Goal: Task Accomplishment & Management: Use online tool/utility

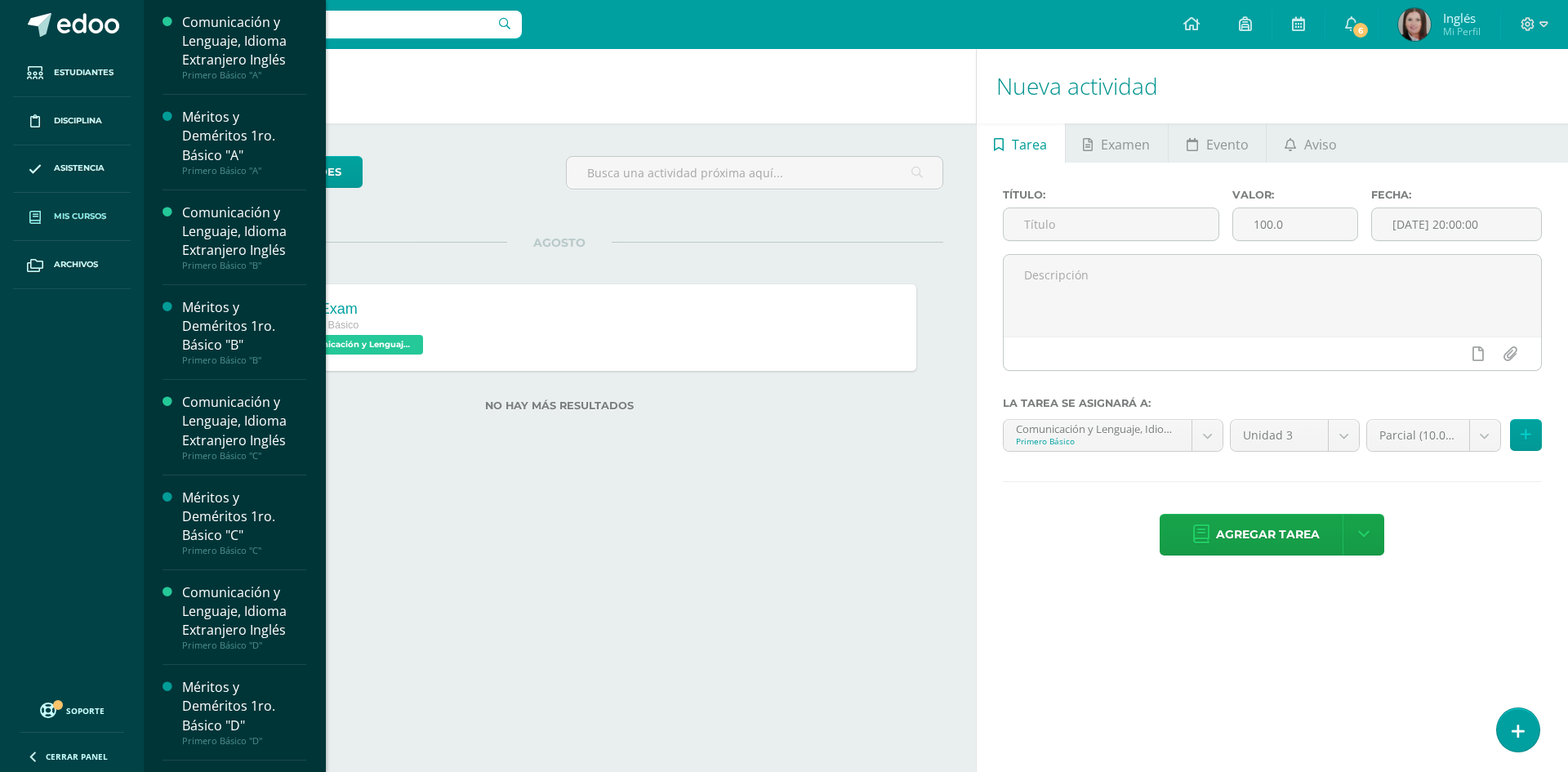
click at [76, 225] on link "Mis cursos" at bounding box center [71, 216] width 117 height 49
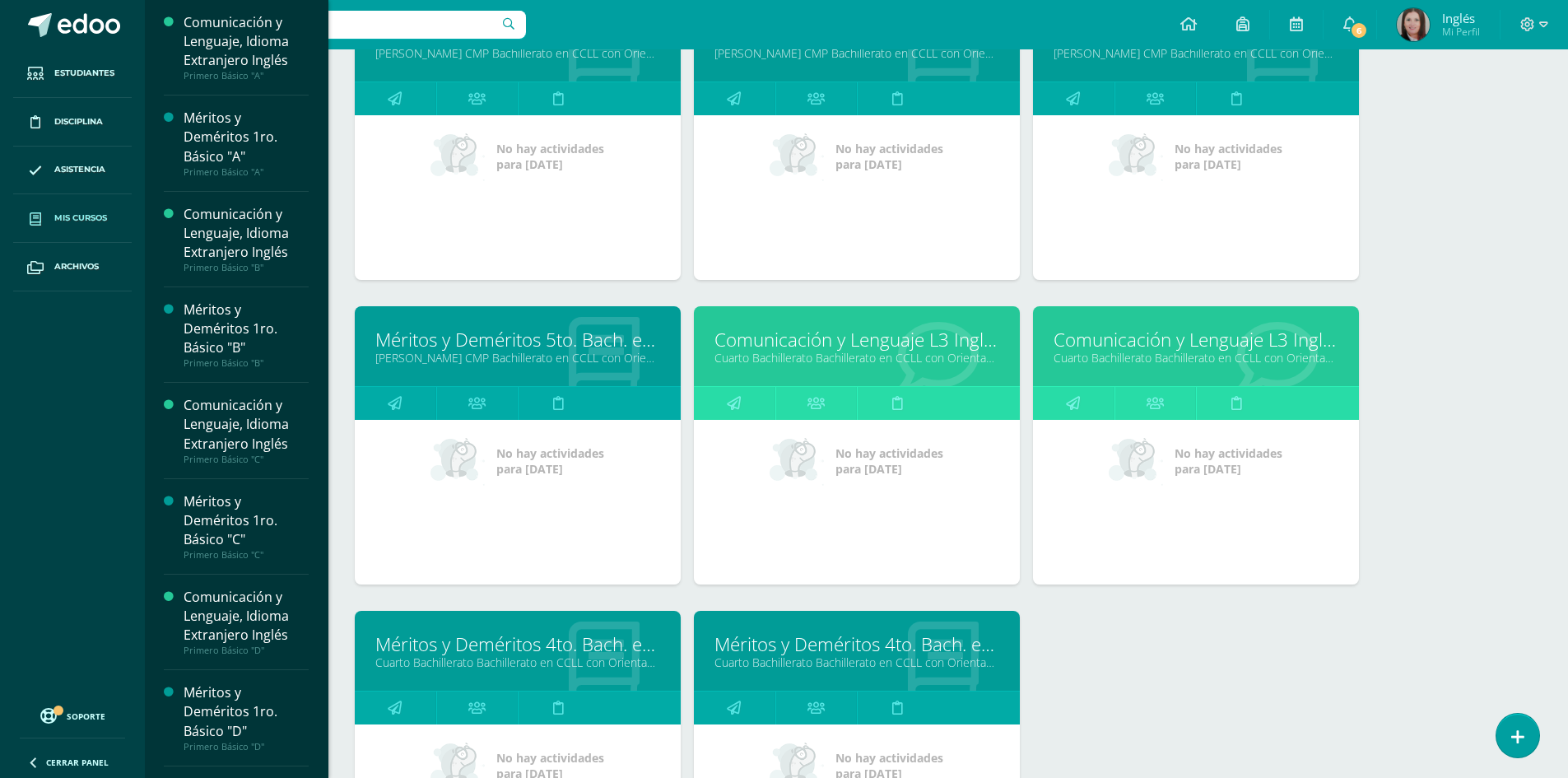
scroll to position [3876, 0]
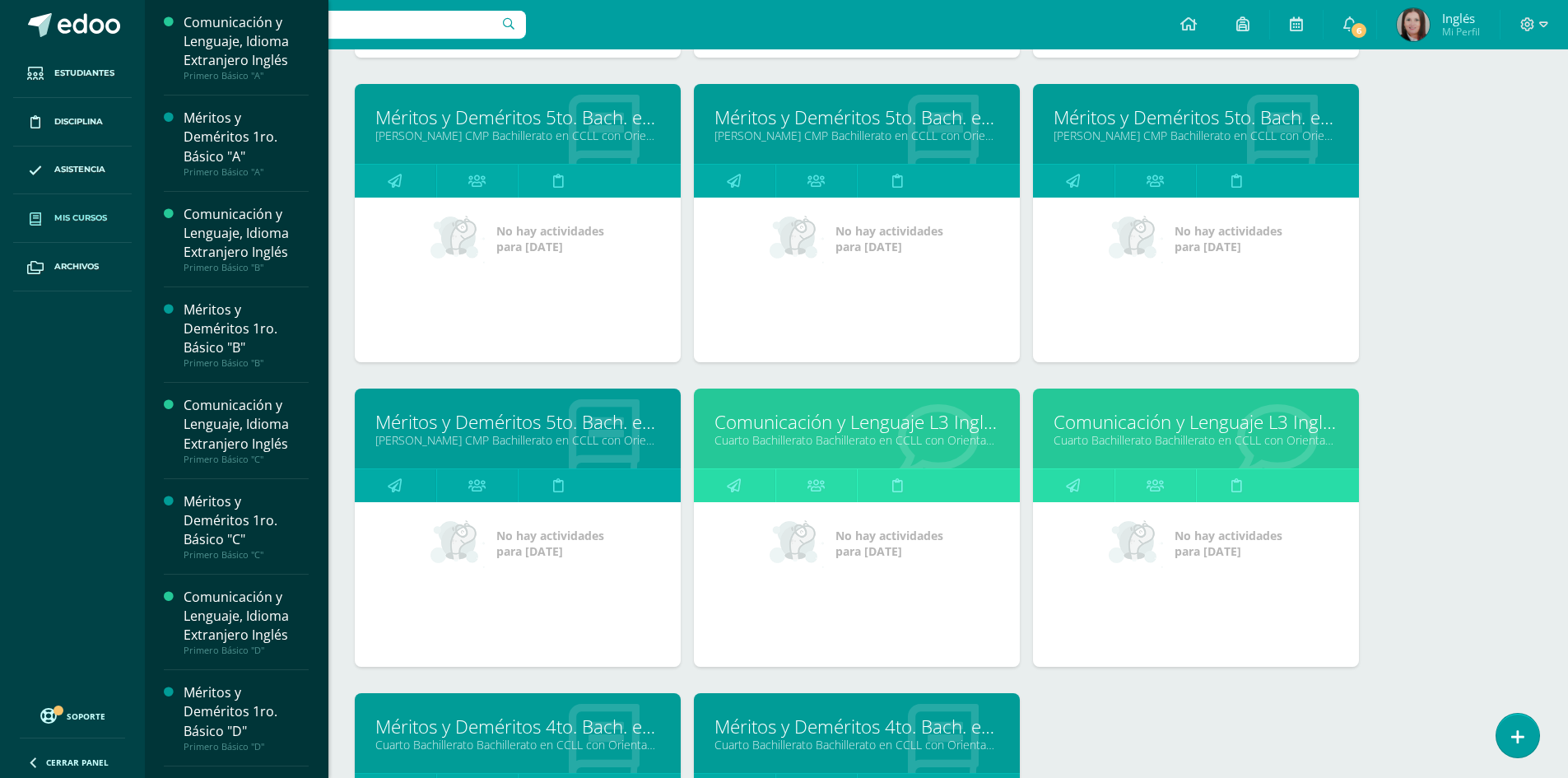
click at [1119, 422] on link "Comunicación y Lenguaje L3 Inglés" at bounding box center [1196, 422] width 284 height 26
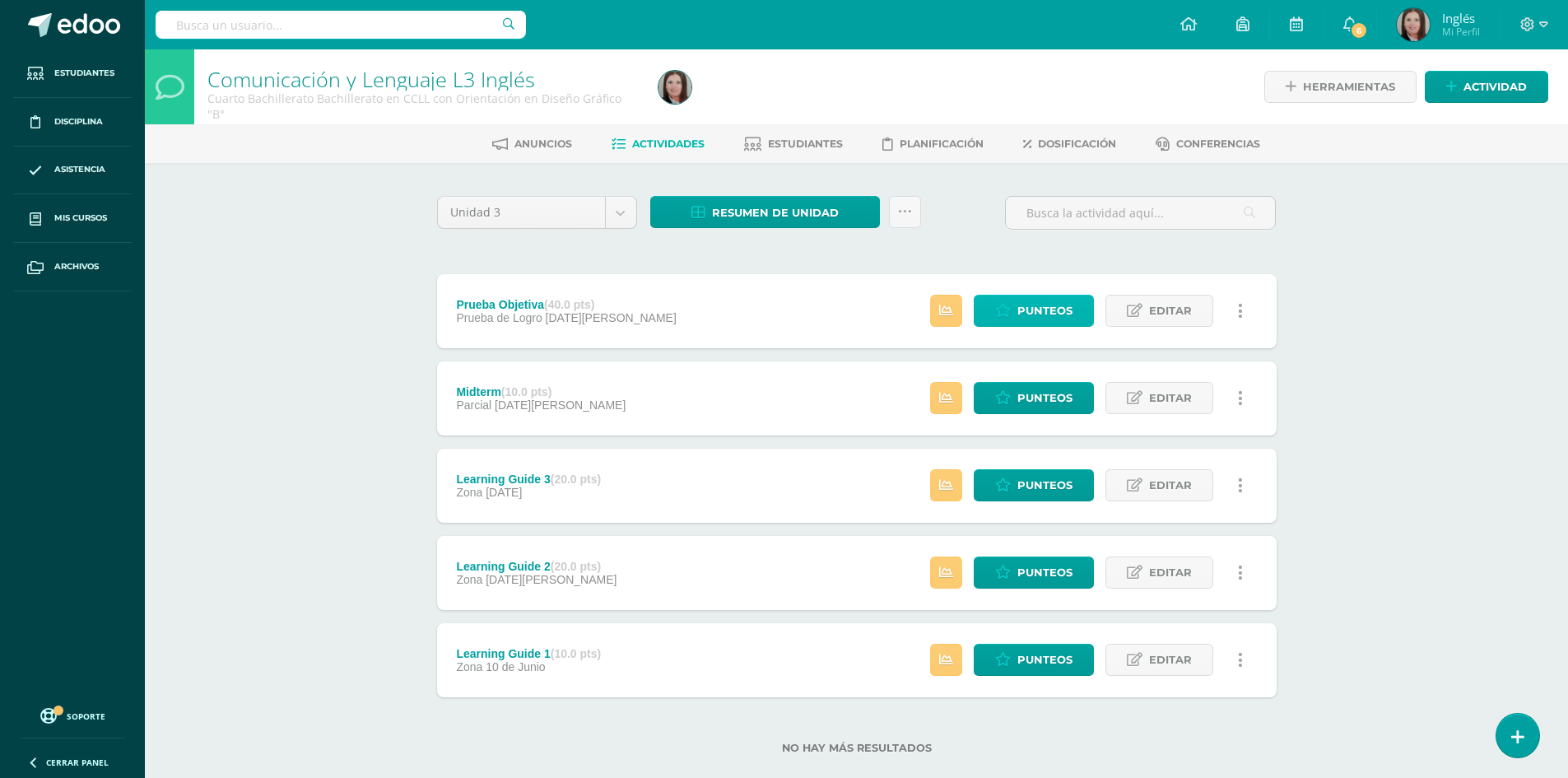
click at [981, 321] on link "Punteos" at bounding box center [1033, 310] width 120 height 32
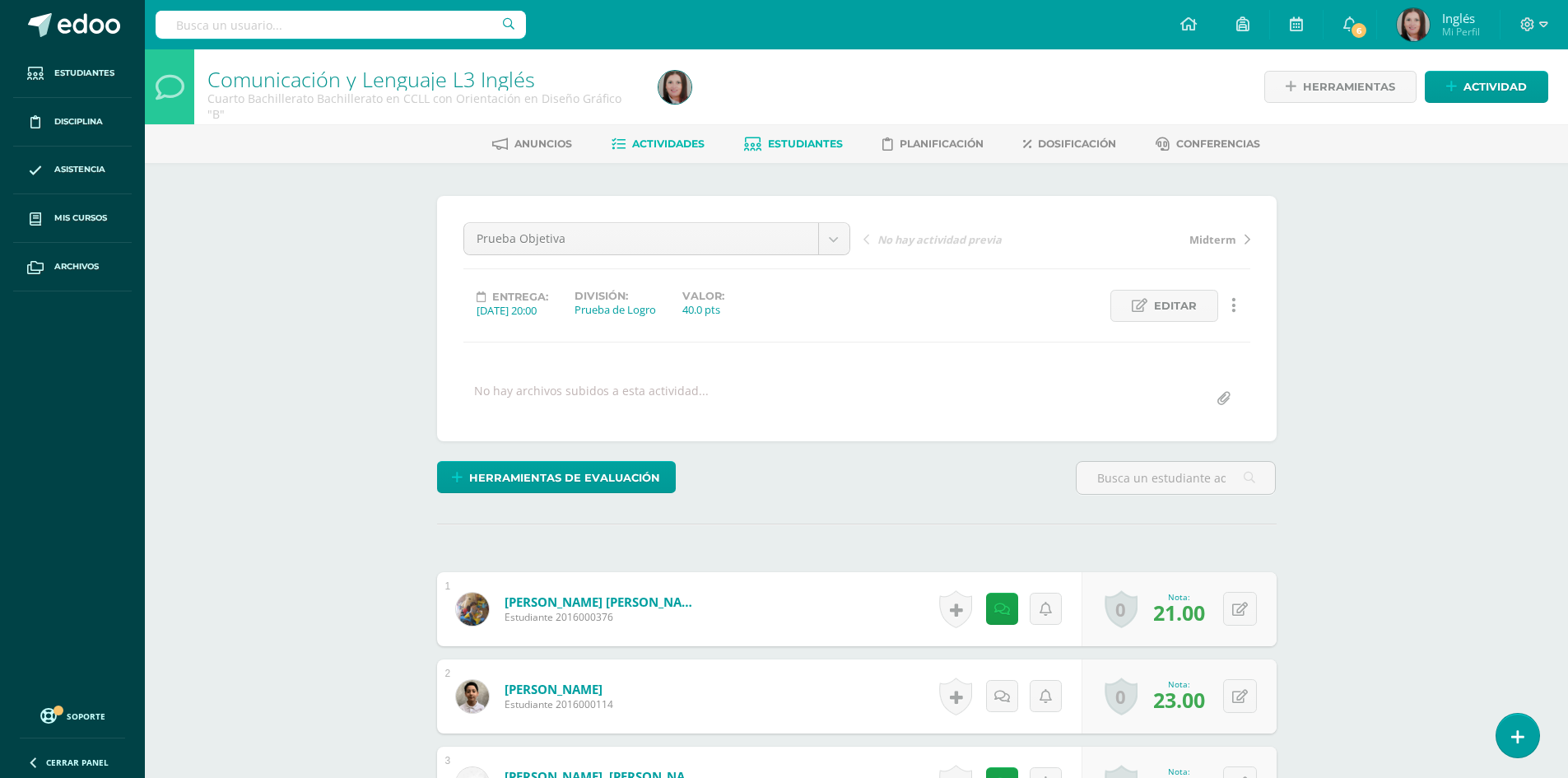
click at [789, 145] on span "Estudiantes" at bounding box center [805, 143] width 75 height 12
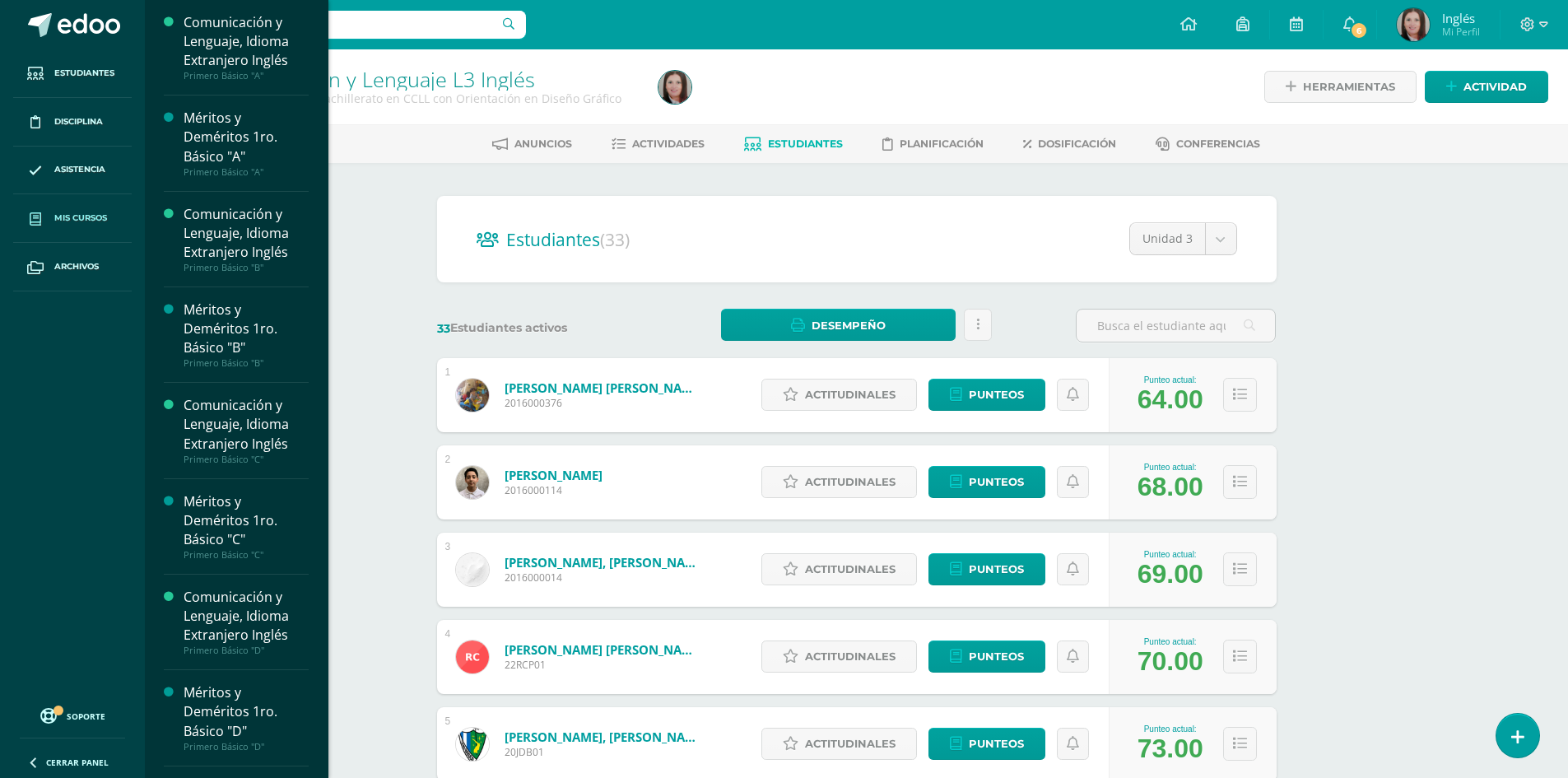
click at [78, 213] on span "Mis cursos" at bounding box center [81, 218] width 53 height 13
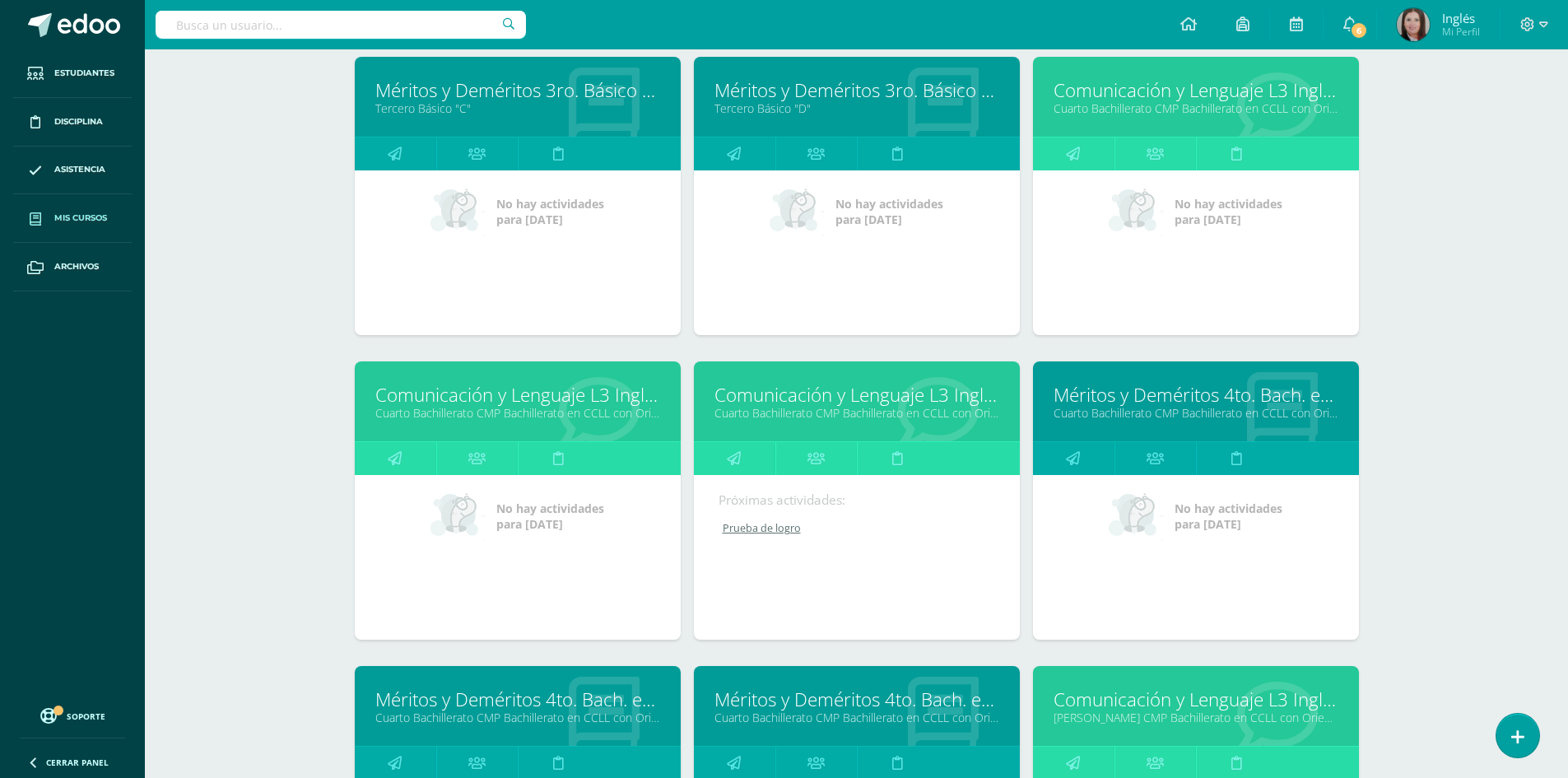
scroll to position [2438, 0]
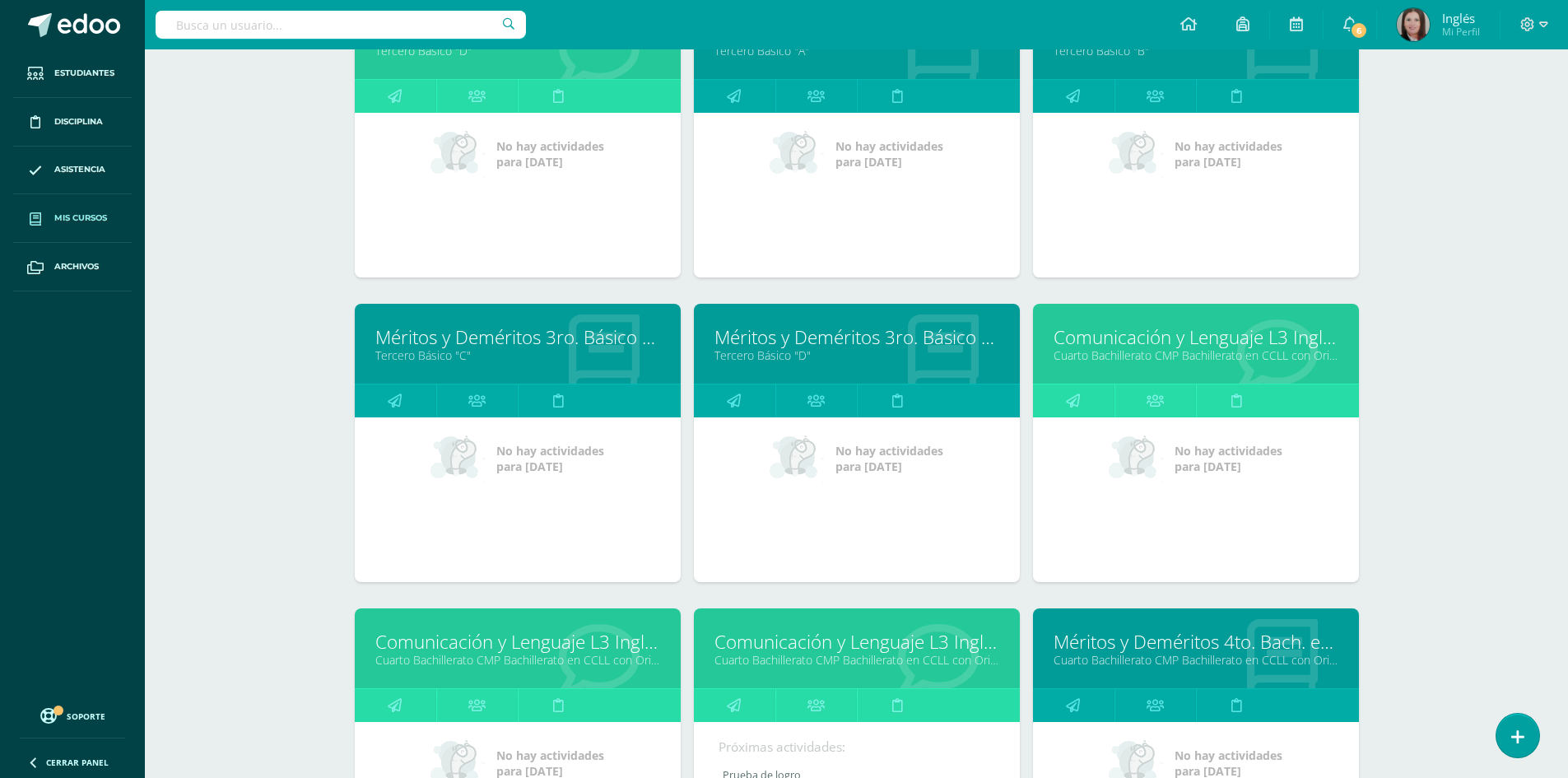
click at [1096, 337] on link "Comunicación y Lenguaje L3 Inglés" at bounding box center [1196, 337] width 284 height 26
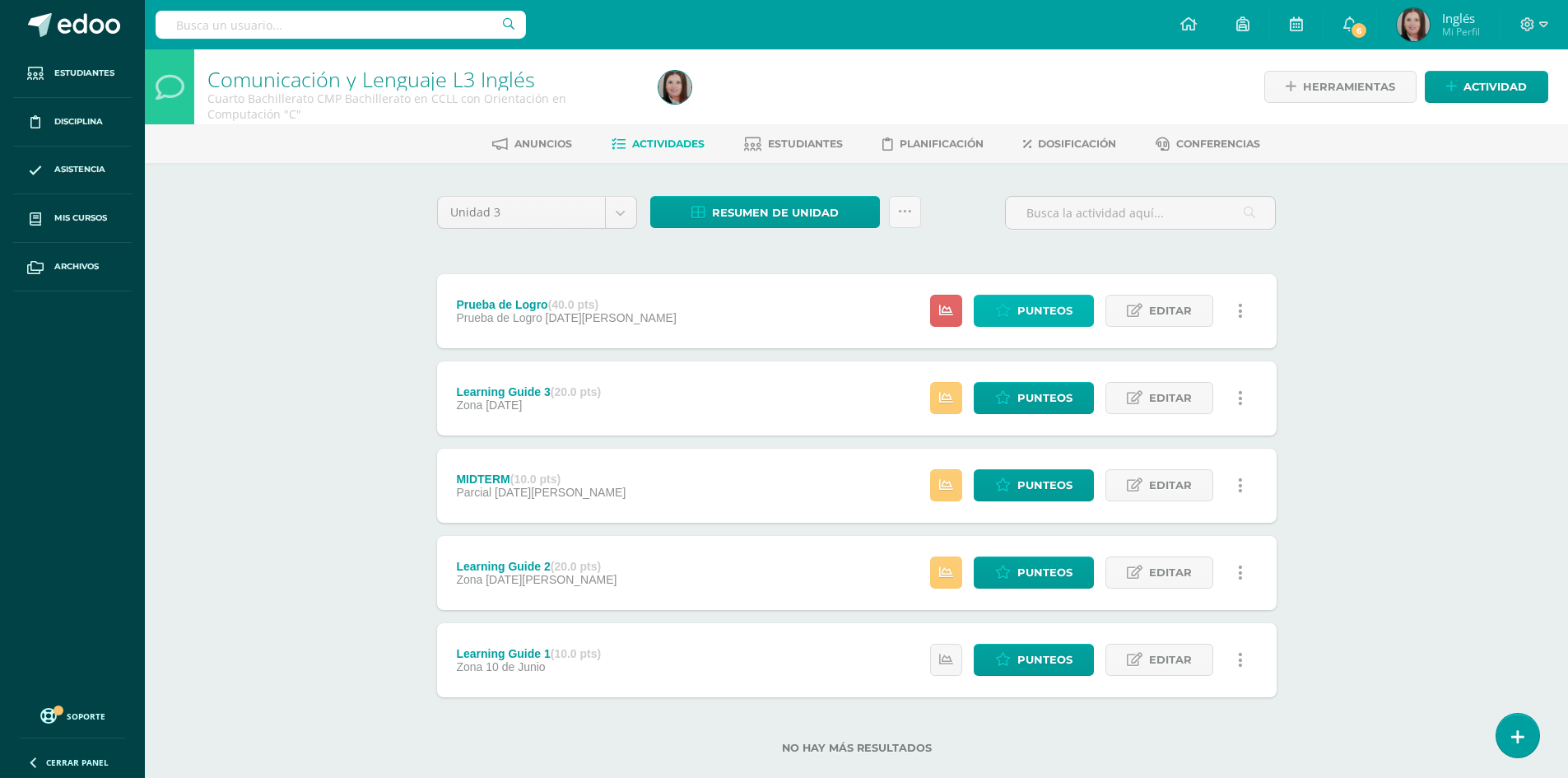
click at [989, 315] on link "Punteos" at bounding box center [1033, 310] width 120 height 32
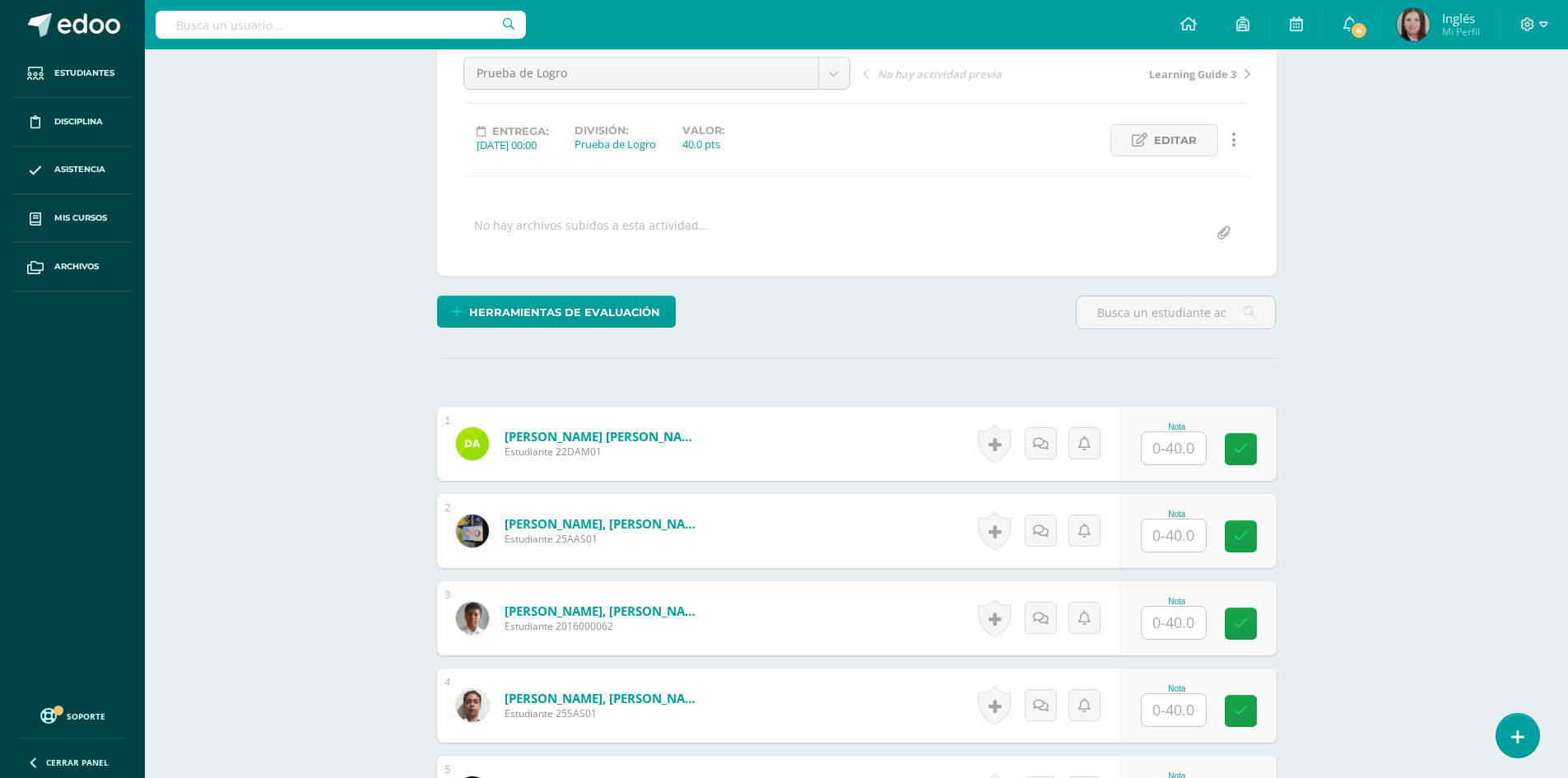
scroll to position [330, 0]
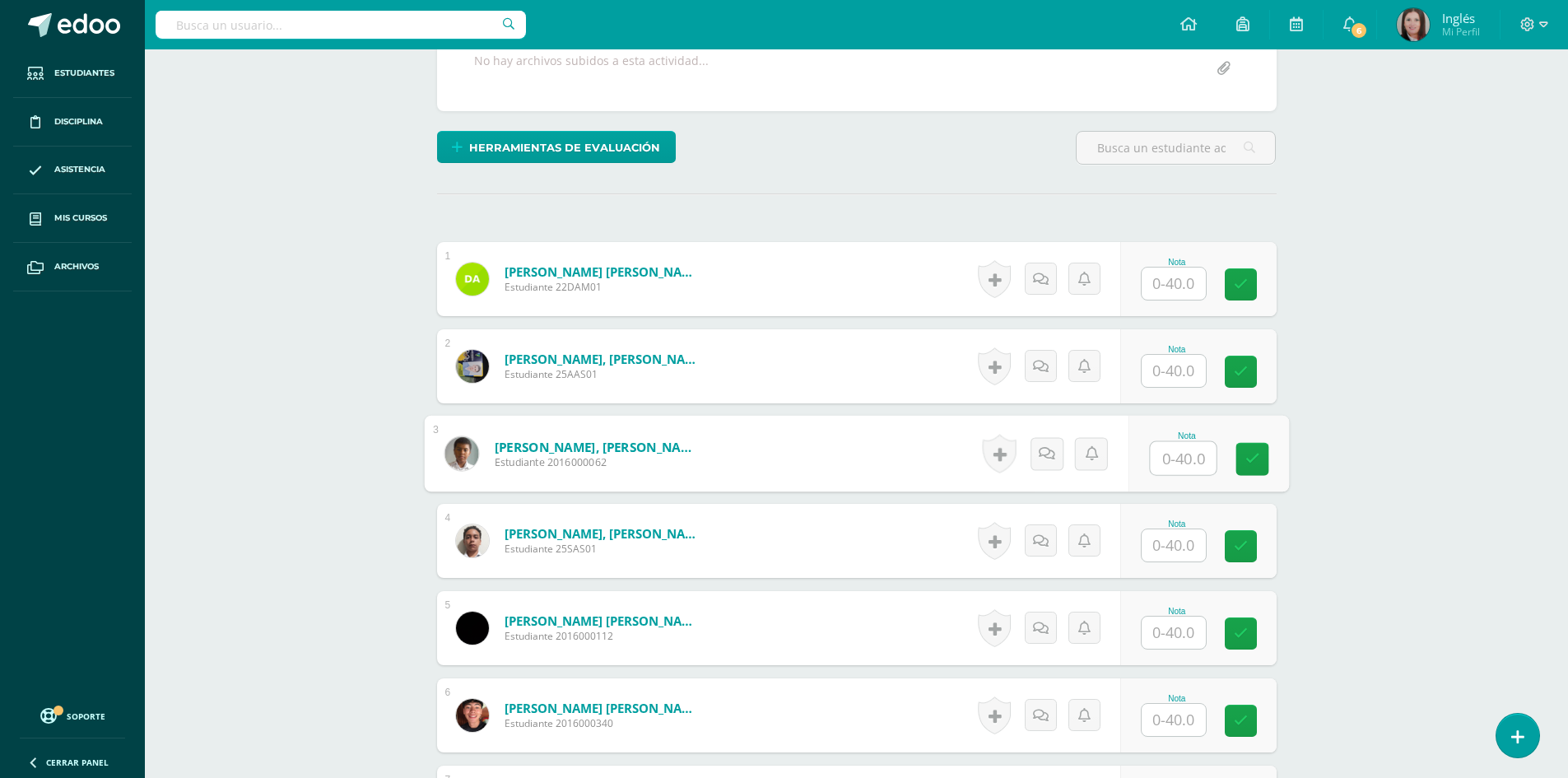
click at [1181, 472] on input "text" at bounding box center [1183, 458] width 66 height 33
type input "24"
click at [1158, 618] on input "text" at bounding box center [1183, 633] width 66 height 33
type input "26"
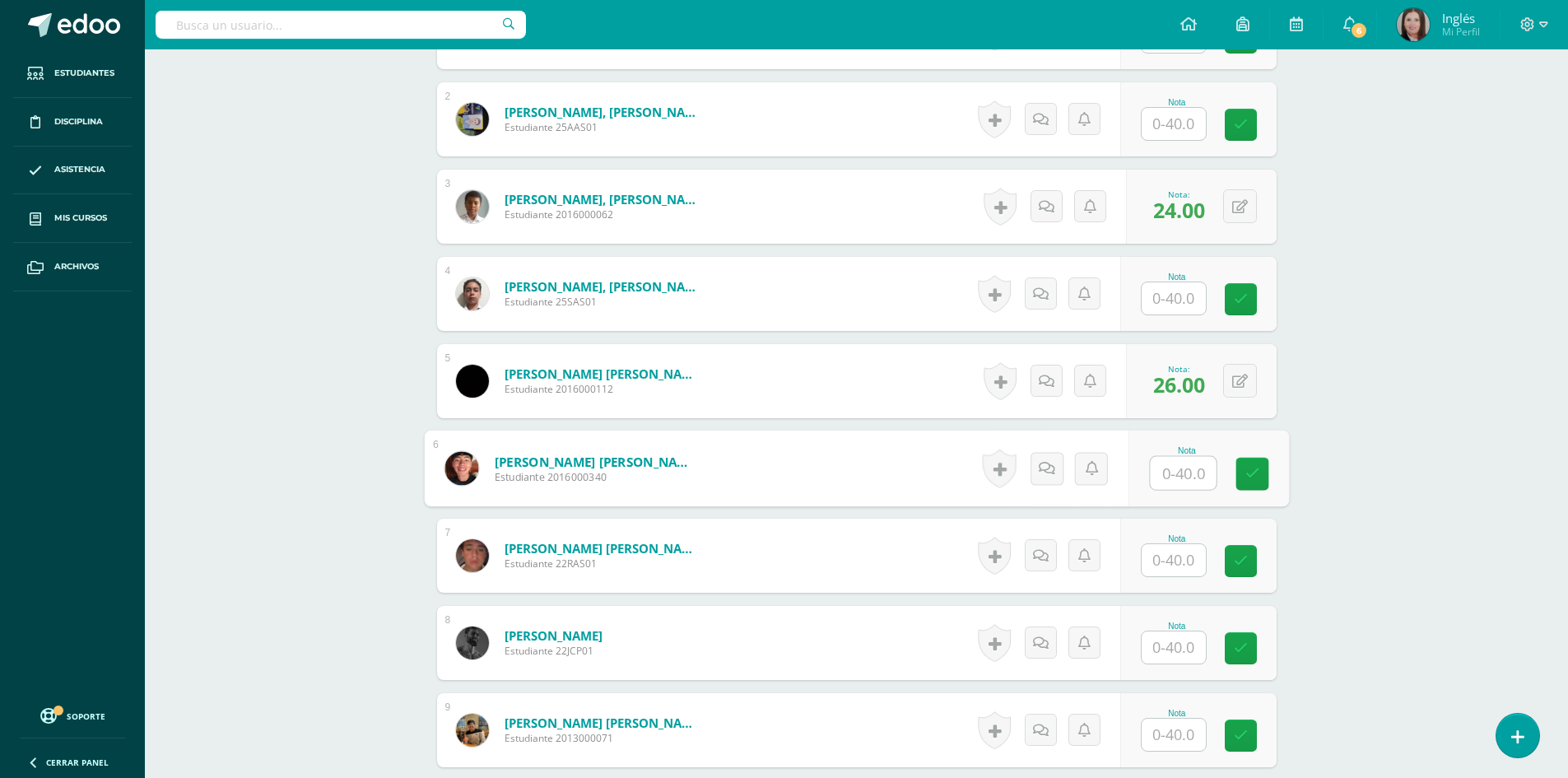
scroll to position [824, 0]
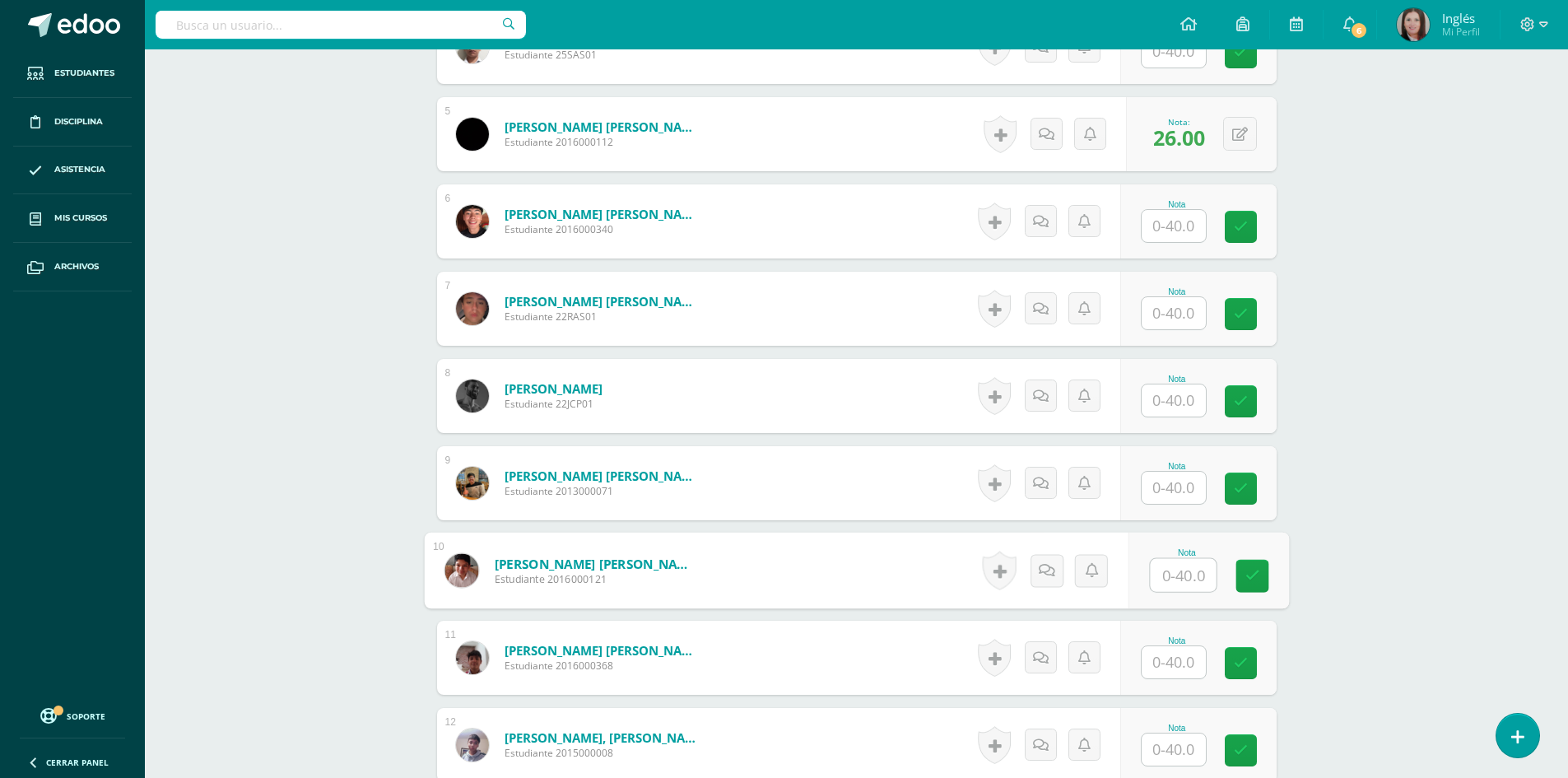
click at [1164, 582] on input "text" at bounding box center [1183, 575] width 66 height 33
type input "18"
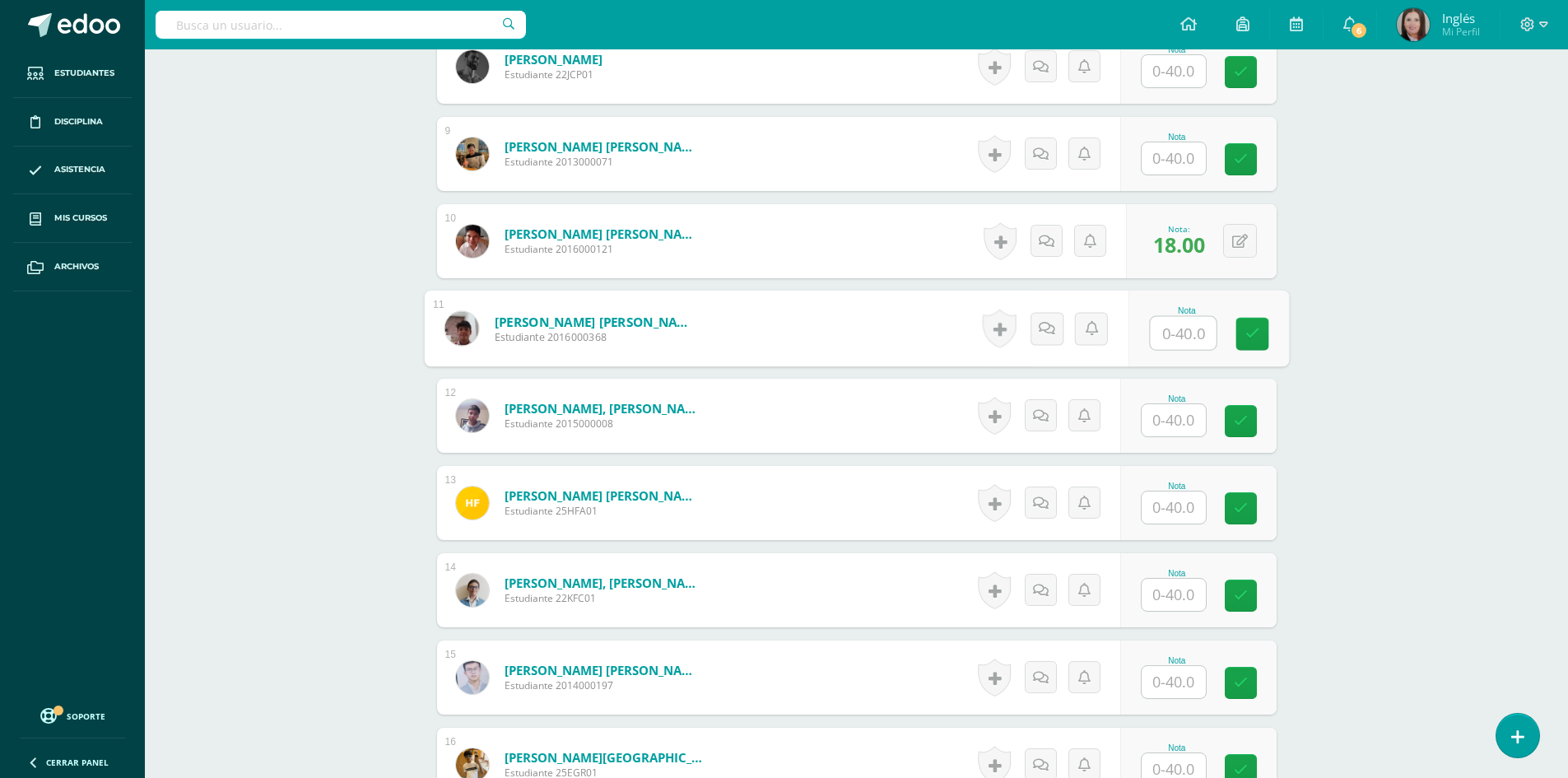
scroll to position [1235, 0]
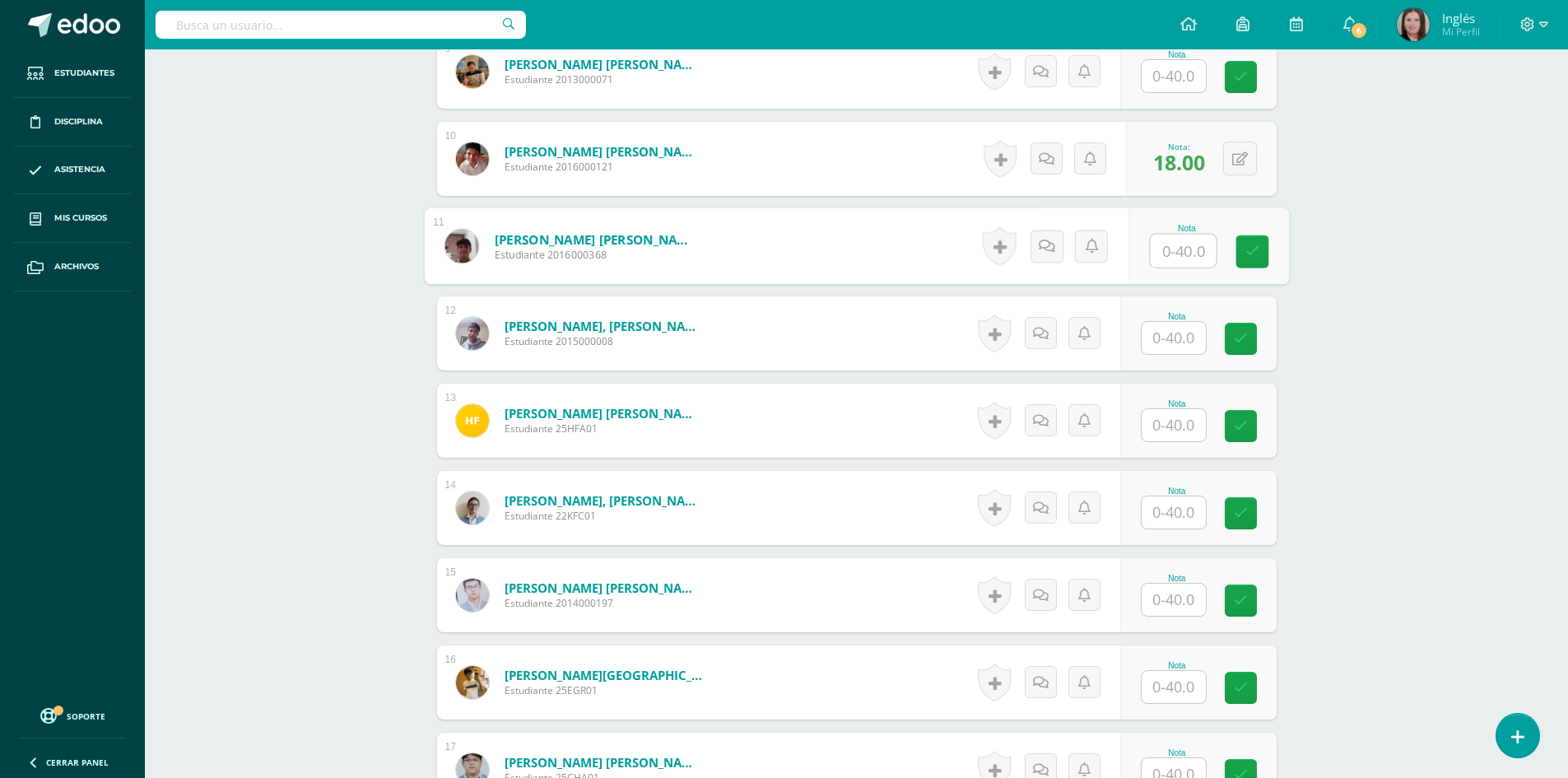
click at [1179, 606] on input "text" at bounding box center [1173, 598] width 64 height 32
type input "23"
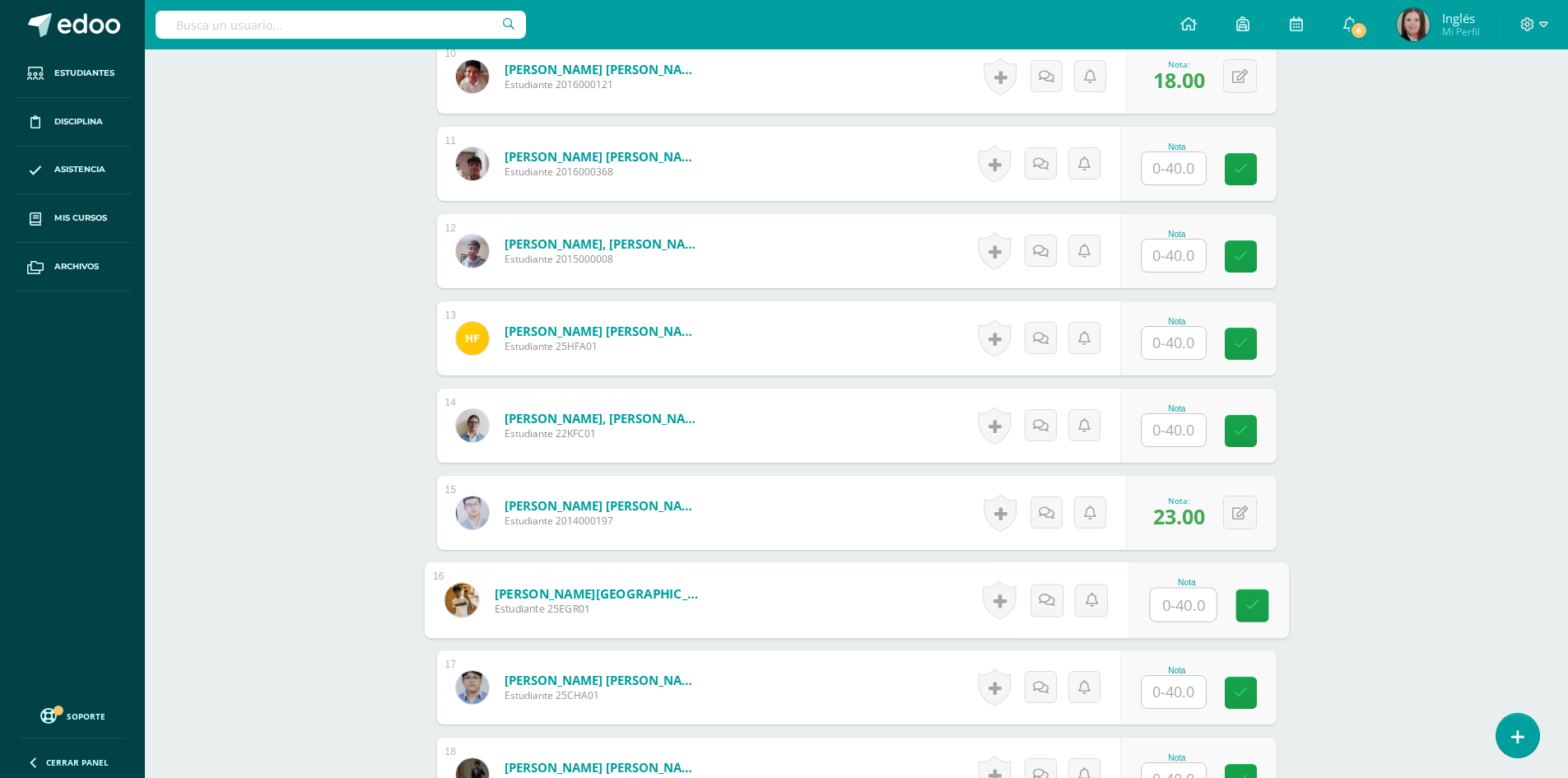
scroll to position [1565, 0]
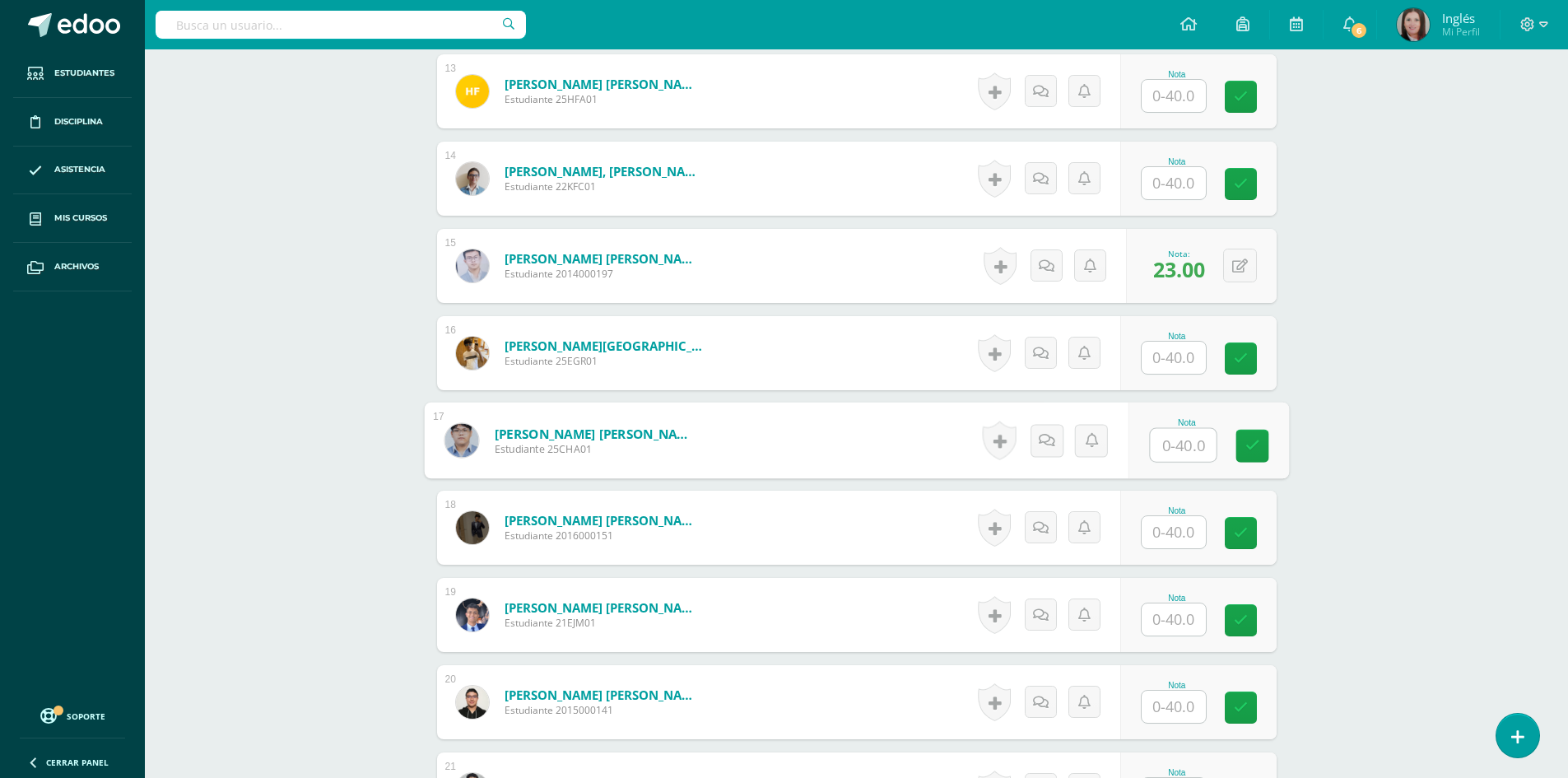
click at [1188, 444] on input "text" at bounding box center [1183, 445] width 66 height 33
type input "16"
type input "17"
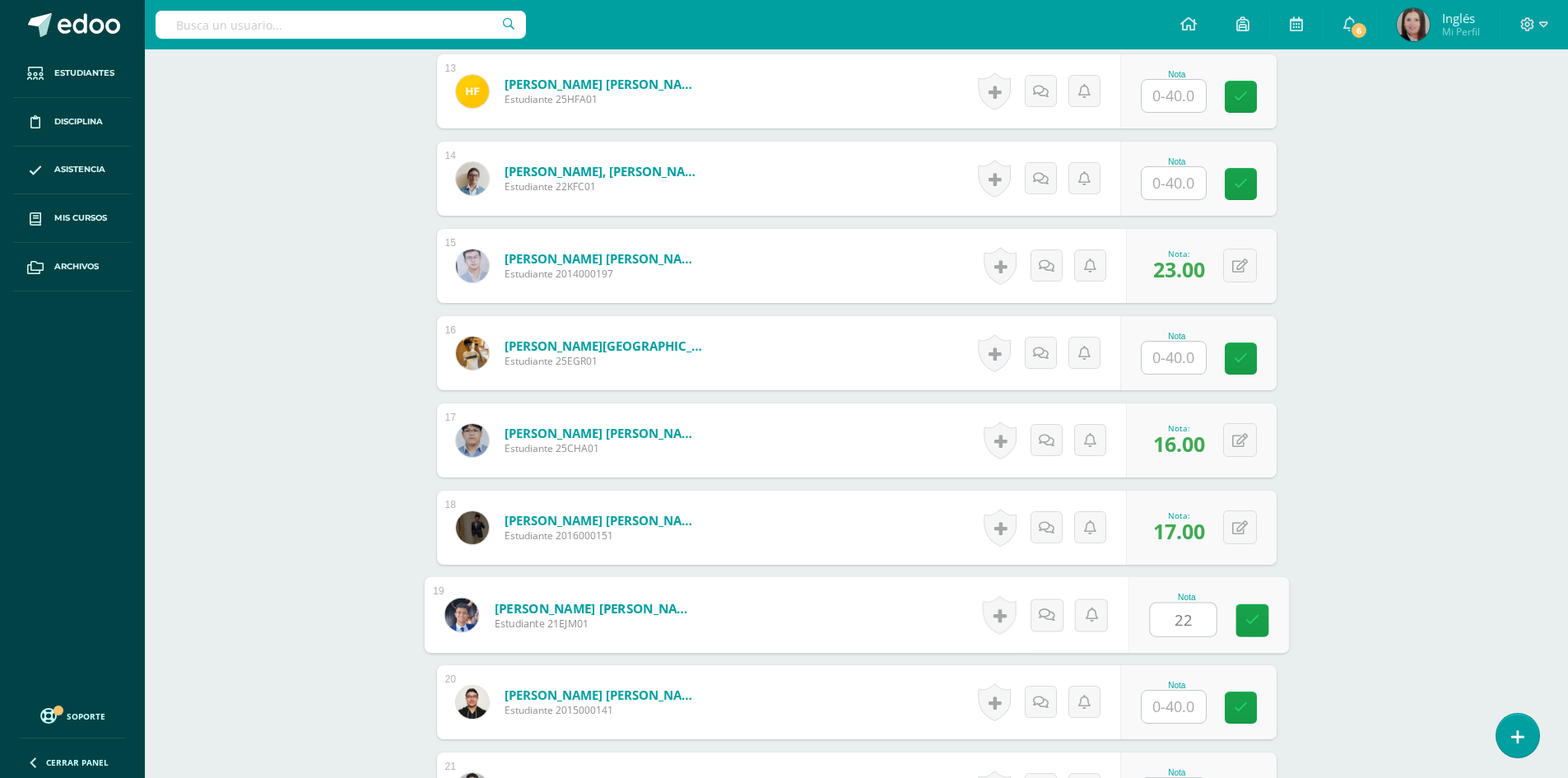
type input "22"
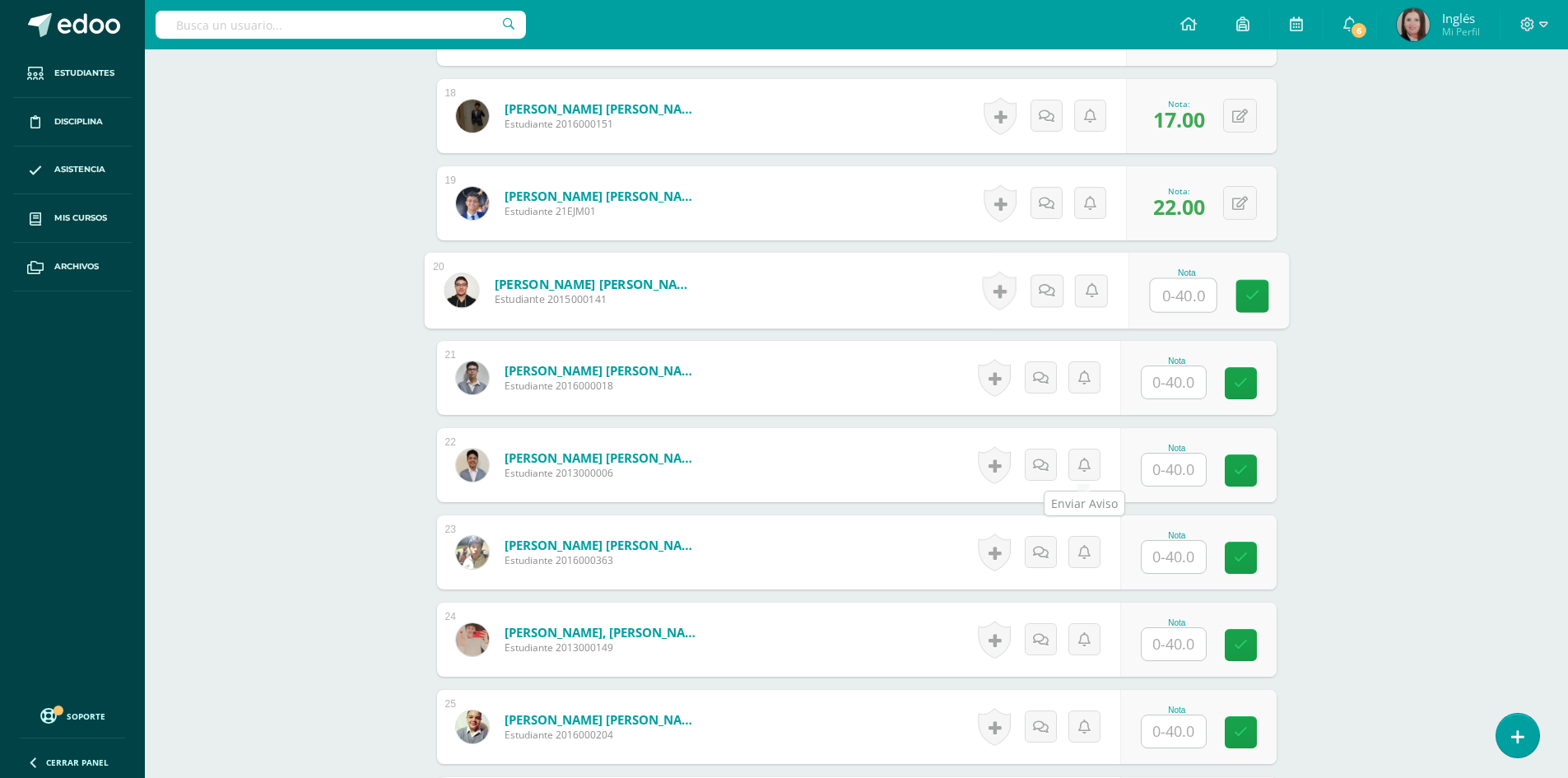
scroll to position [2140, 0]
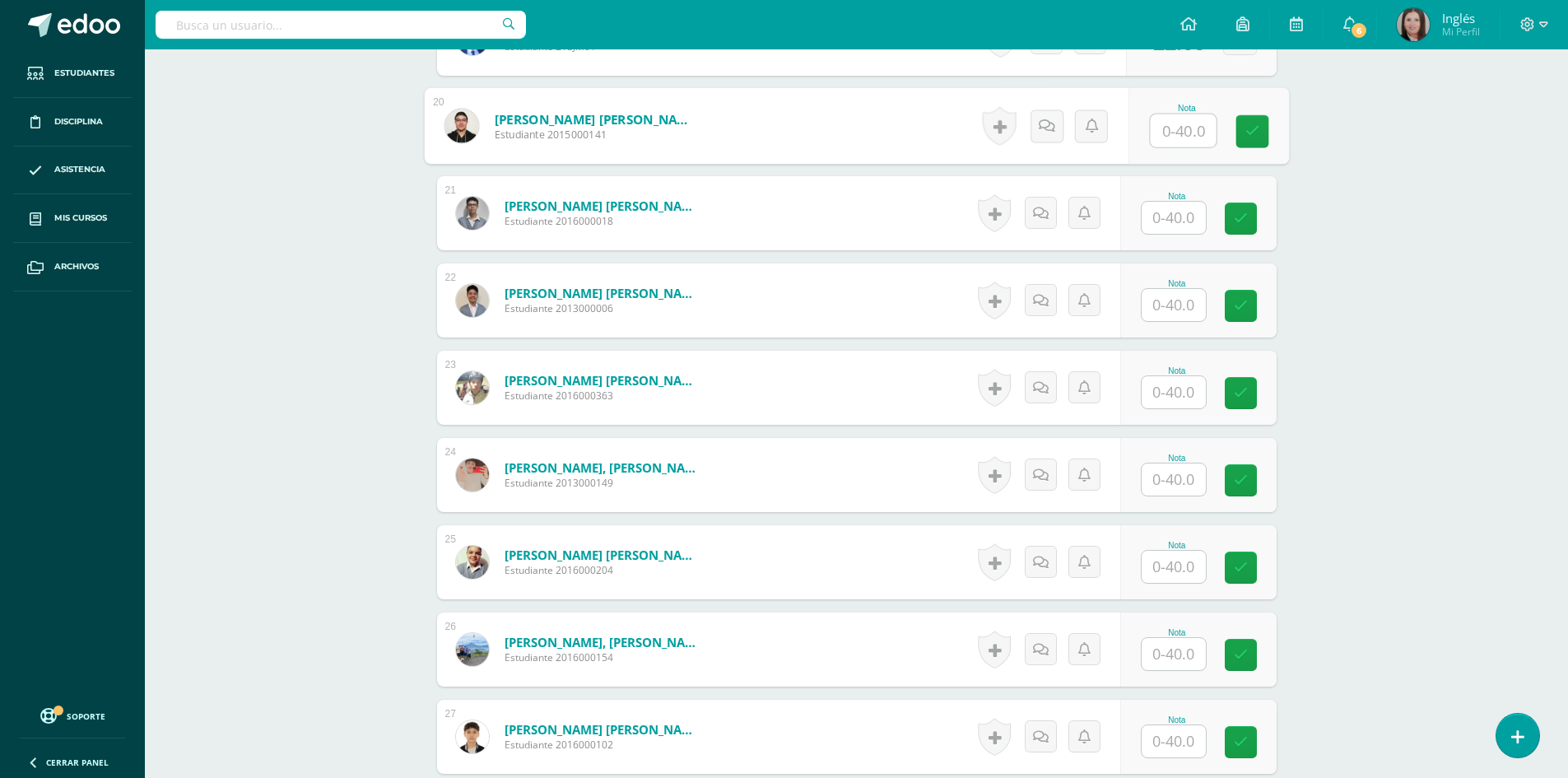
click at [1168, 566] on input "text" at bounding box center [1173, 566] width 64 height 32
type input "12"
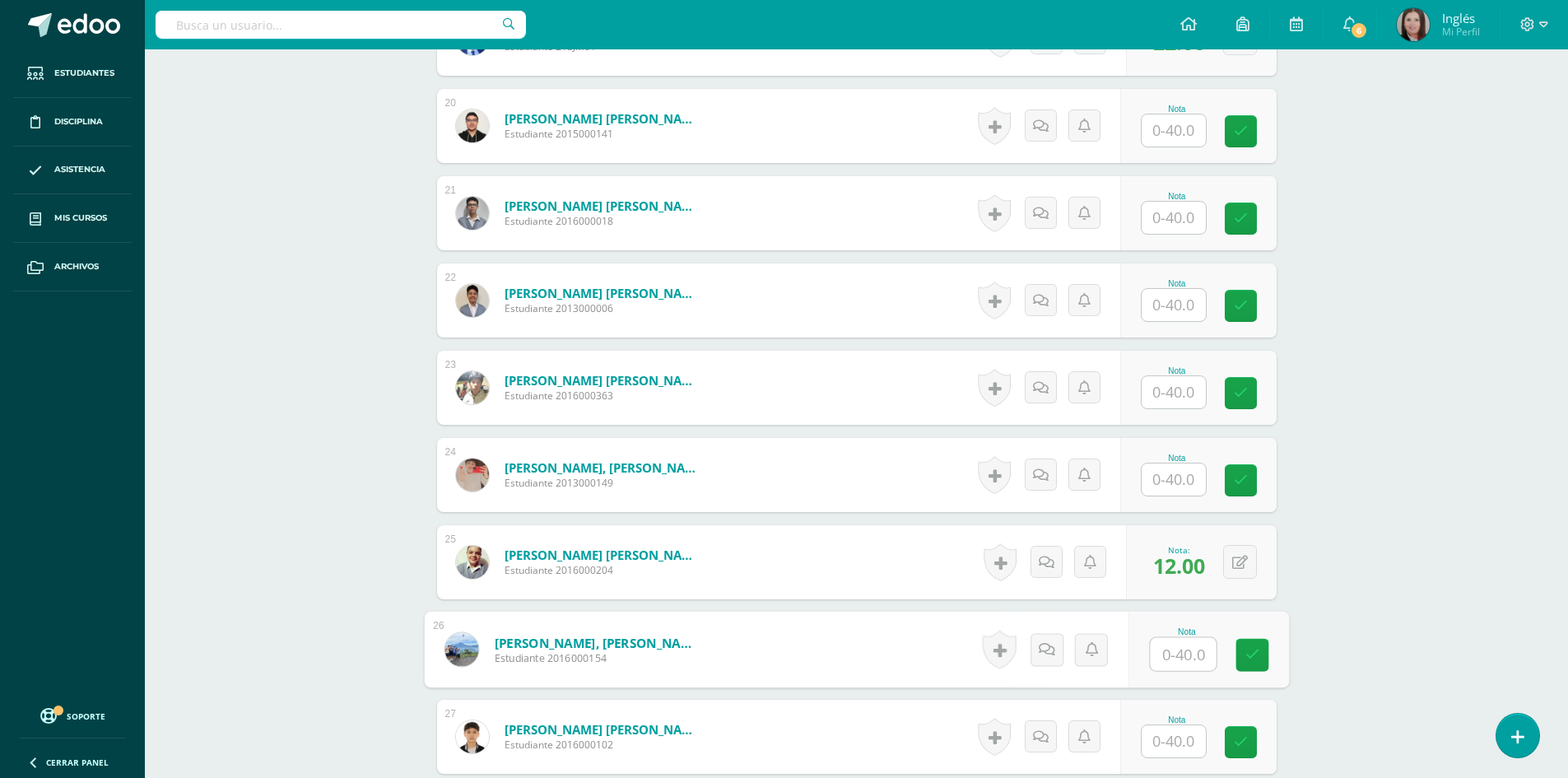
scroll to position [2223, 0]
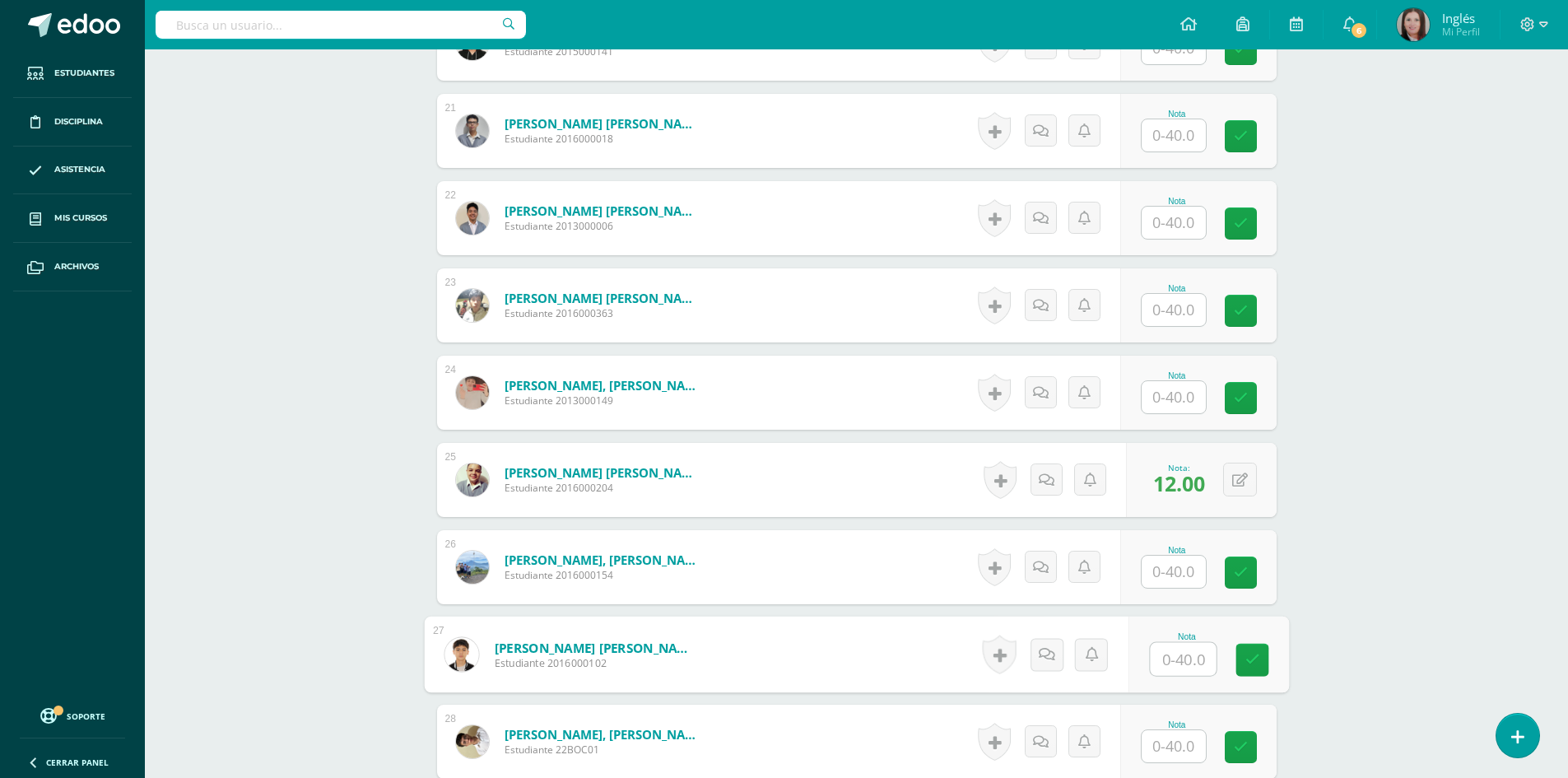
click at [1169, 659] on input "text" at bounding box center [1183, 659] width 66 height 33
type input "24"
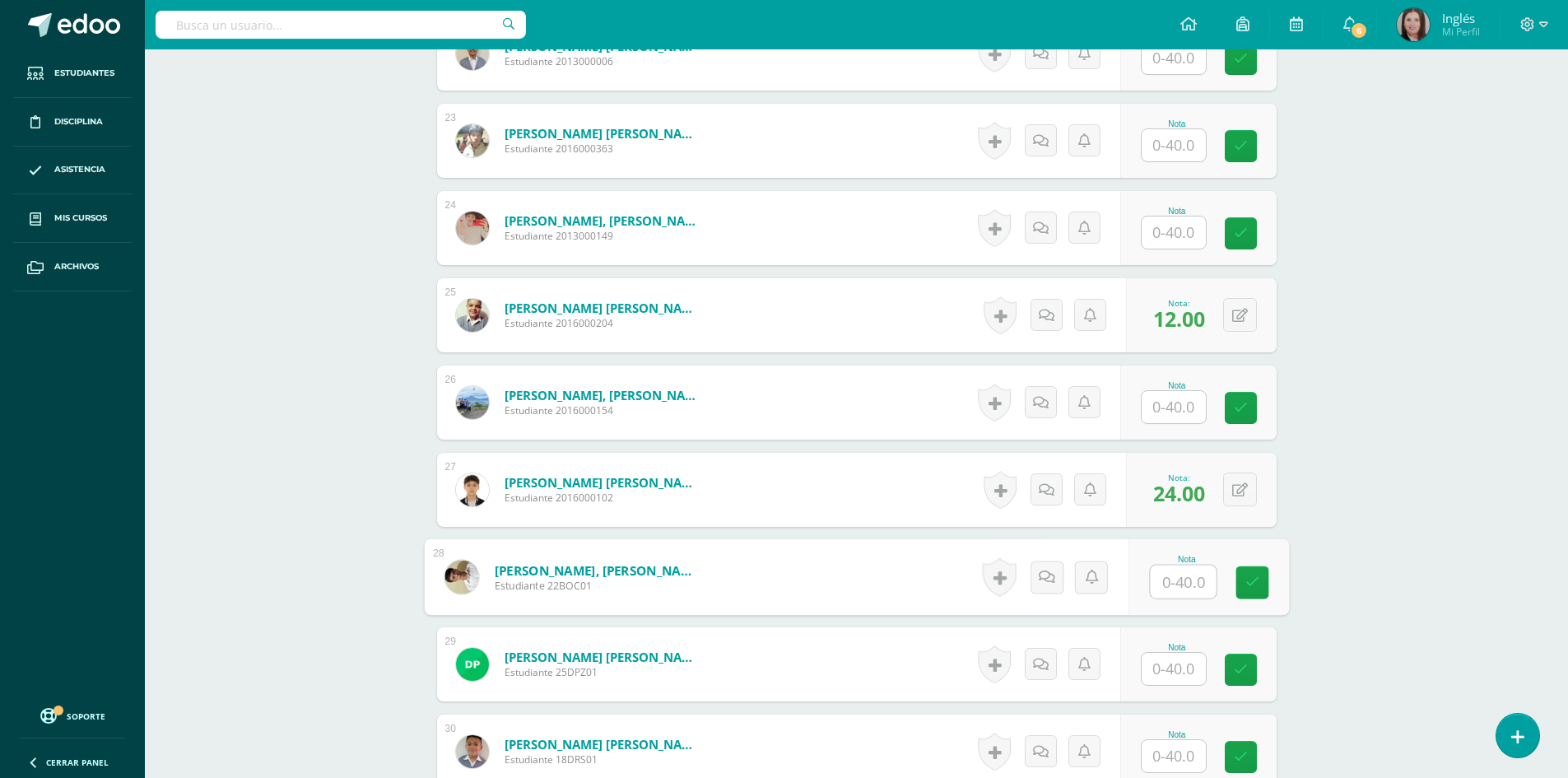
scroll to position [2552, 0]
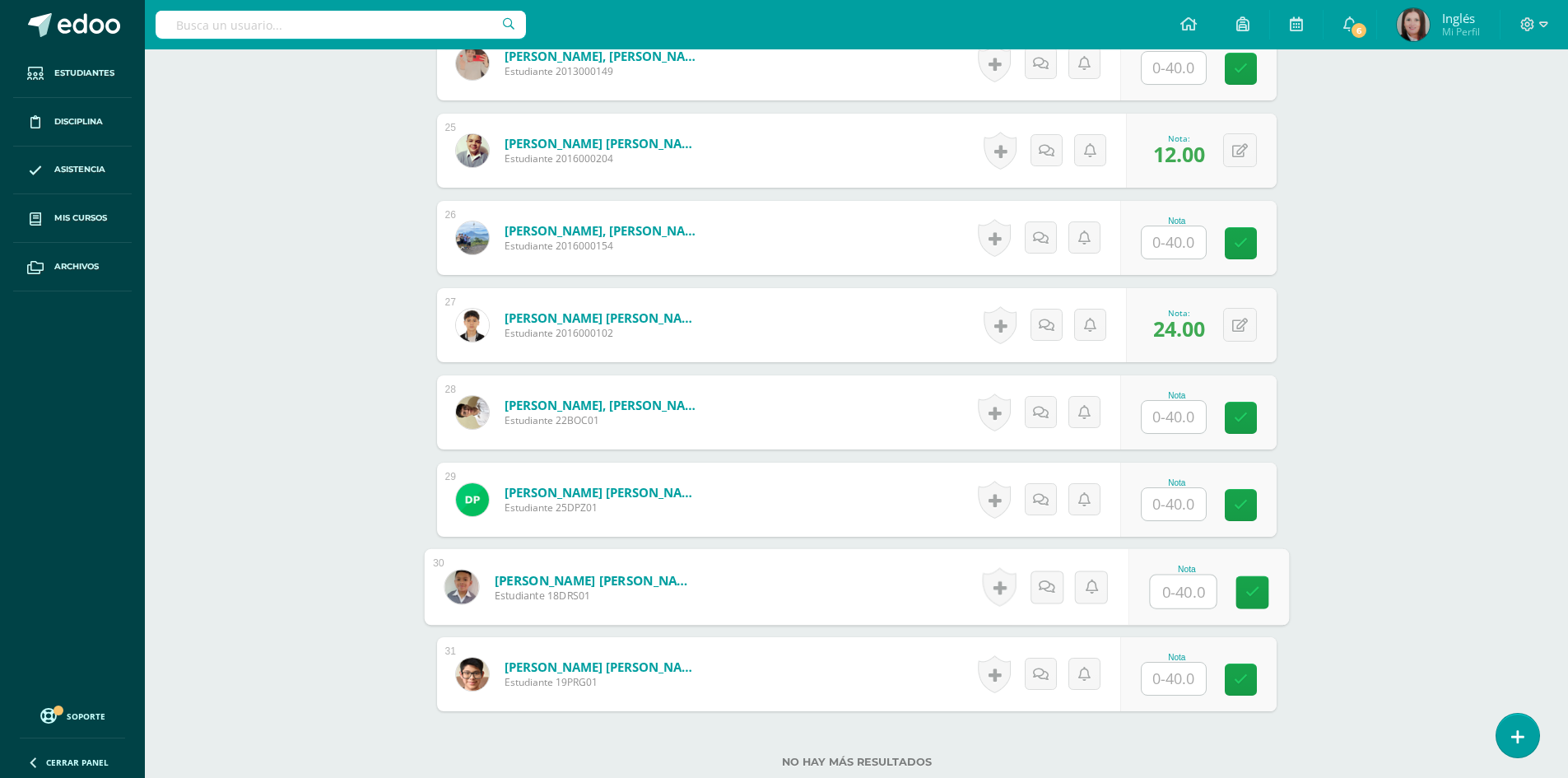
click at [1174, 590] on input "text" at bounding box center [1183, 592] width 66 height 33
type input "26"
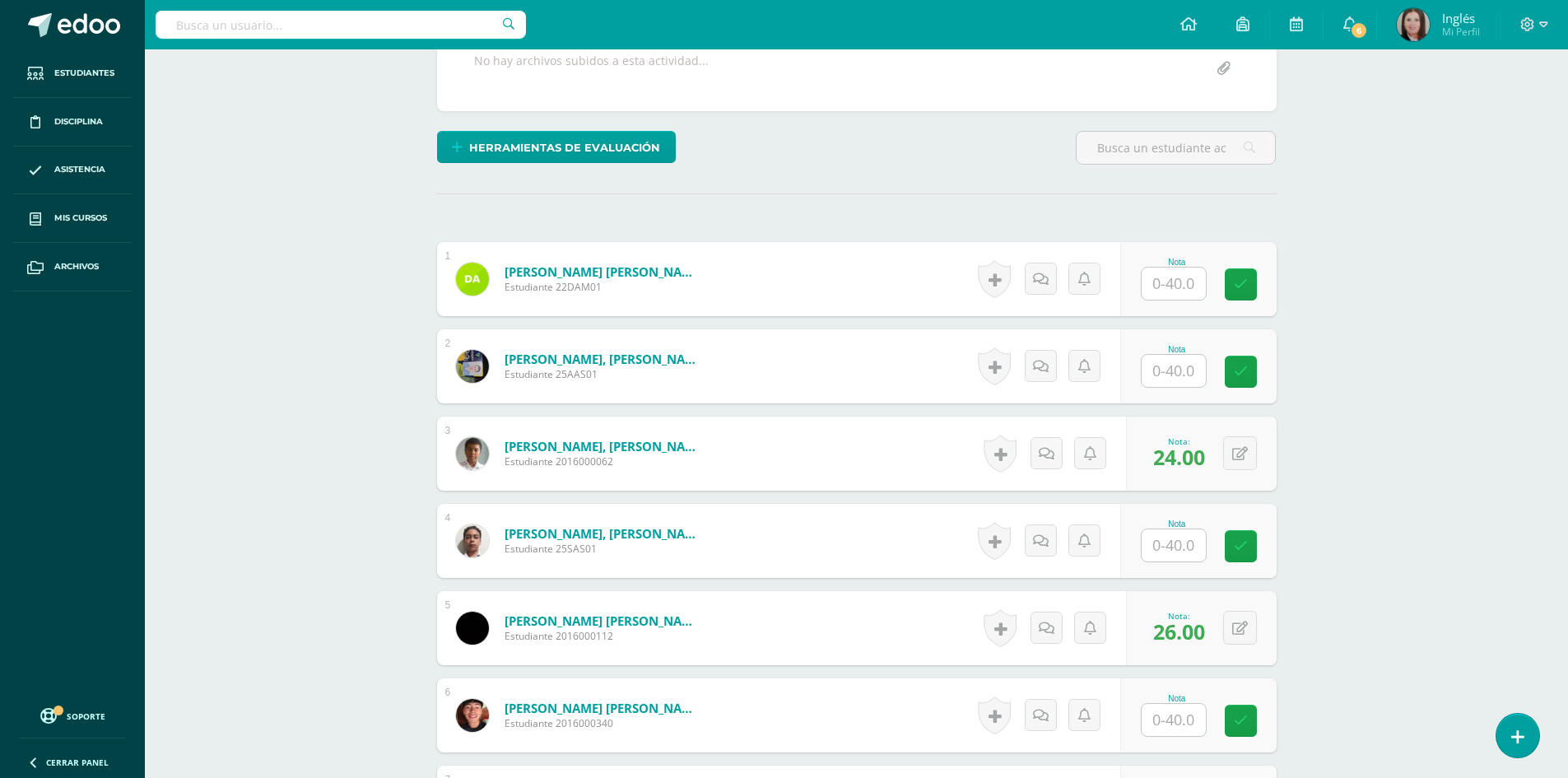
scroll to position [0, 0]
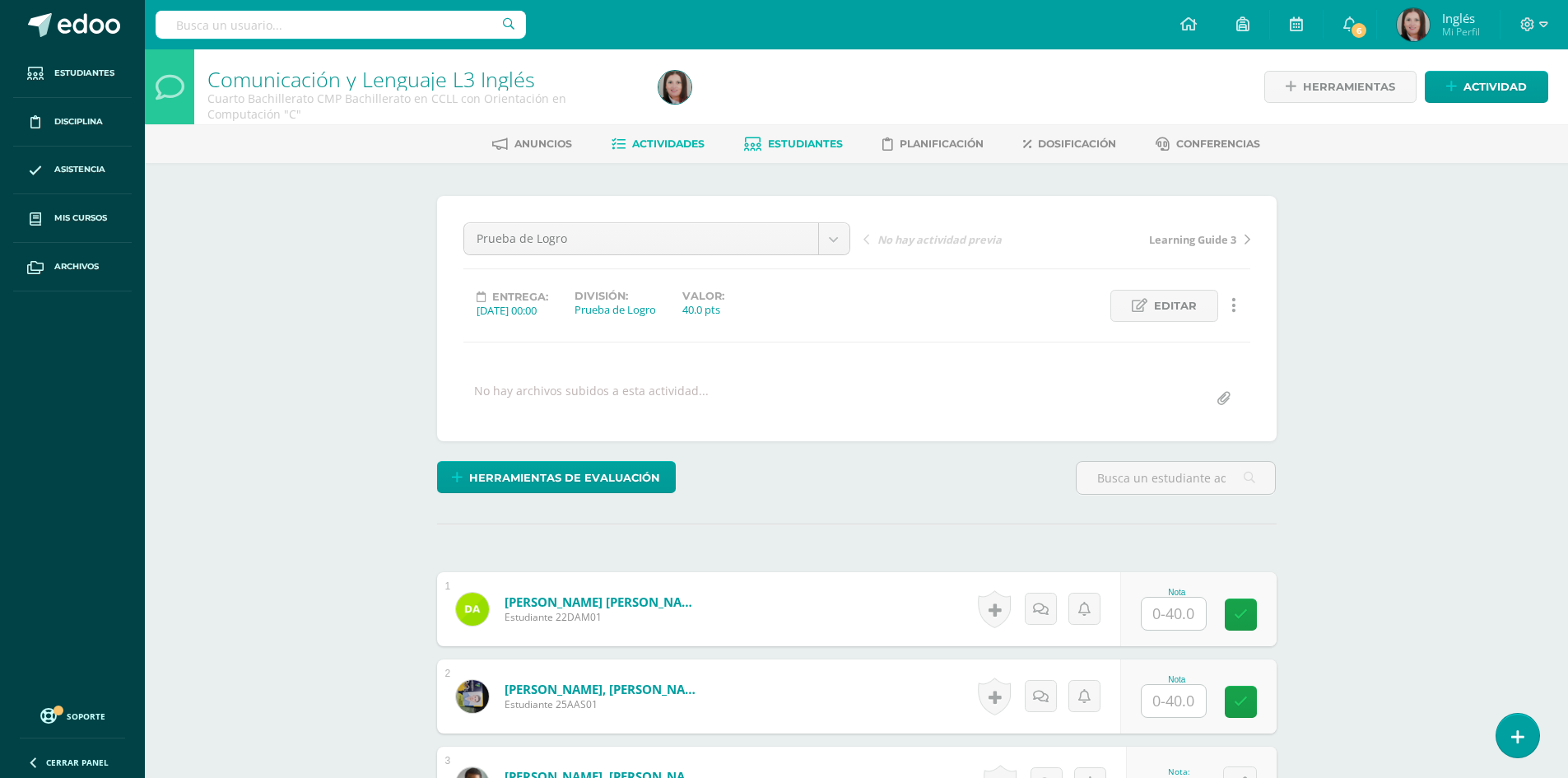
click at [801, 135] on link "Estudiantes" at bounding box center [793, 143] width 99 height 26
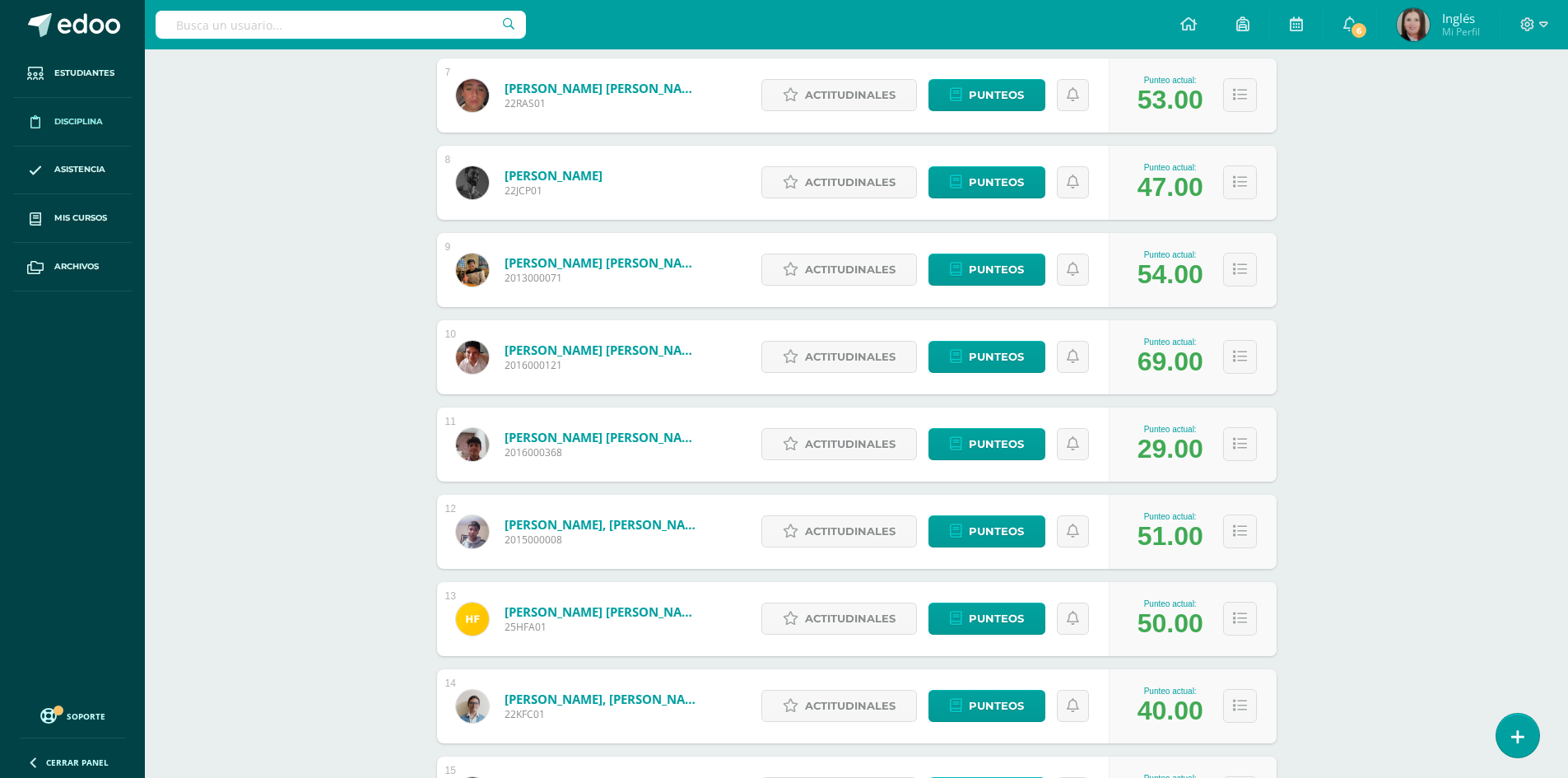
scroll to position [494, 0]
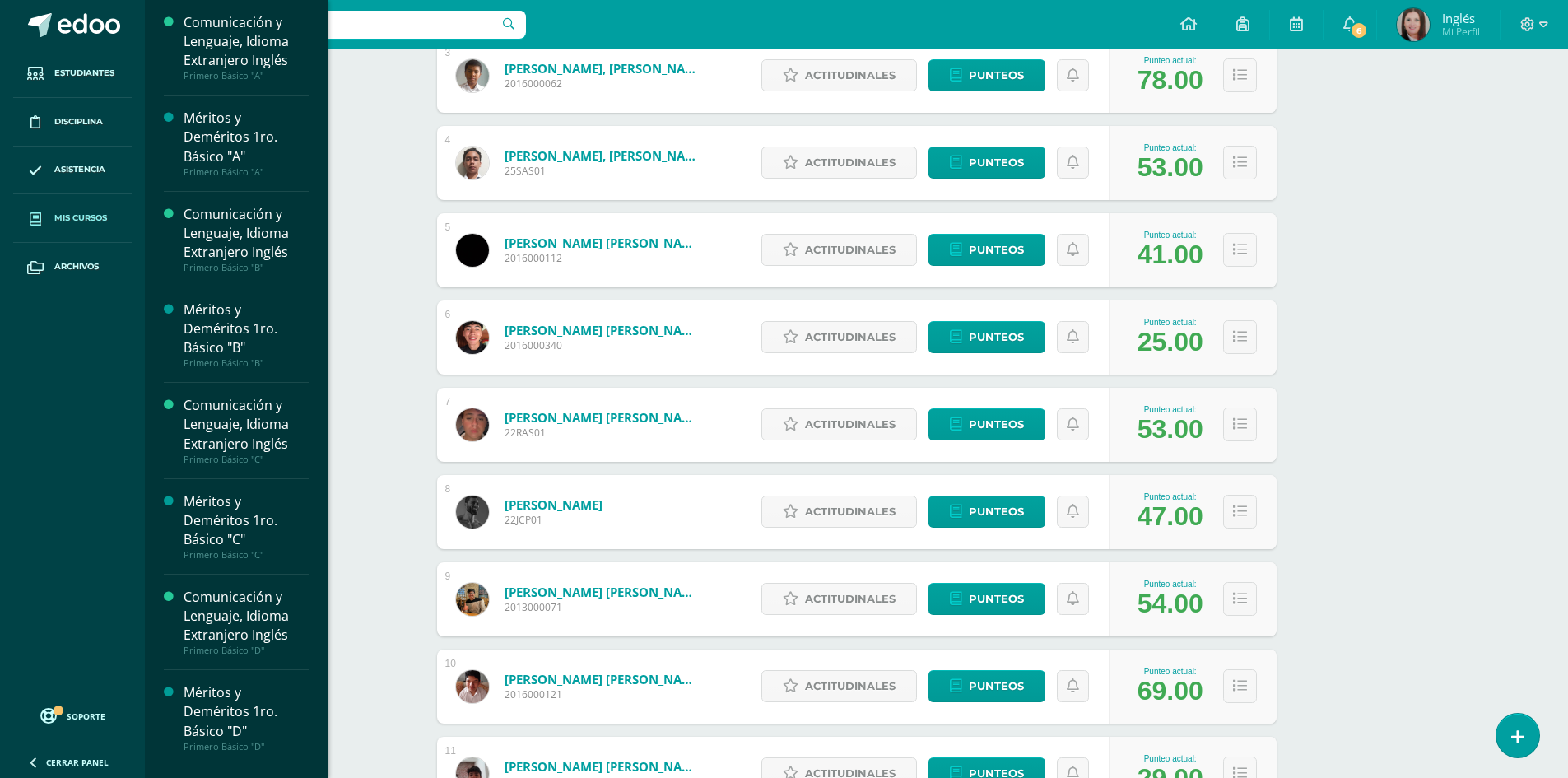
click at [53, 215] on link "Mis cursos" at bounding box center [72, 218] width 118 height 49
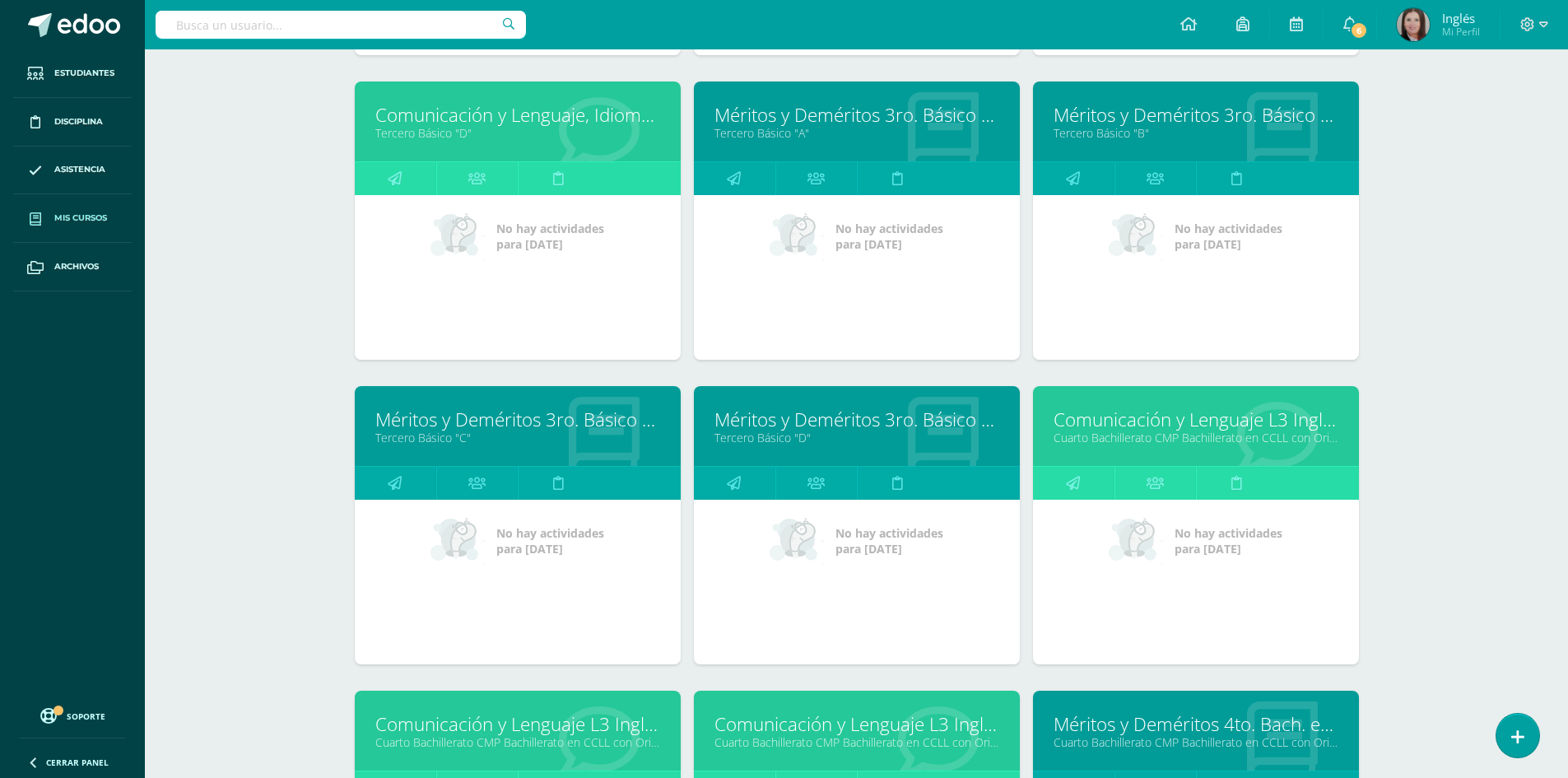
scroll to position [2520, 0]
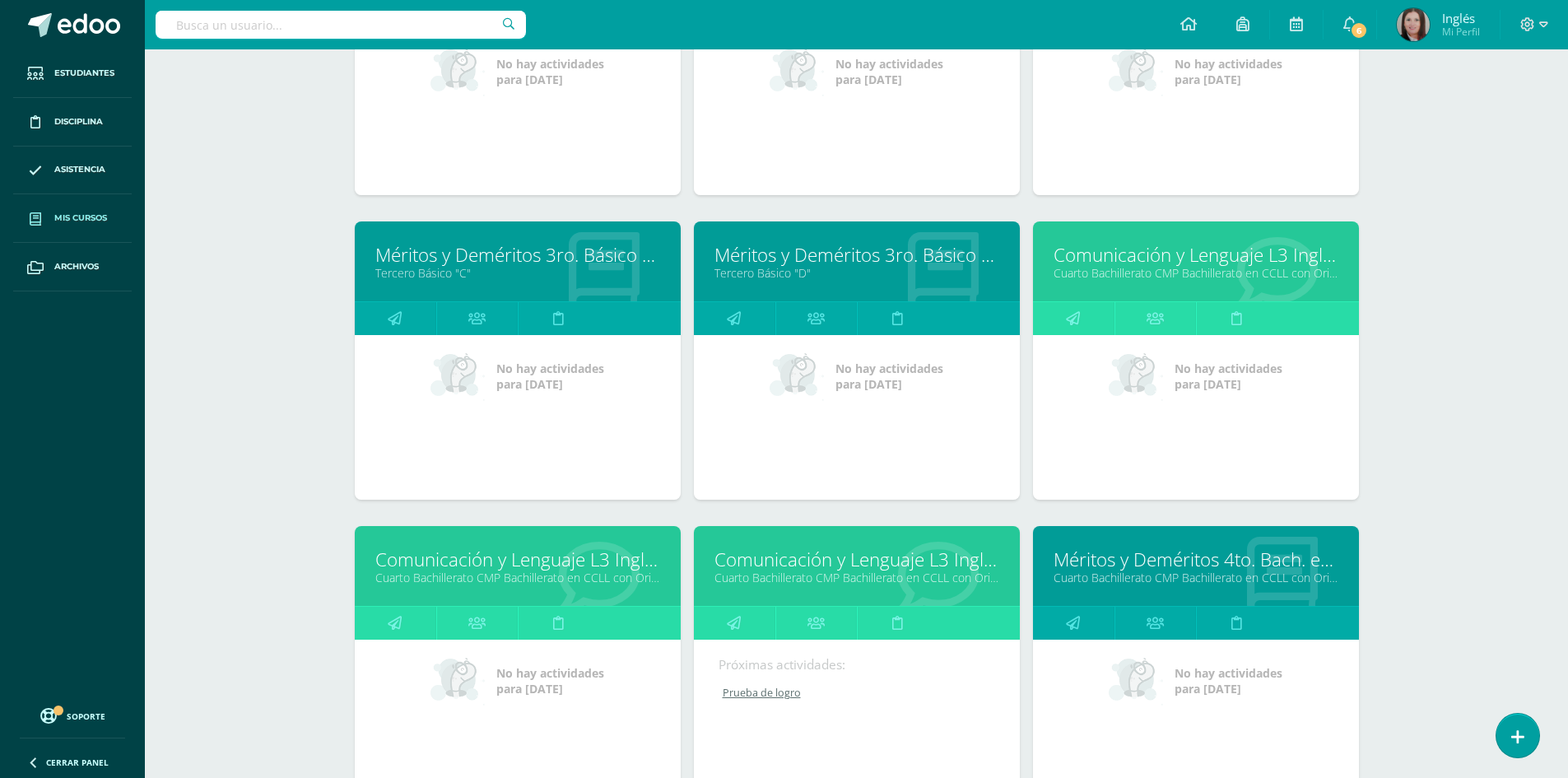
click at [1132, 288] on div "Comunicación y Lenguaje L3 Inglés Cuarto Bachillerato CMP Bachillerato en CCLL …" at bounding box center [1195, 260] width 326 height 80
click at [1132, 279] on link "Cuarto Bachillerato CMP Bachillerato en CCLL con Orientación en Computación "C"" at bounding box center [1196, 273] width 284 height 15
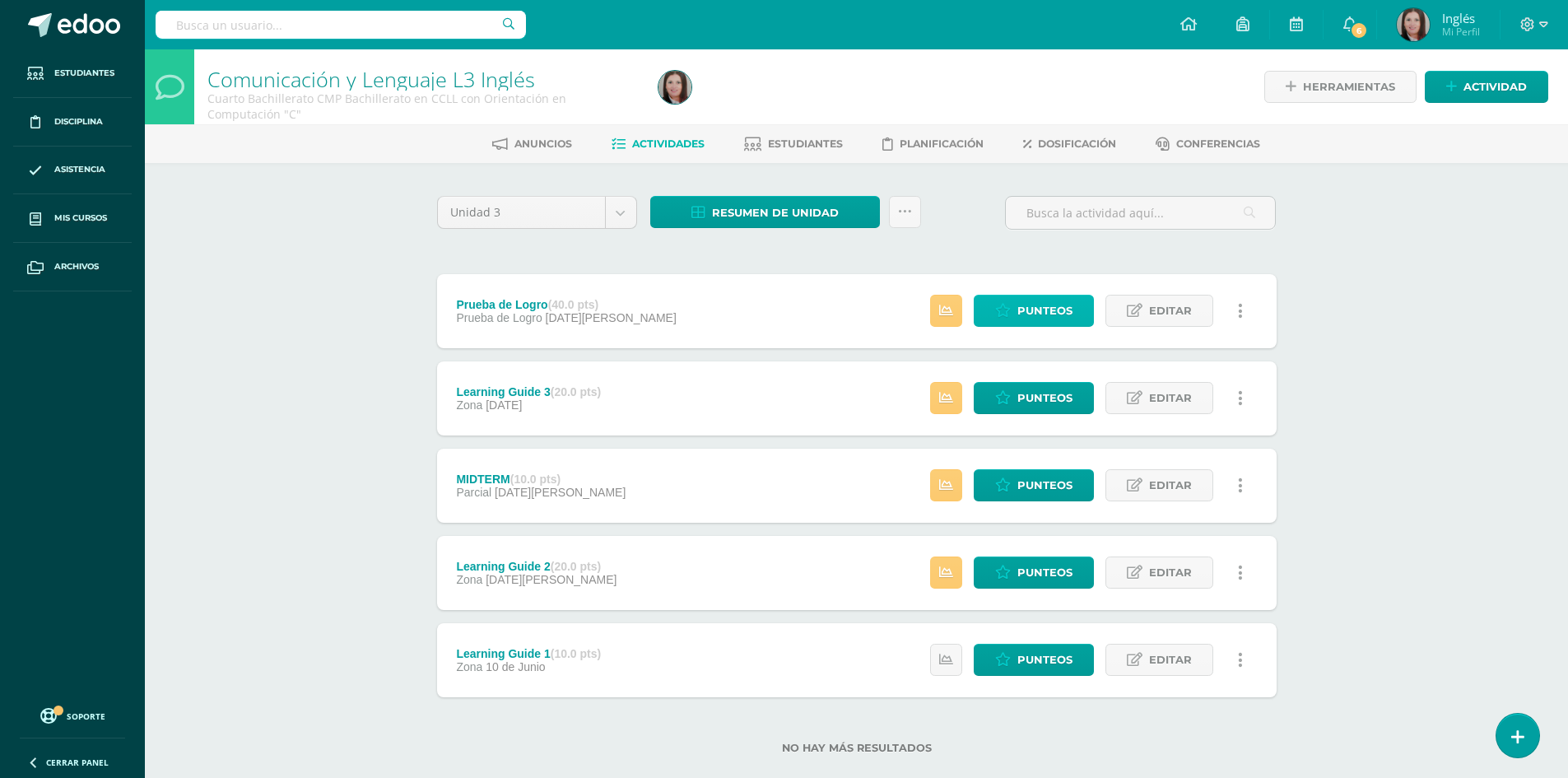
click at [1008, 311] on icon at bounding box center [1003, 310] width 15 height 14
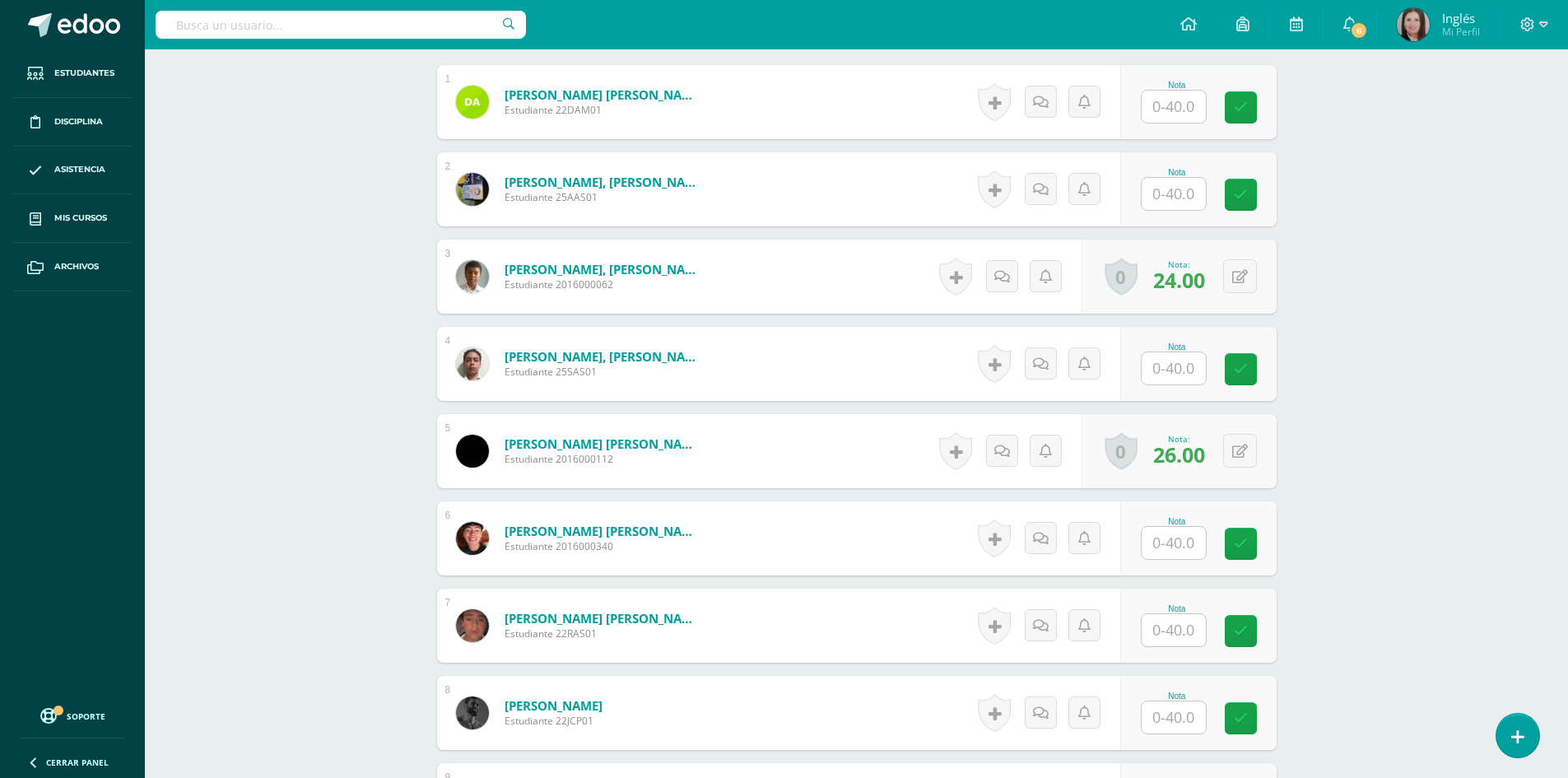
scroll to position [95, 0]
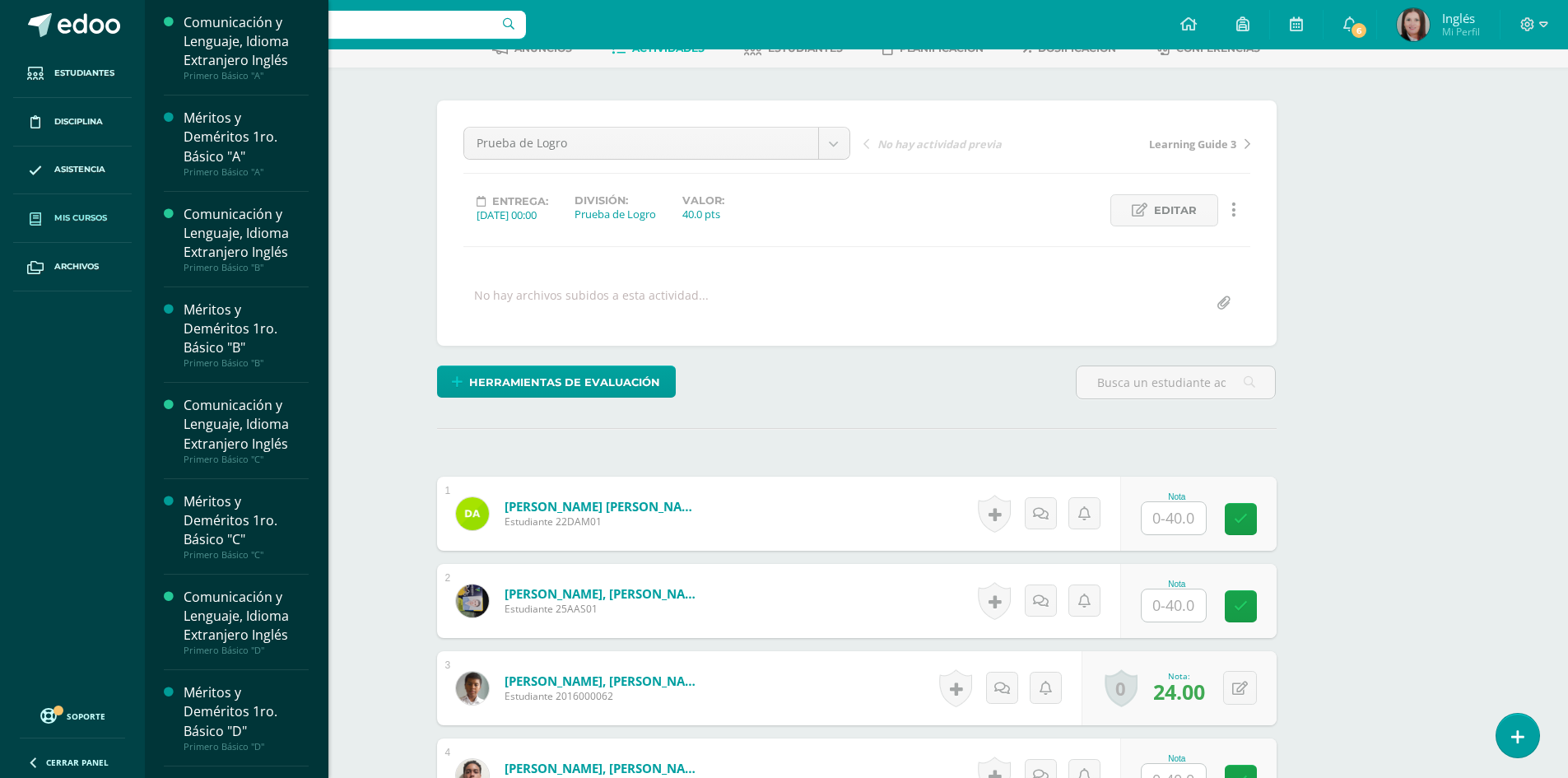
click at [72, 216] on span "Mis cursos" at bounding box center [81, 218] width 53 height 13
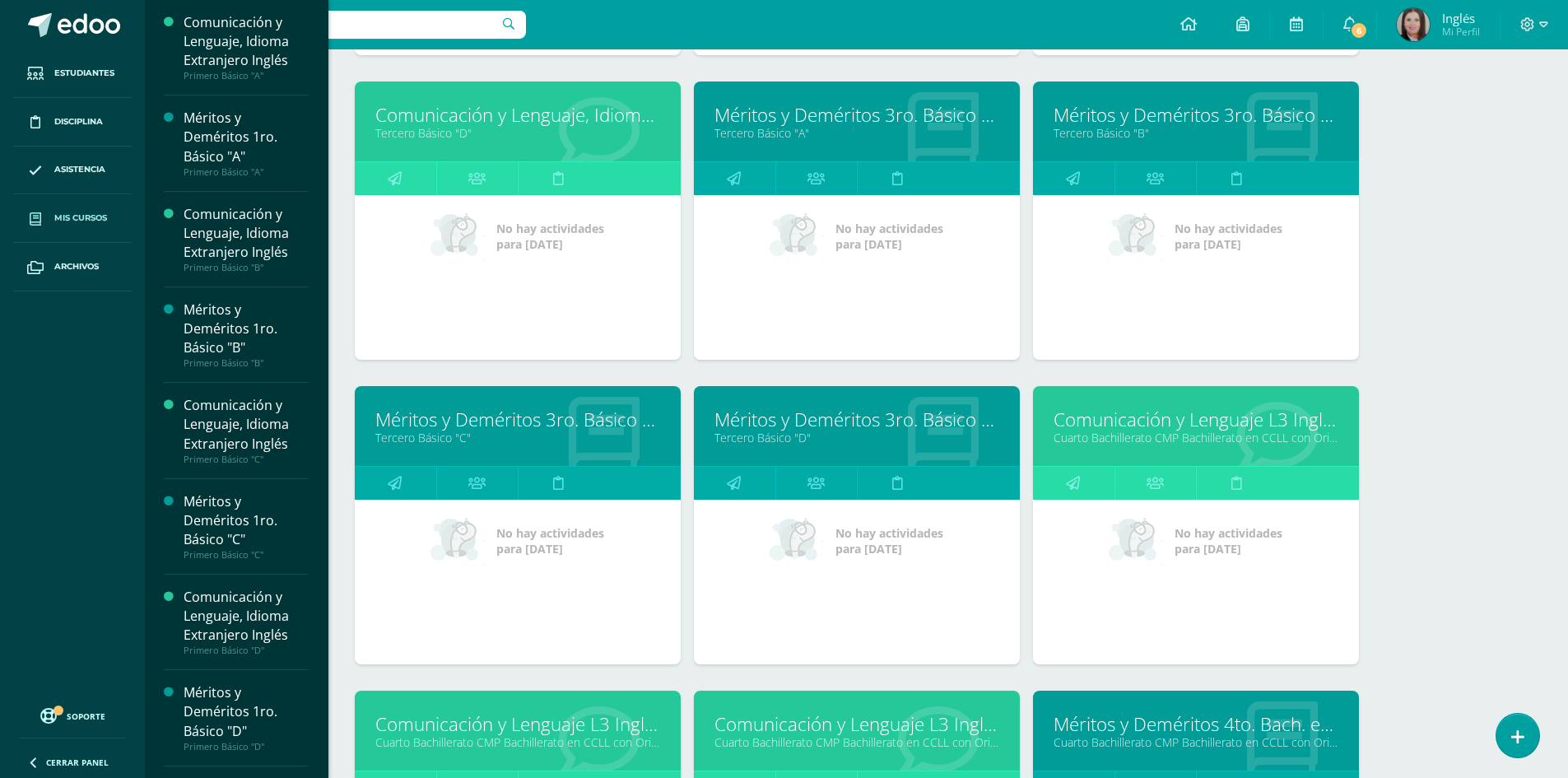
scroll to position [2767, 0]
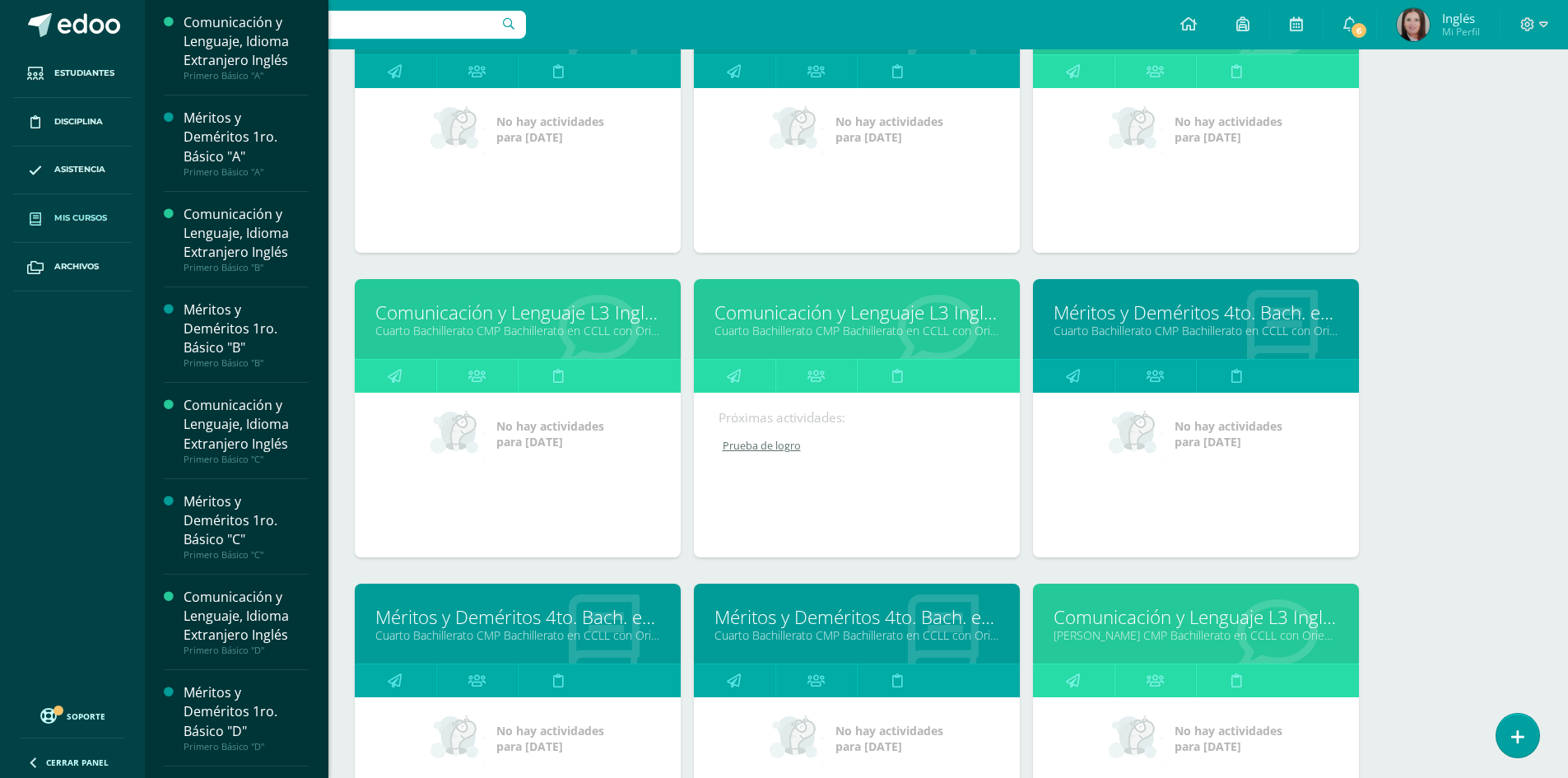
click at [482, 319] on link "Comunicación y Lenguaje L3 Inglés" at bounding box center [518, 312] width 284 height 26
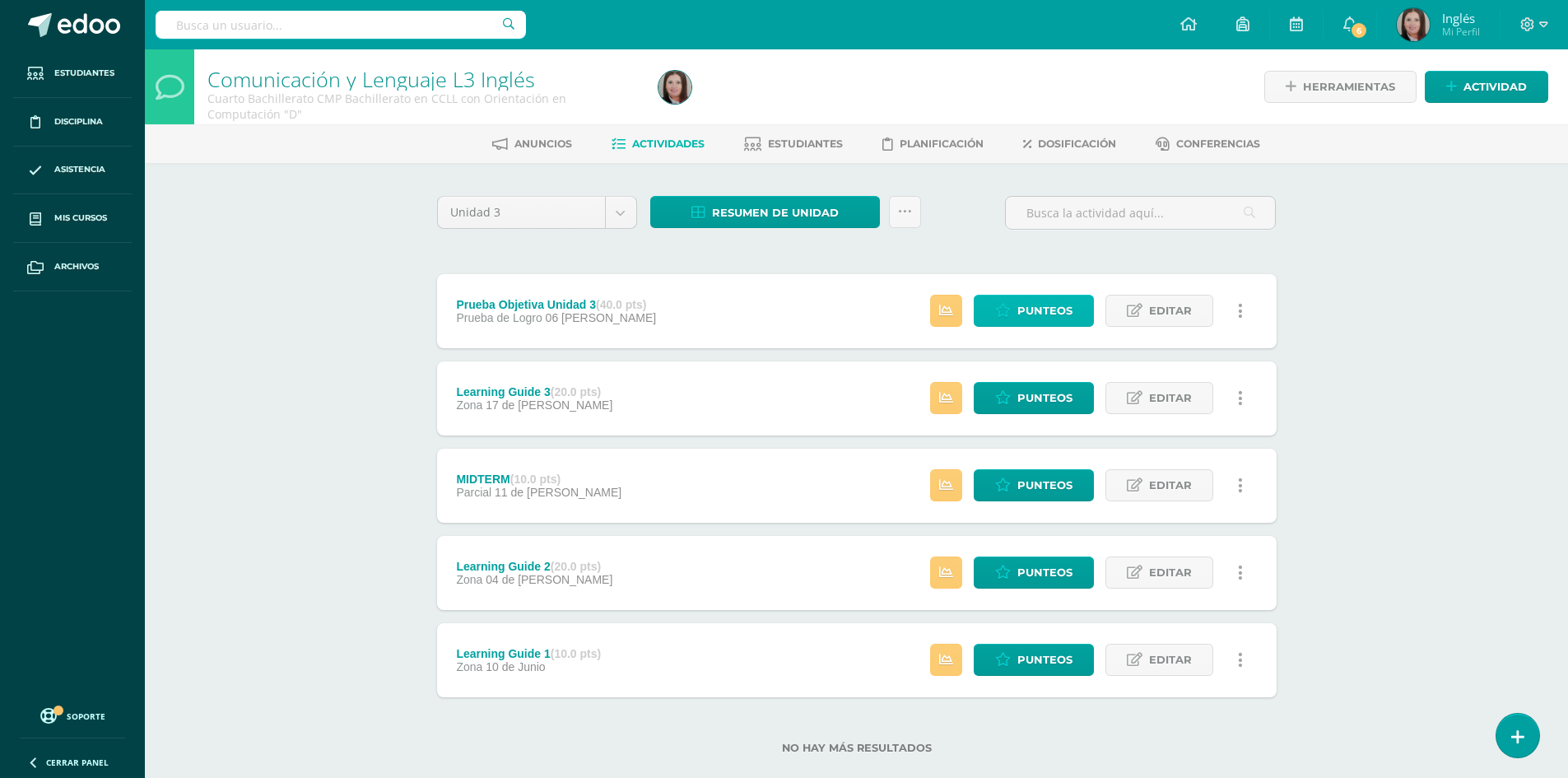
click at [982, 318] on link "Punteos" at bounding box center [1033, 310] width 120 height 32
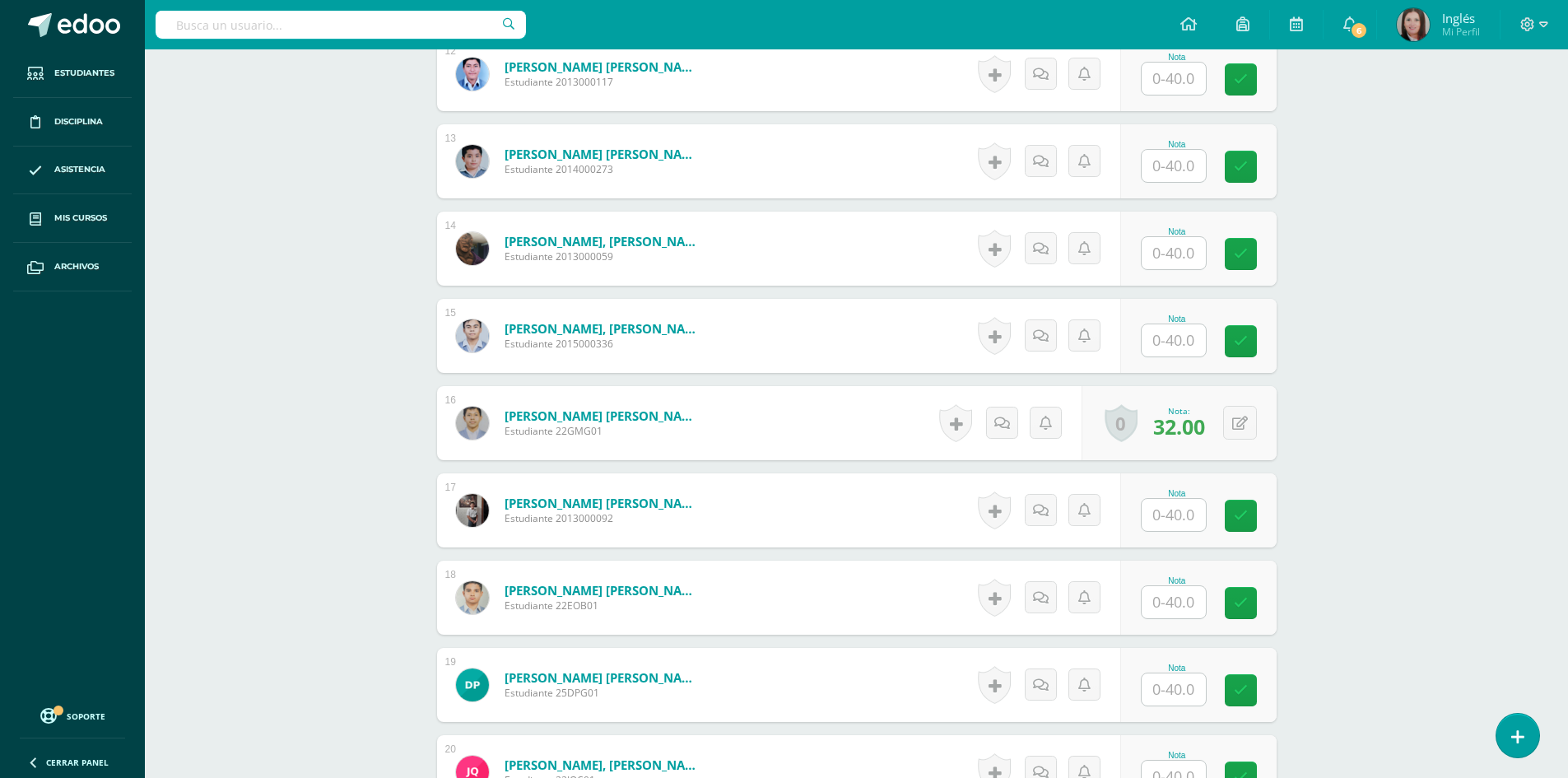
scroll to position [1576, 0]
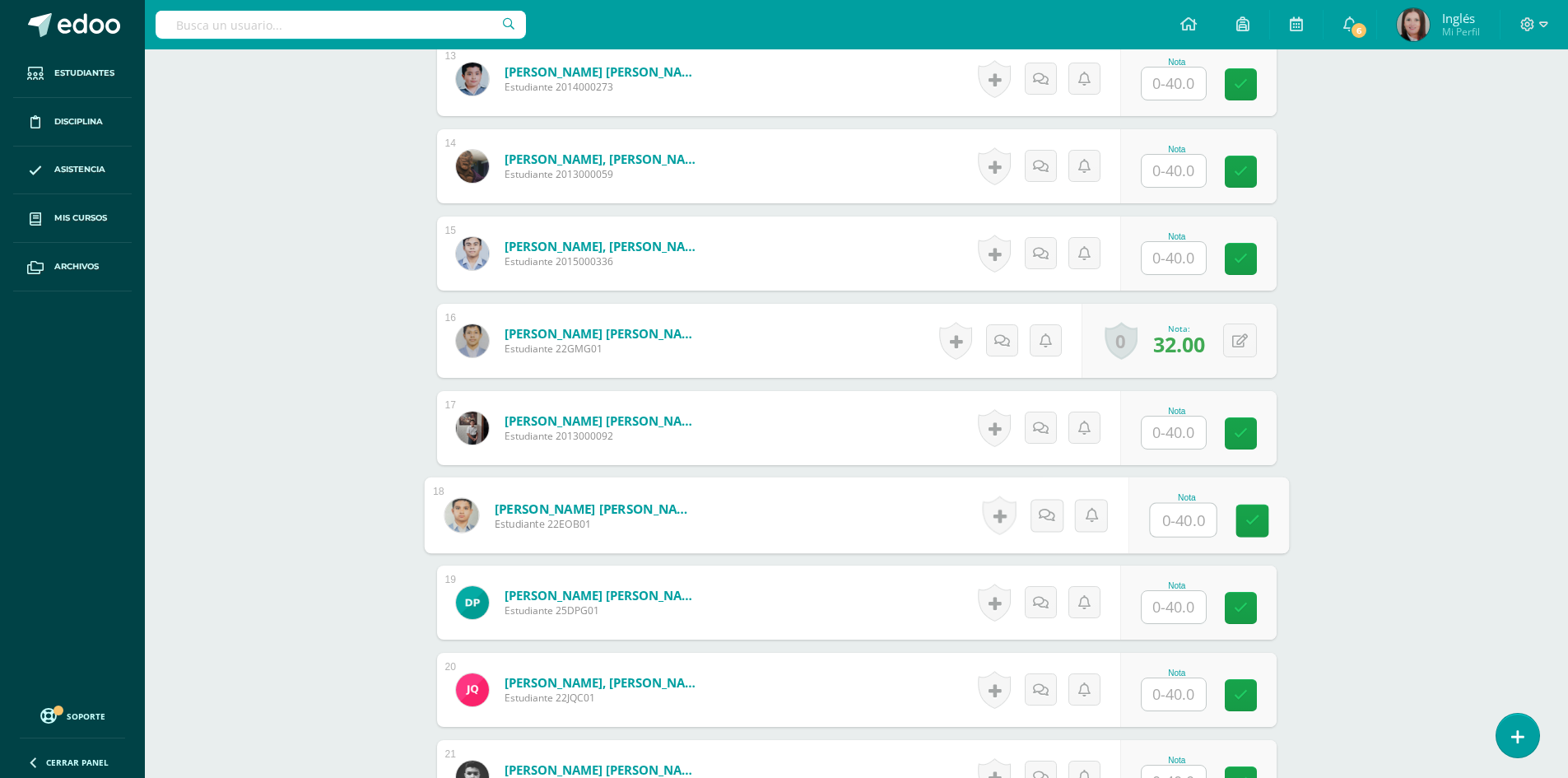
click at [1162, 530] on input "text" at bounding box center [1183, 520] width 66 height 33
type input "24"
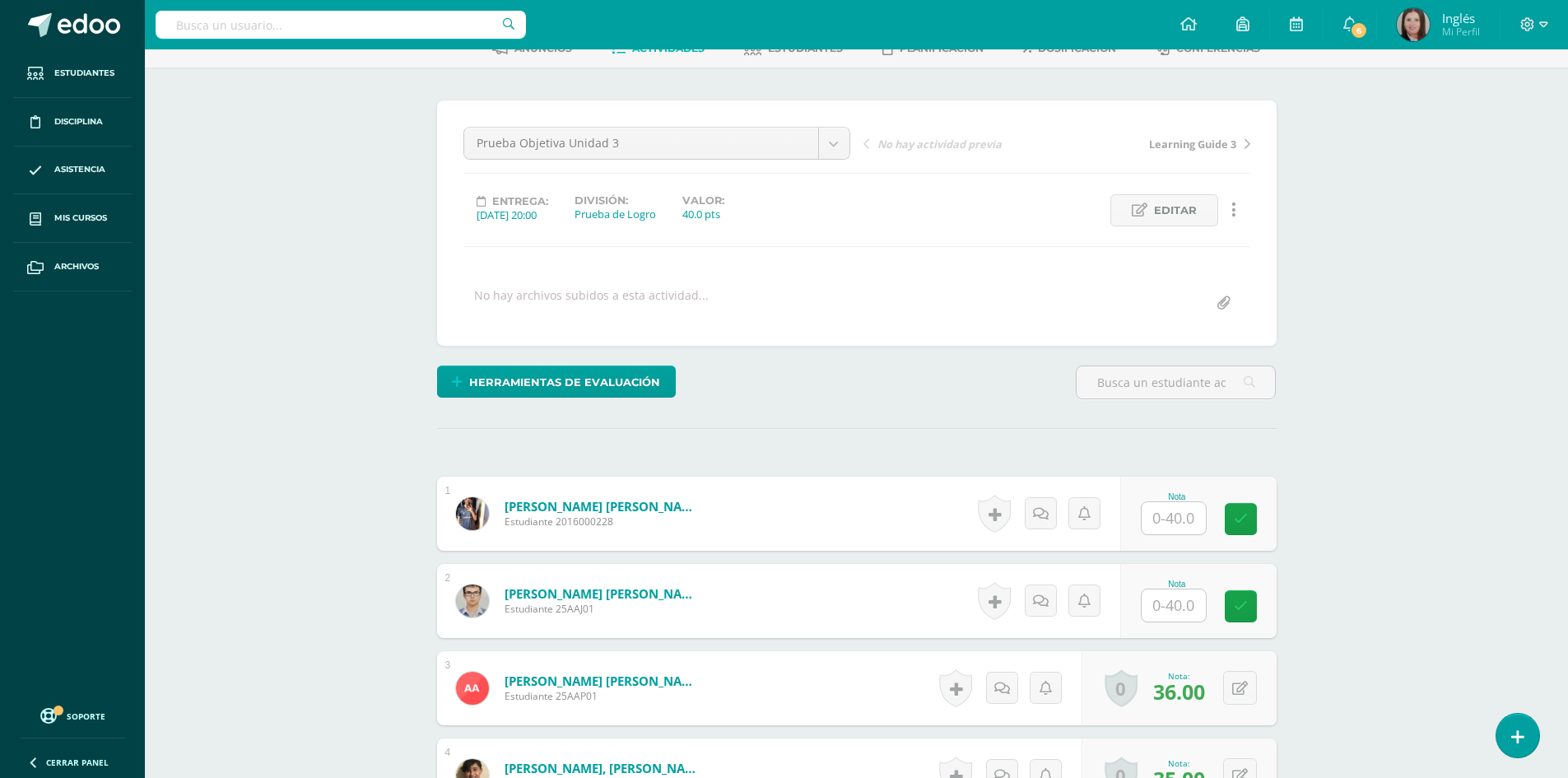
scroll to position [0, 0]
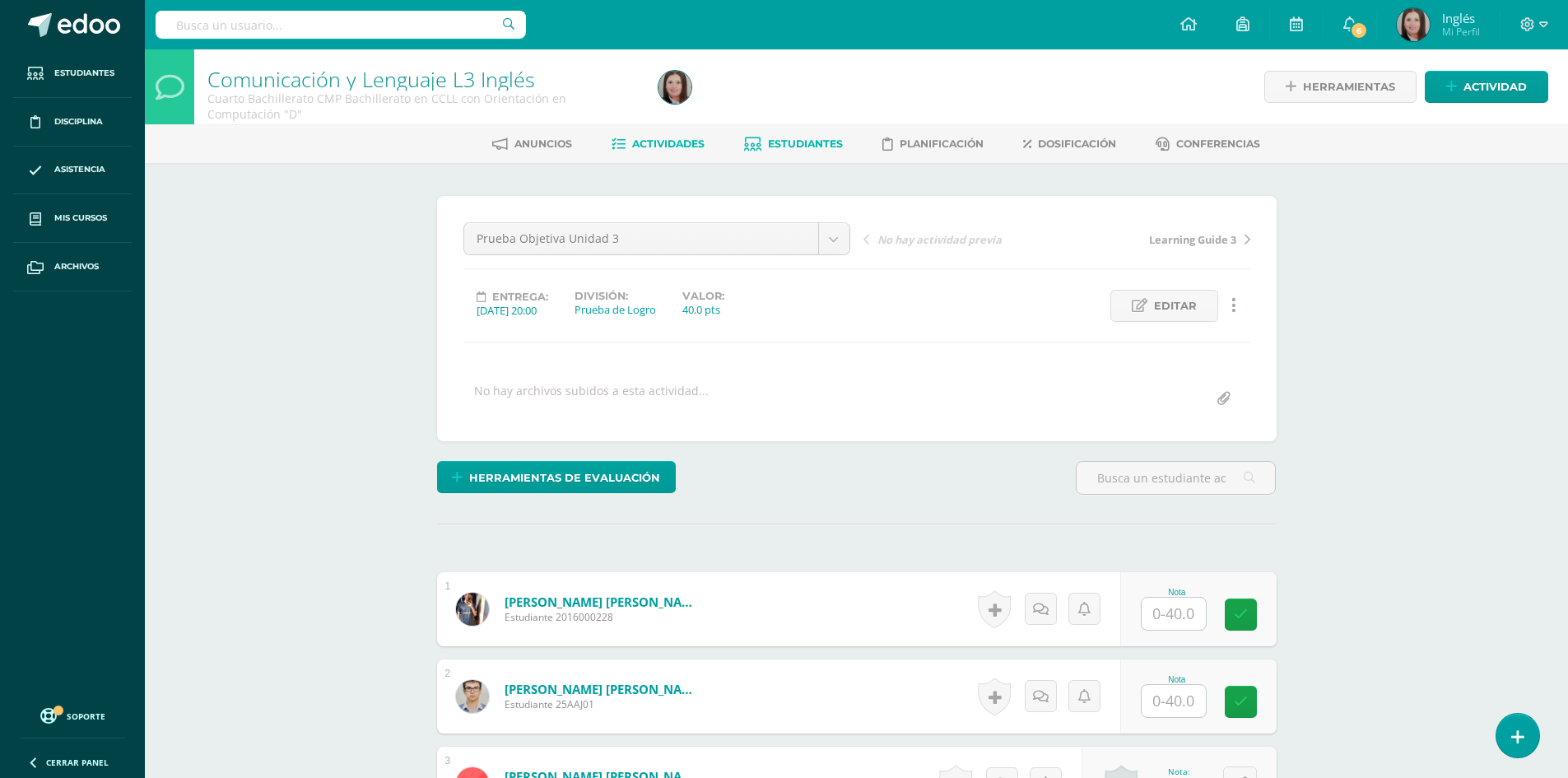
click at [823, 148] on span "Estudiantes" at bounding box center [805, 143] width 75 height 12
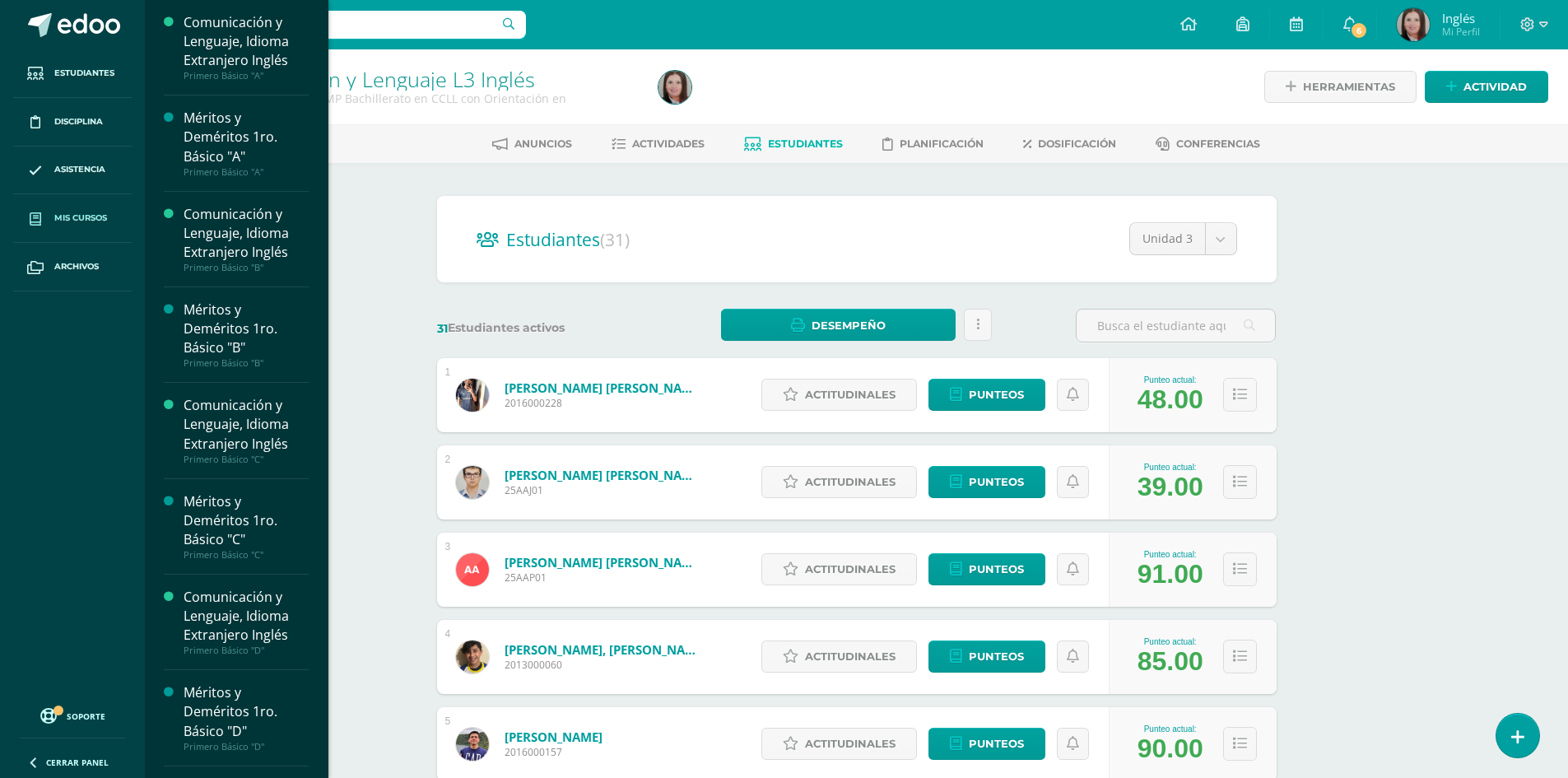
click at [78, 211] on span "Mis cursos" at bounding box center [81, 218] width 53 height 13
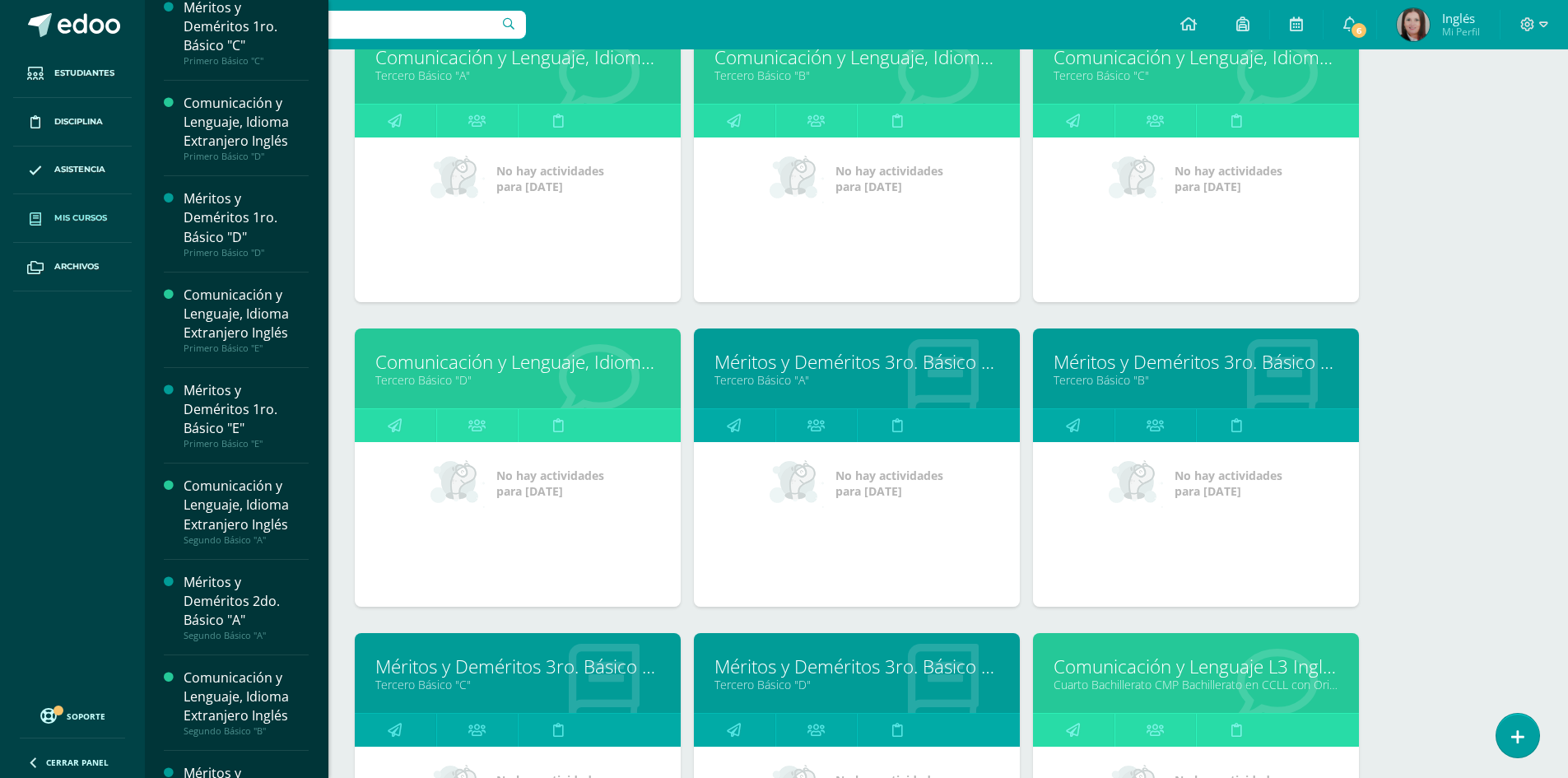
scroll to position [2438, 0]
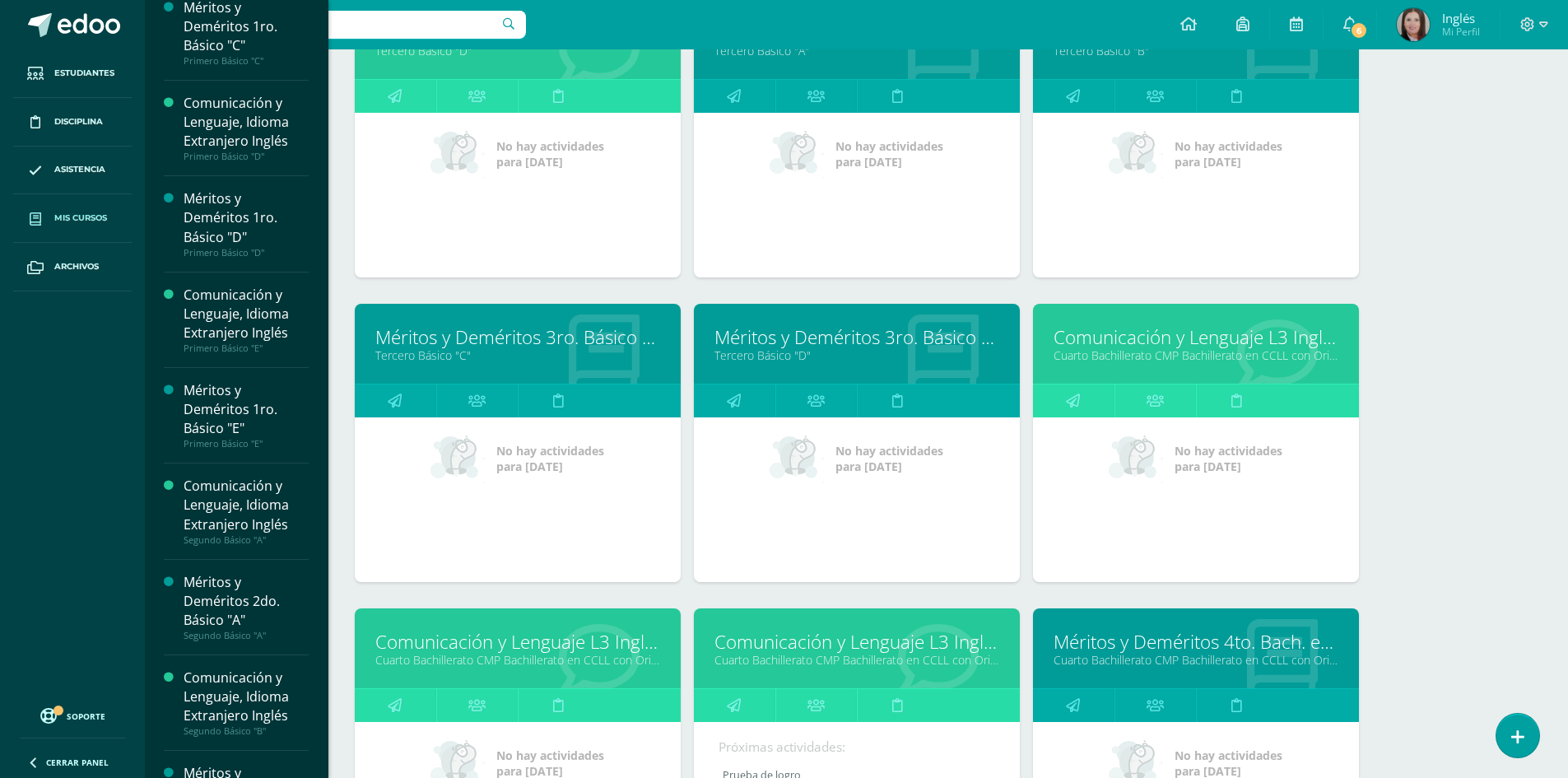
click at [773, 650] on link "Comunicación y Lenguaje L3 Inglés" at bounding box center [857, 641] width 284 height 26
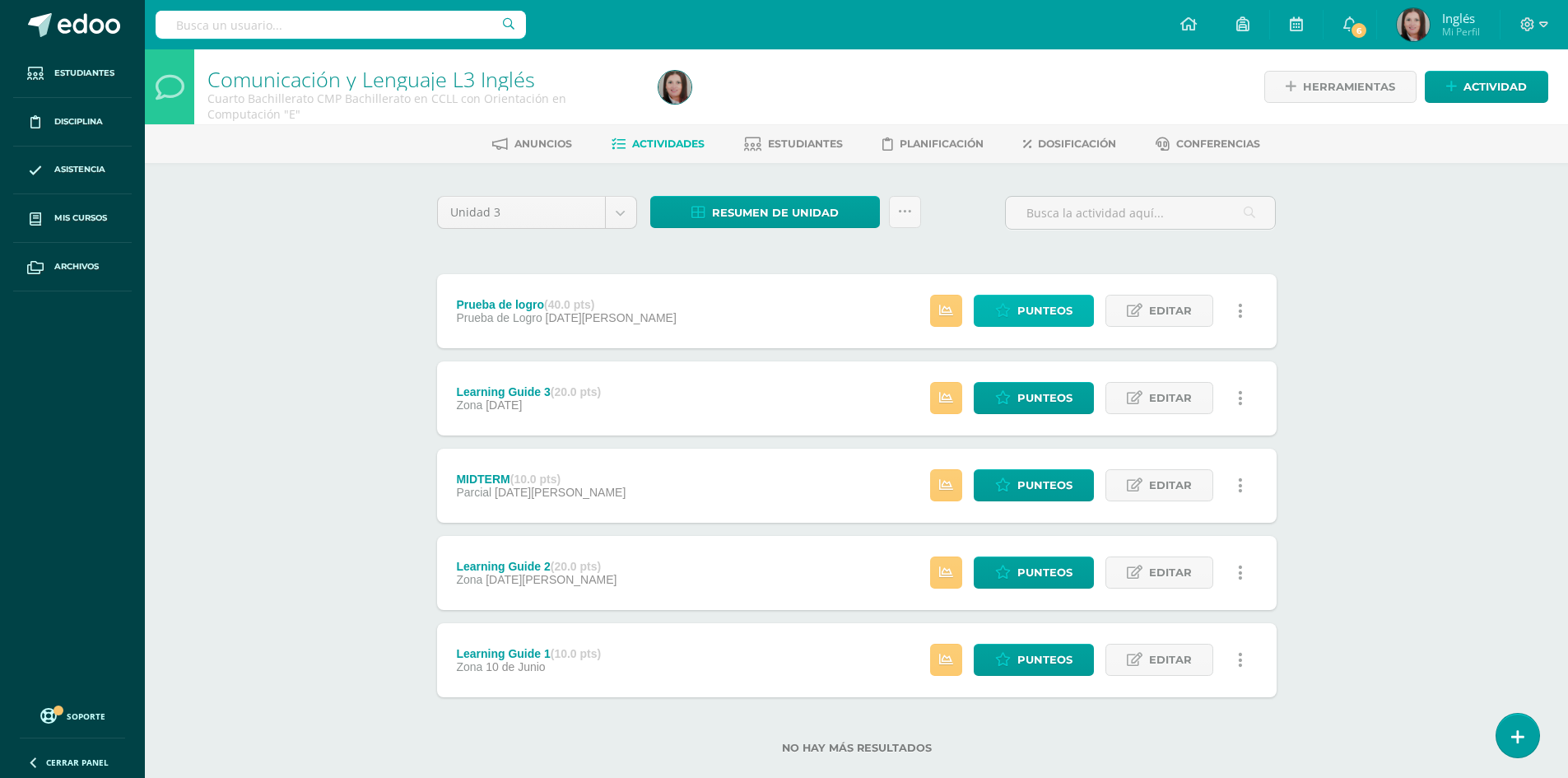
click at [985, 313] on link "Punteos" at bounding box center [1033, 310] width 120 height 32
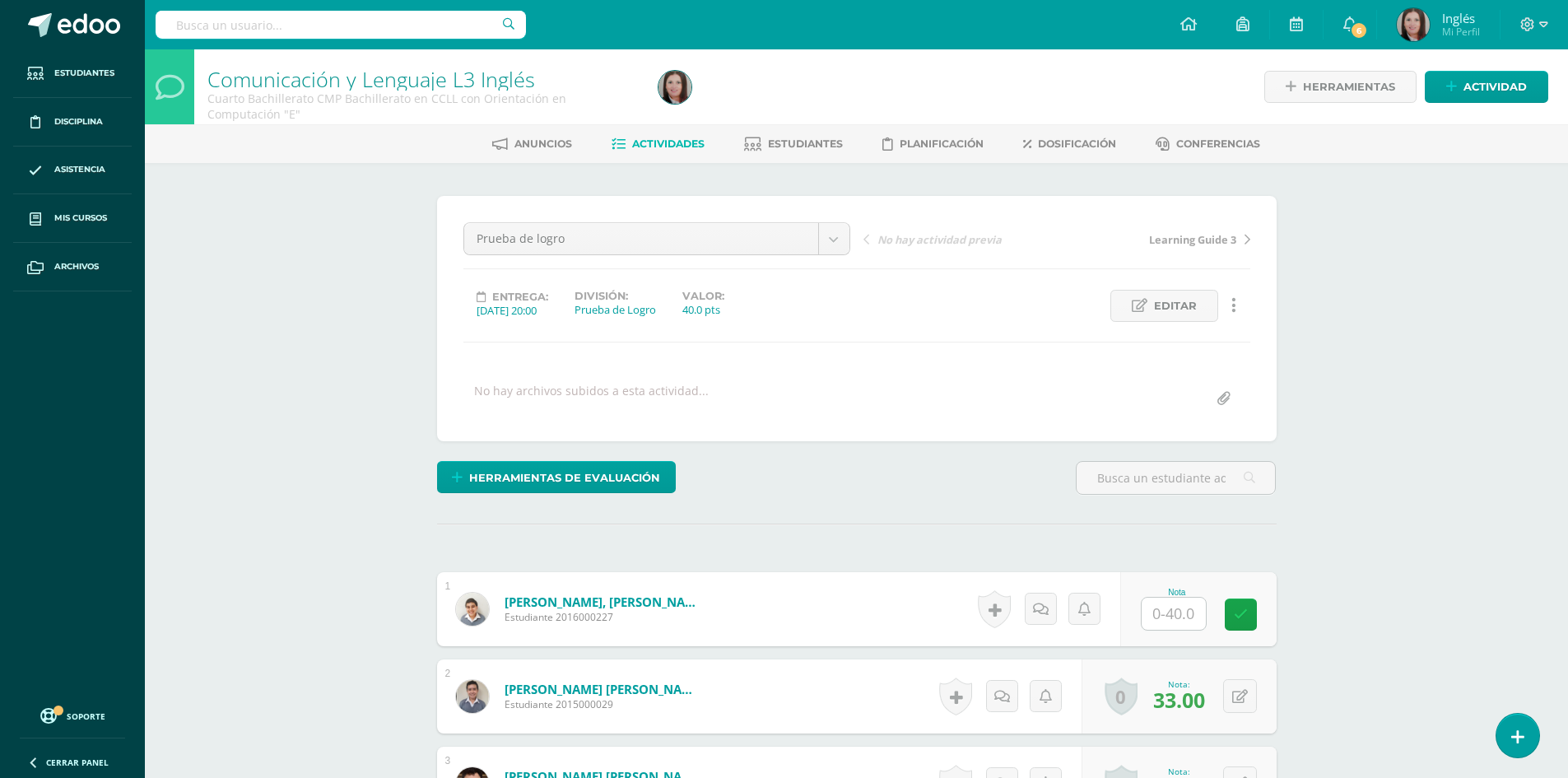
scroll to position [1, 0]
click at [1165, 616] on input "text" at bounding box center [1183, 613] width 66 height 33
type input "22"
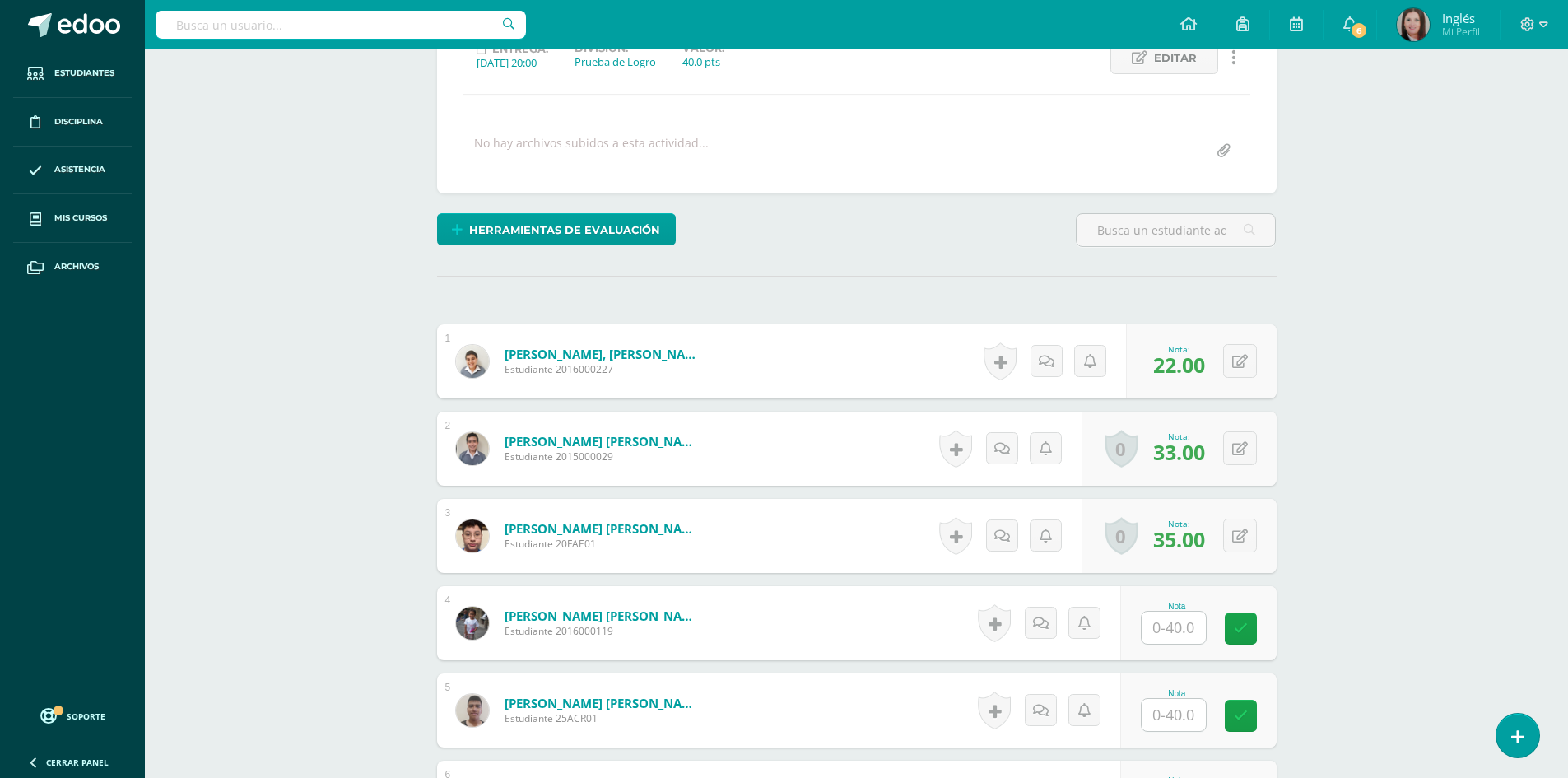
scroll to position [412, 0]
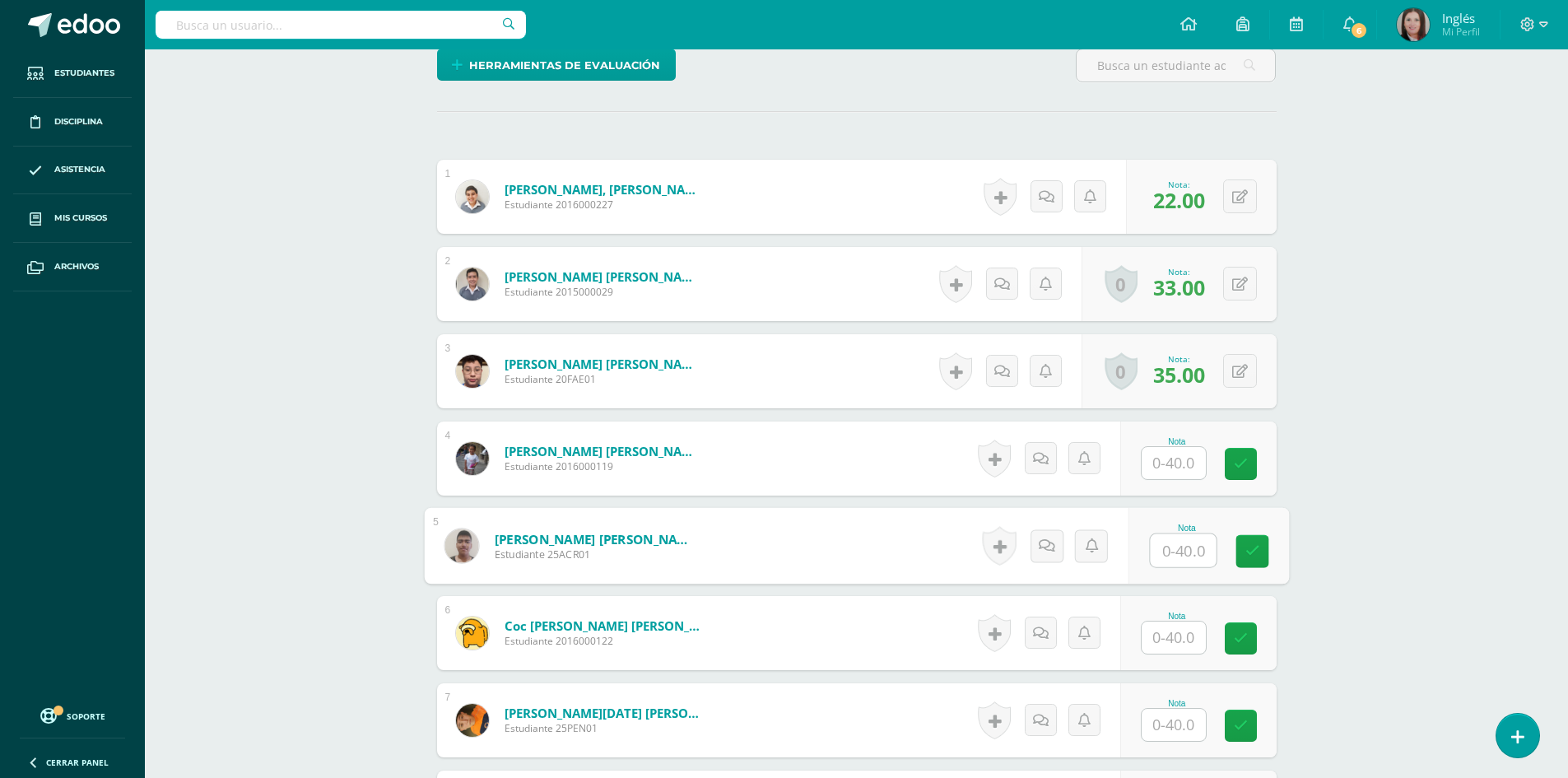
click at [1187, 550] on input "text" at bounding box center [1183, 550] width 66 height 33
type input "18"
type input "26"
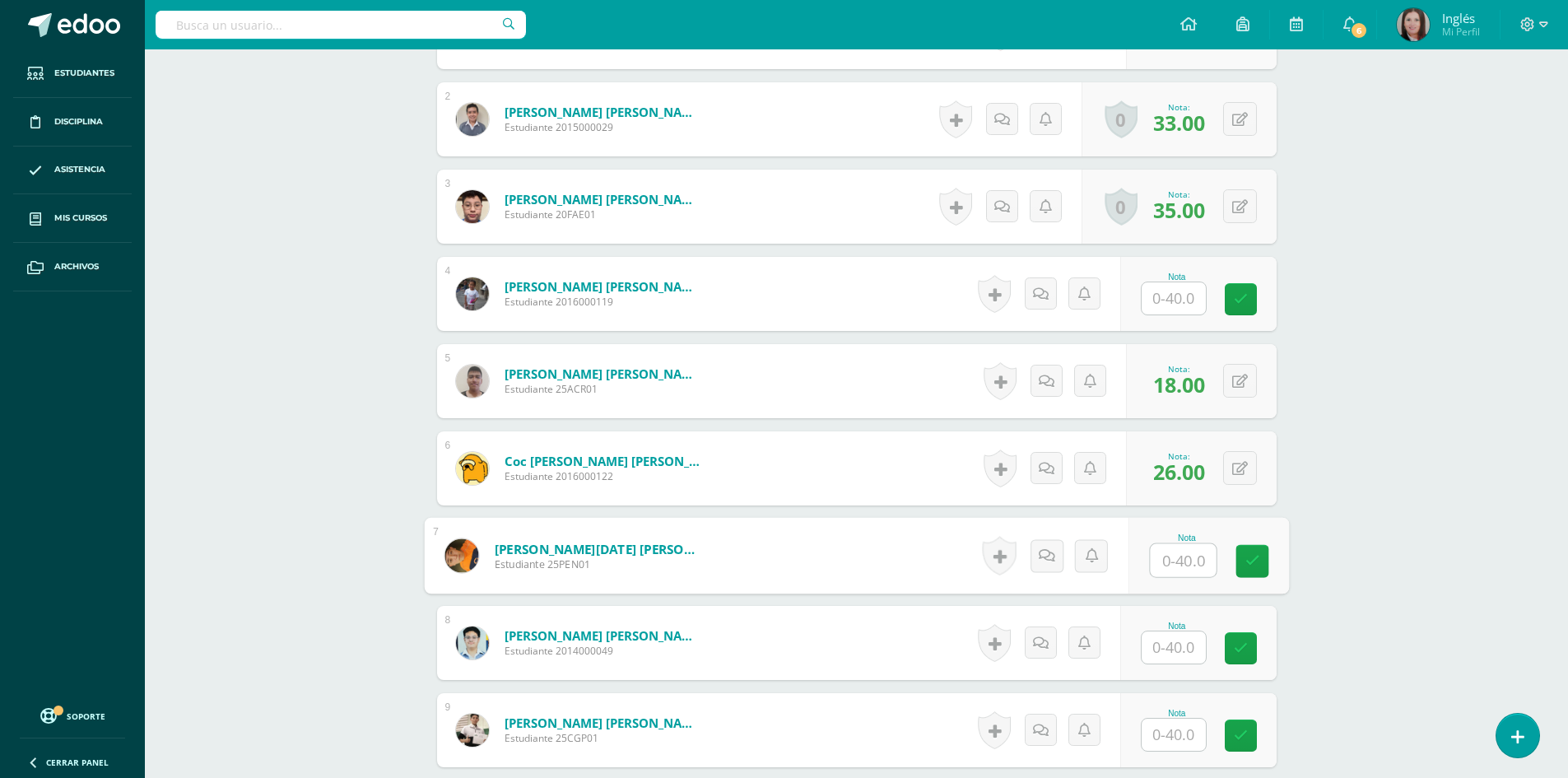
scroll to position [742, 0]
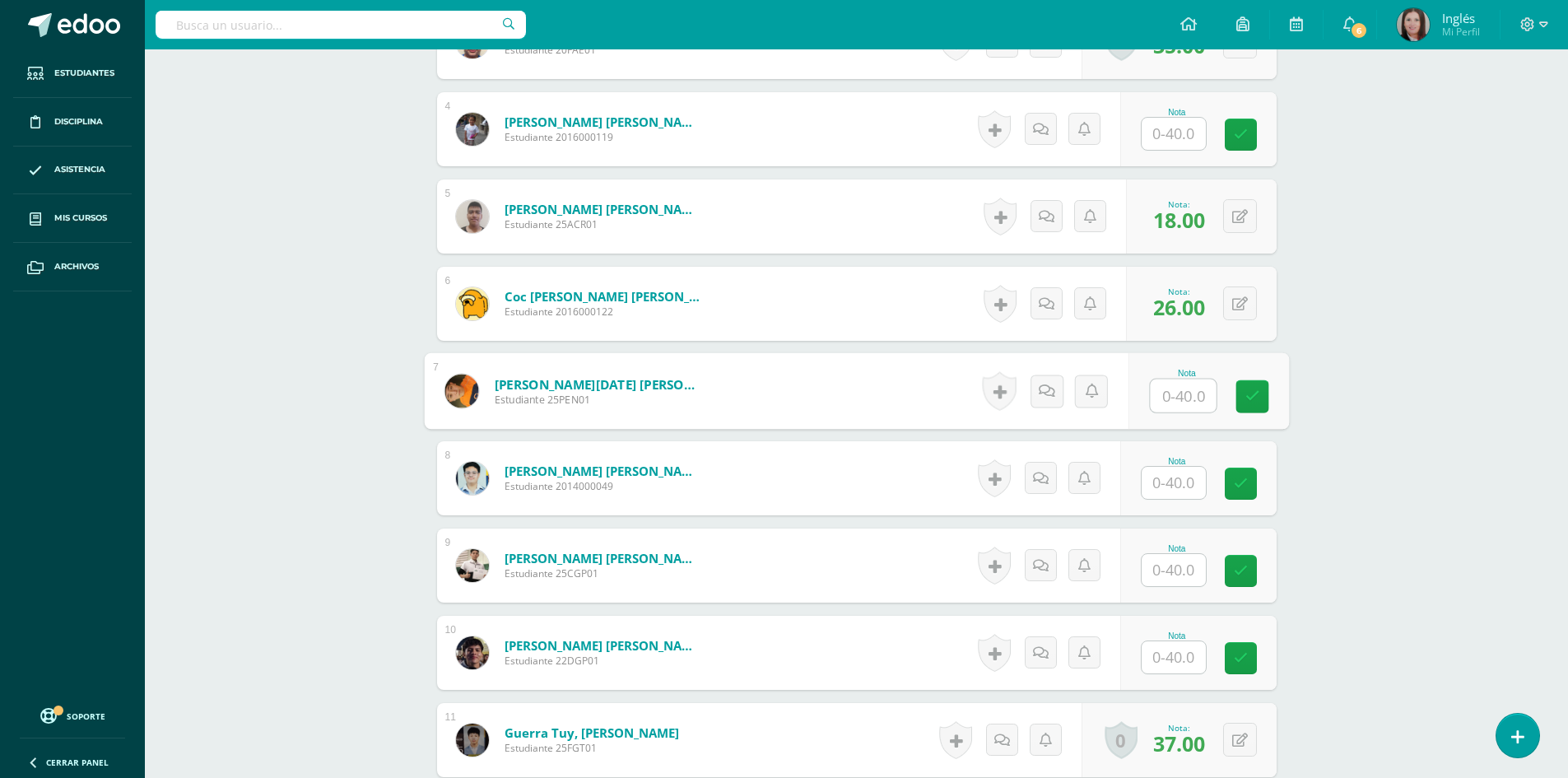
click at [1164, 485] on input "text" at bounding box center [1173, 482] width 64 height 32
type input "18"
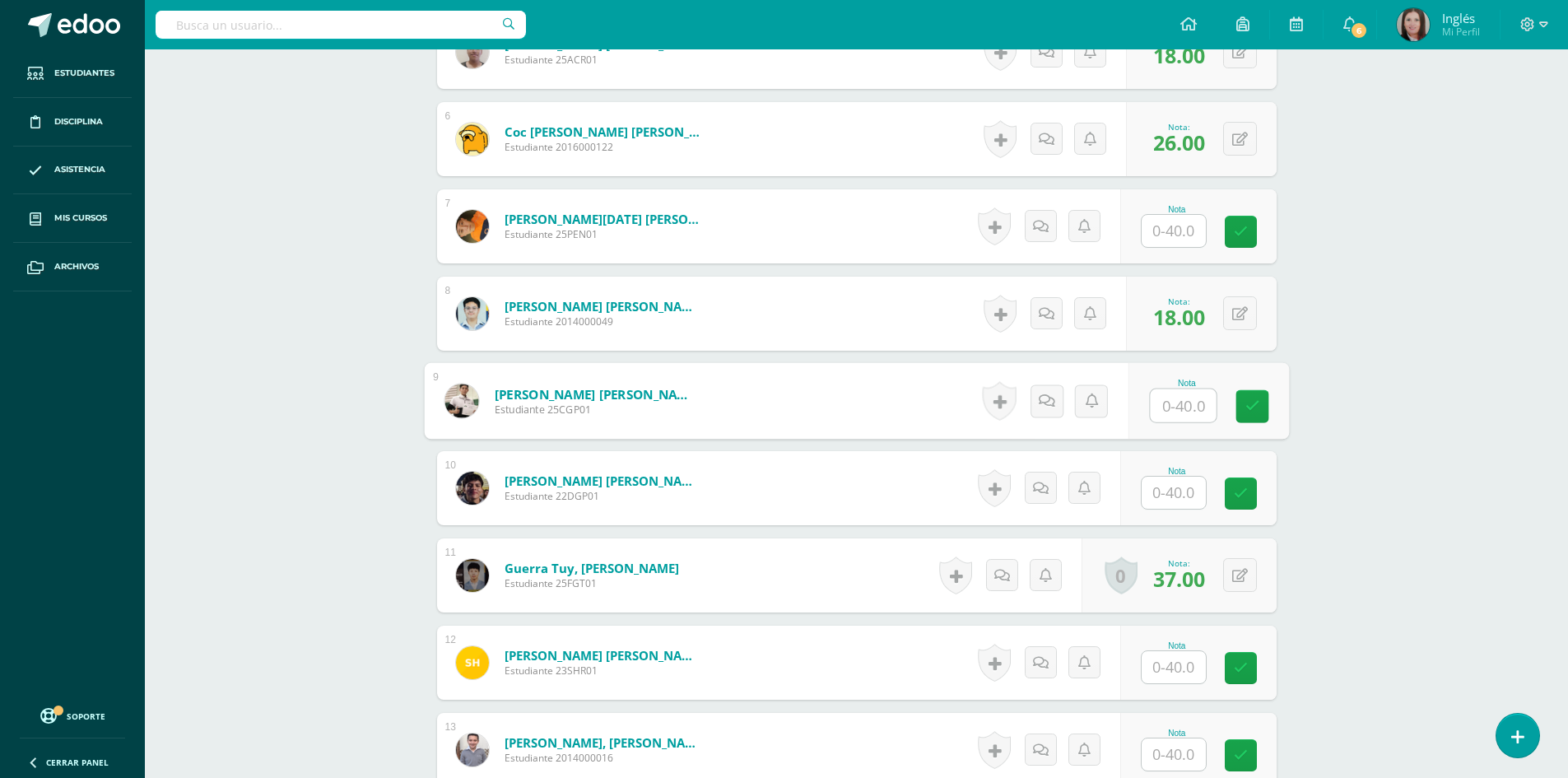
scroll to position [988, 0]
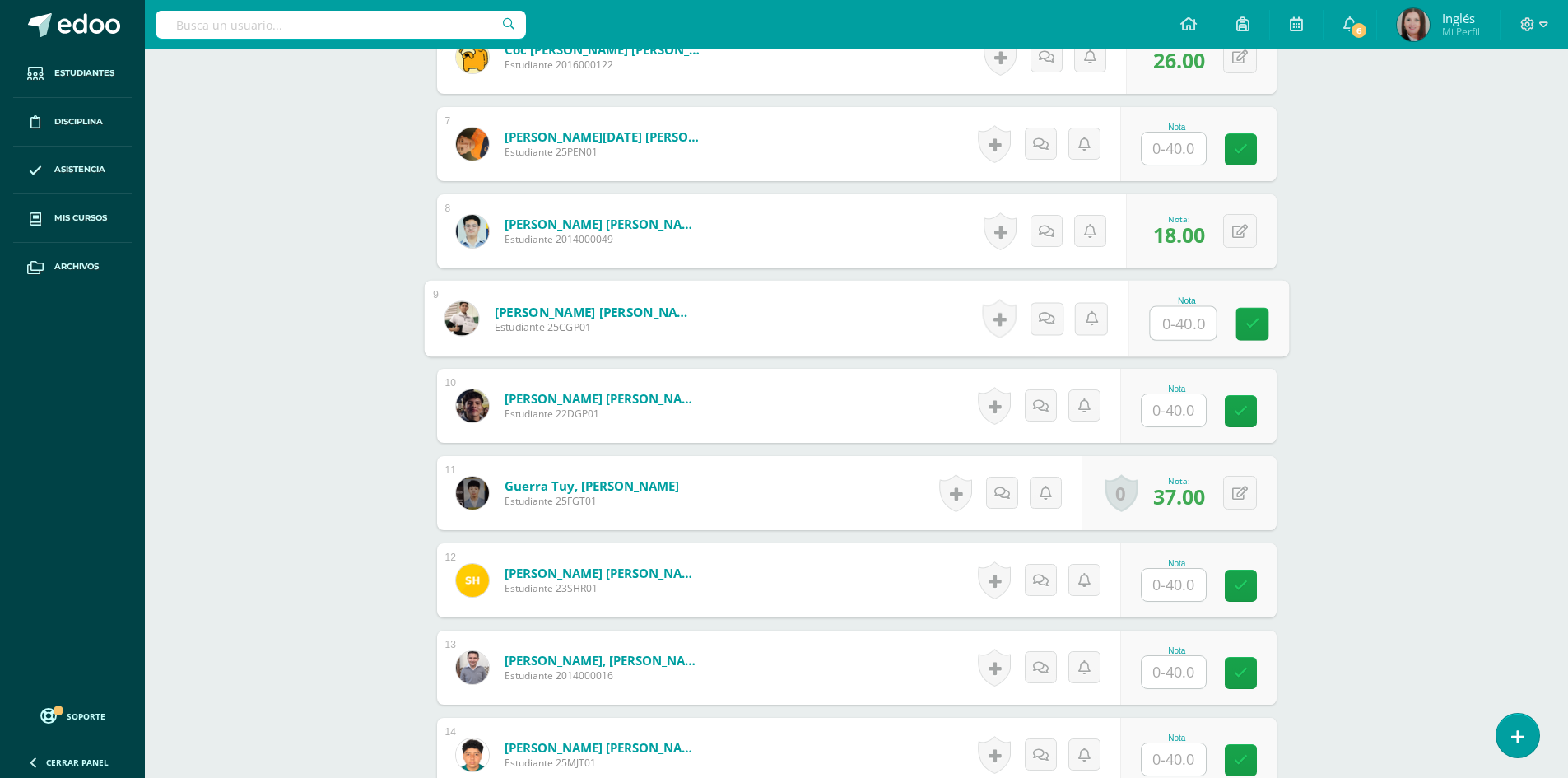
click at [1171, 587] on input "text" at bounding box center [1173, 584] width 64 height 32
type input "22"
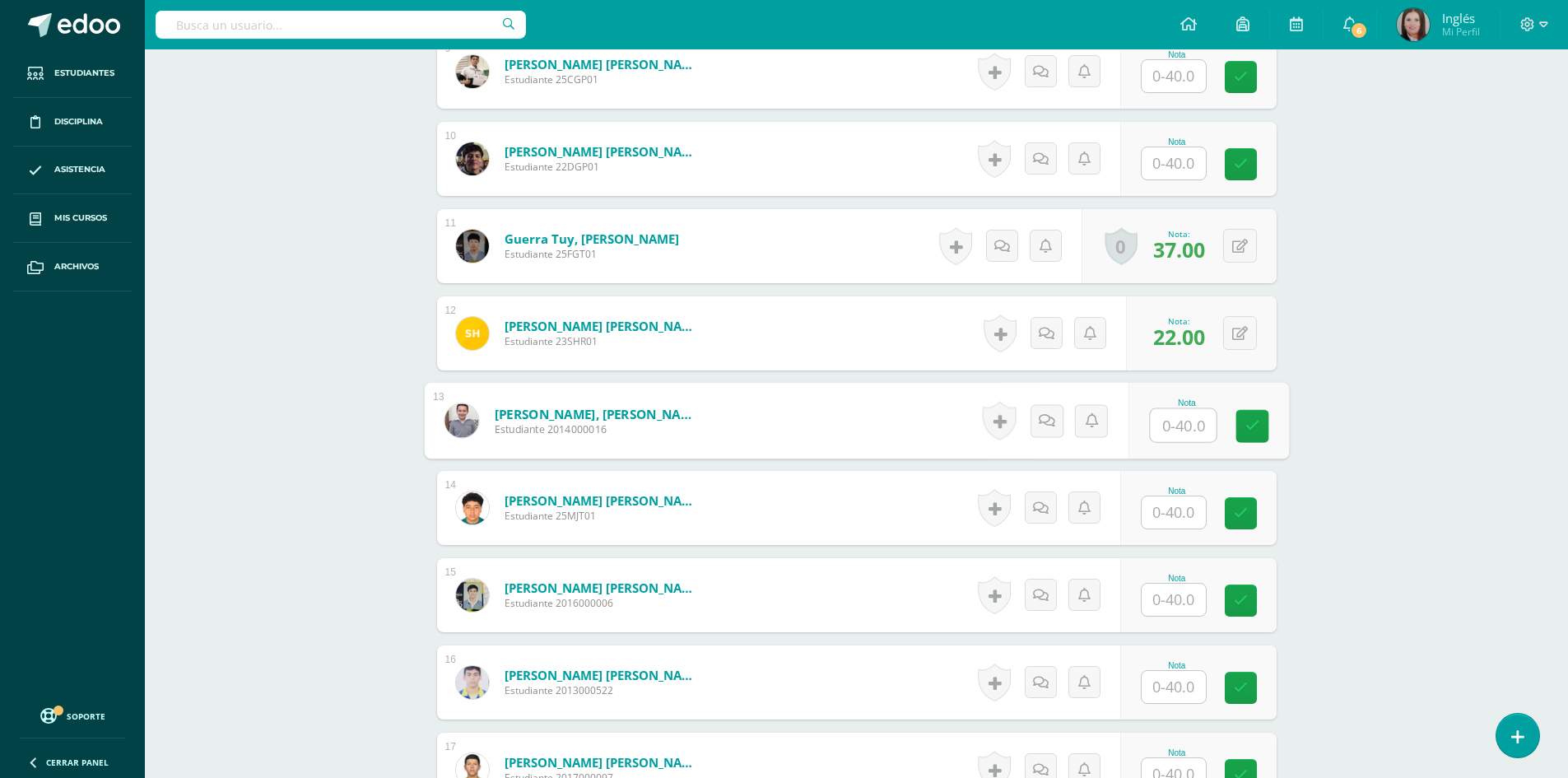
scroll to position [1399, 0]
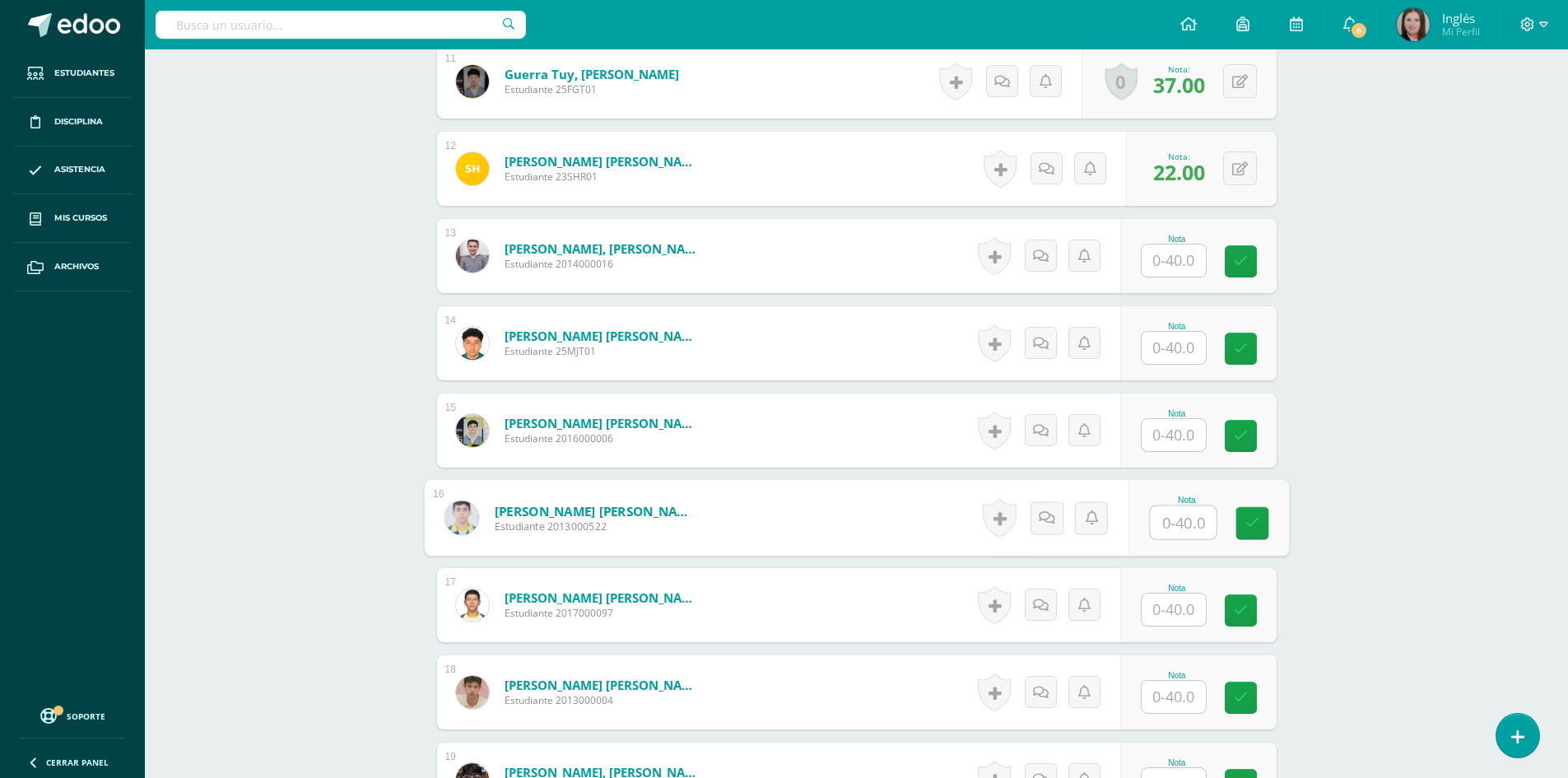
click at [1179, 531] on input "text" at bounding box center [1183, 523] width 66 height 33
type input "26"
type input "29"
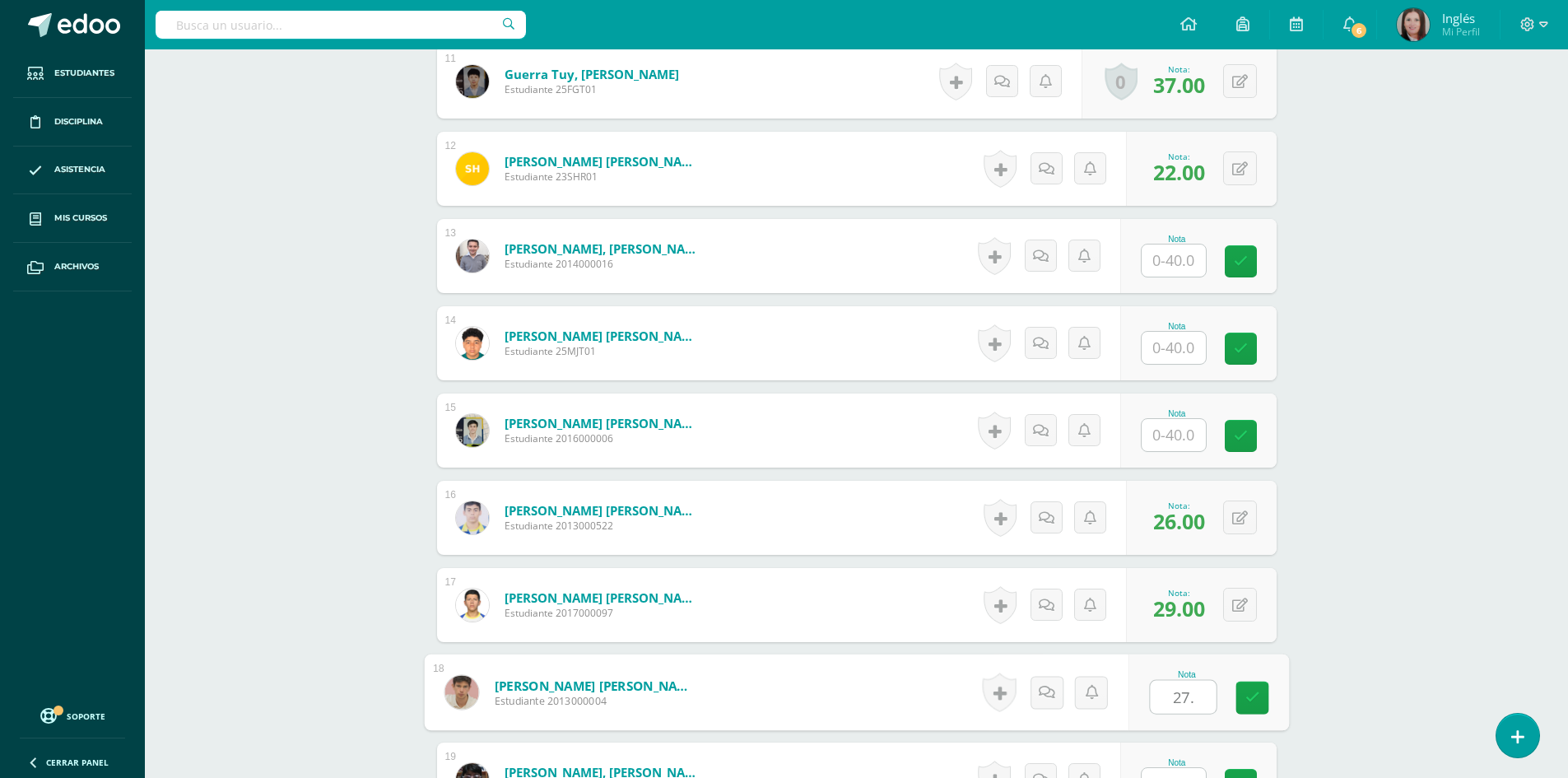
type input "27."
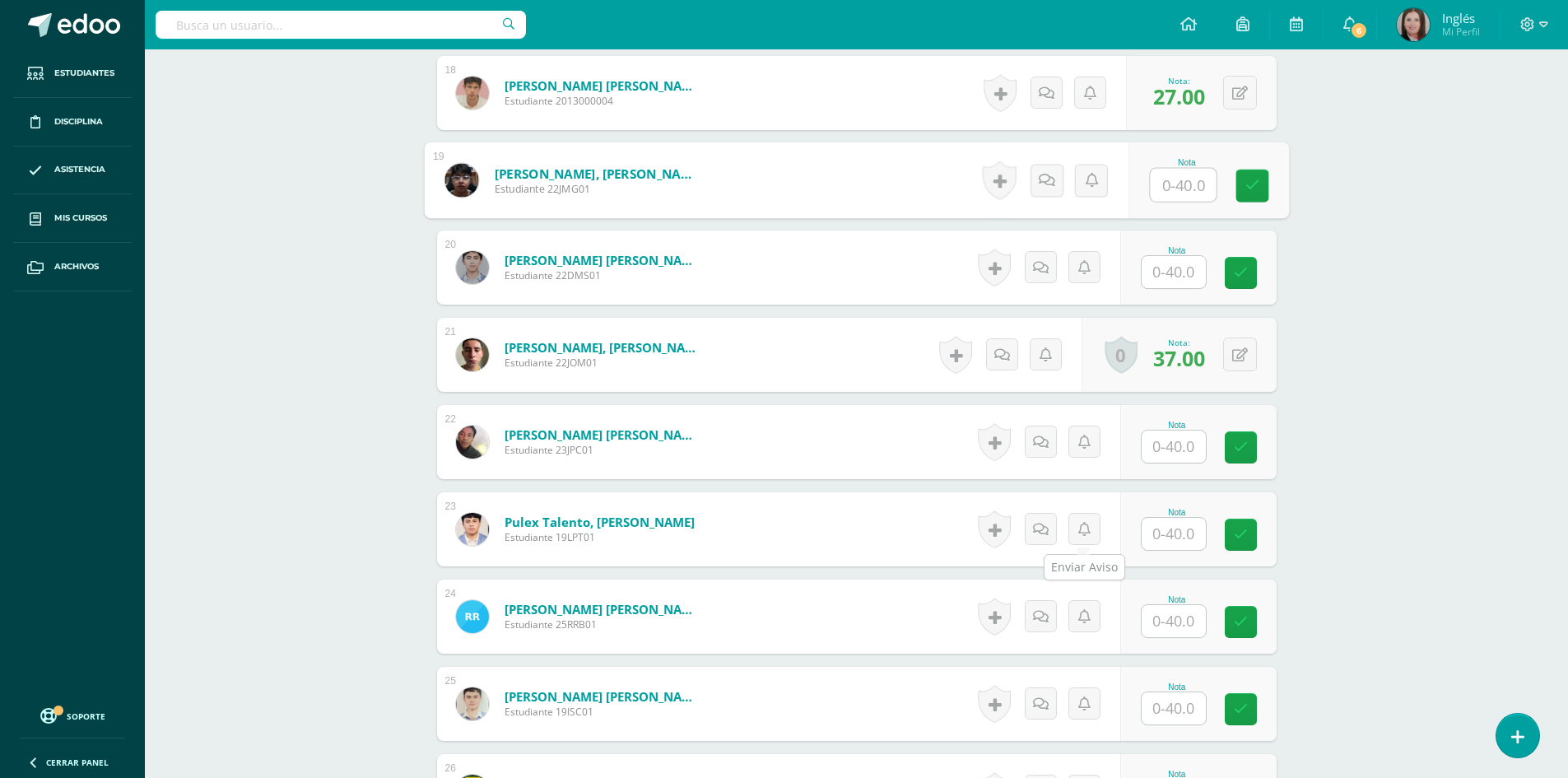
scroll to position [2246, 0]
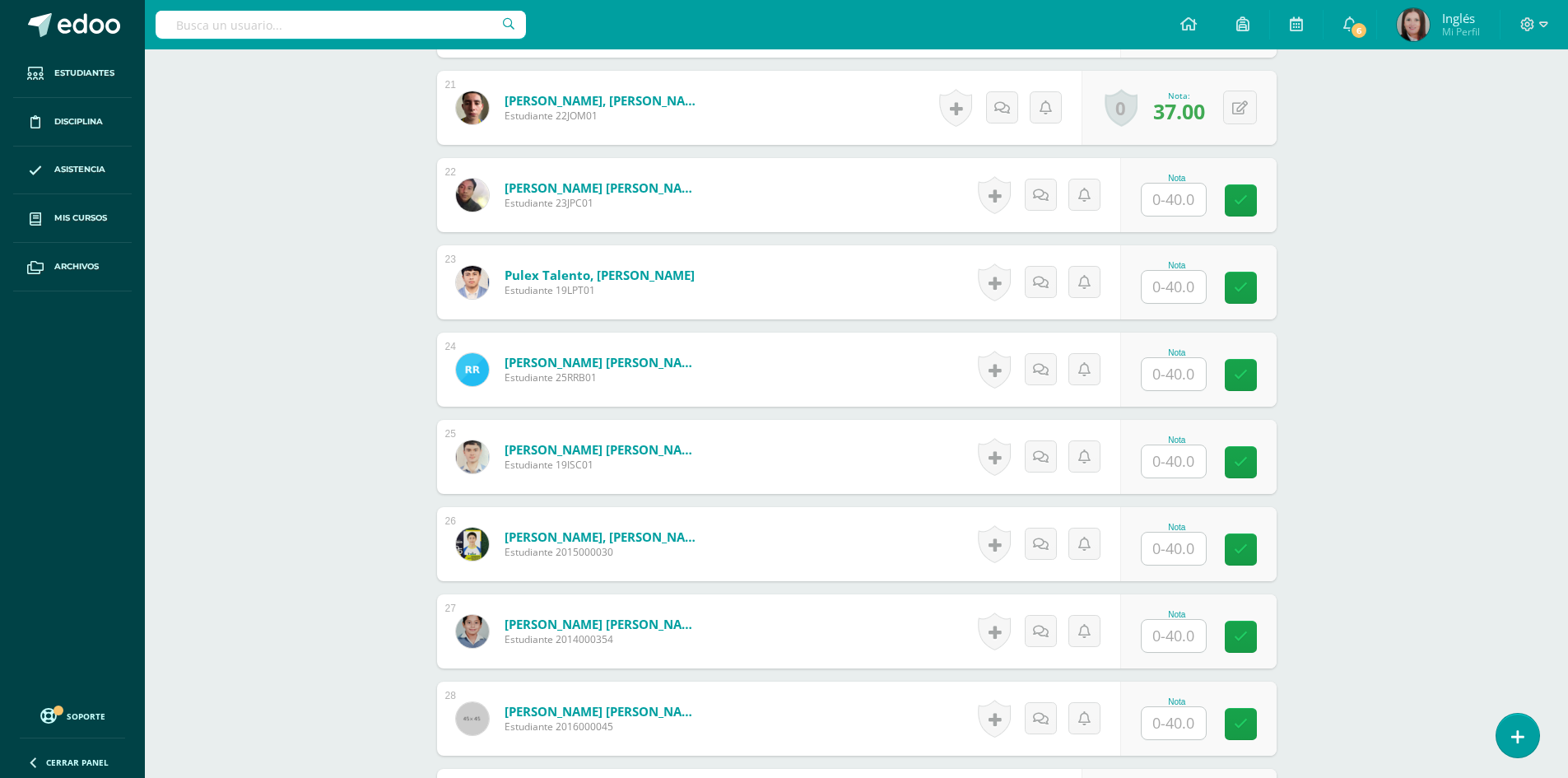
click at [1156, 455] on input "text" at bounding box center [1173, 460] width 64 height 32
type input "29"
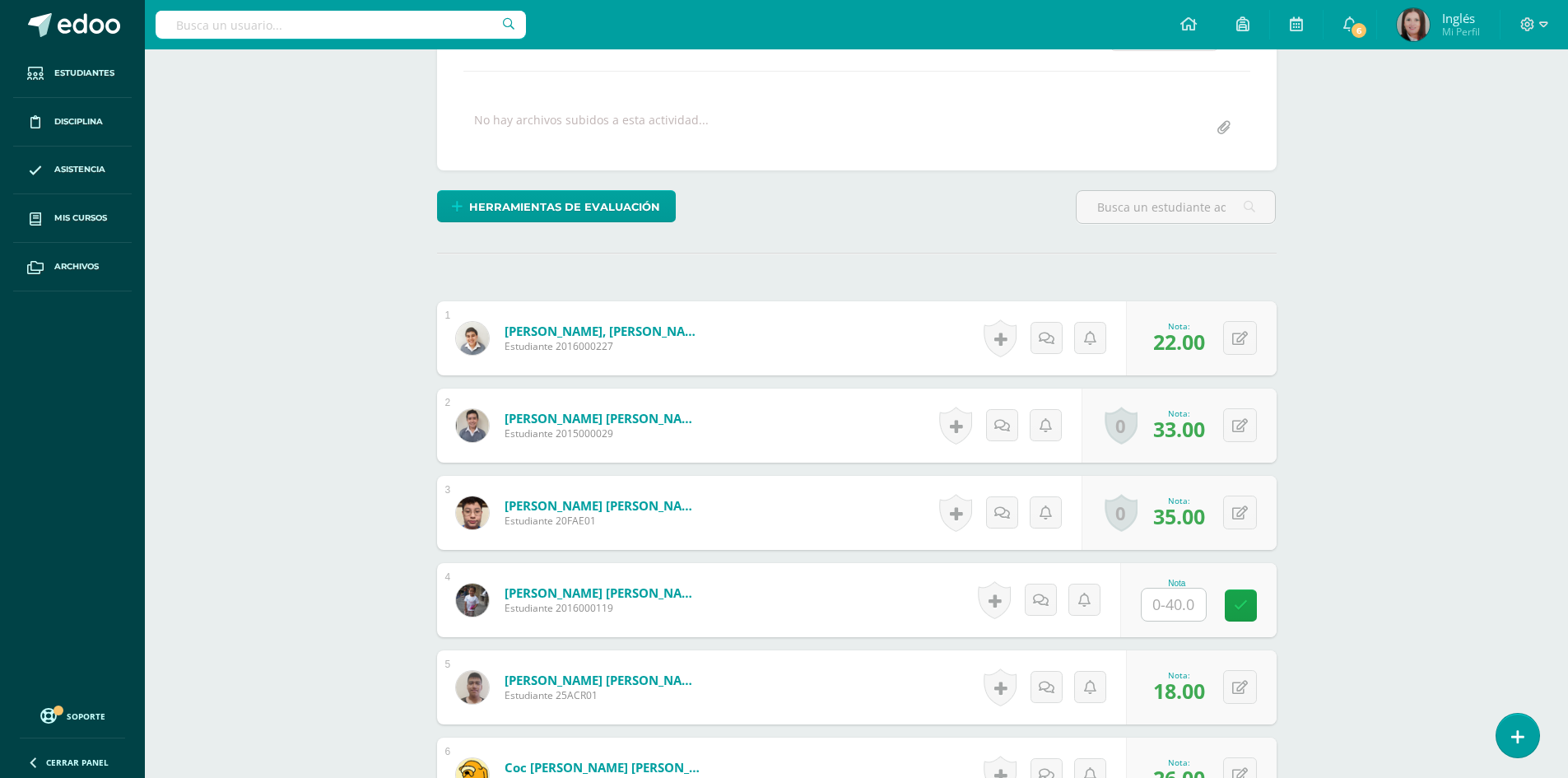
scroll to position [0, 0]
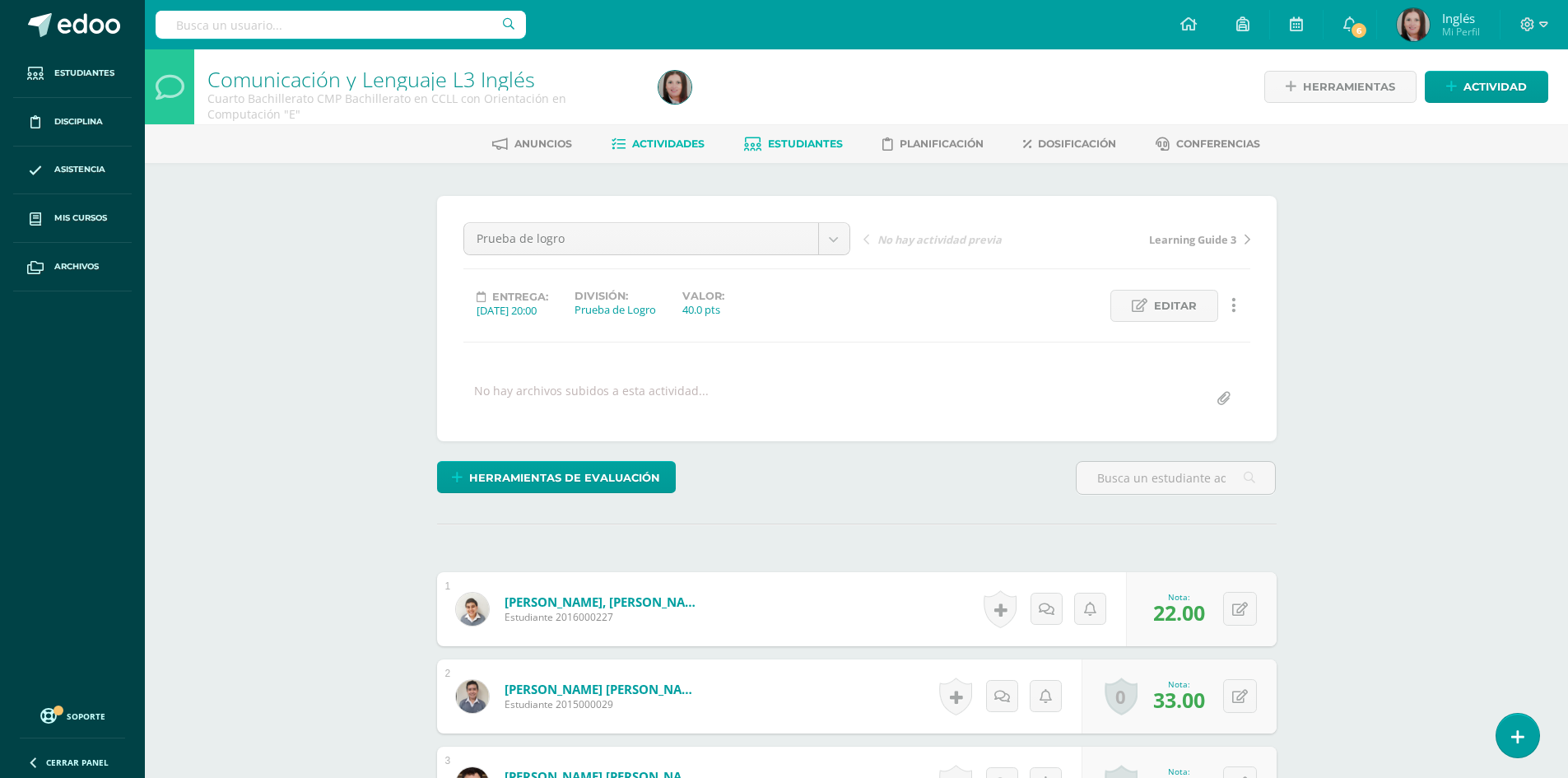
click at [822, 148] on span "Estudiantes" at bounding box center [805, 143] width 75 height 12
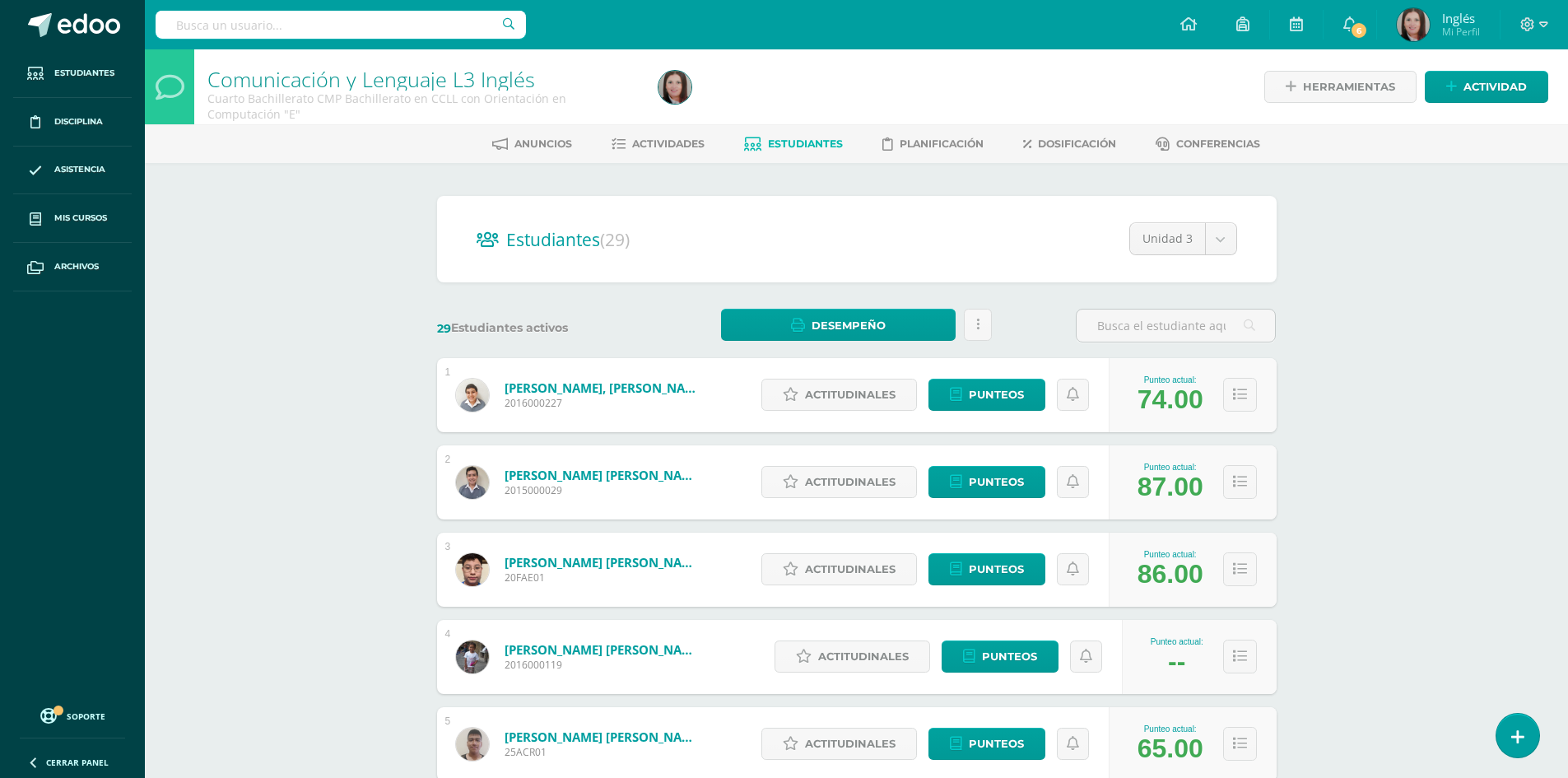
scroll to position [83, 0]
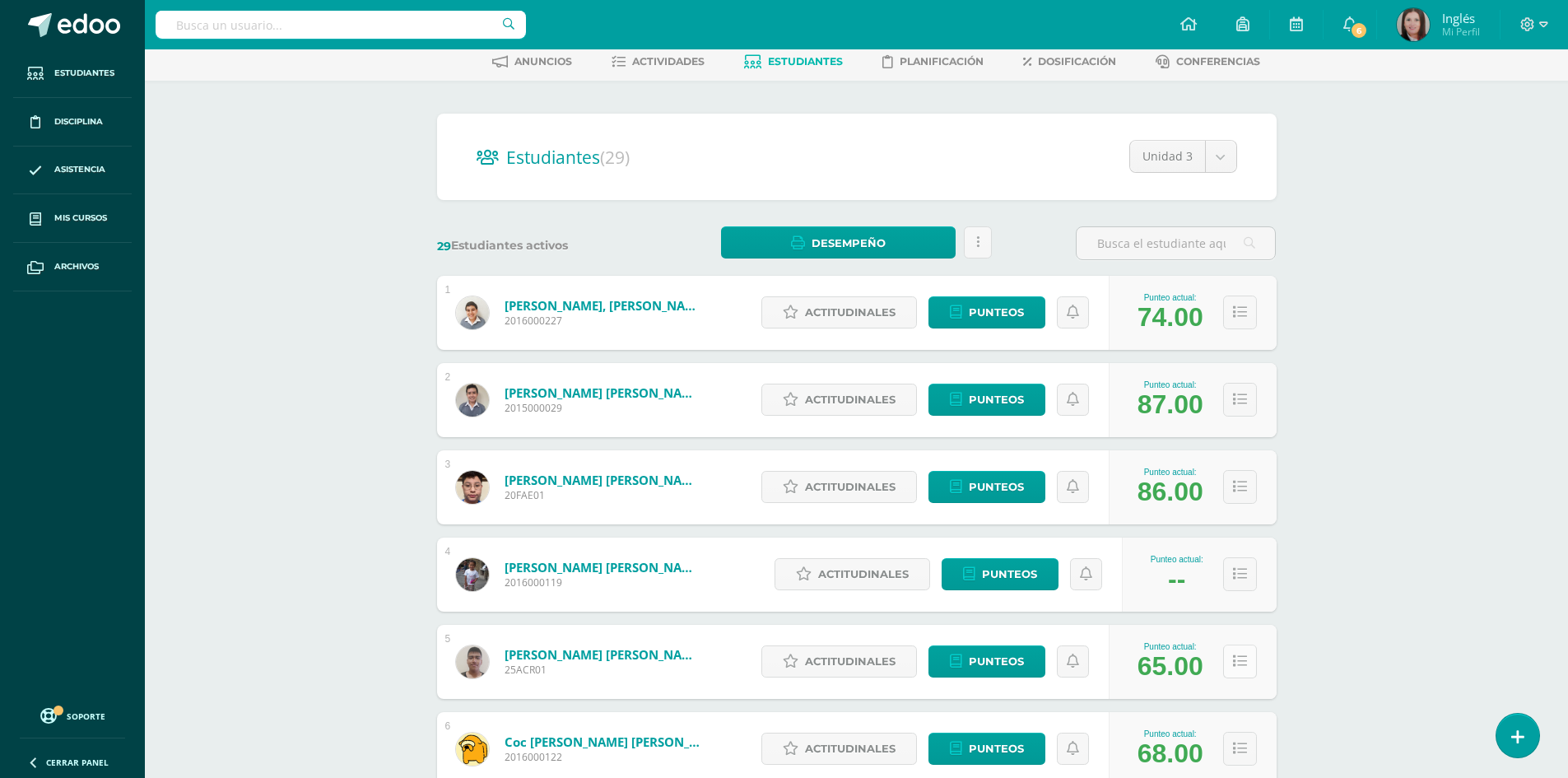
click at [1229, 656] on button at bounding box center [1239, 661] width 34 height 34
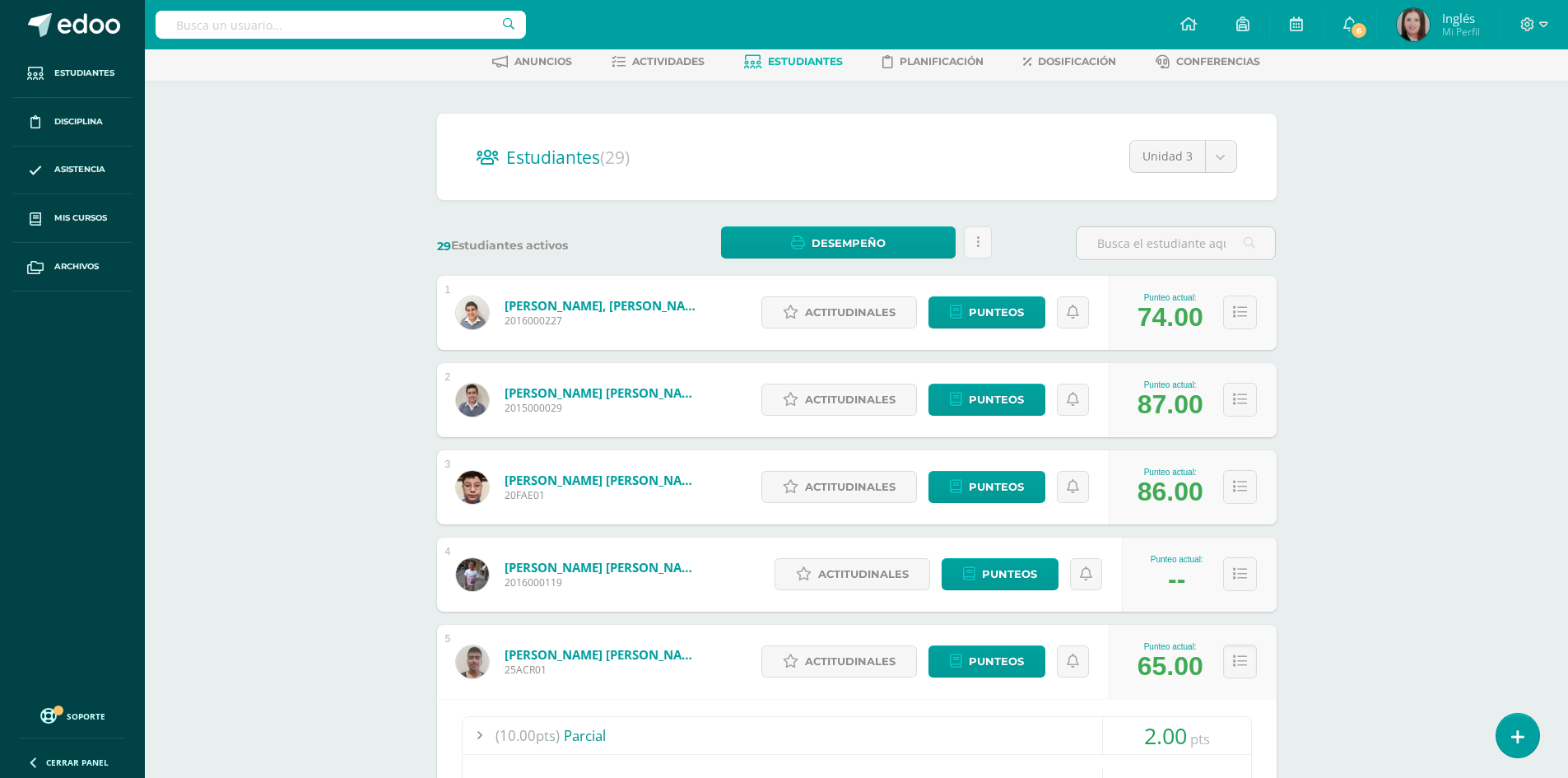
scroll to position [411, 0]
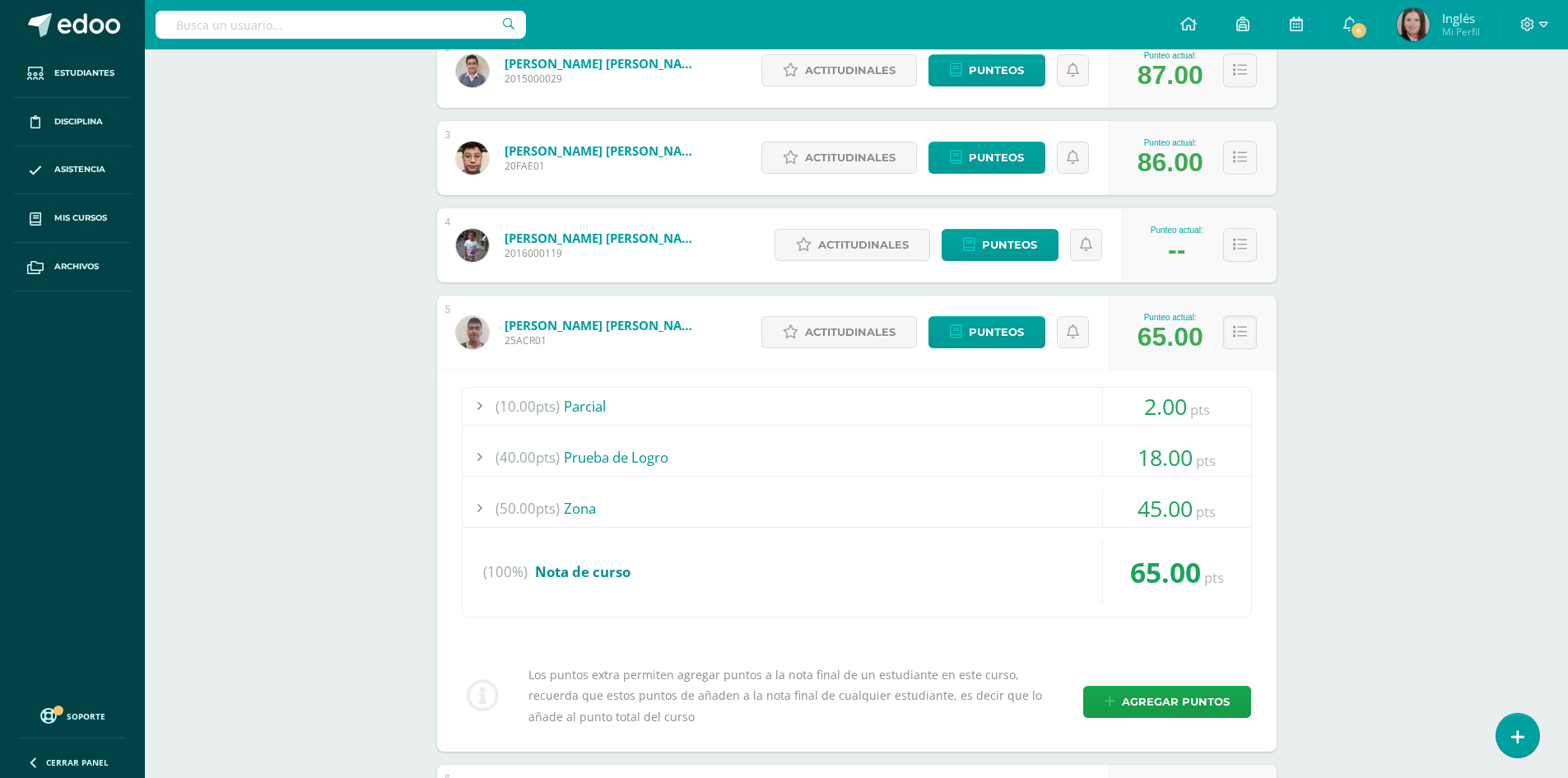
click at [478, 507] on div at bounding box center [478, 508] width 33 height 37
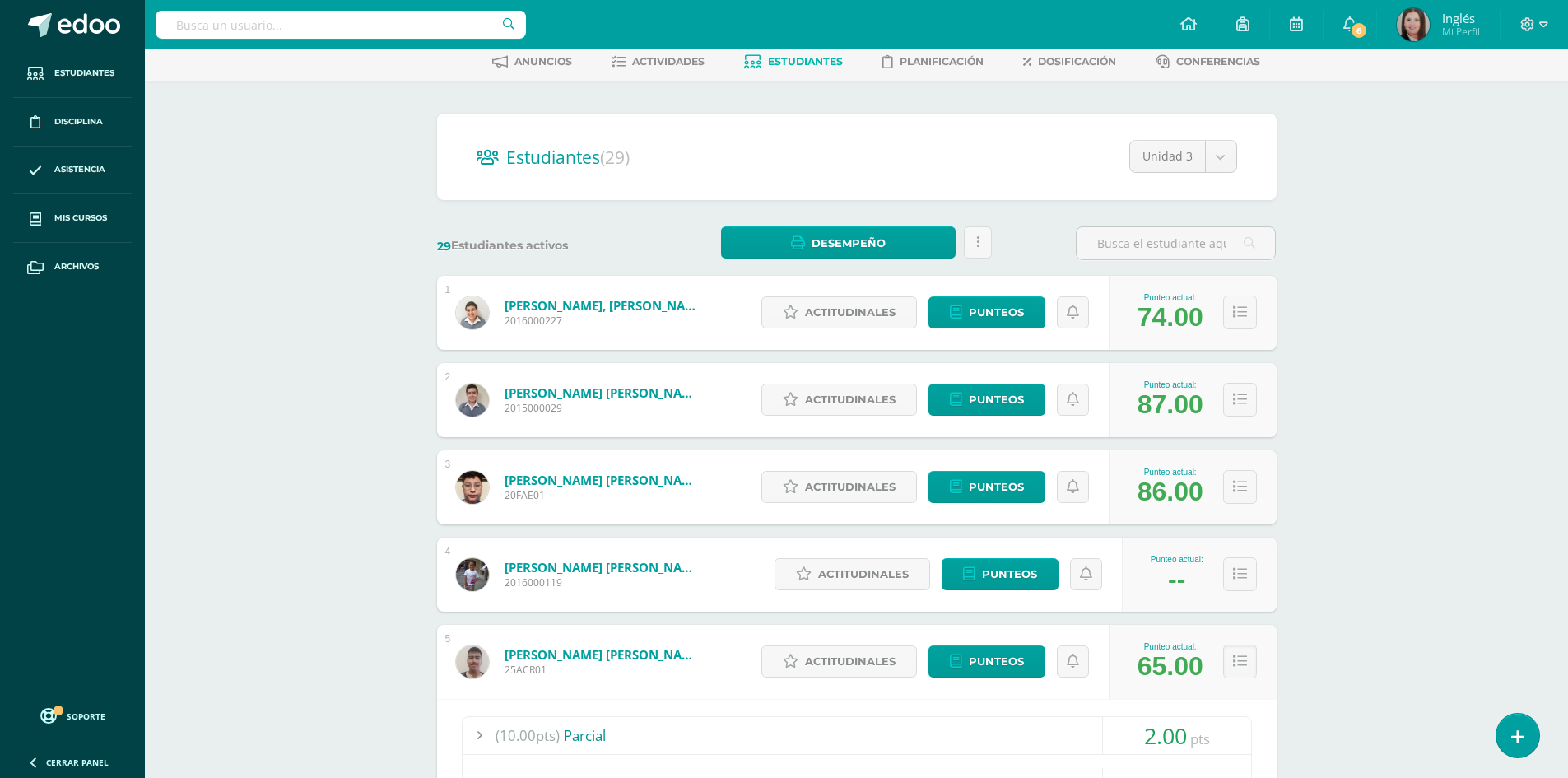
scroll to position [0, 0]
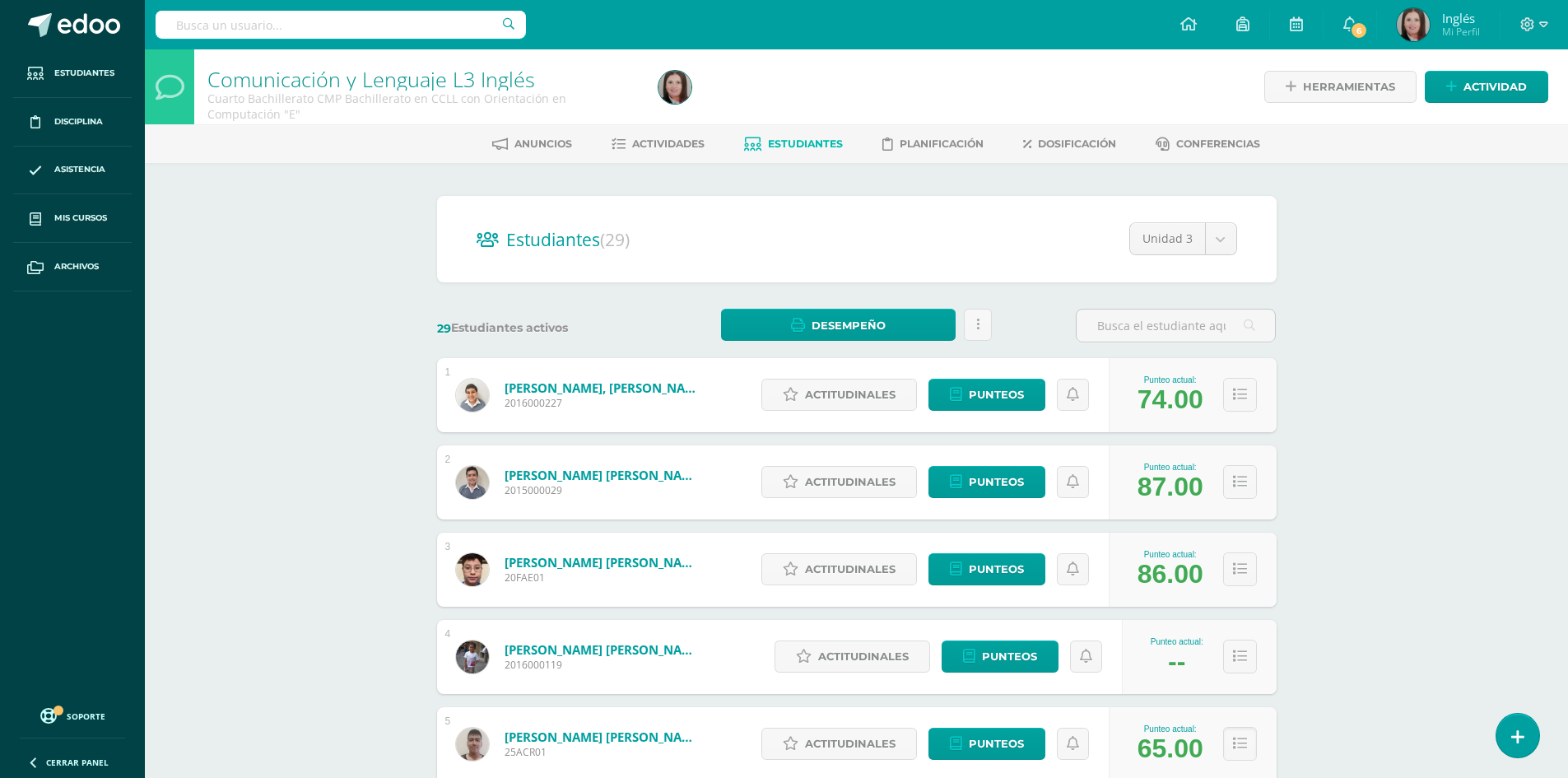
click at [782, 141] on span "Estudiantes" at bounding box center [805, 143] width 75 height 12
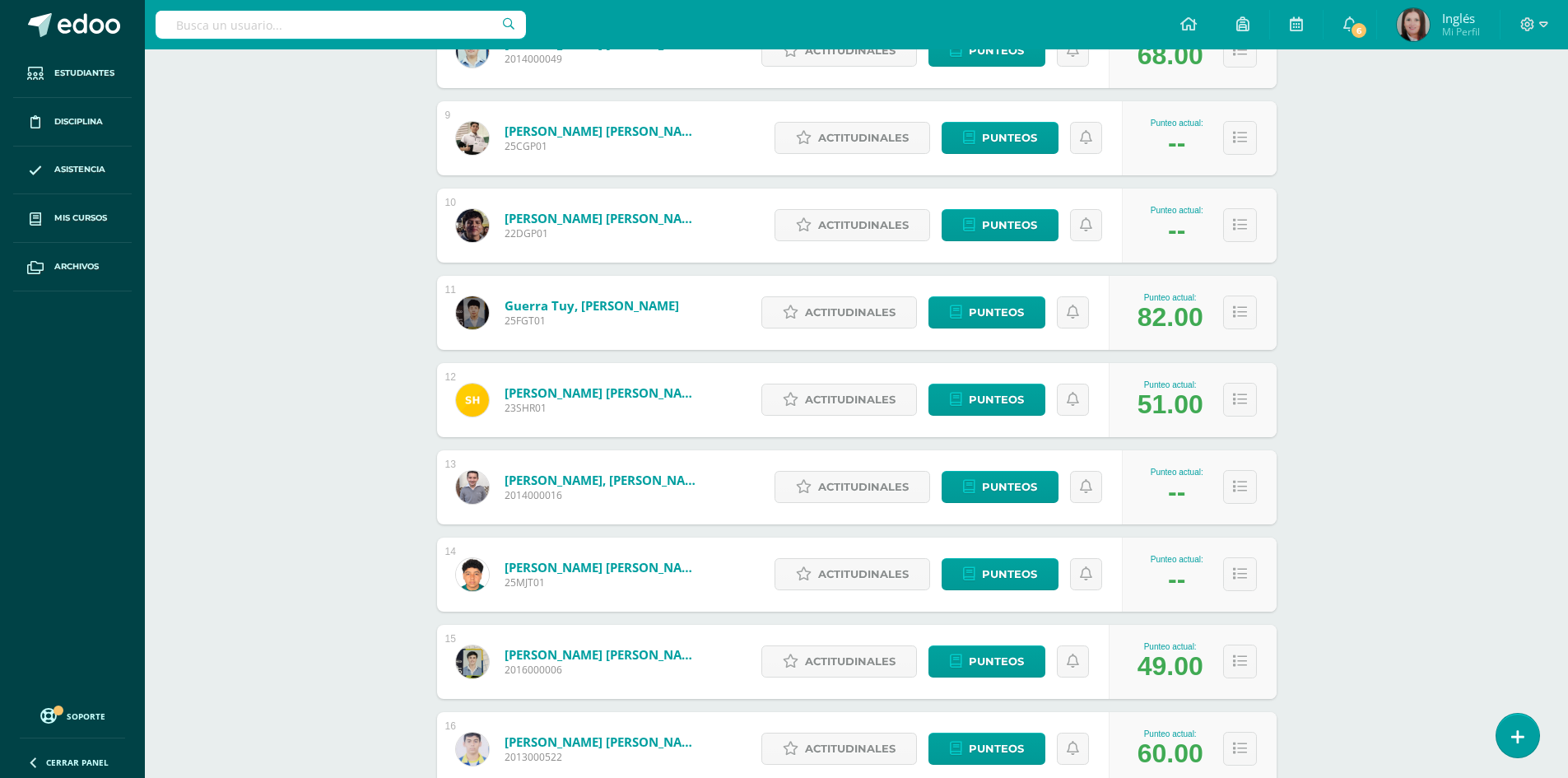
scroll to position [1202, 0]
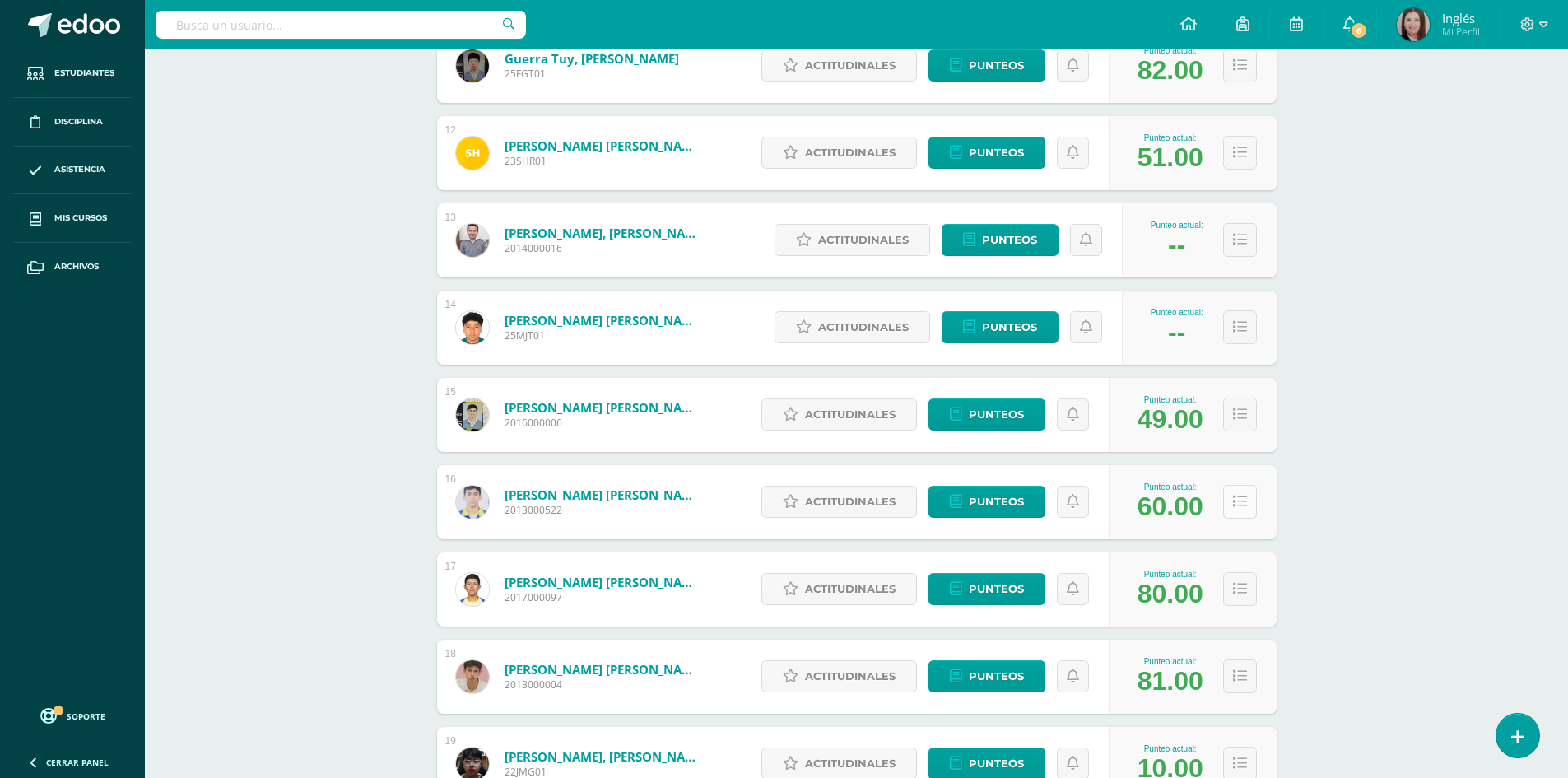
click at [1240, 502] on icon at bounding box center [1239, 501] width 14 height 14
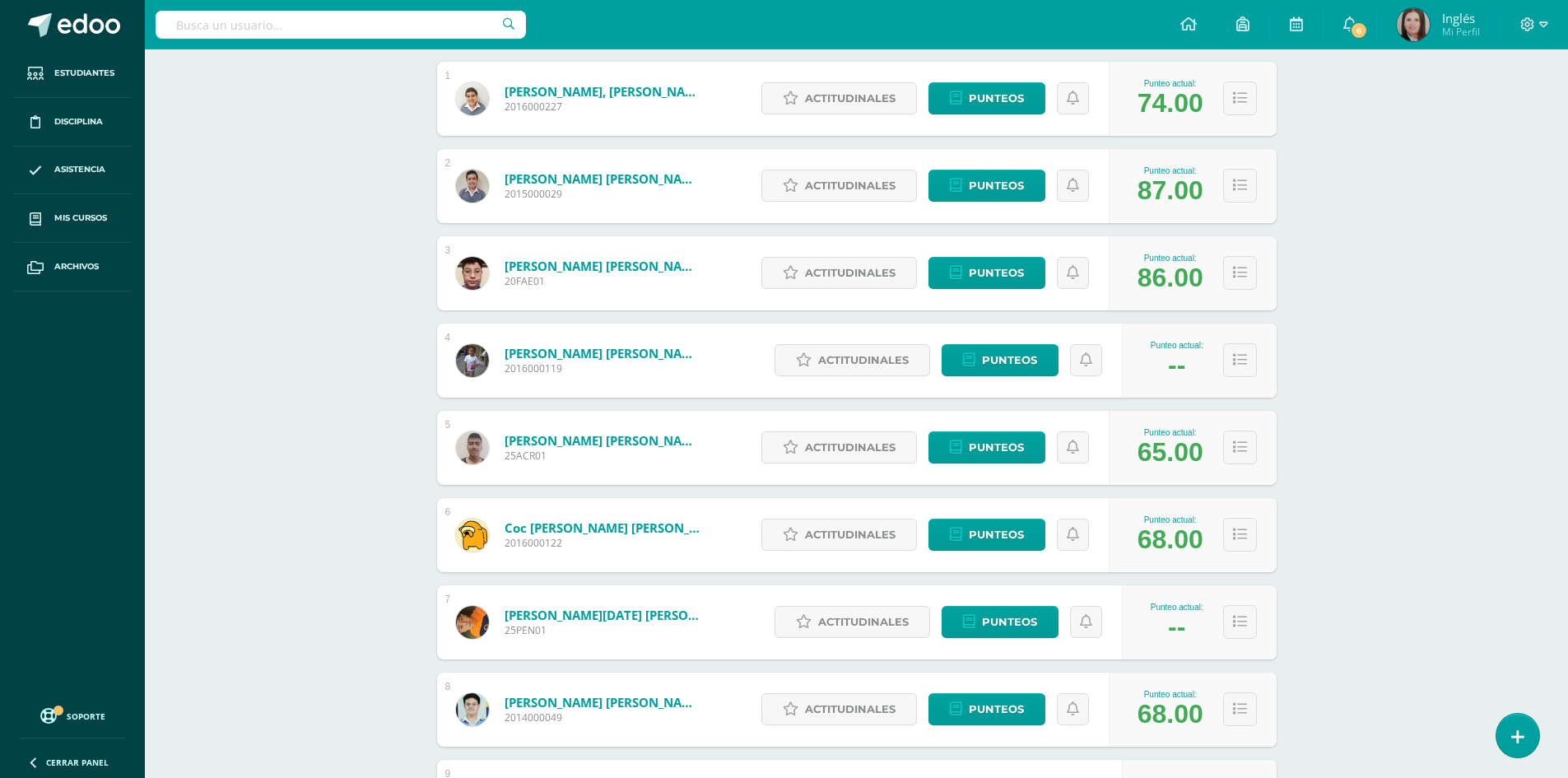
scroll to position [0, 0]
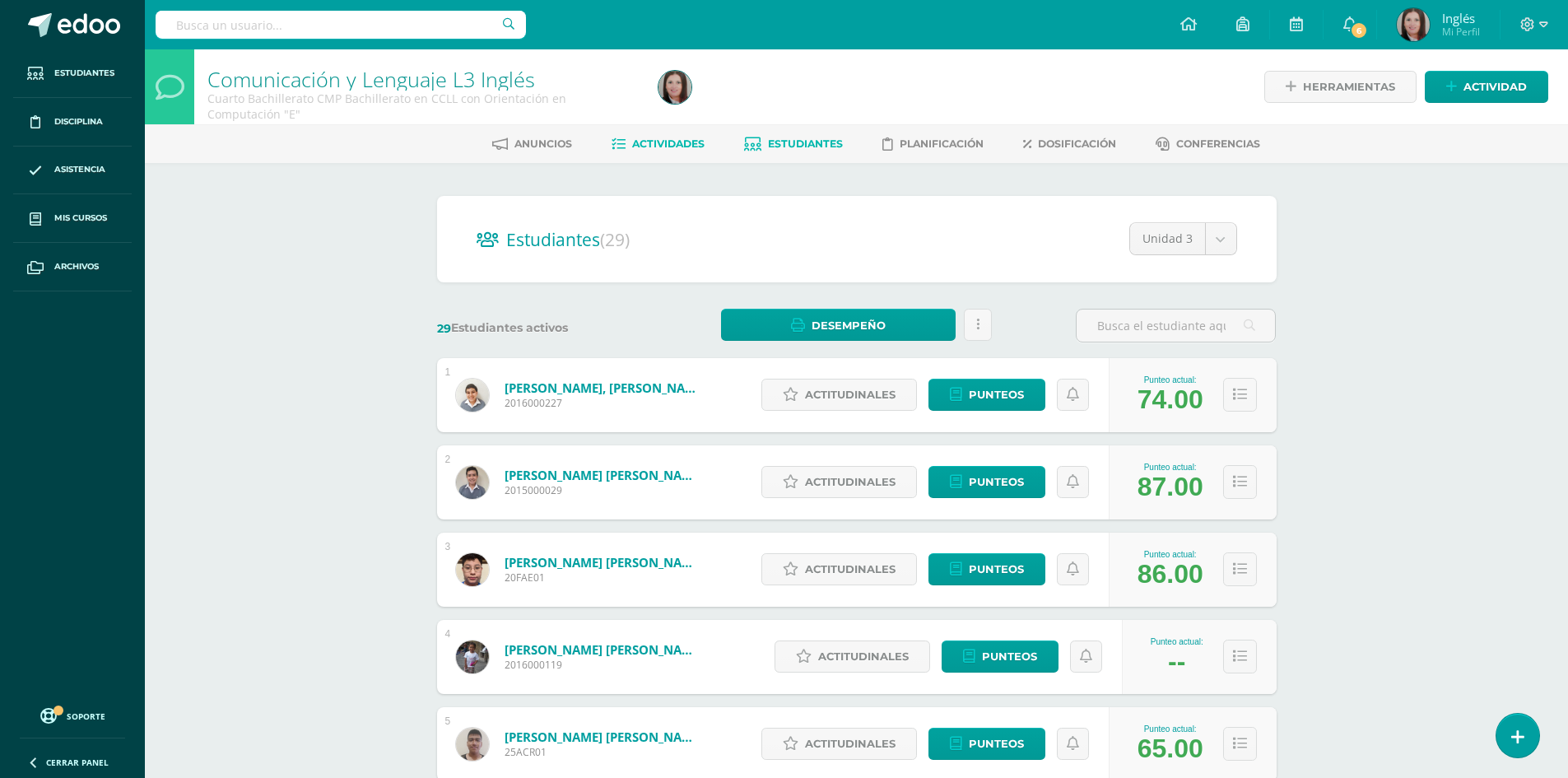
click at [654, 152] on link "Actividades" at bounding box center [658, 143] width 93 height 26
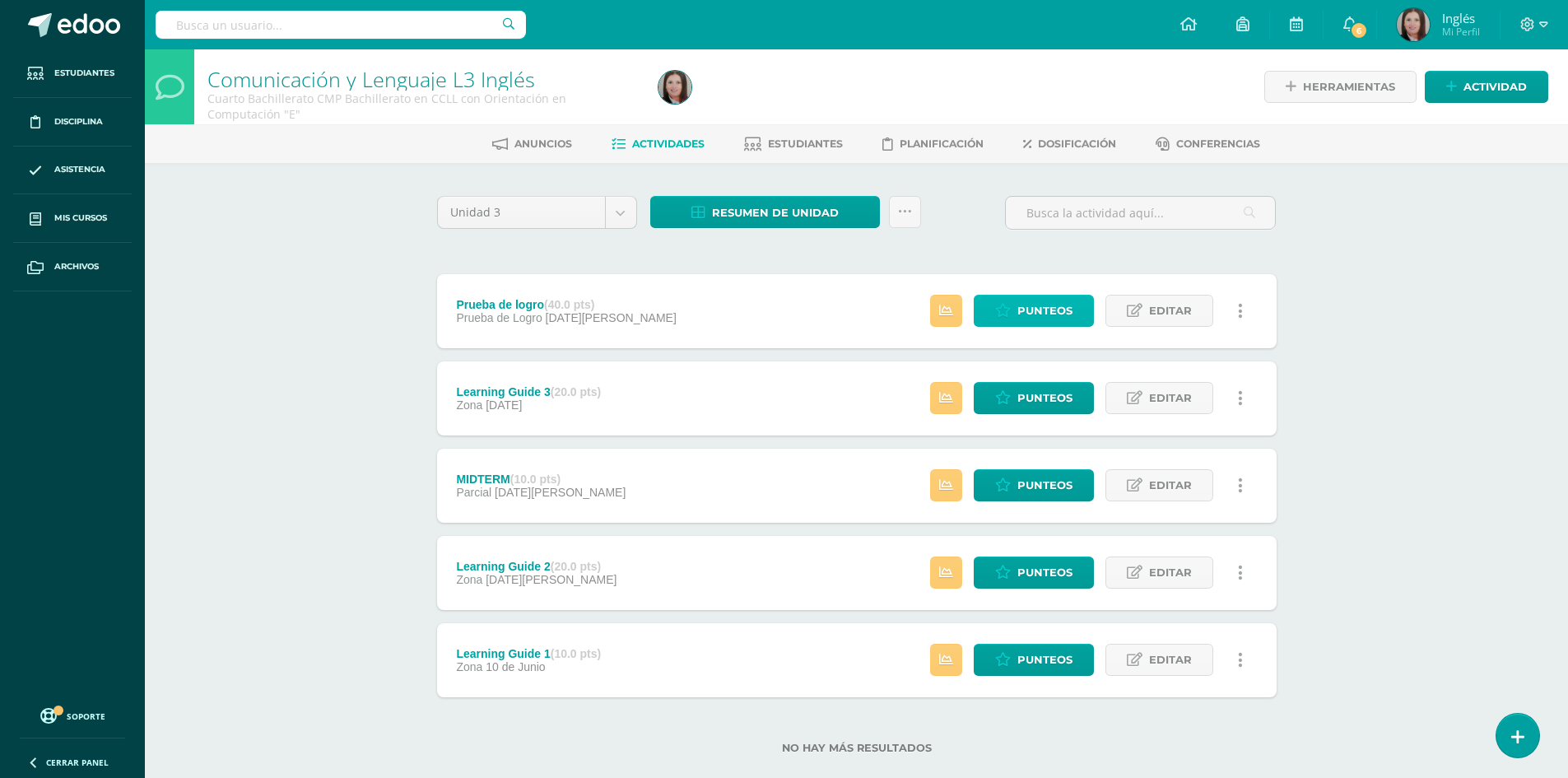
click at [988, 306] on link "Punteos" at bounding box center [1033, 310] width 120 height 32
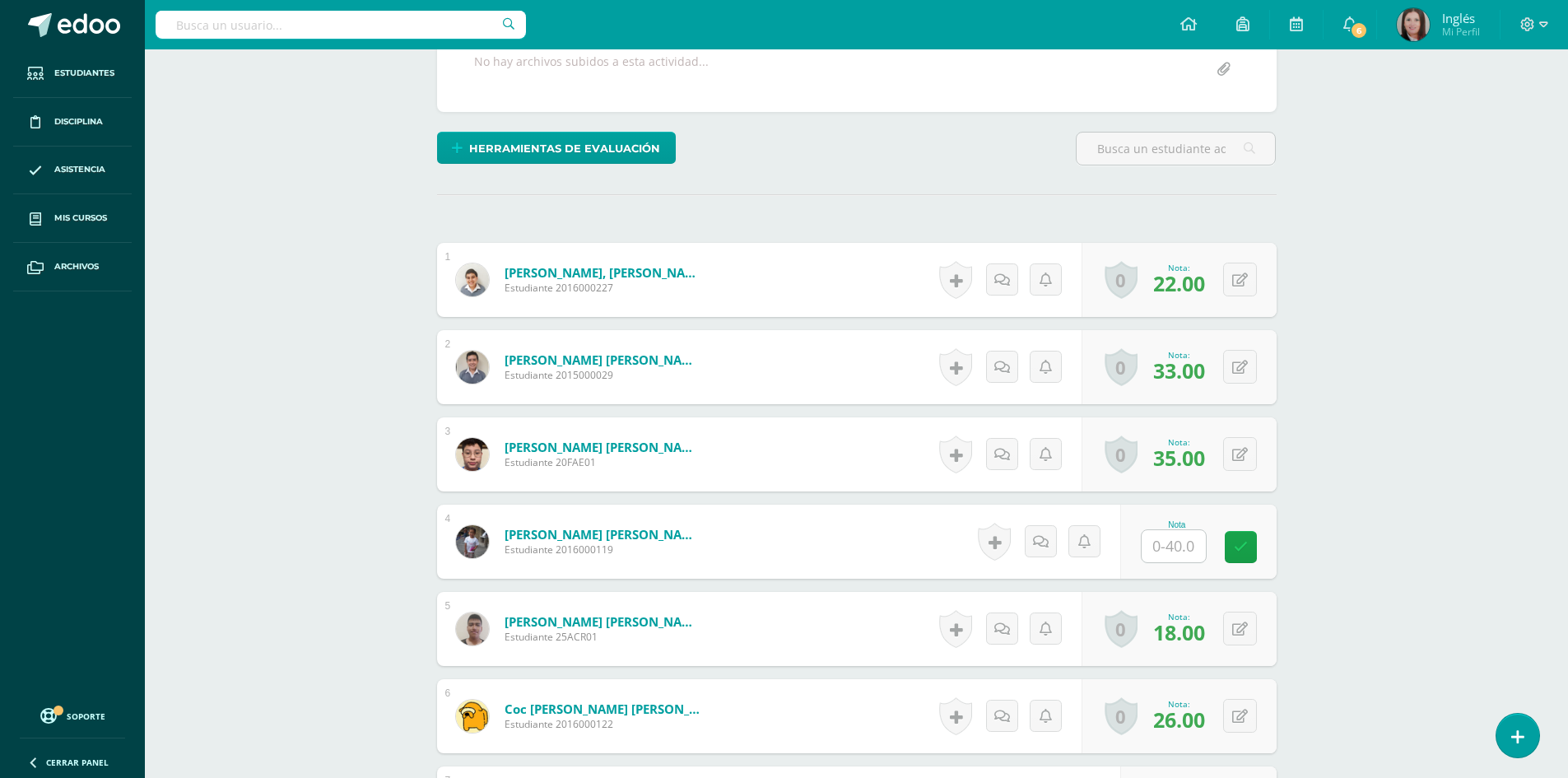
scroll to position [494, 0]
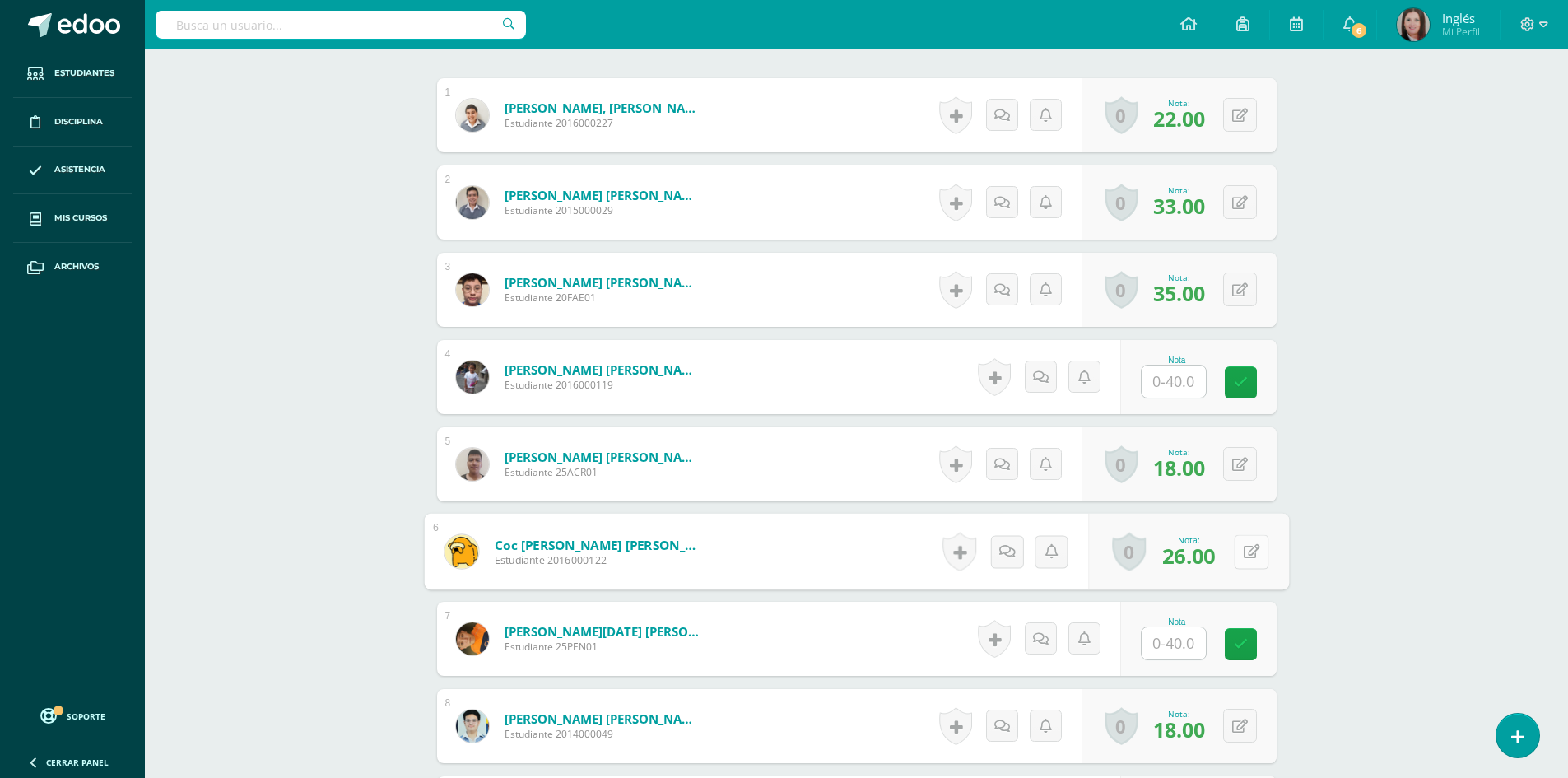
click at [1238, 554] on button at bounding box center [1251, 551] width 35 height 35
type input "27"
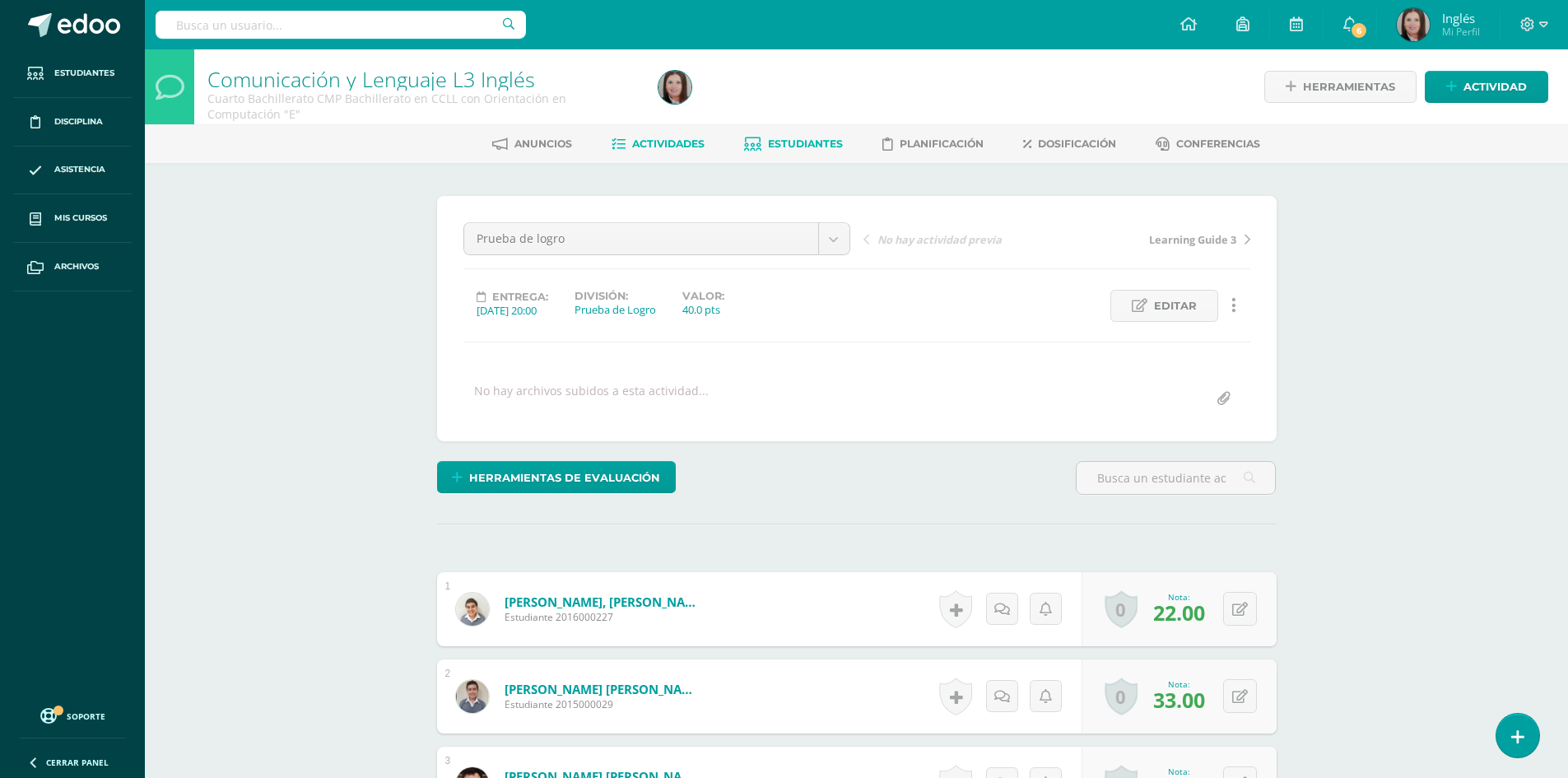
click at [793, 146] on span "Estudiantes" at bounding box center [805, 143] width 75 height 12
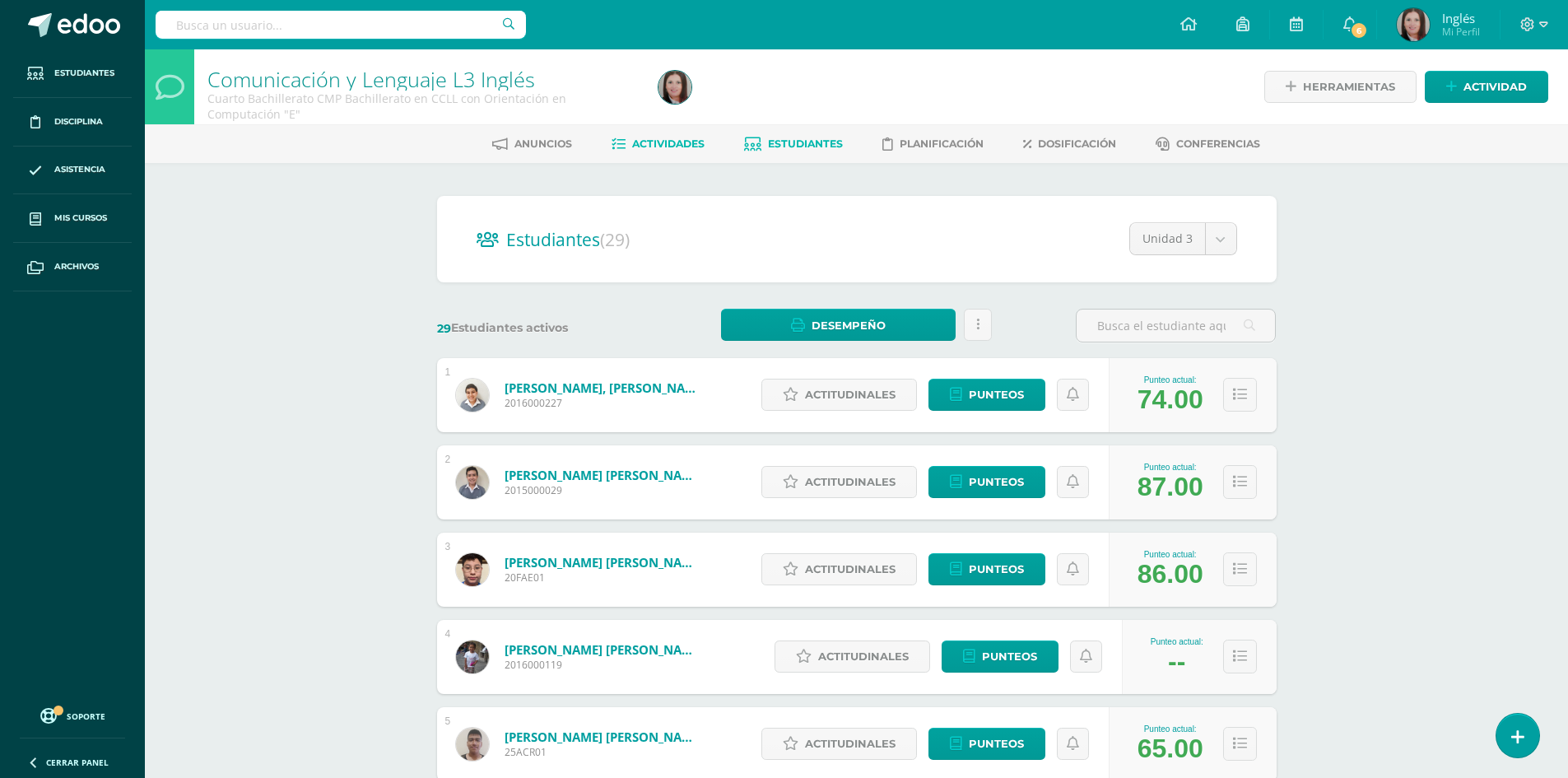
click at [661, 149] on span "Actividades" at bounding box center [668, 143] width 72 height 12
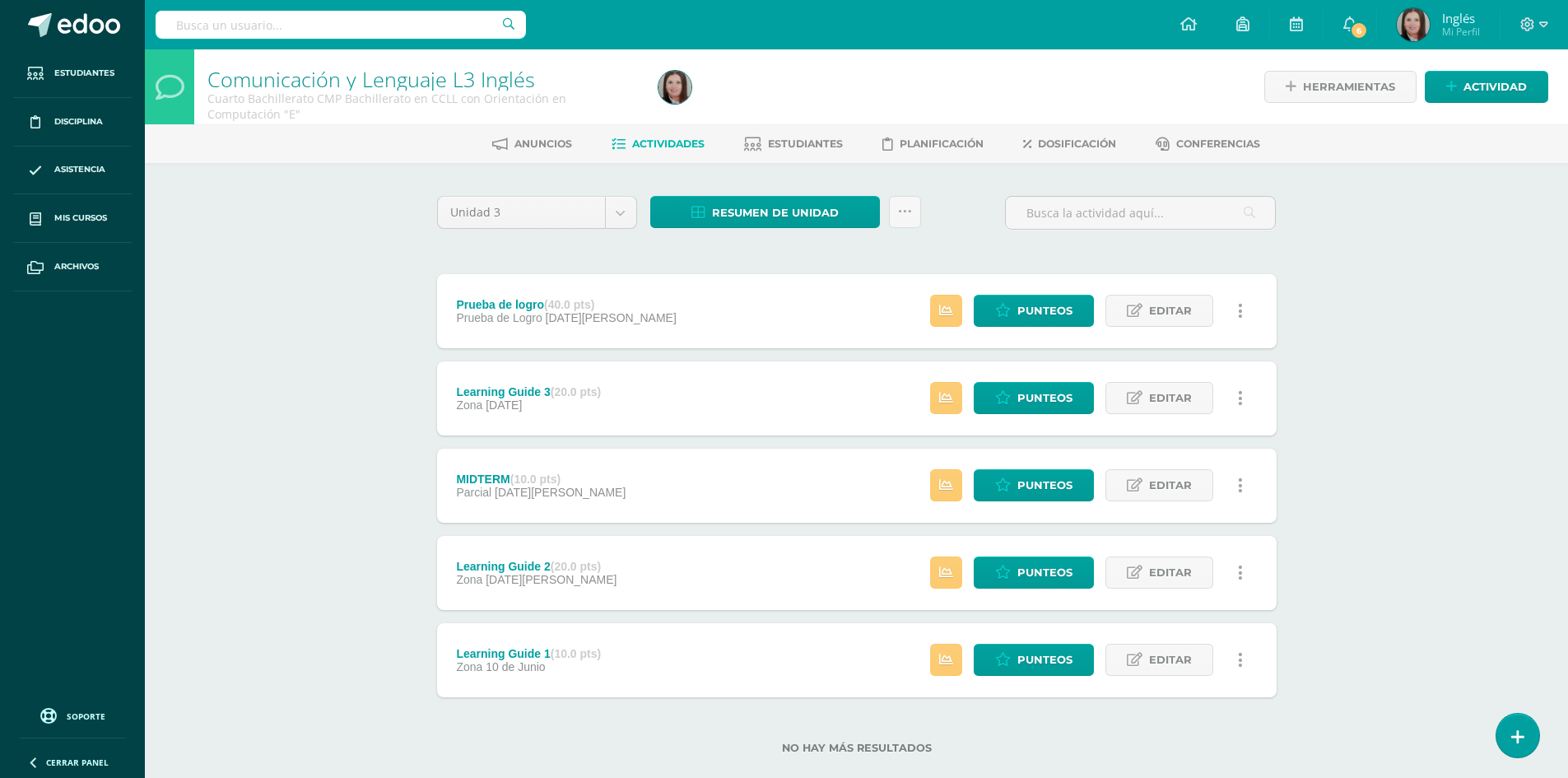
scroll to position [29, 0]
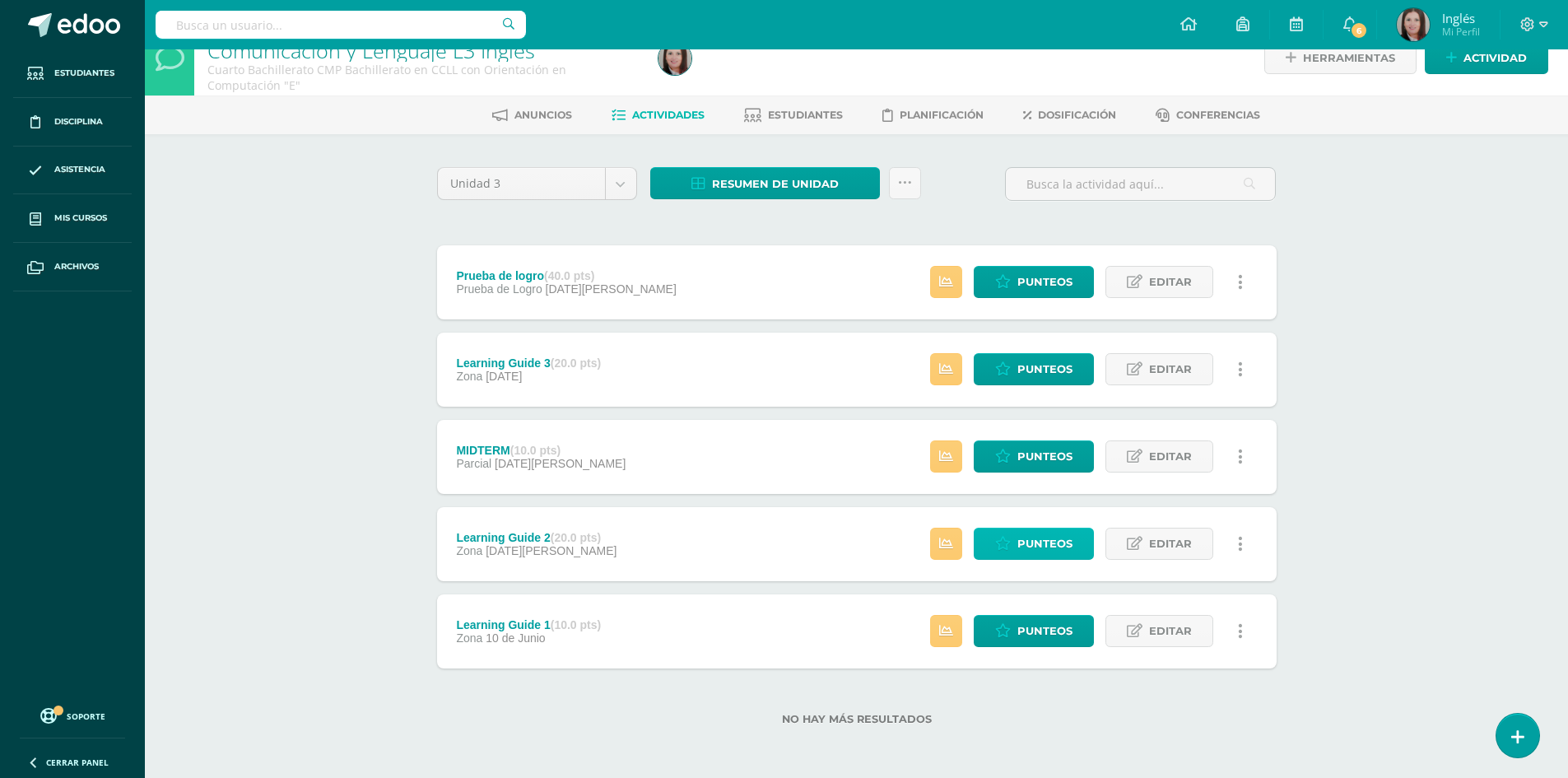
click at [1051, 546] on span "Punteos" at bounding box center [1044, 544] width 55 height 31
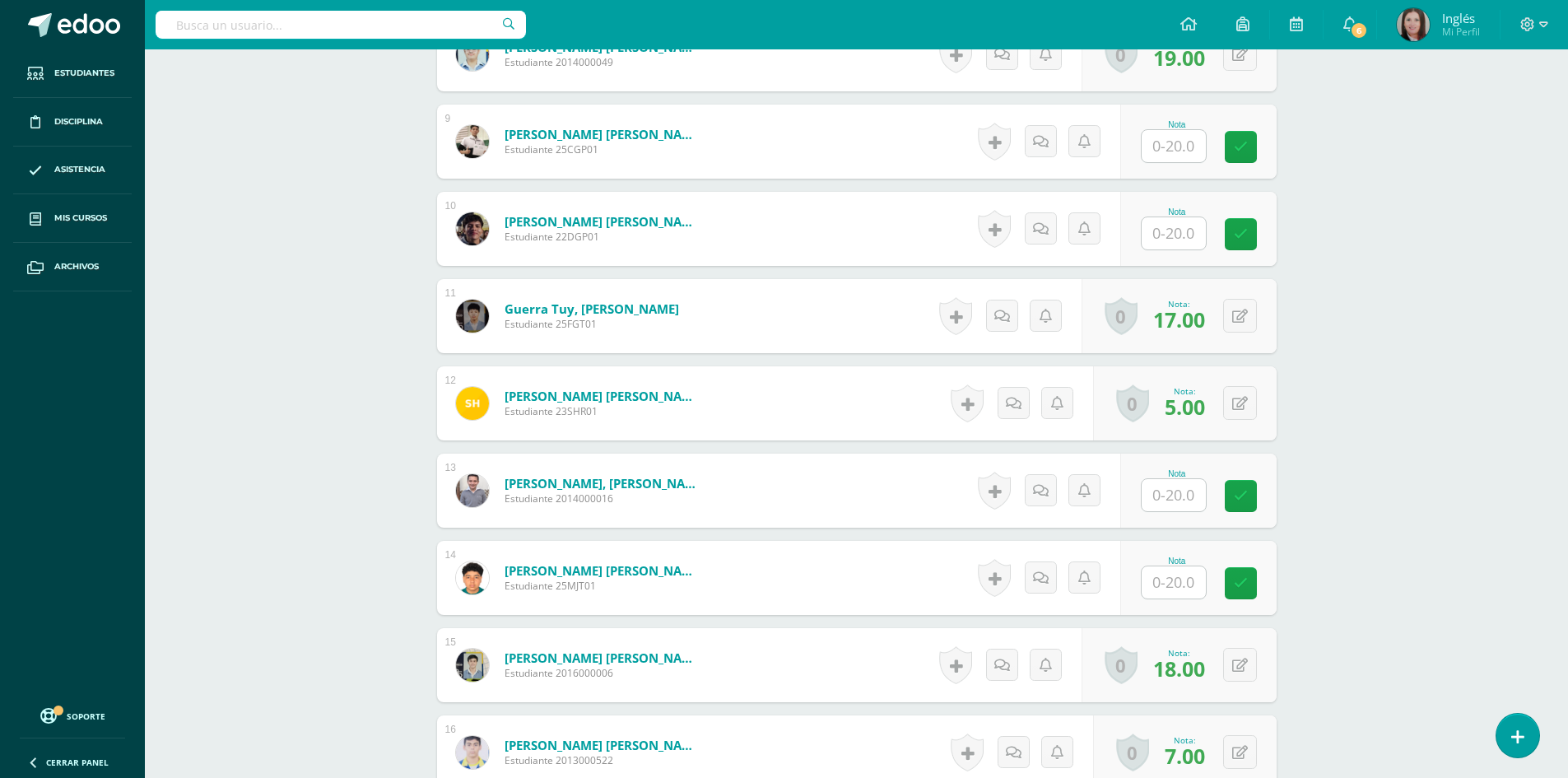
scroll to position [1412, 0]
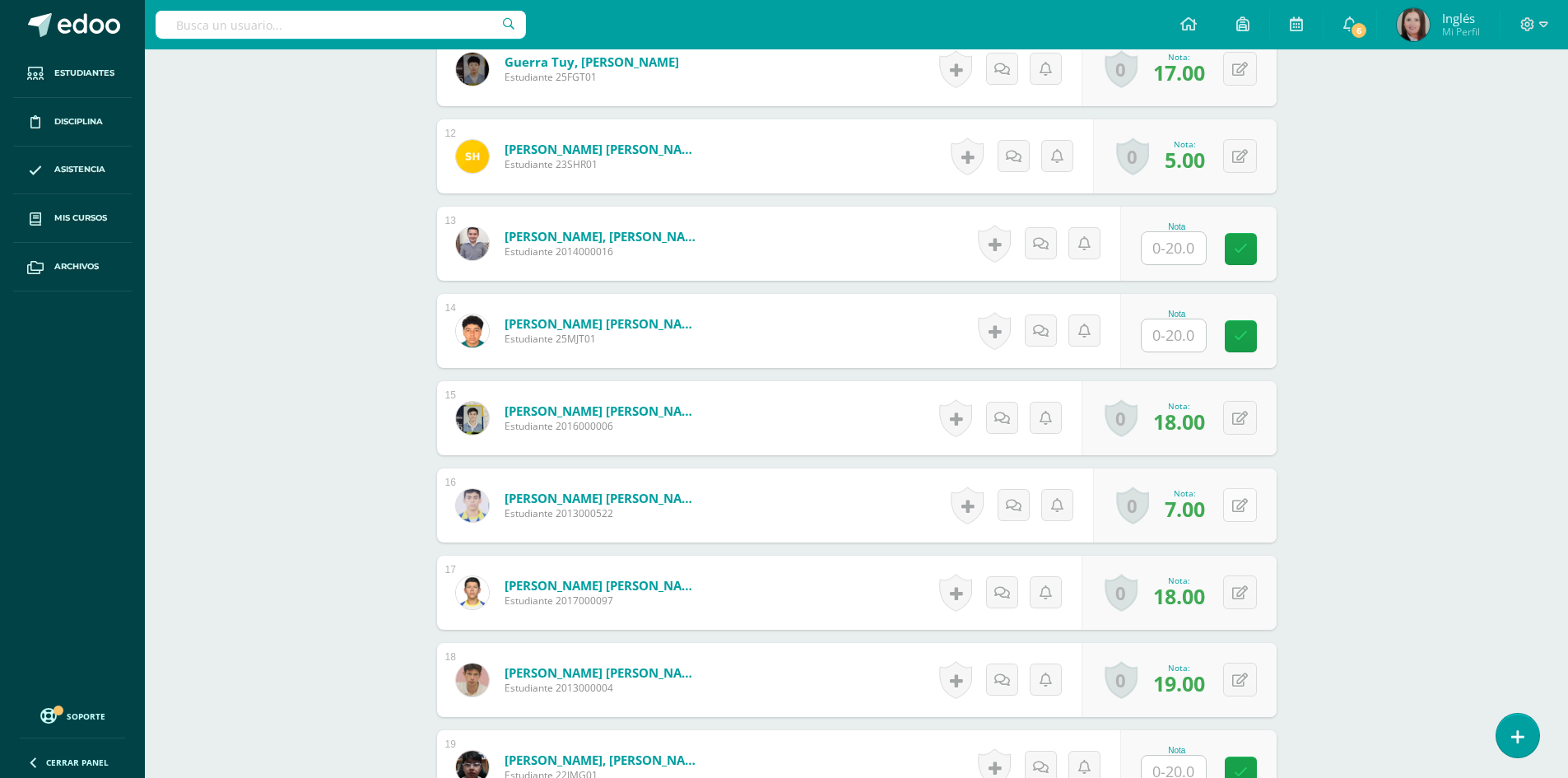
click at [1238, 500] on button at bounding box center [1239, 504] width 34 height 34
type input "11"
click at [1213, 521] on link at bounding box center [1208, 511] width 33 height 33
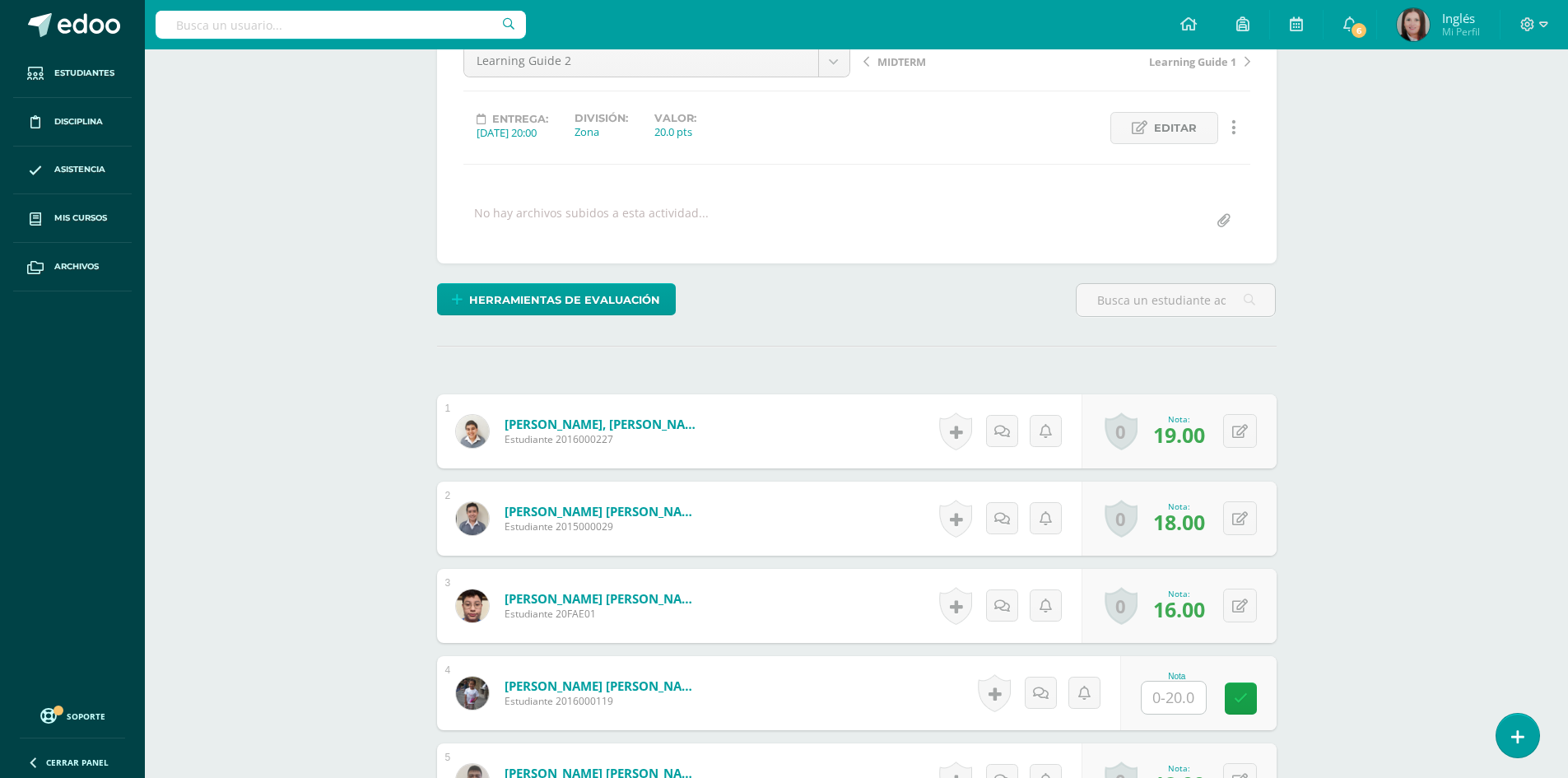
scroll to position [0, 0]
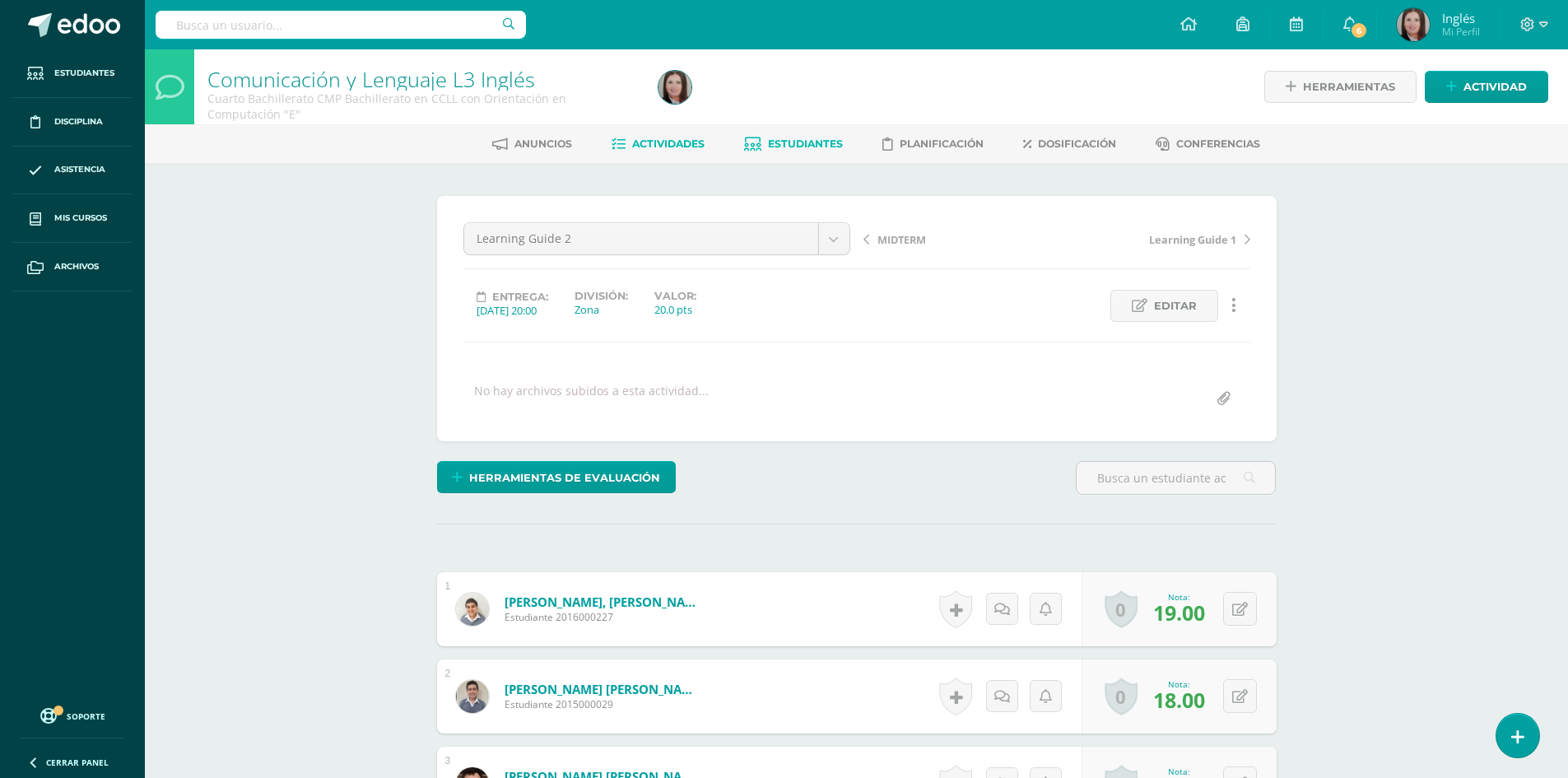
click at [796, 144] on span "Estudiantes" at bounding box center [805, 143] width 75 height 12
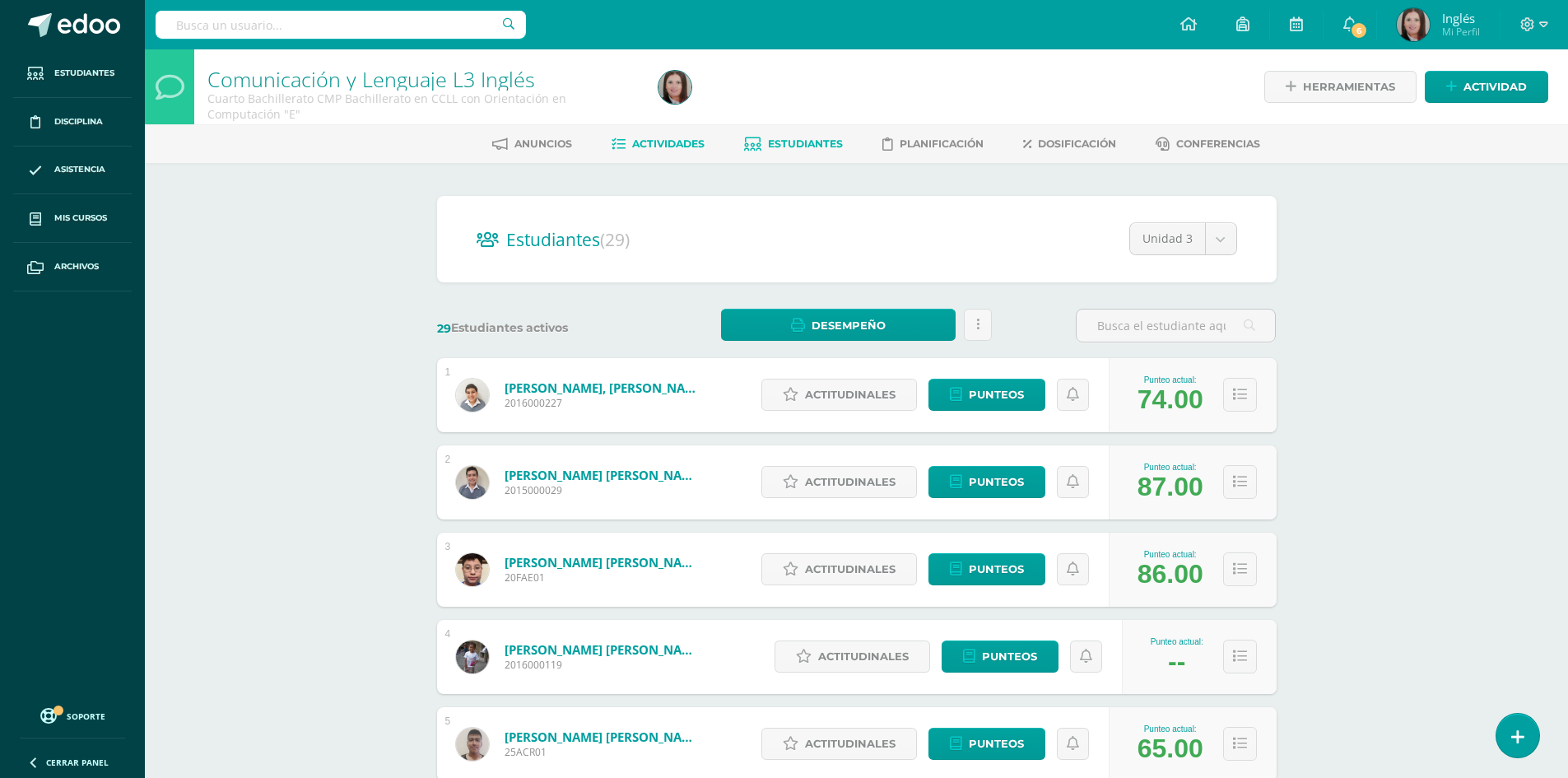
click at [663, 141] on span "Actividades" at bounding box center [668, 143] width 72 height 12
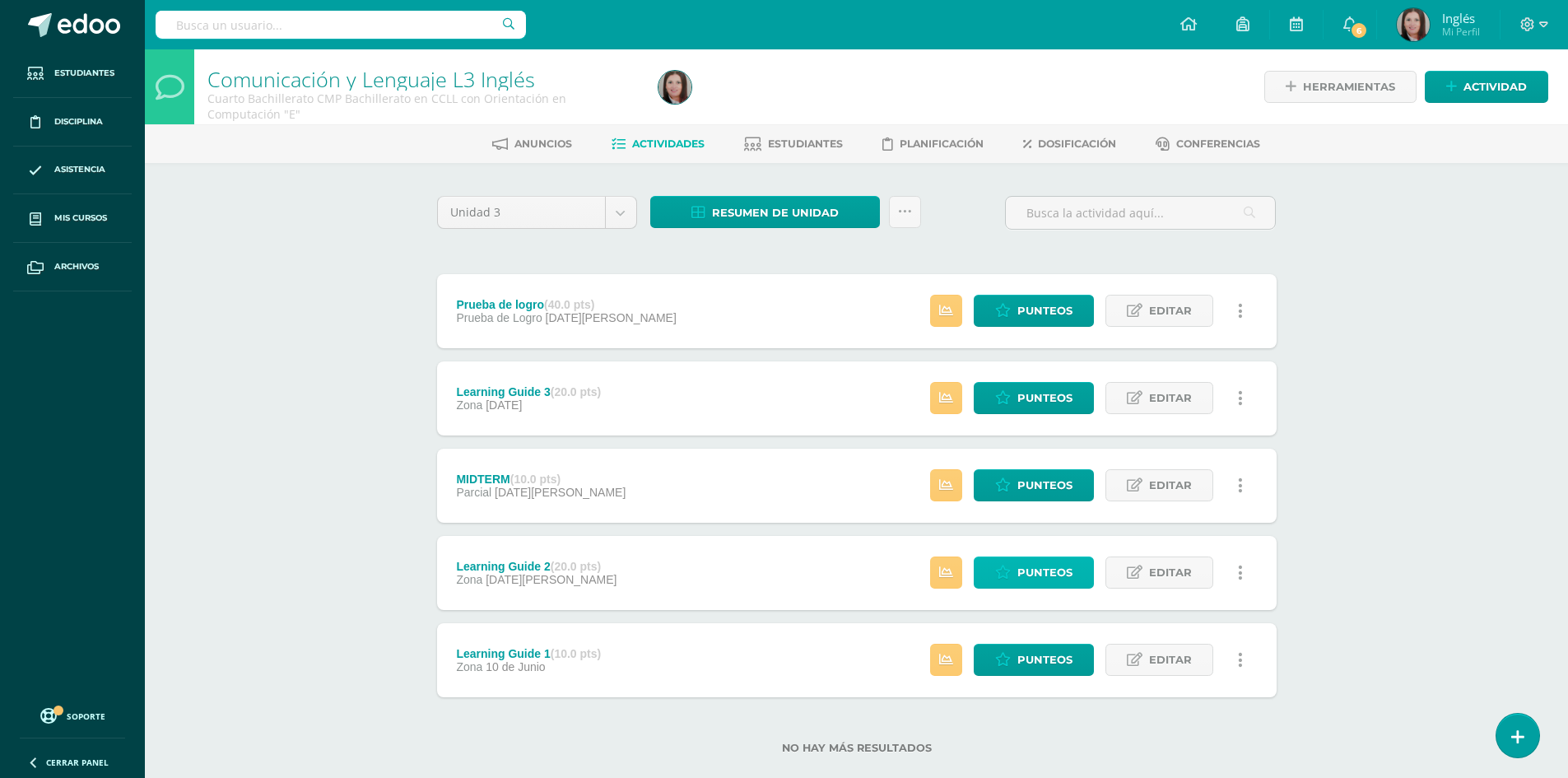
click at [987, 571] on link "Punteos" at bounding box center [1033, 571] width 120 height 32
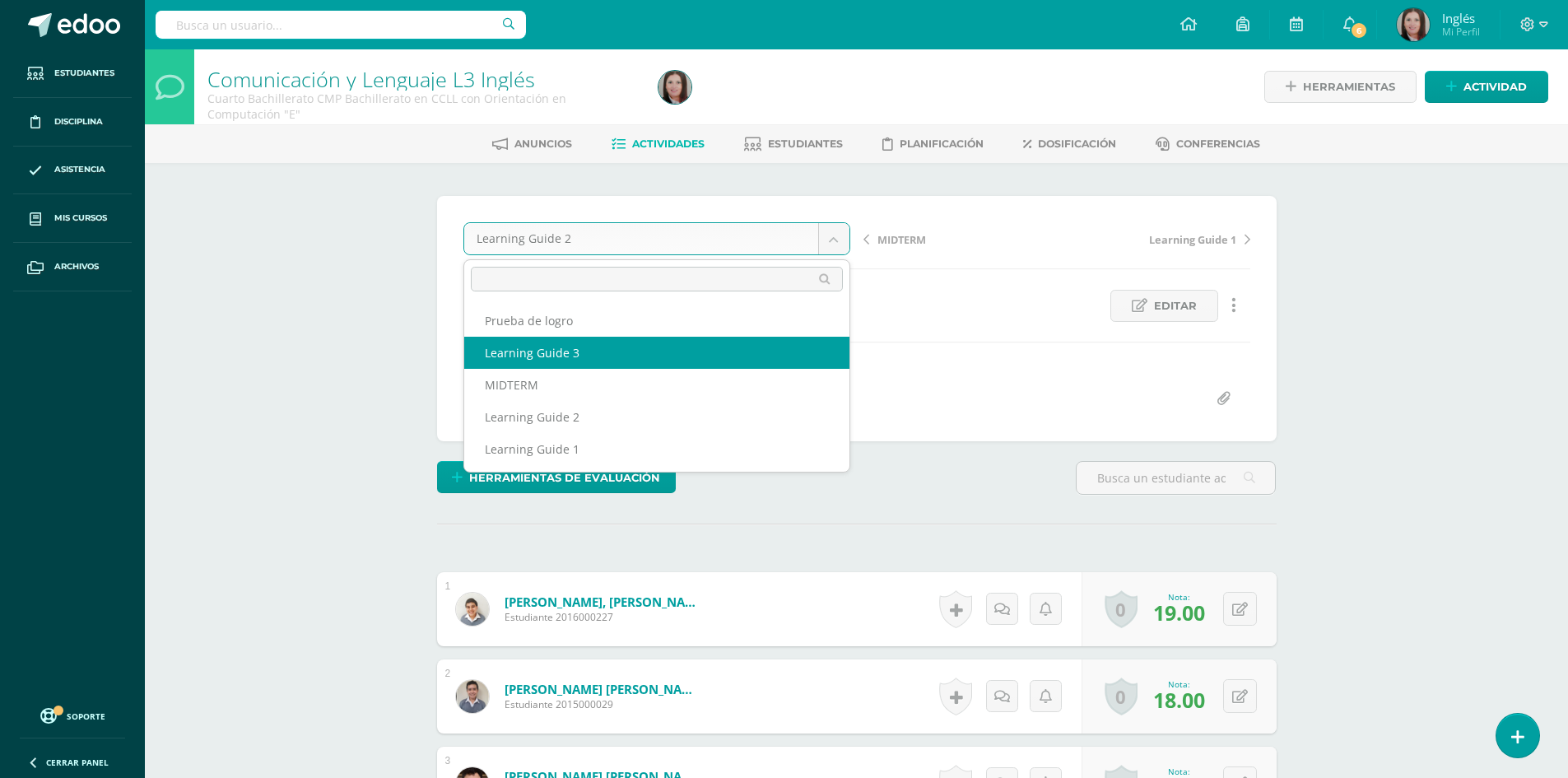
select select "/dashboard/teacher/grade-activity/174164/"
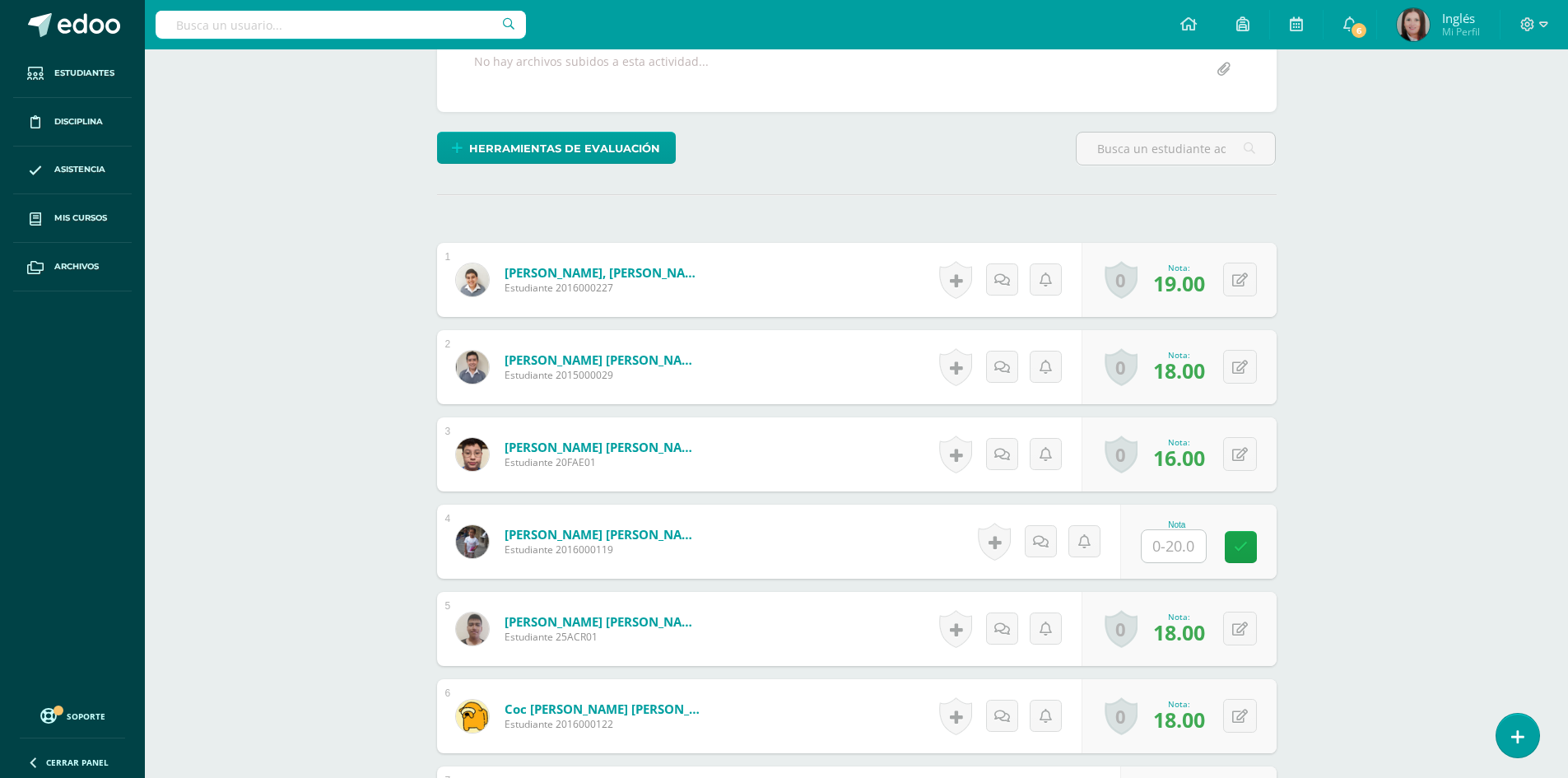
scroll to position [411, 0]
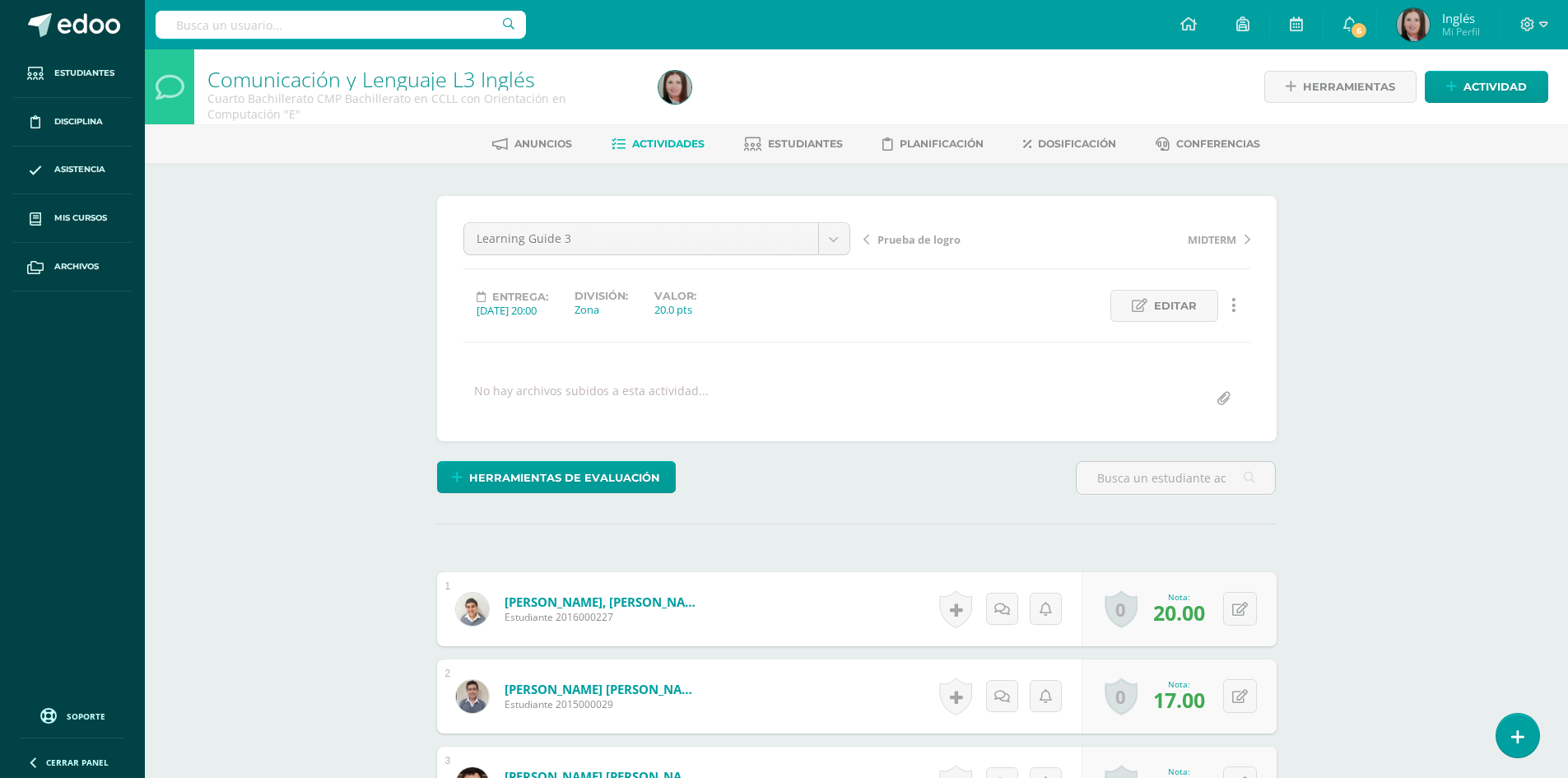
scroll to position [411, 0]
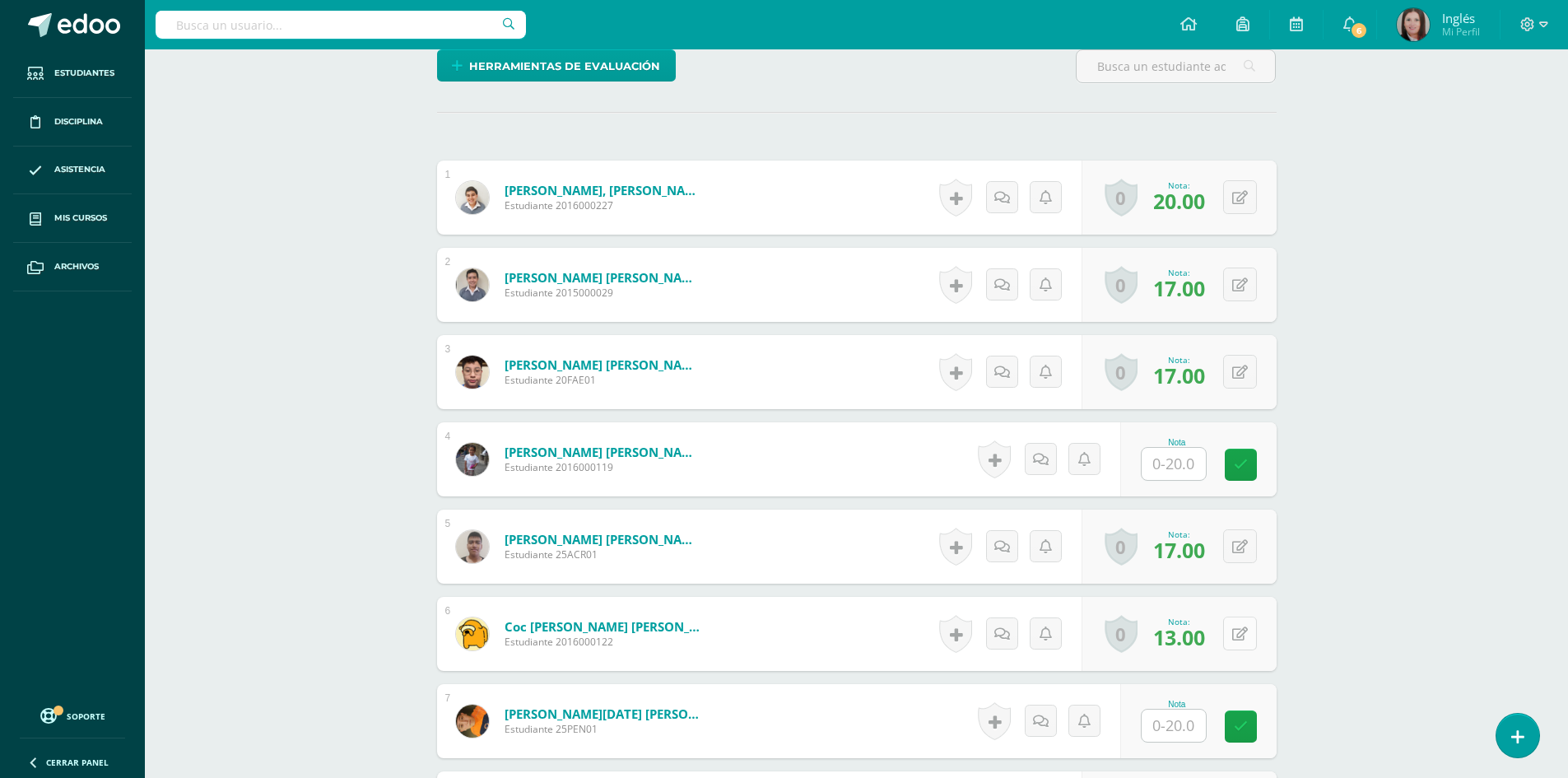
click at [1232, 635] on div "0 [GEOGRAPHIC_DATA] Logros obtenidos Aún no hay logros agregados Nota: 13.00" at bounding box center [1179, 633] width 195 height 74
click at [1246, 637] on icon at bounding box center [1251, 633] width 16 height 14
type input "16"
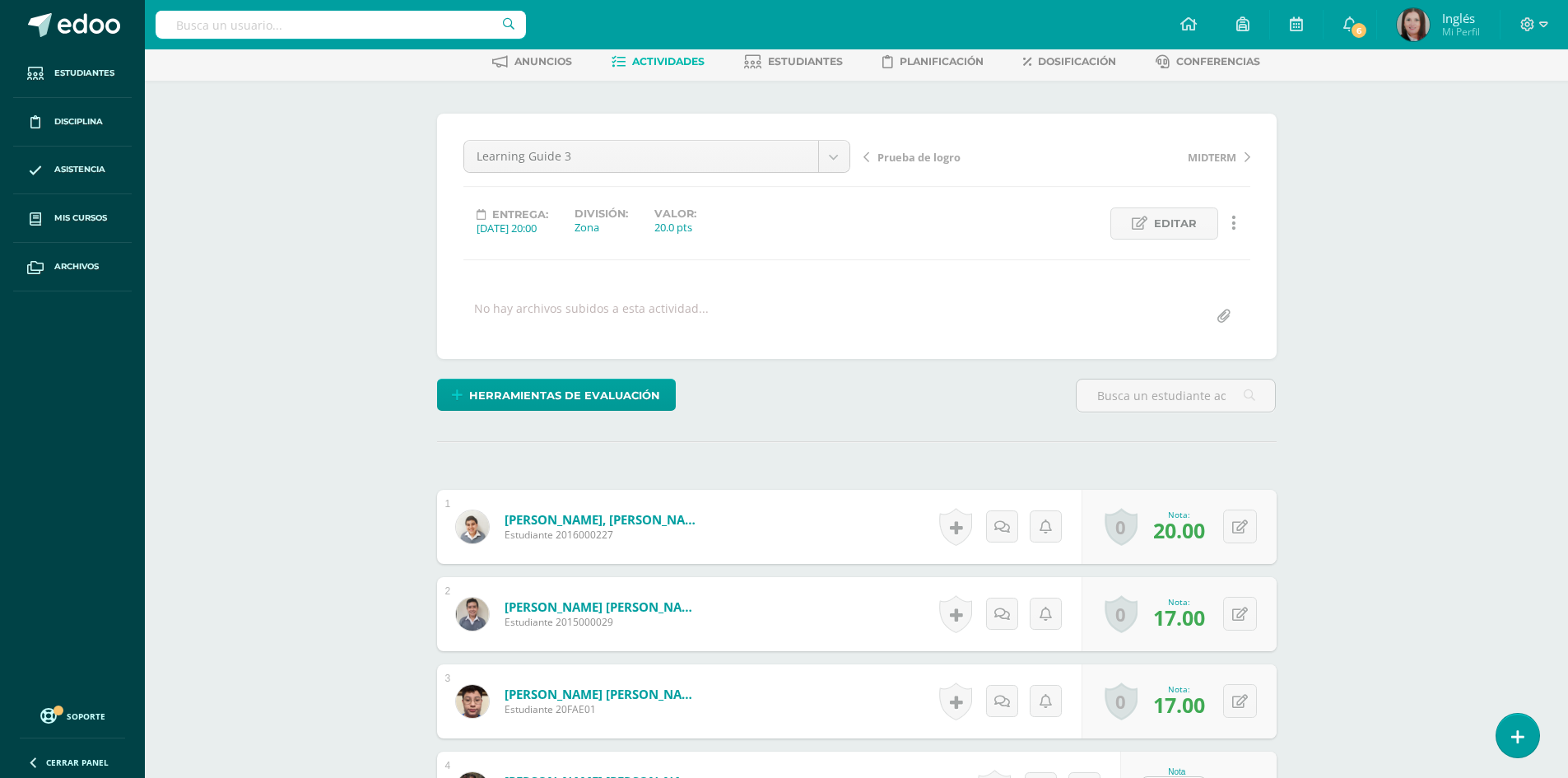
scroll to position [0, 0]
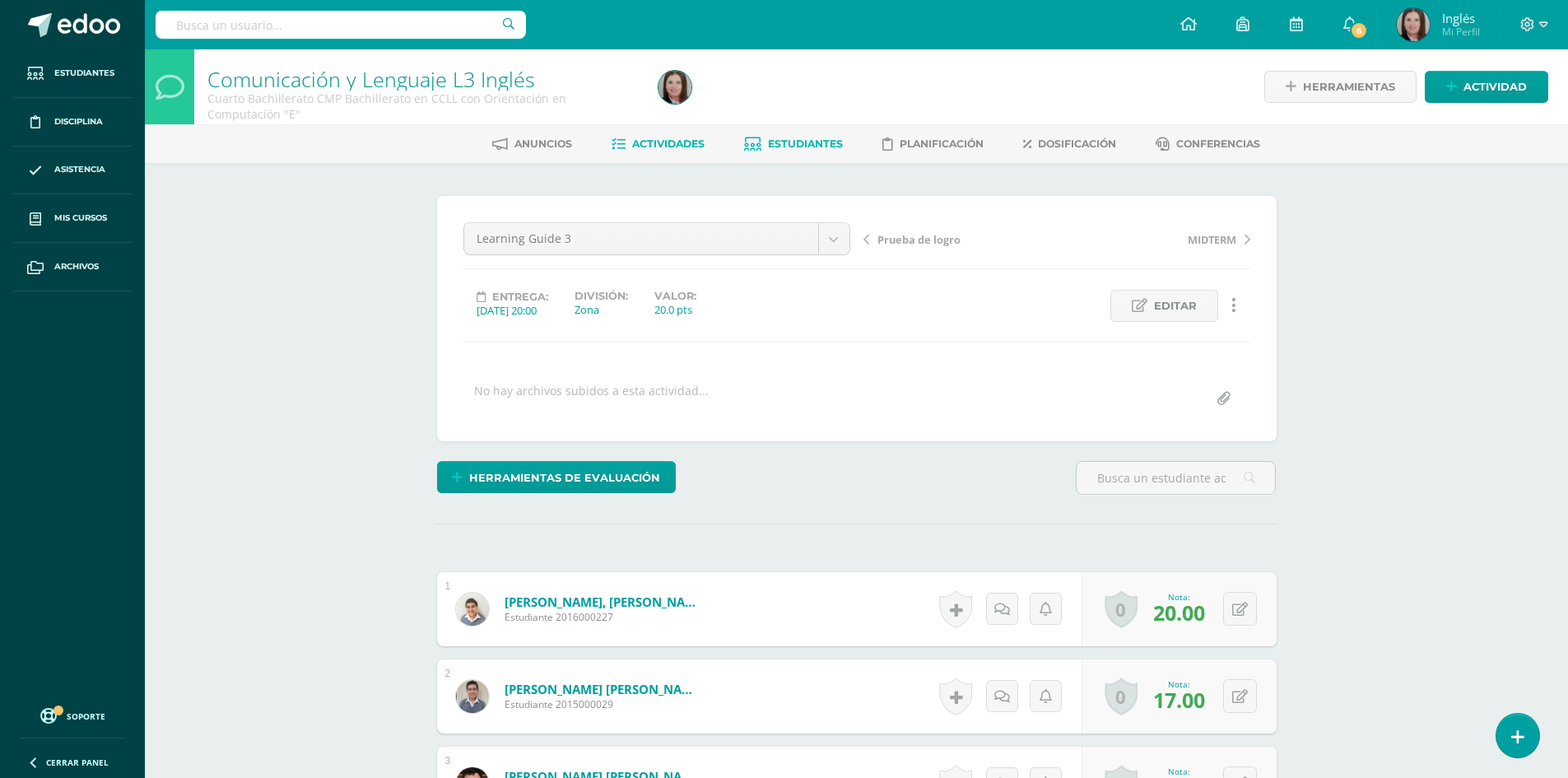
click at [790, 137] on span "Estudiantes" at bounding box center [805, 143] width 75 height 12
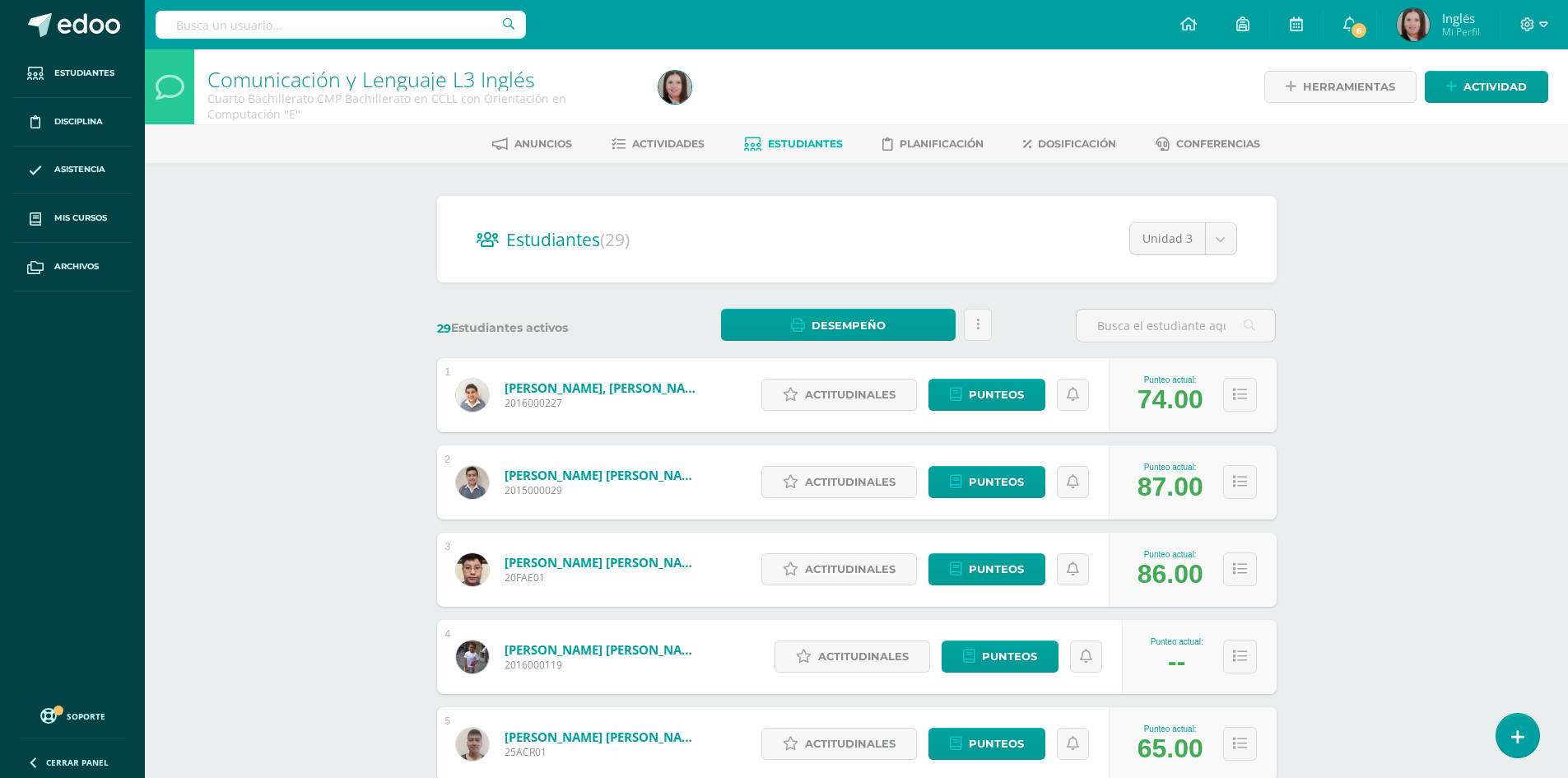
scroll to position [329, 0]
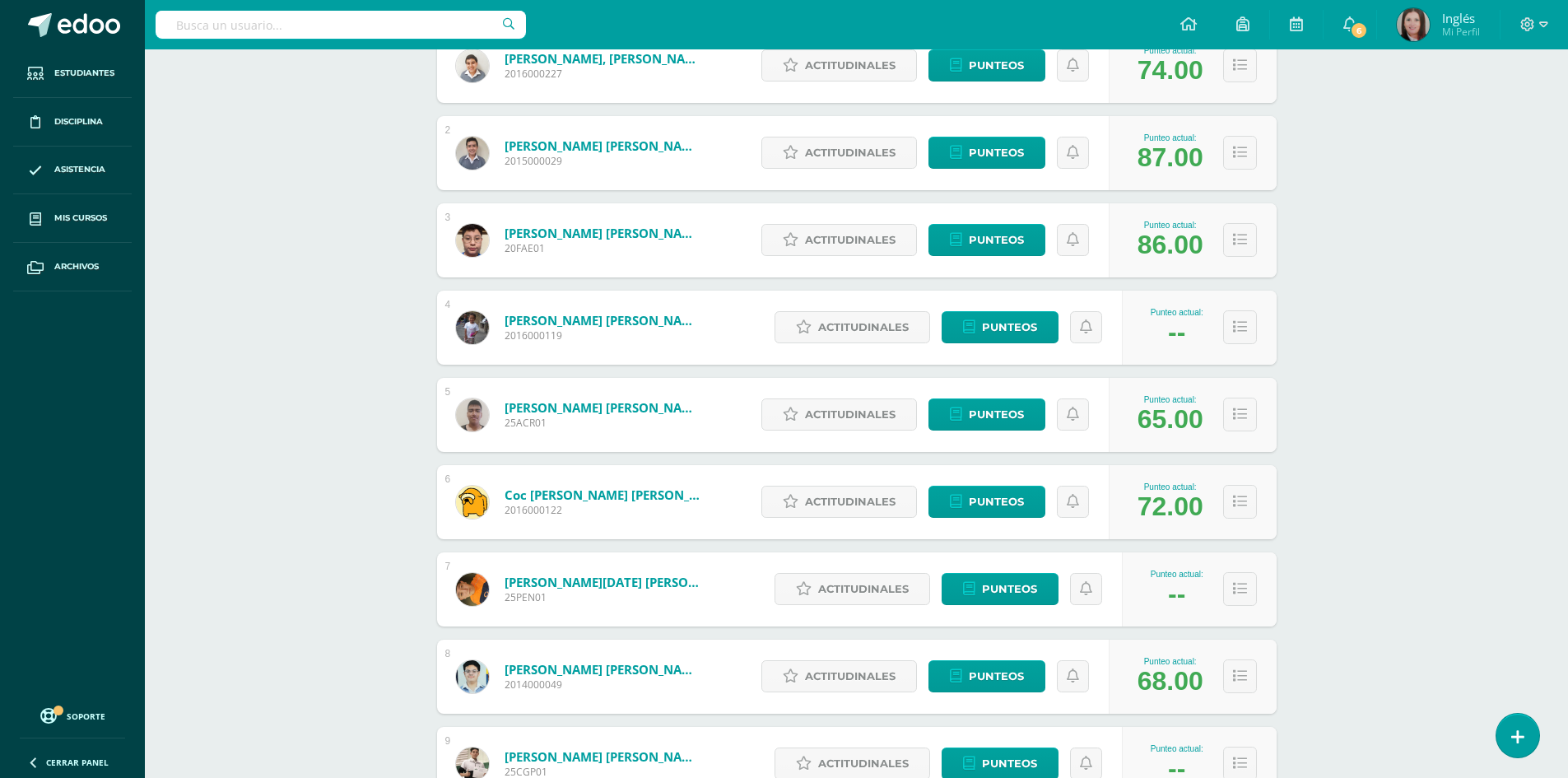
click at [1372, 477] on div "Comunicación y Lenguaje L3 Inglés Cuarto Bachillerato CMP Bachillerato en CCLL …" at bounding box center [856, 792] width 1423 height 2144
click at [1243, 404] on button at bounding box center [1239, 414] width 34 height 34
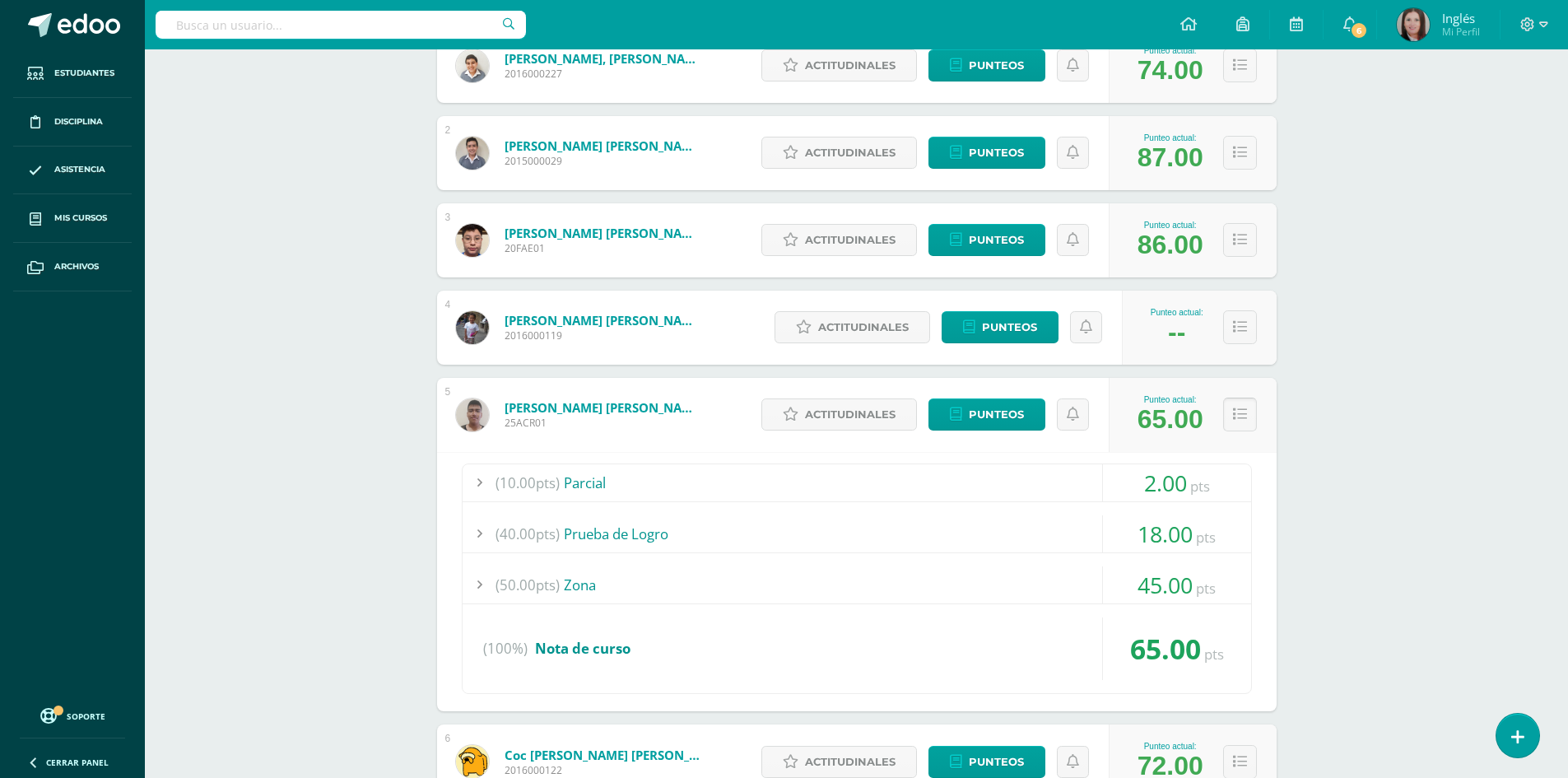
click at [1243, 416] on icon at bounding box center [1239, 414] width 14 height 14
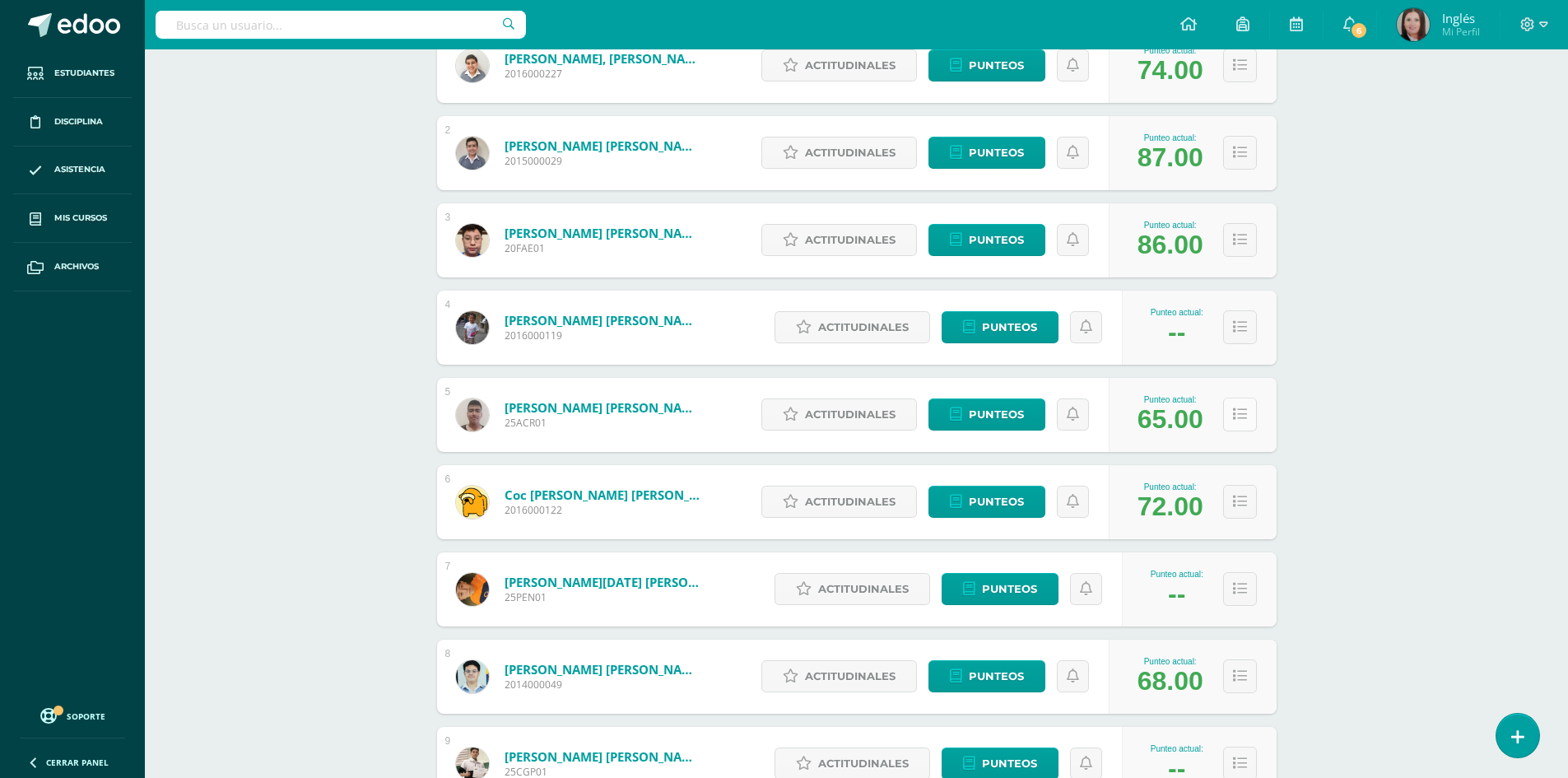
click at [1243, 416] on icon at bounding box center [1239, 414] width 14 height 14
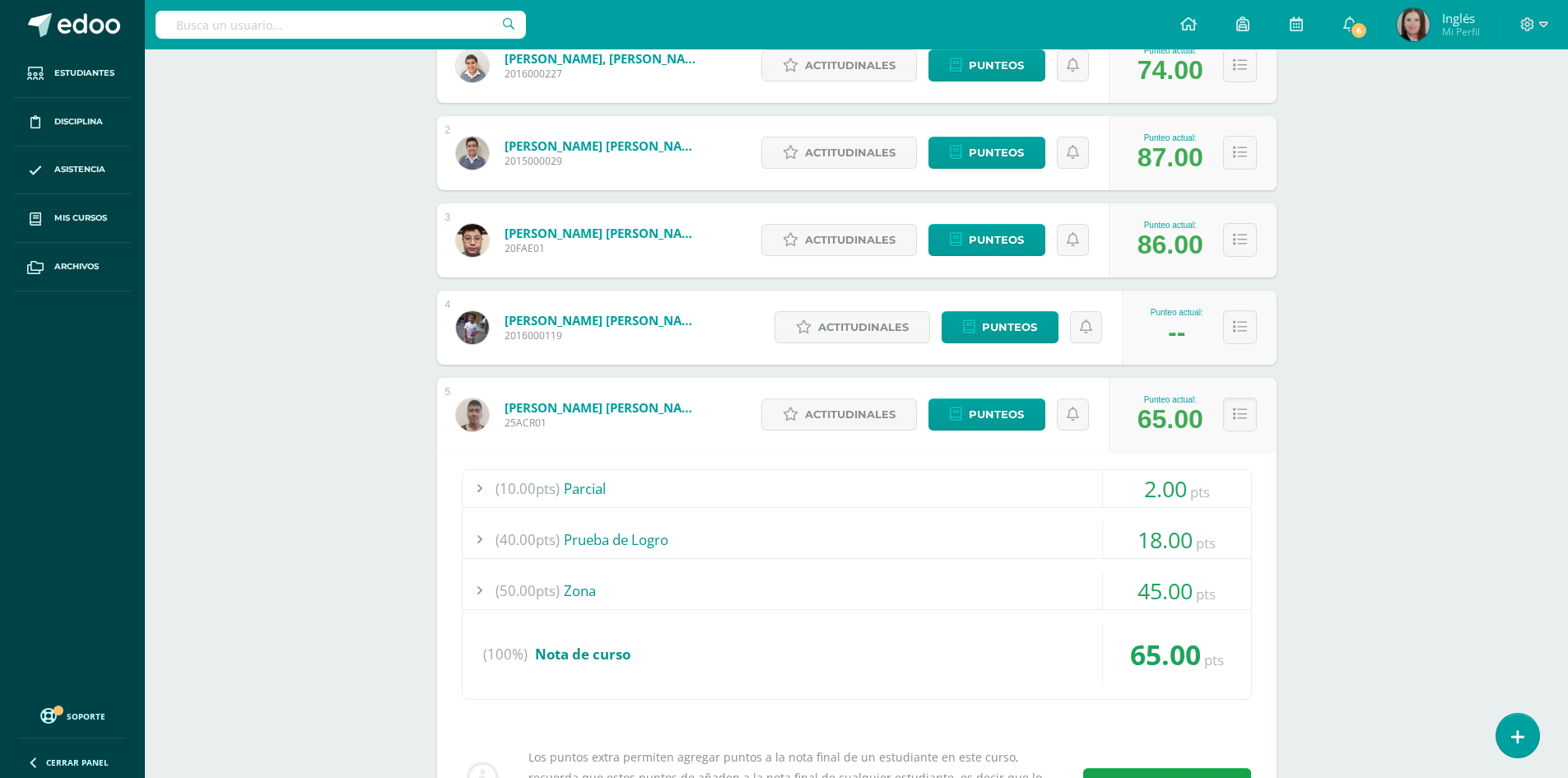
click at [482, 594] on div at bounding box center [478, 590] width 33 height 37
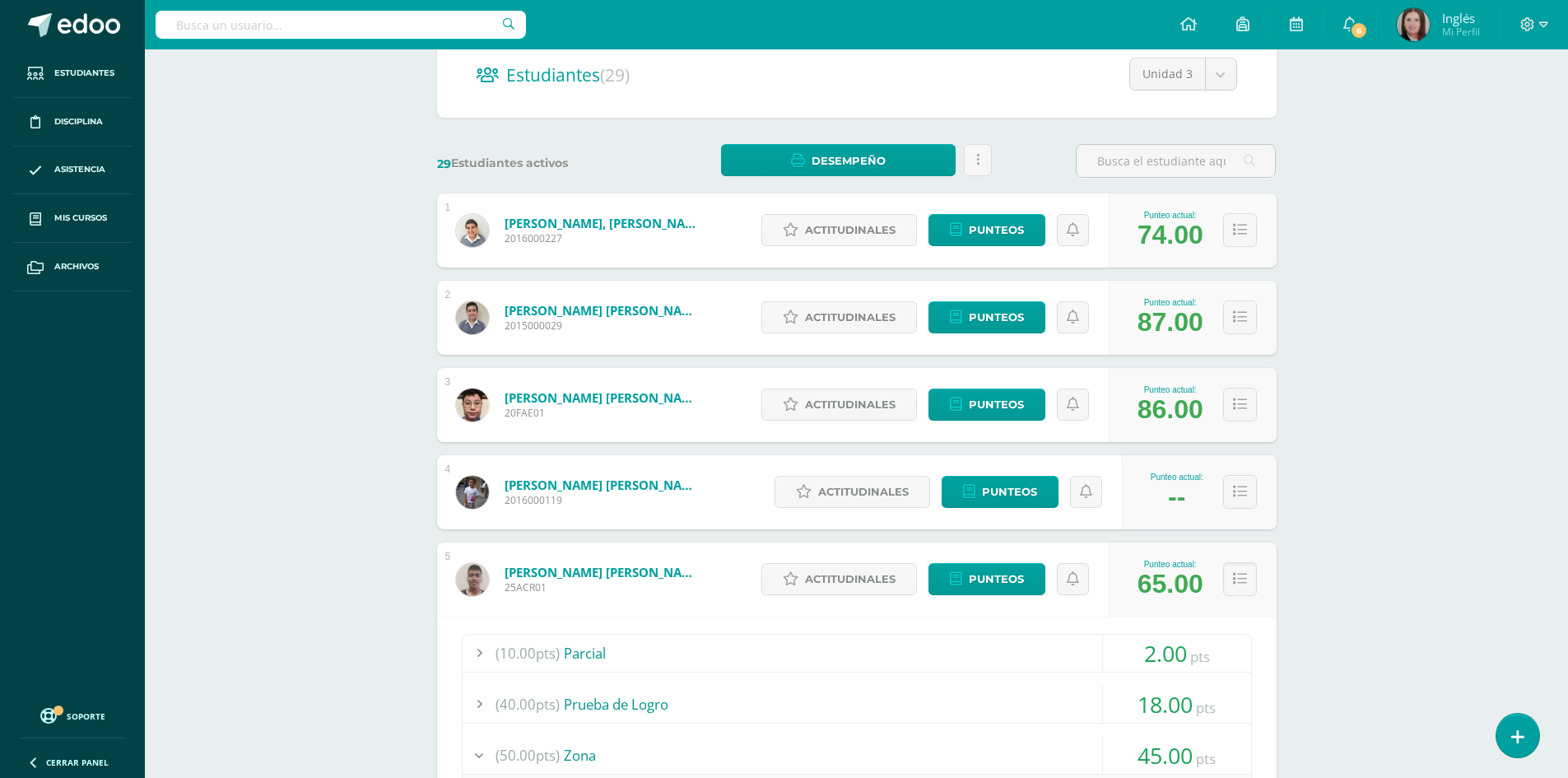
scroll to position [0, 0]
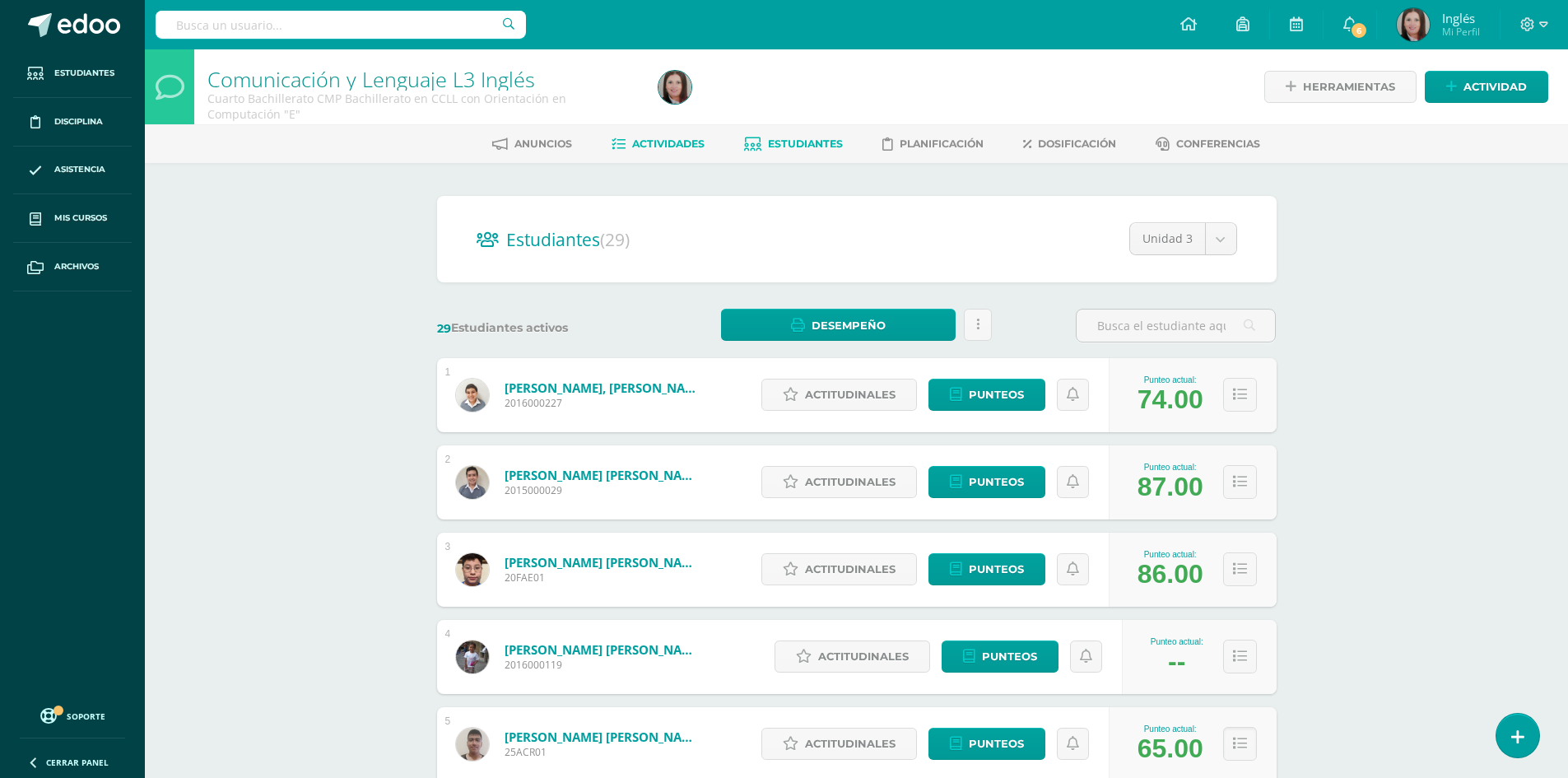
click at [657, 145] on span "Actividades" at bounding box center [668, 143] width 72 height 12
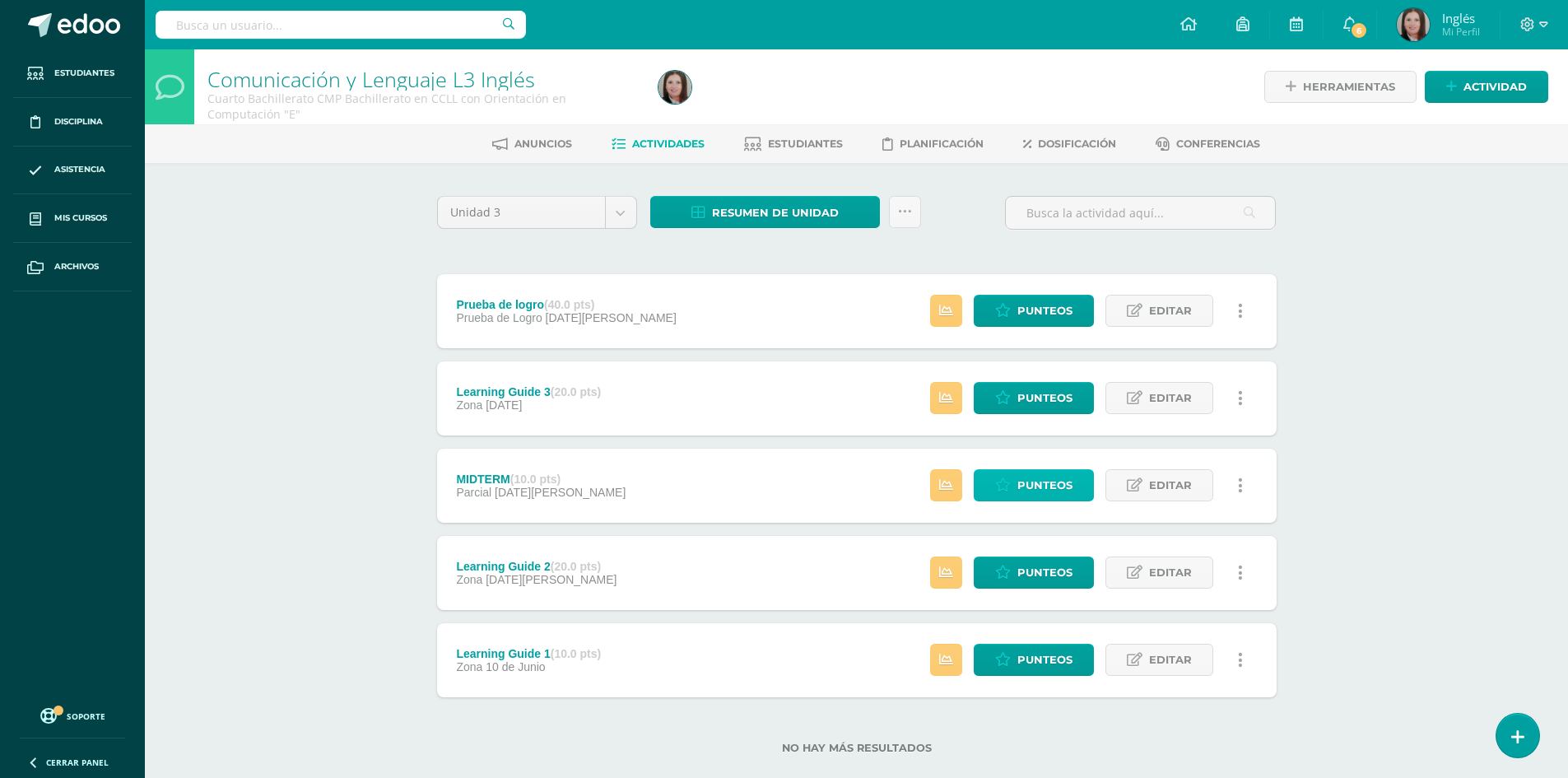
click at [985, 485] on link "Punteos" at bounding box center [1033, 484] width 120 height 32
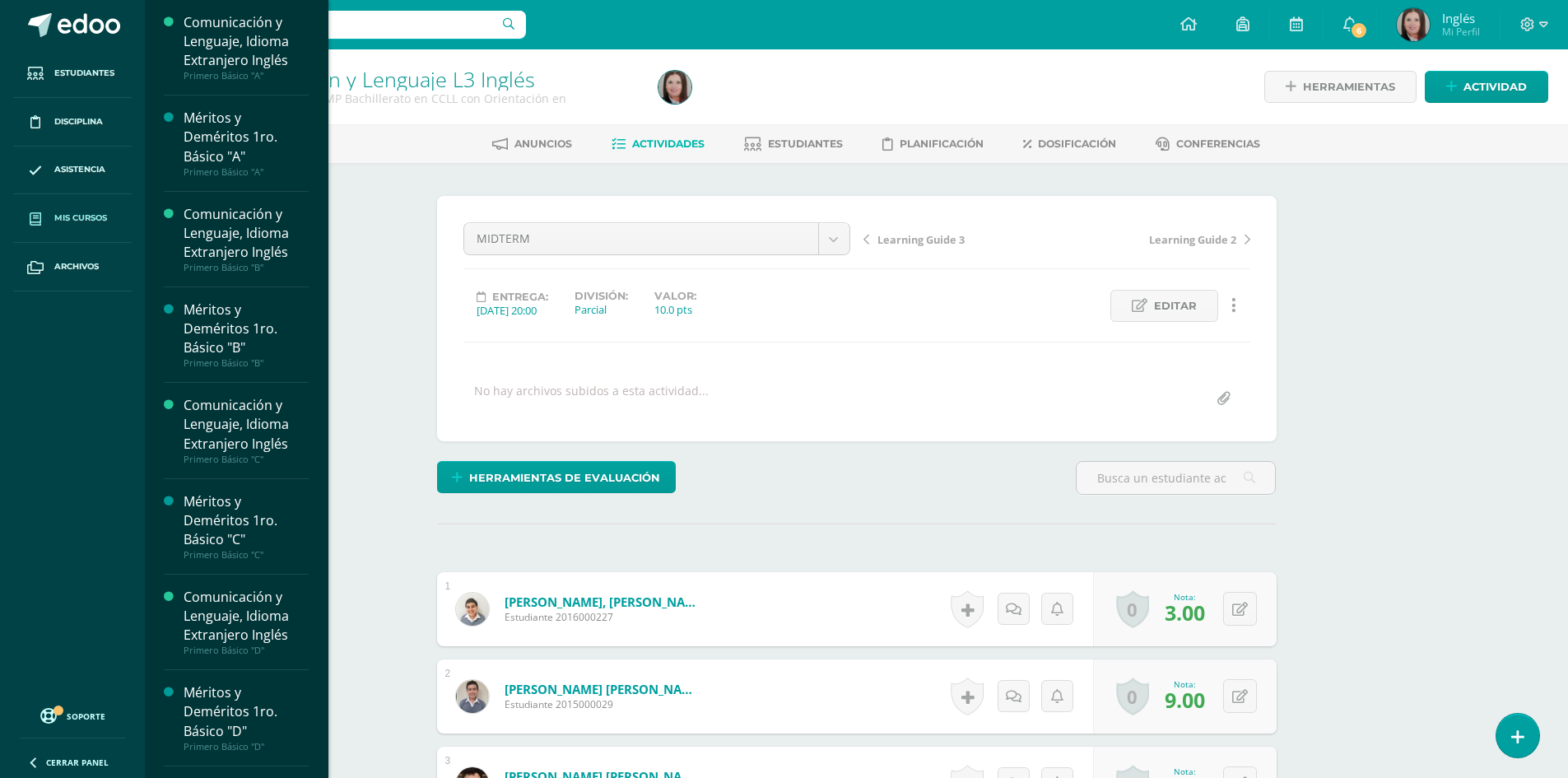
click at [63, 220] on span "Mis cursos" at bounding box center [81, 218] width 53 height 13
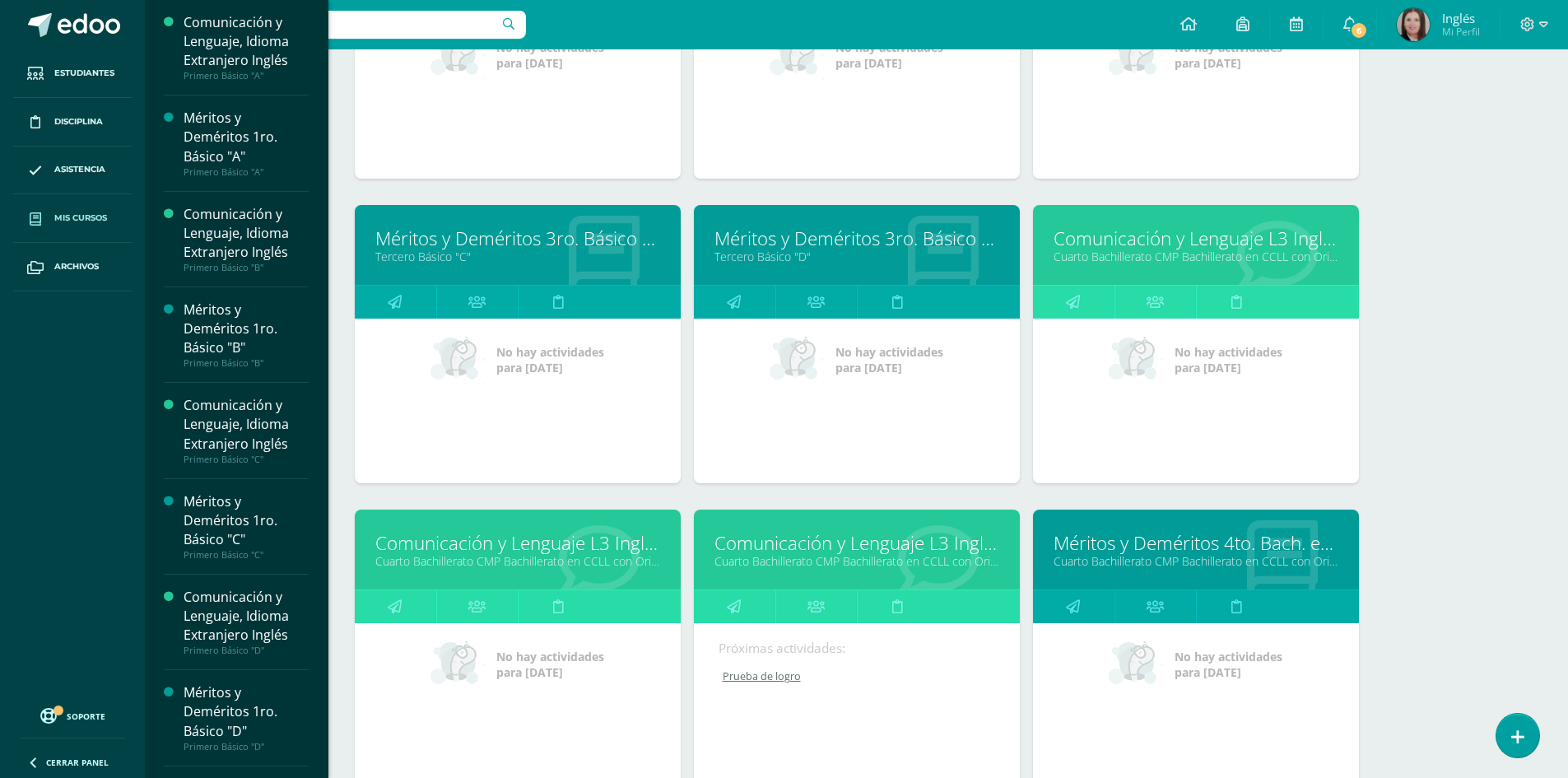
scroll to position [2619, 0]
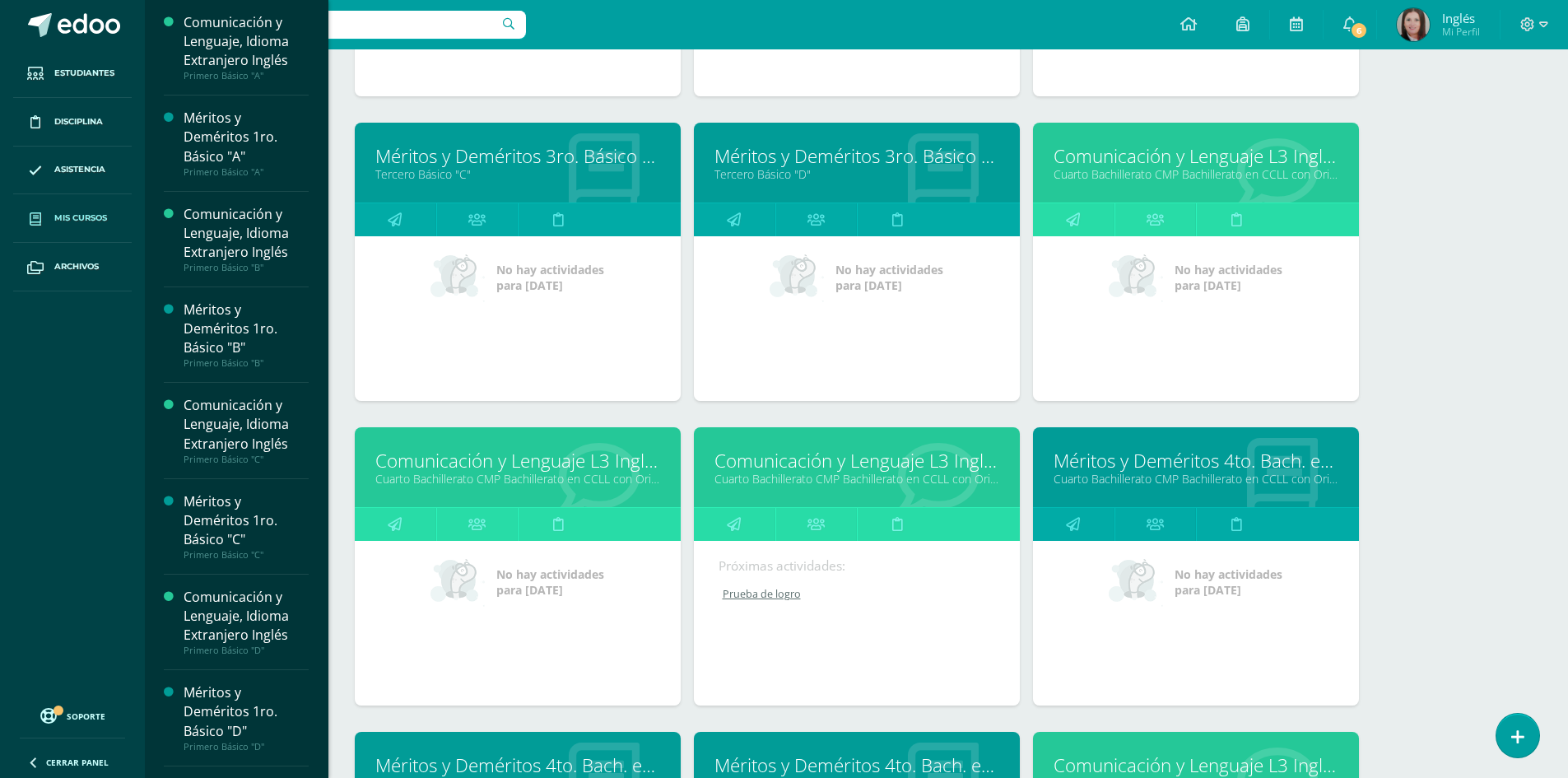
click at [1082, 181] on link "Cuarto Bachillerato CMP Bachillerato en CCLL con Orientación en Computación "C"" at bounding box center [1196, 174] width 284 height 15
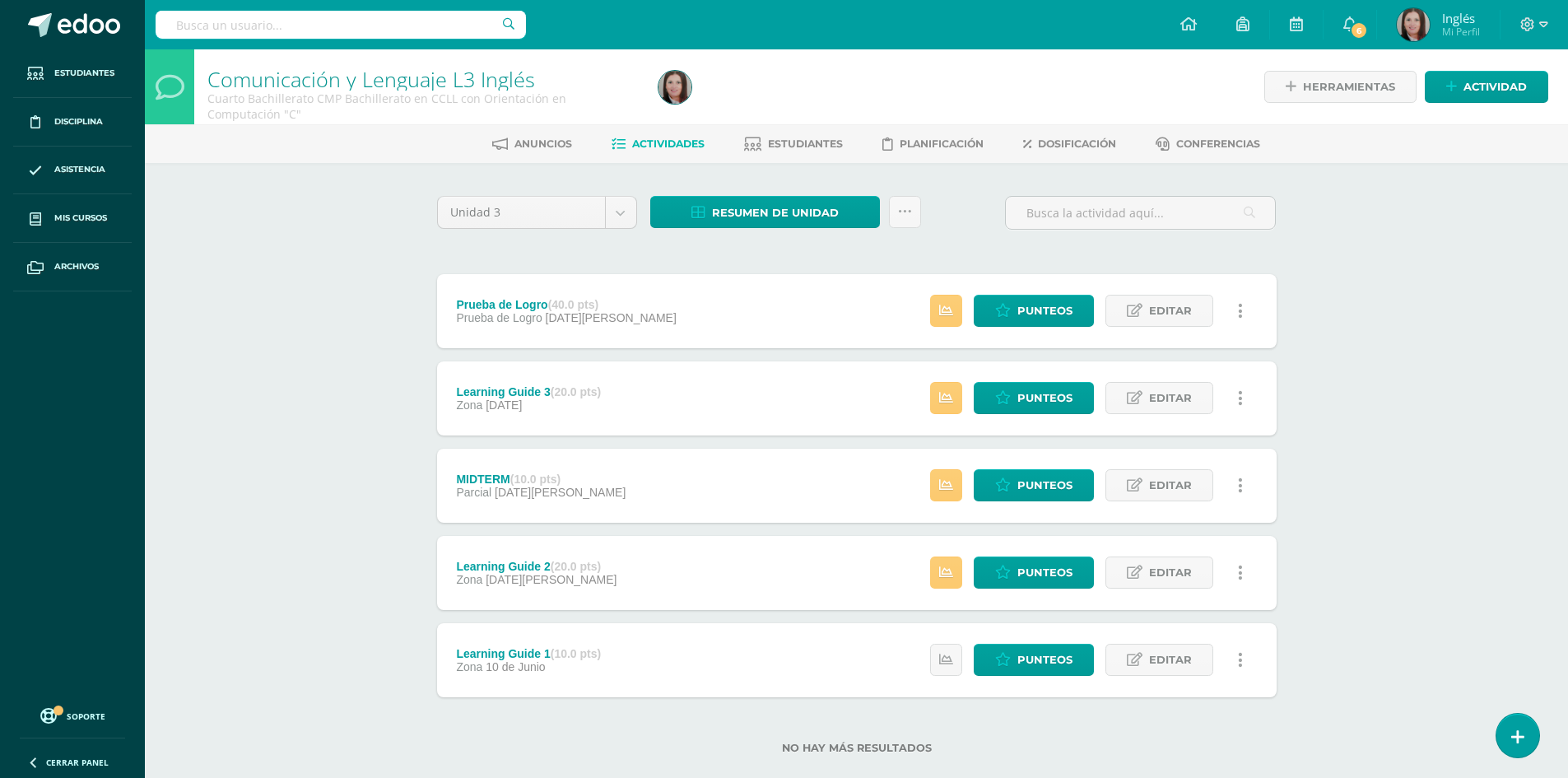
scroll to position [29, 0]
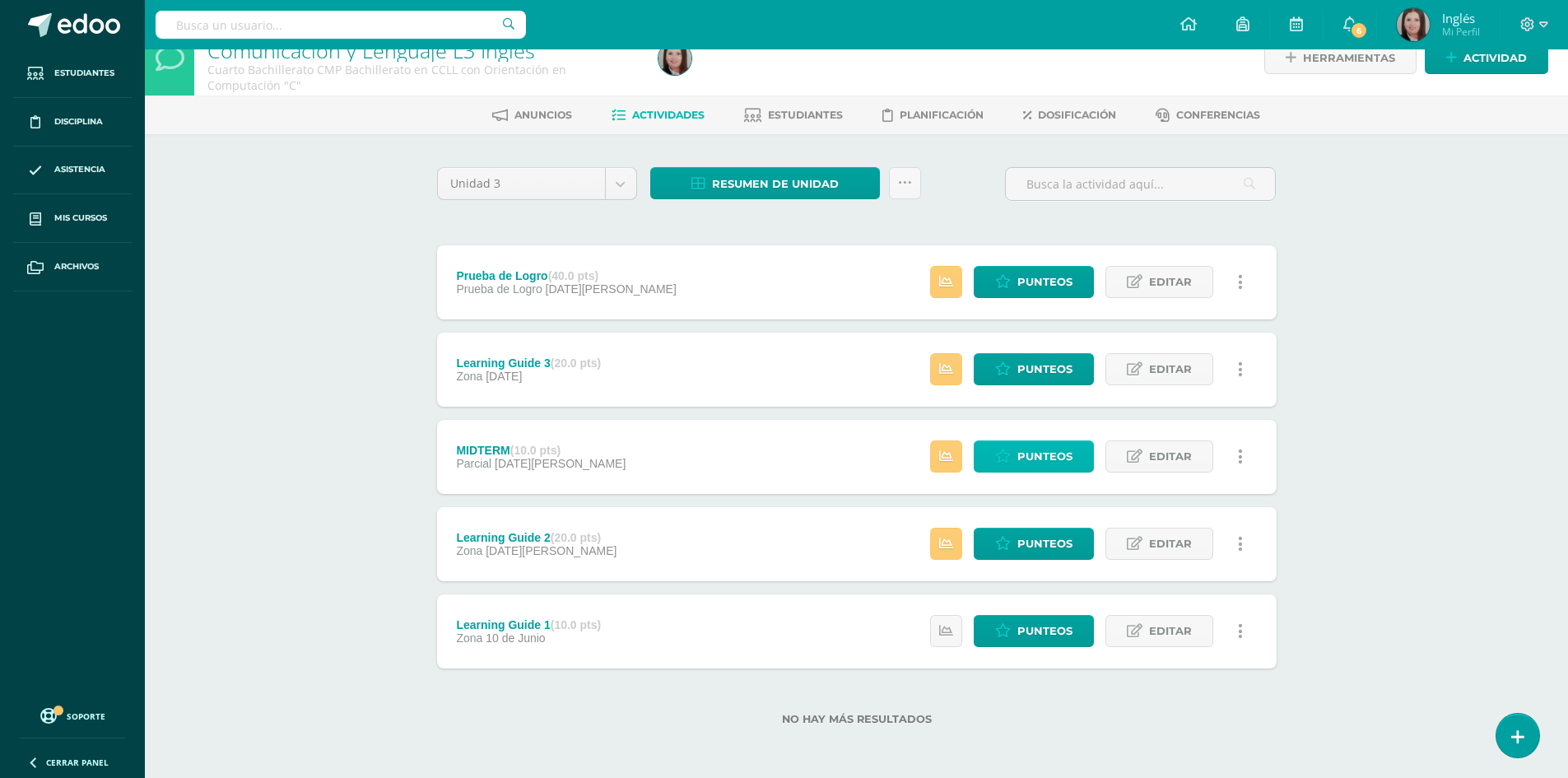
click at [989, 462] on link "Punteos" at bounding box center [1033, 455] width 120 height 32
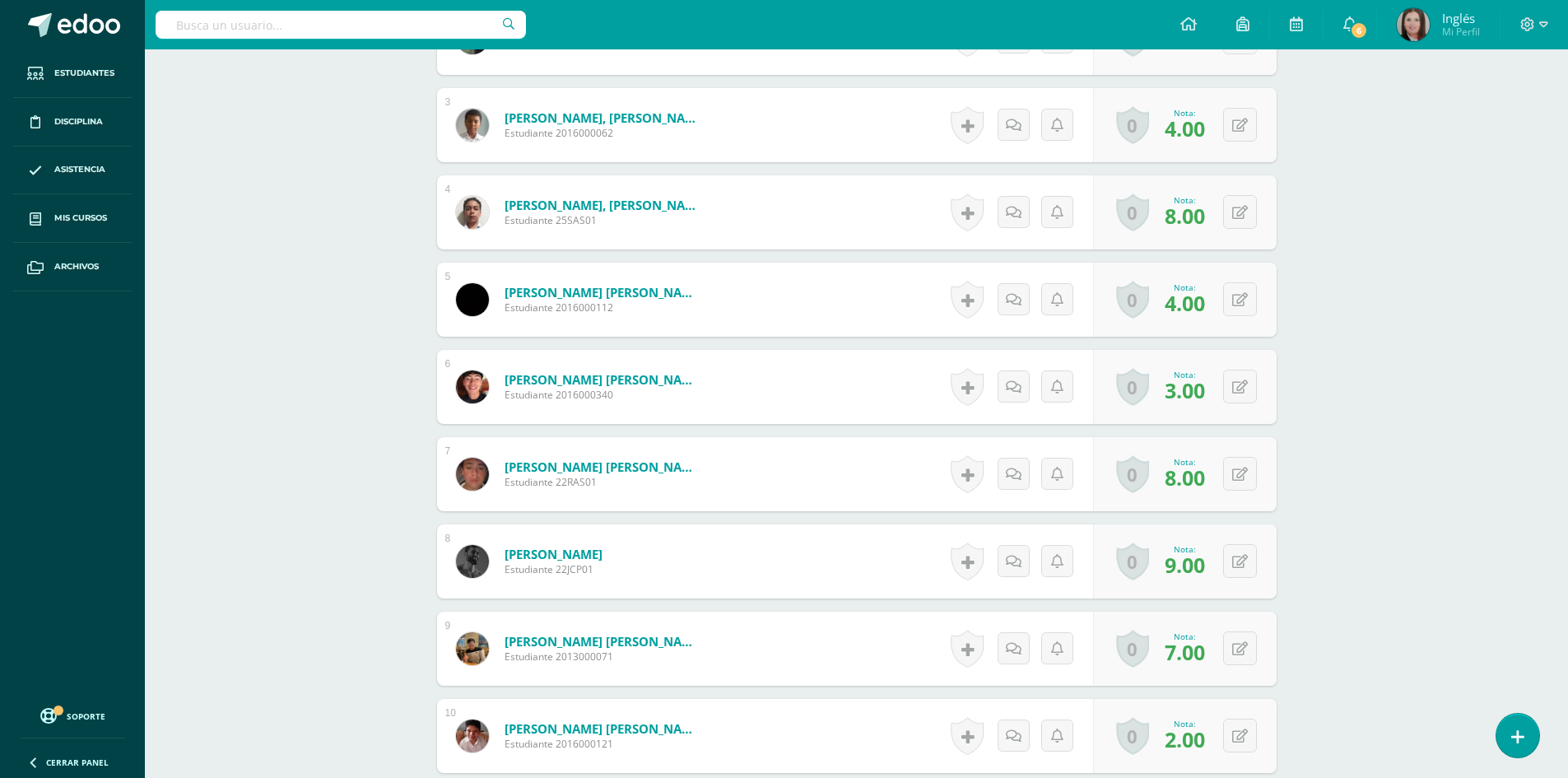
scroll to position [823, 0]
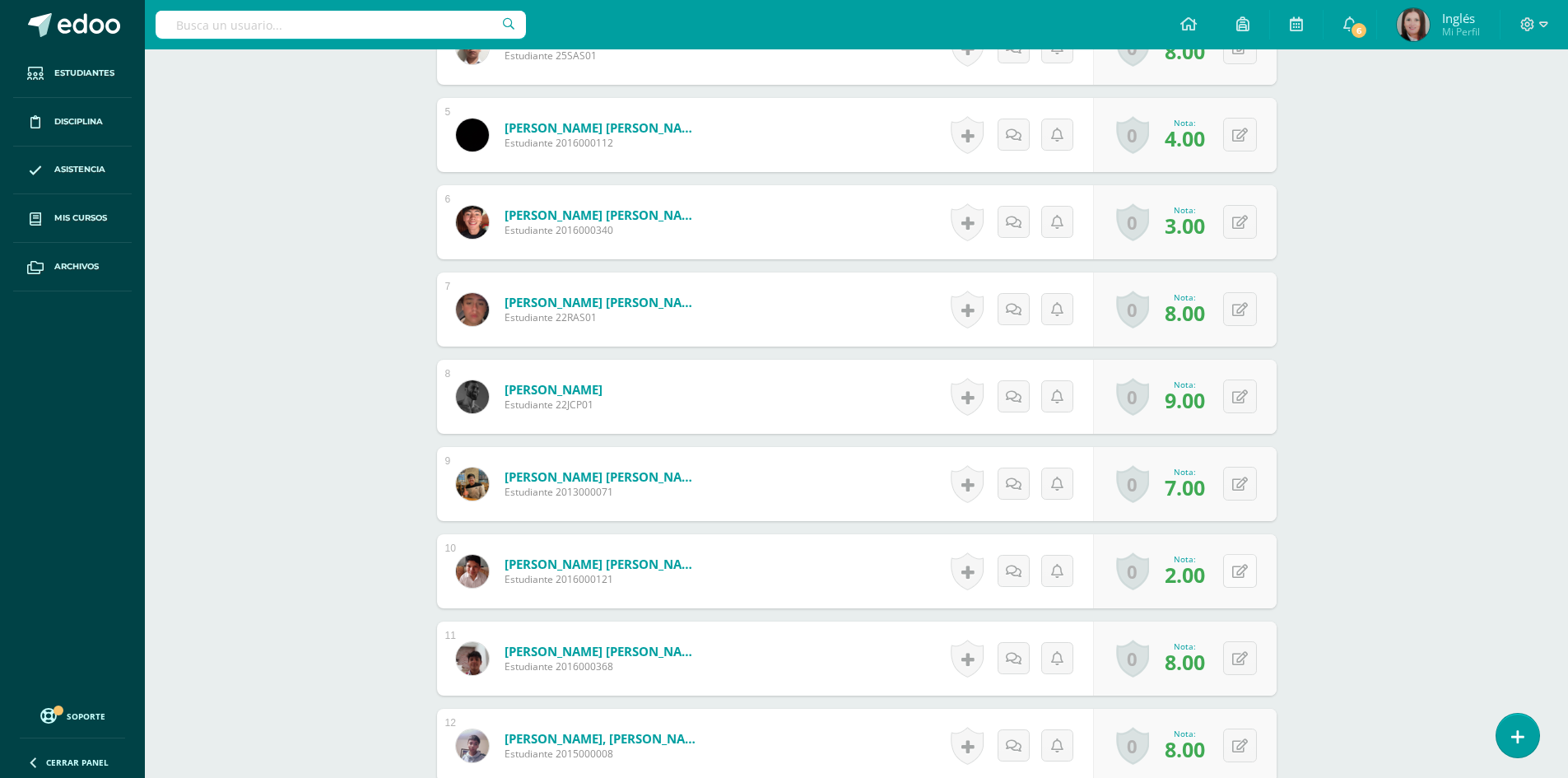
click at [1239, 569] on button at bounding box center [1239, 571] width 34 height 34
type input "3"
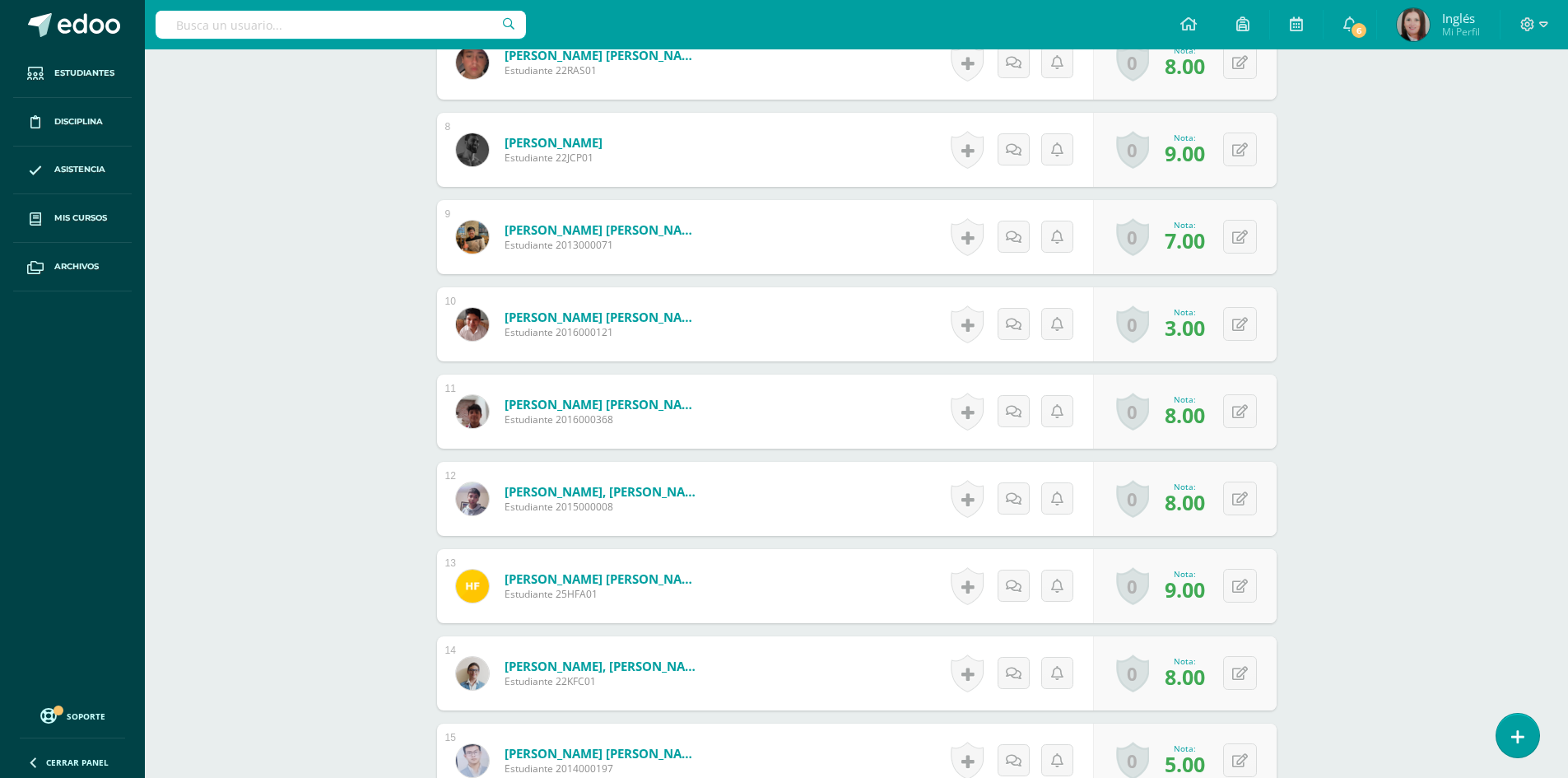
scroll to position [1152, 0]
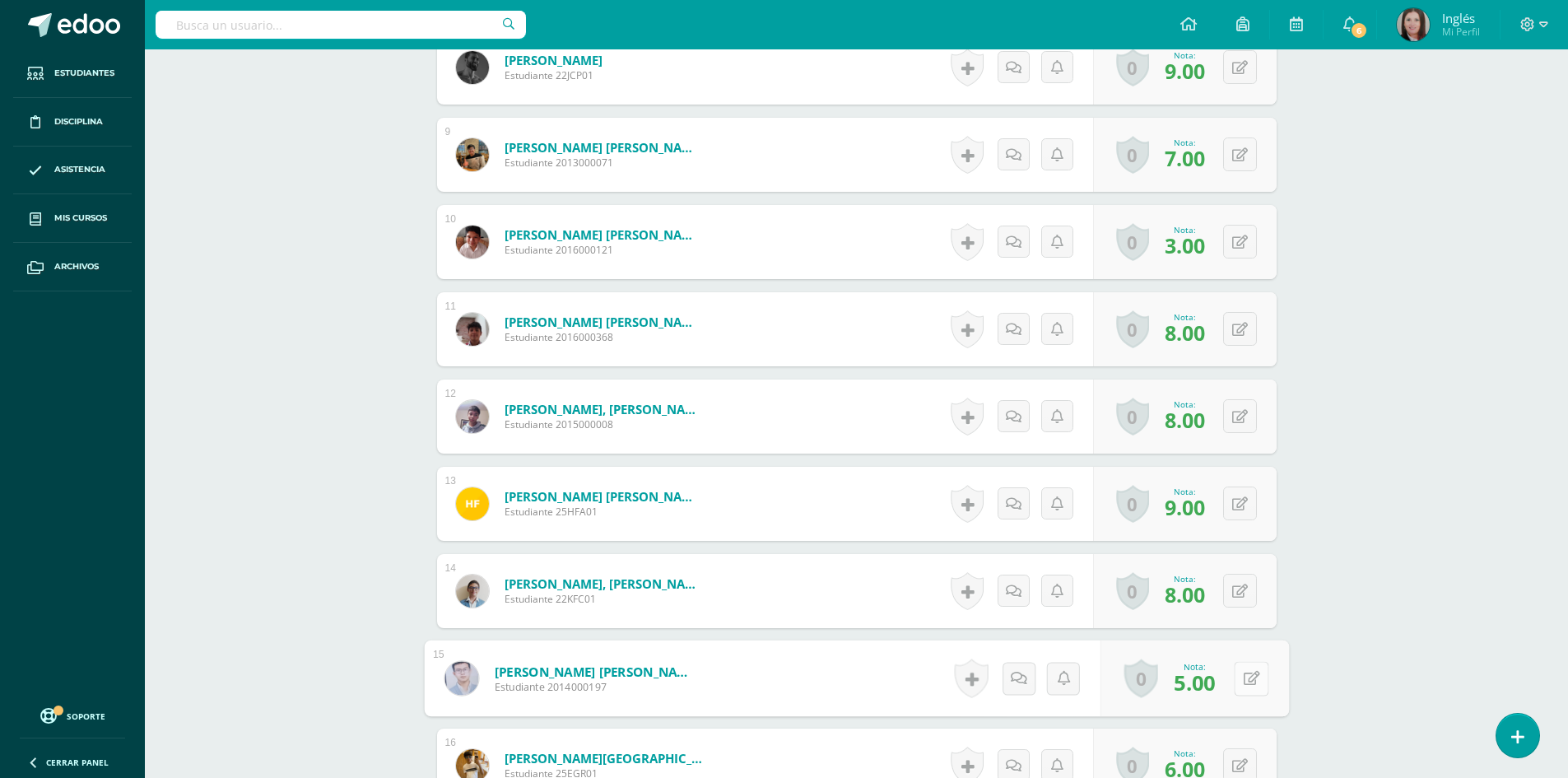
click at [1237, 677] on button at bounding box center [1251, 678] width 35 height 35
type input "6"
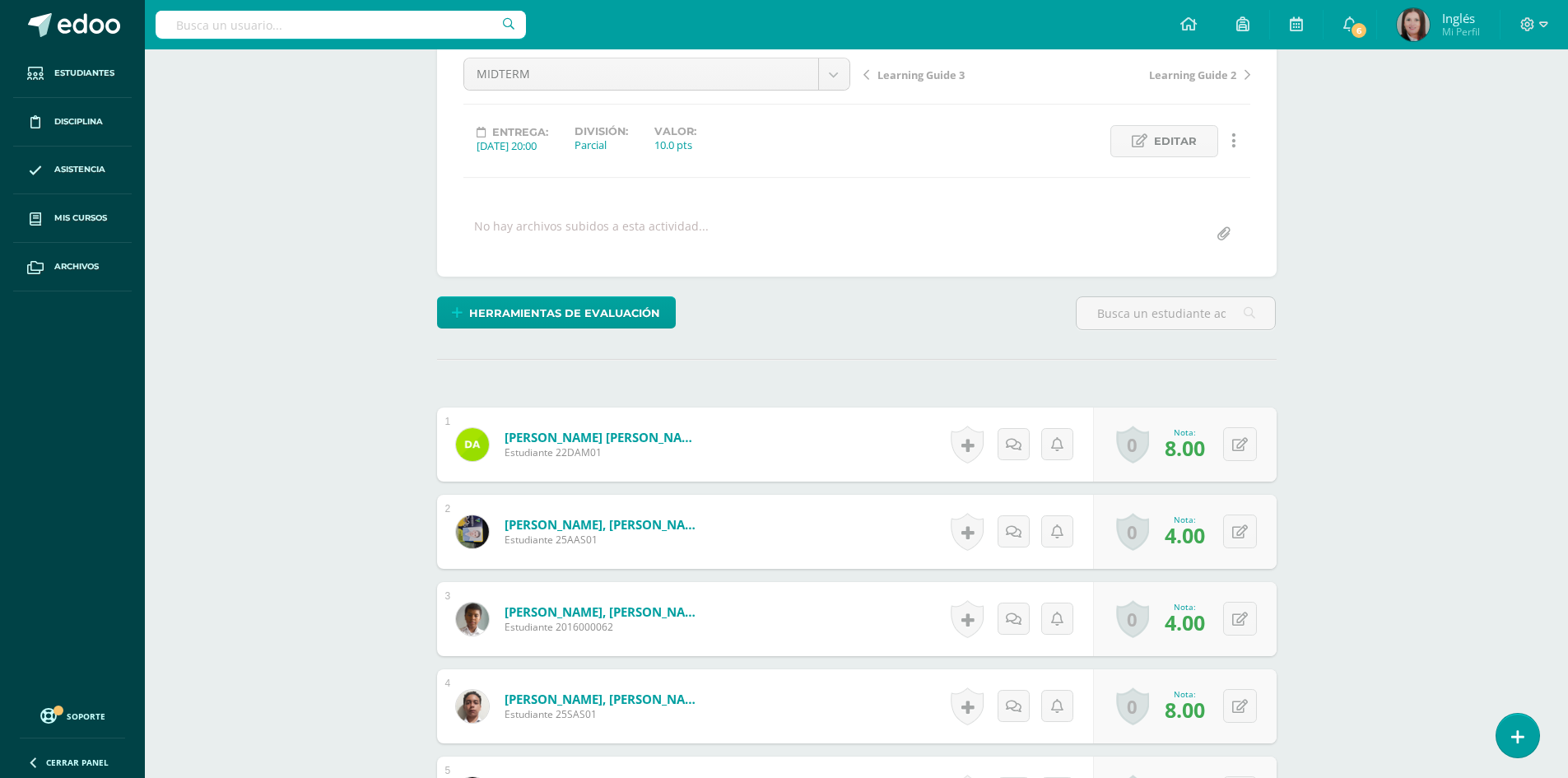
scroll to position [0, 0]
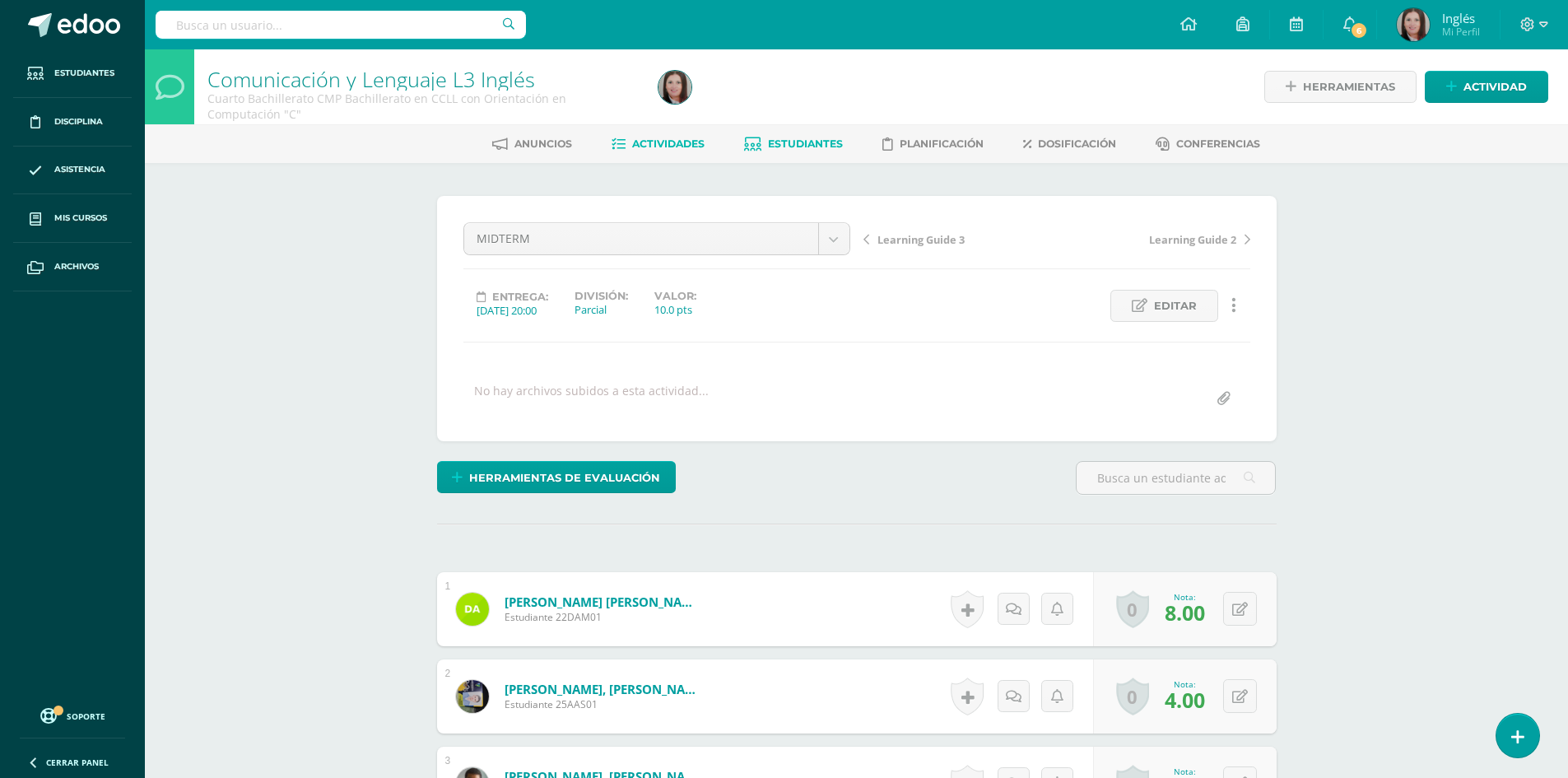
click at [792, 146] on span "Estudiantes" at bounding box center [805, 143] width 75 height 12
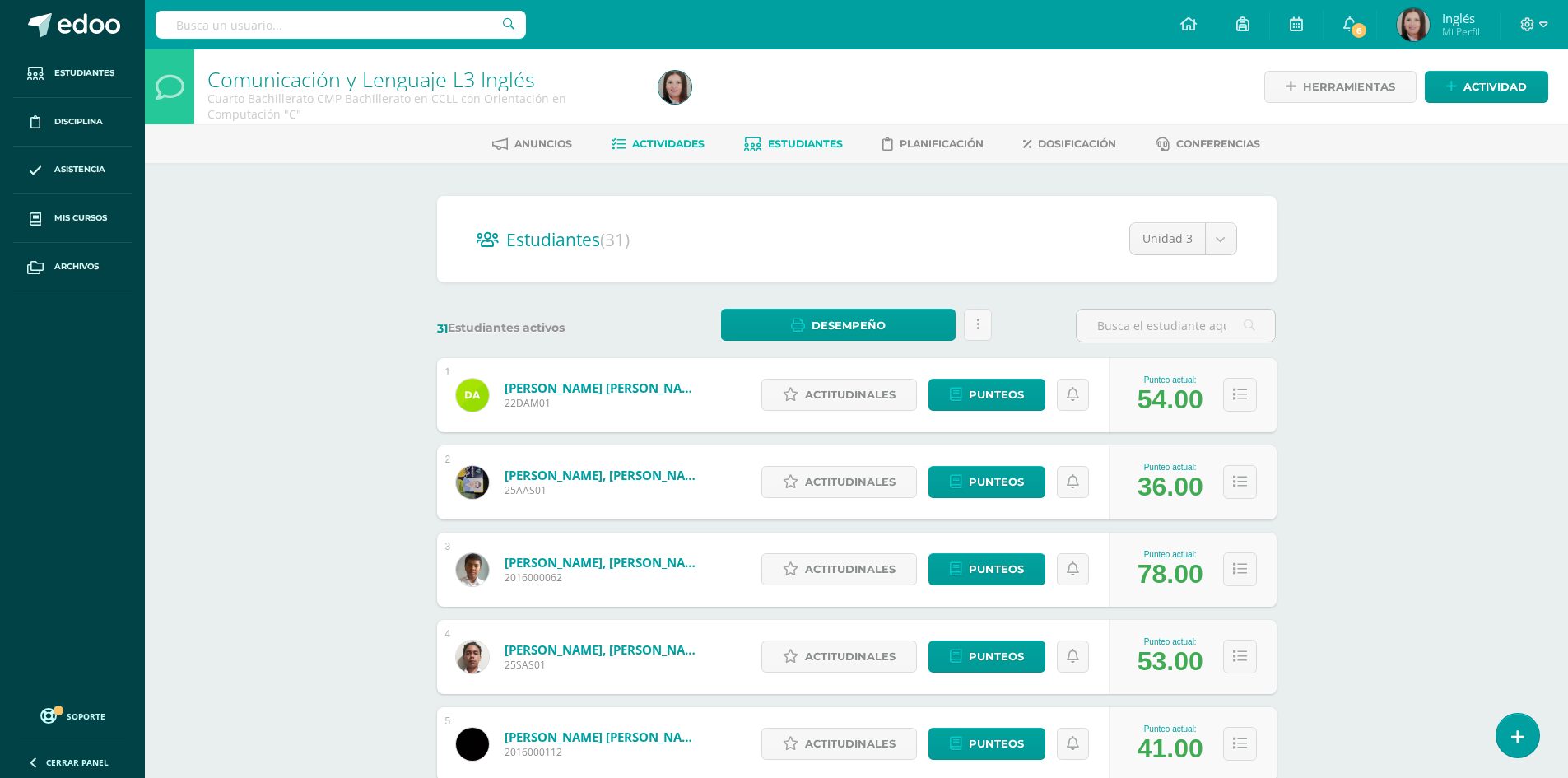
click at [657, 148] on span "Actividades" at bounding box center [668, 143] width 72 height 12
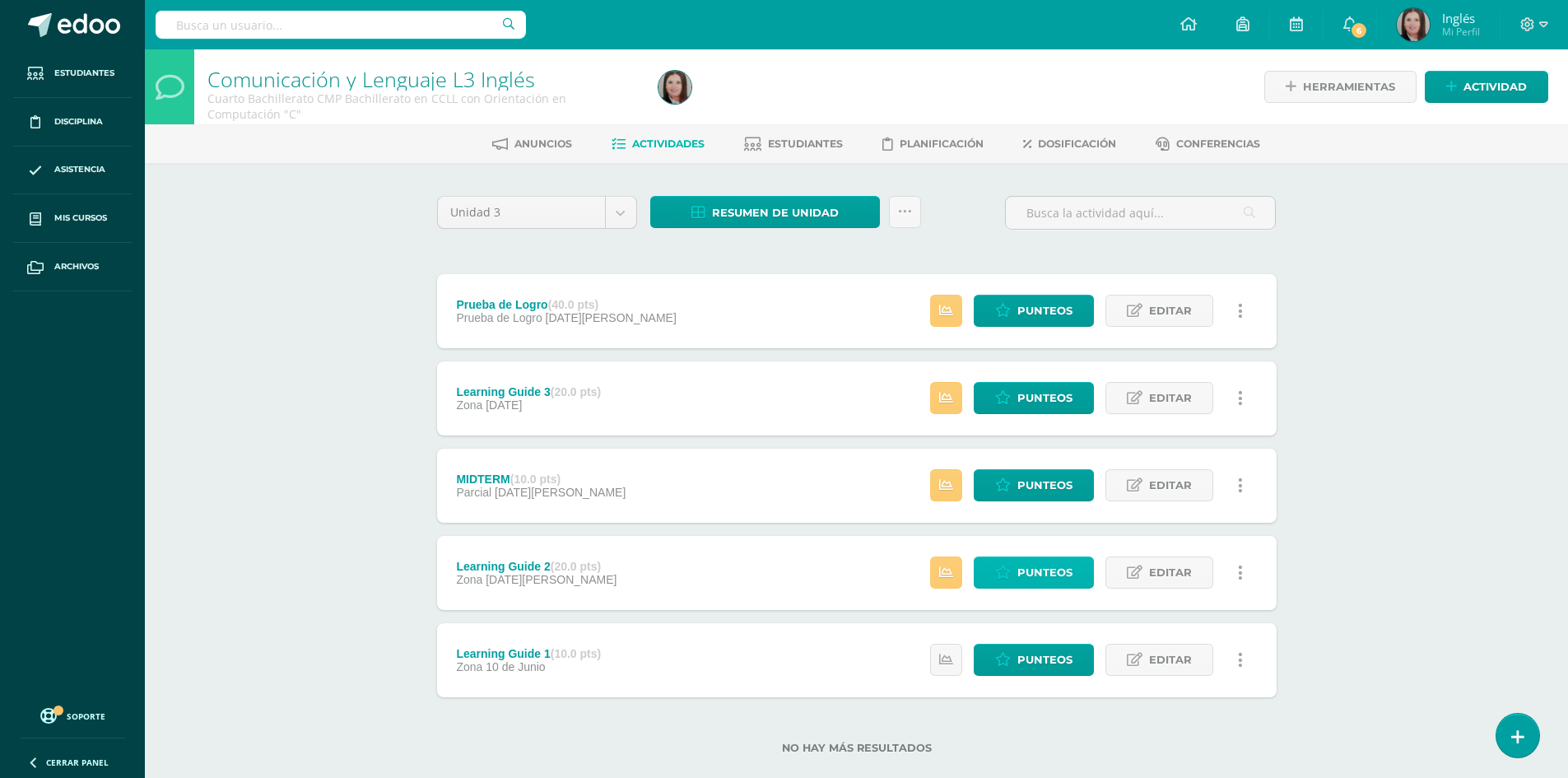
click at [1026, 577] on span "Punteos" at bounding box center [1044, 572] width 55 height 31
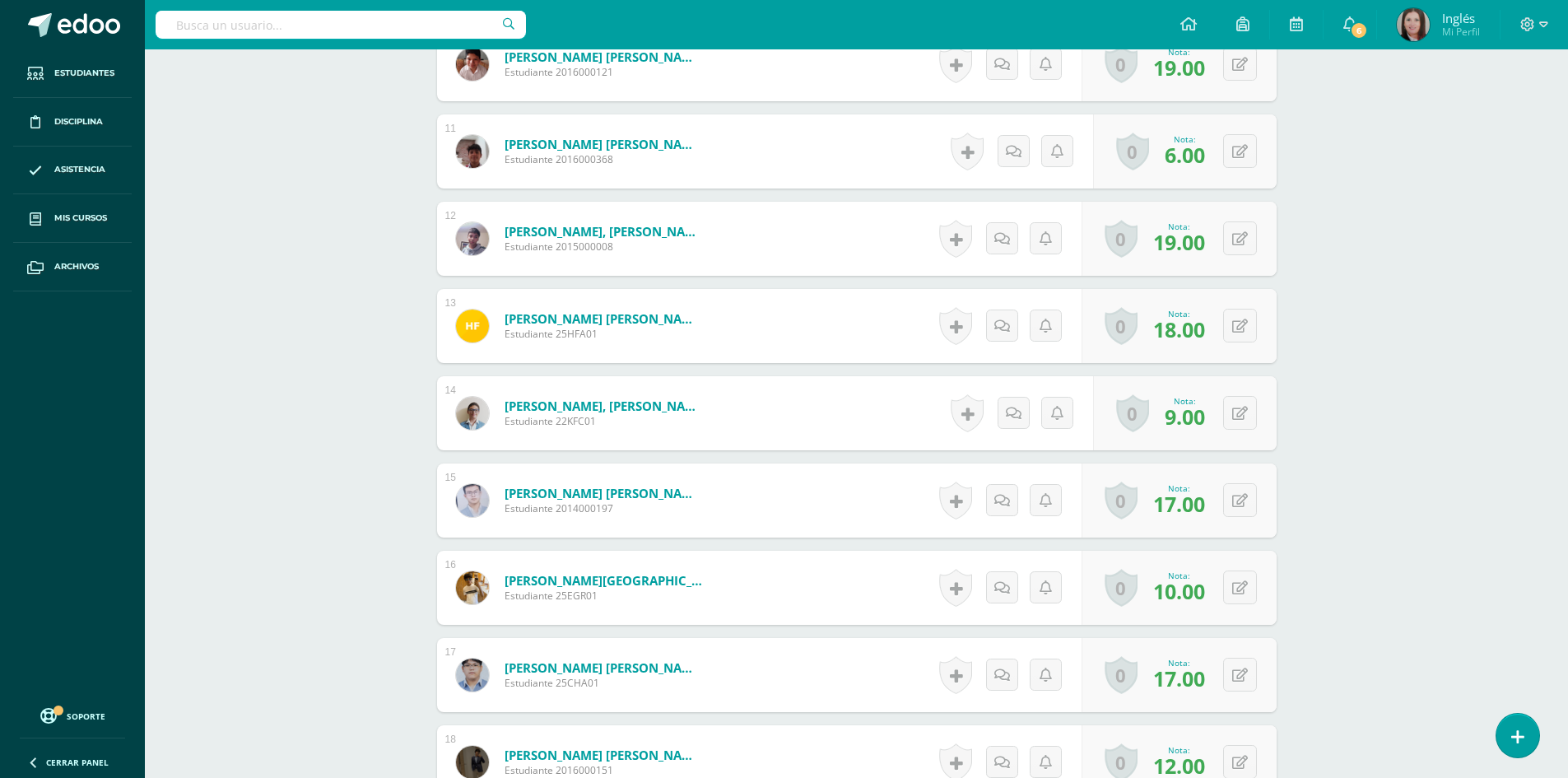
scroll to position [1576, 0]
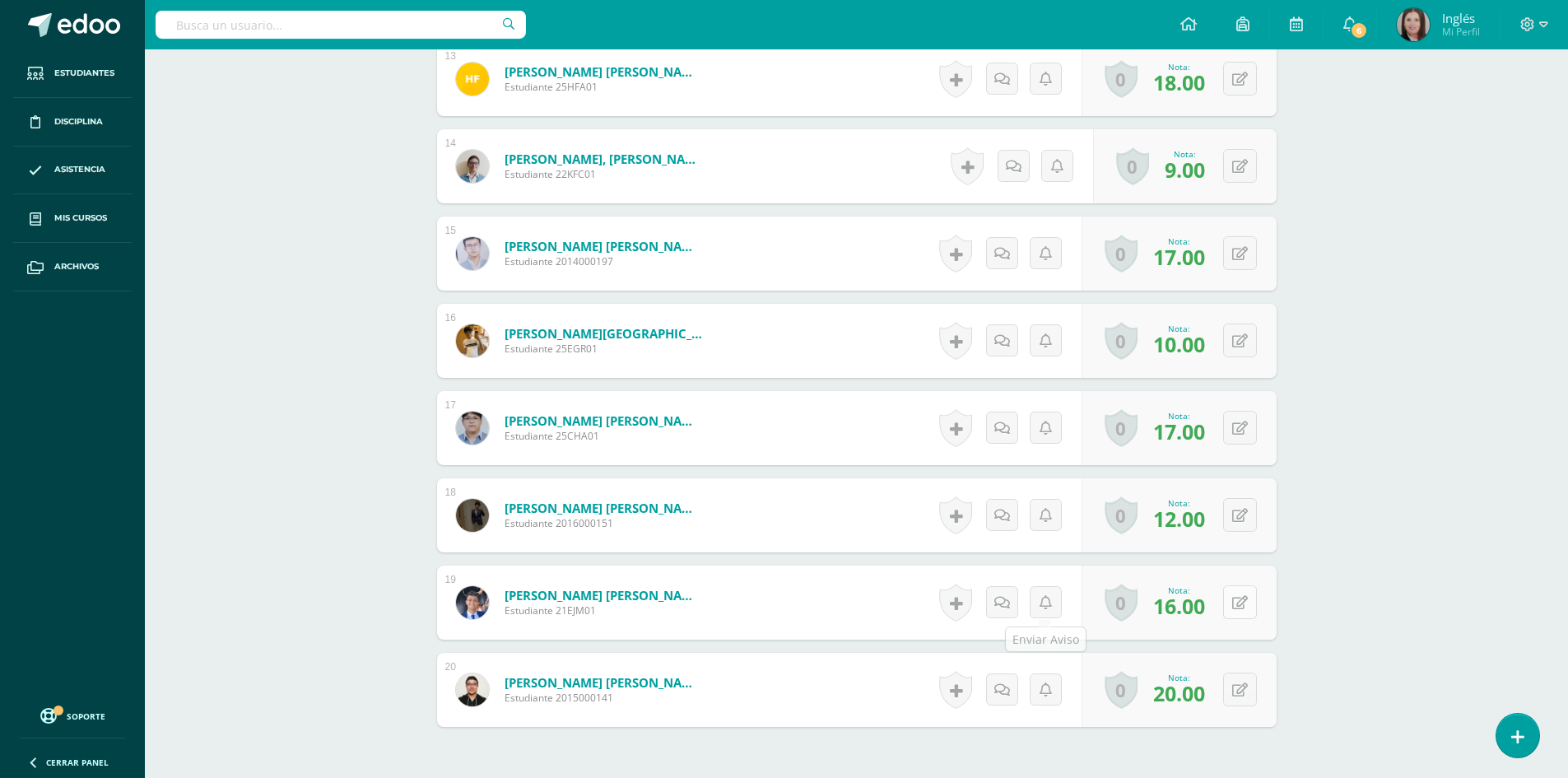
click at [1232, 599] on button at bounding box center [1239, 601] width 34 height 34
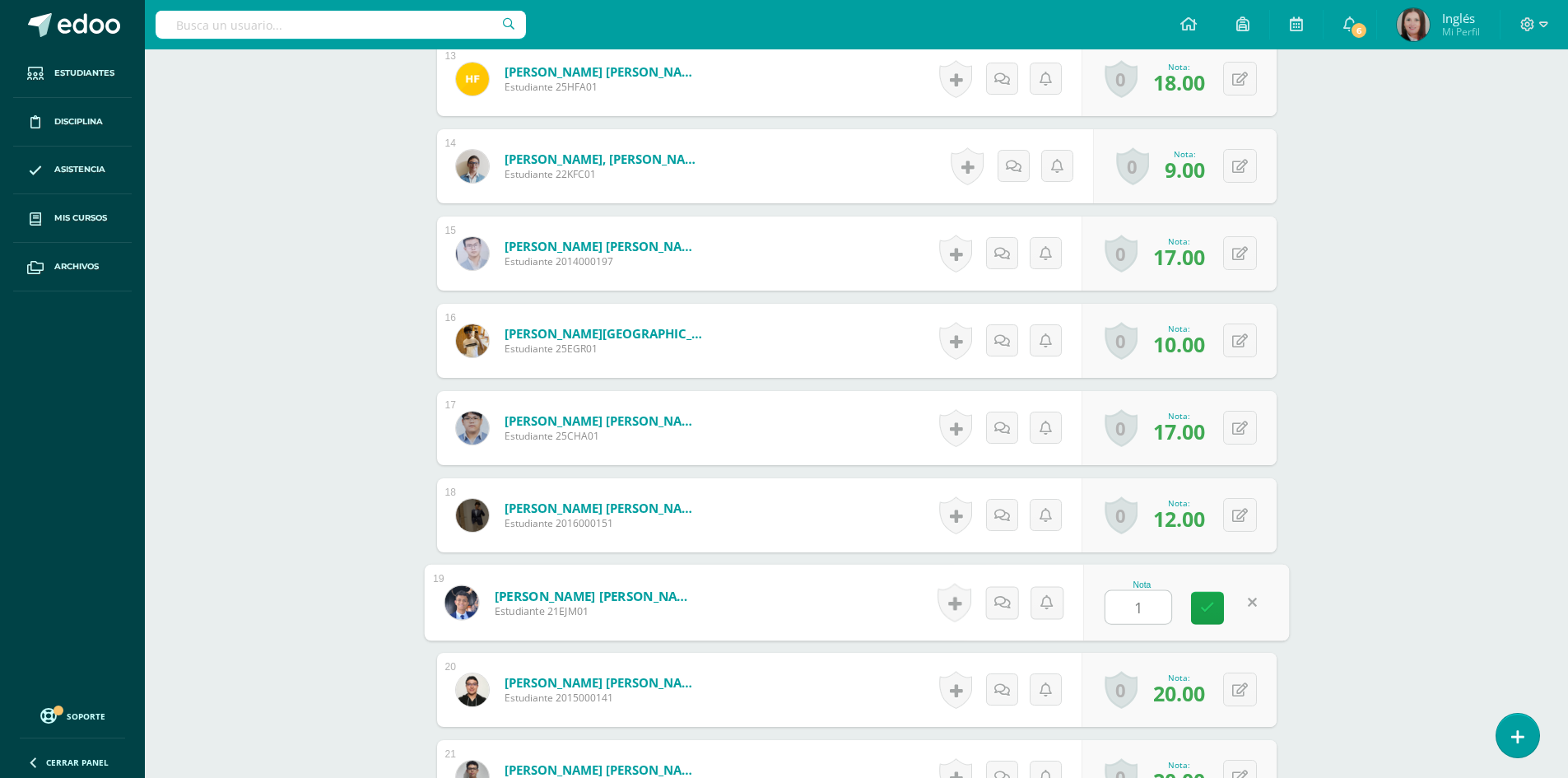
type input "18"
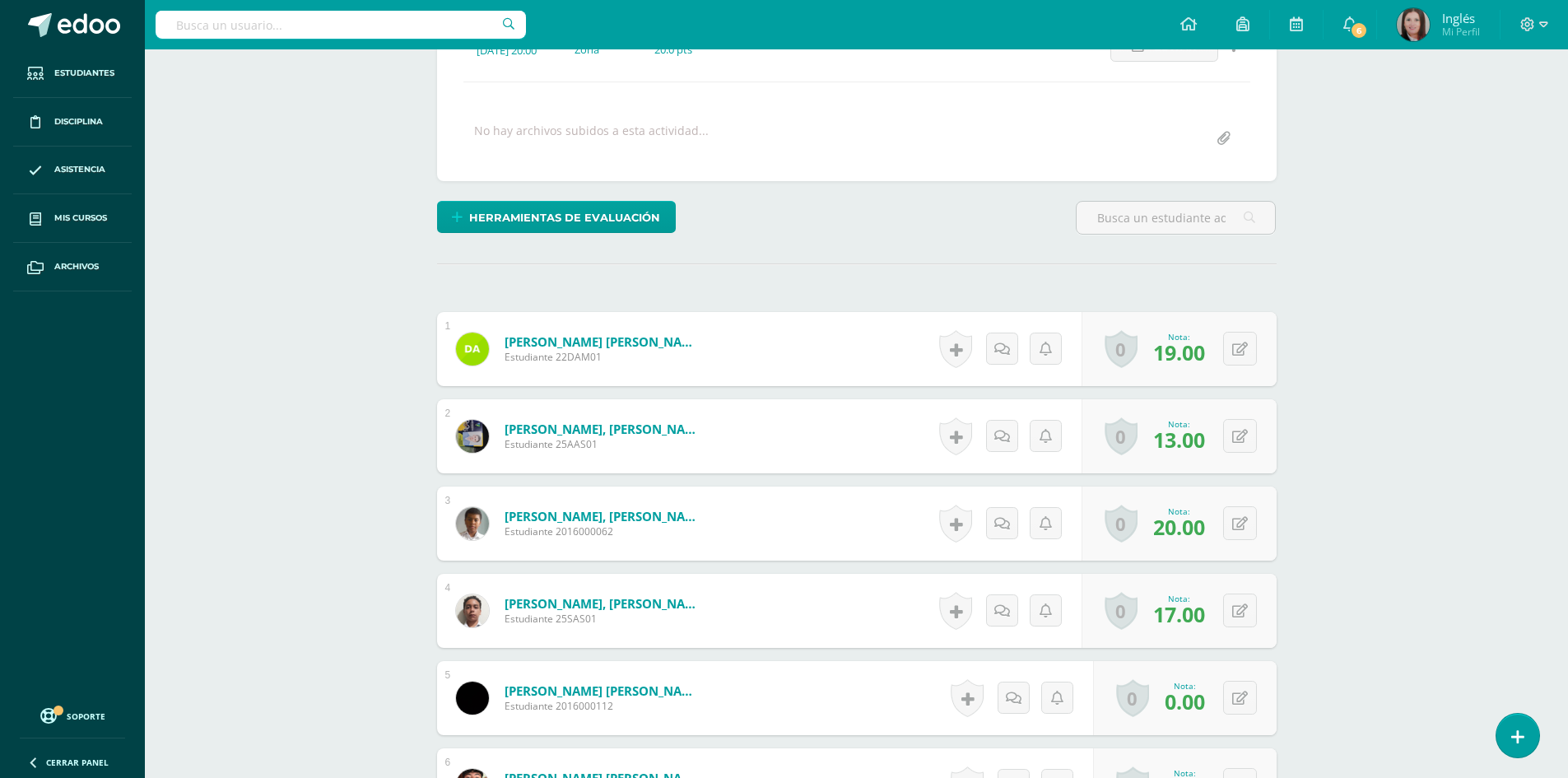
scroll to position [0, 0]
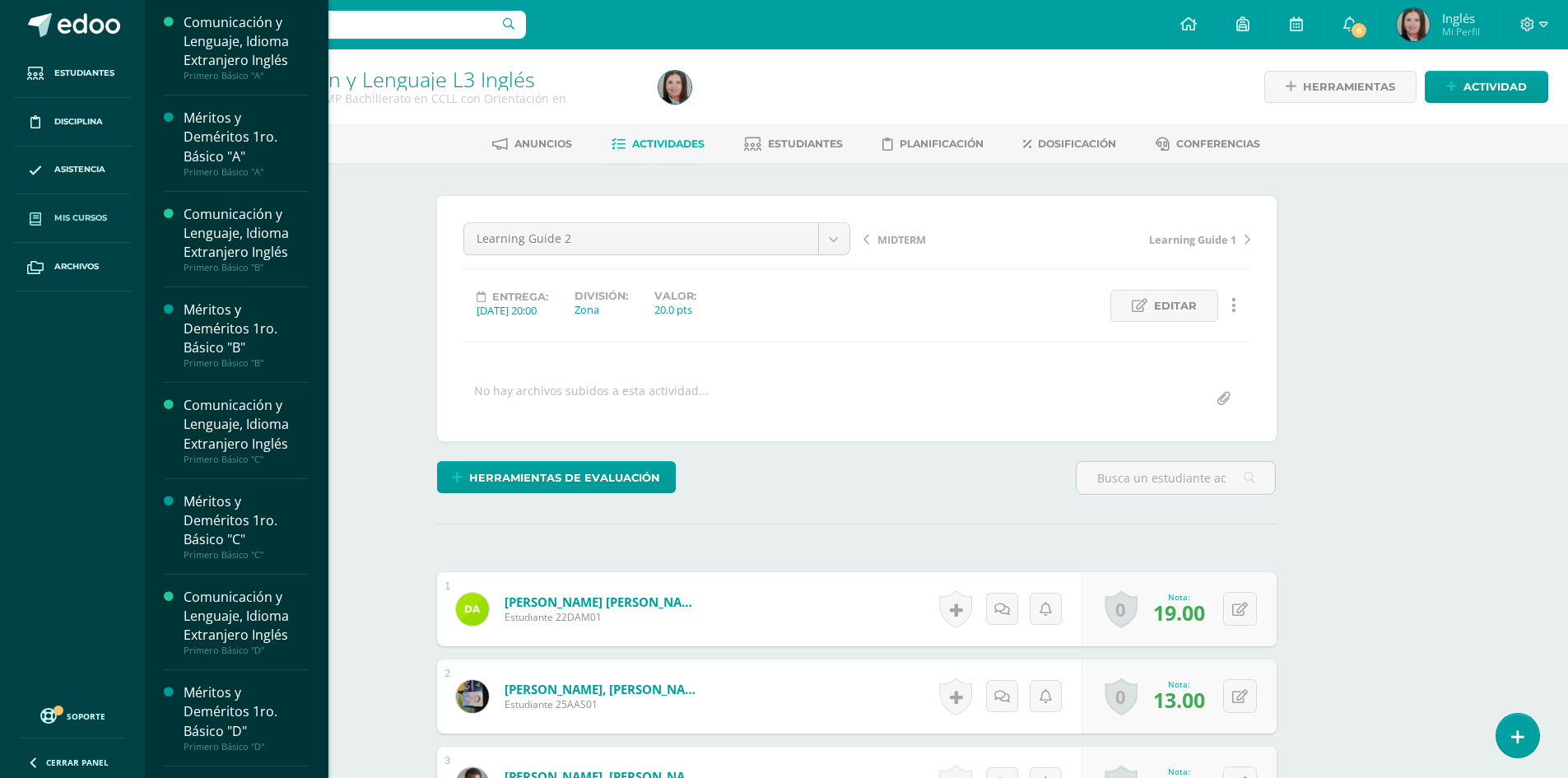
click at [61, 220] on span "Mis cursos" at bounding box center [81, 218] width 53 height 13
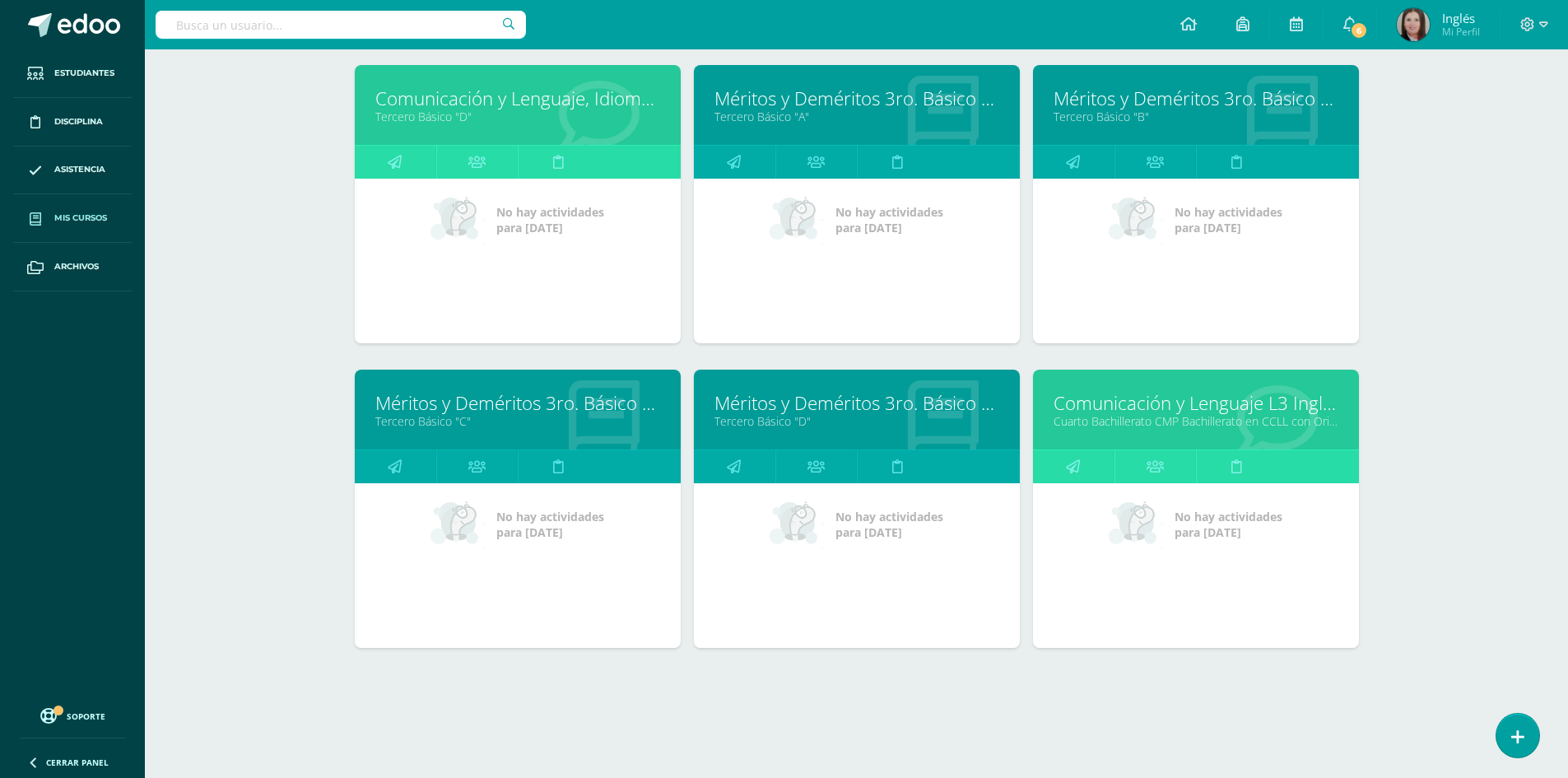
scroll to position [2537, 0]
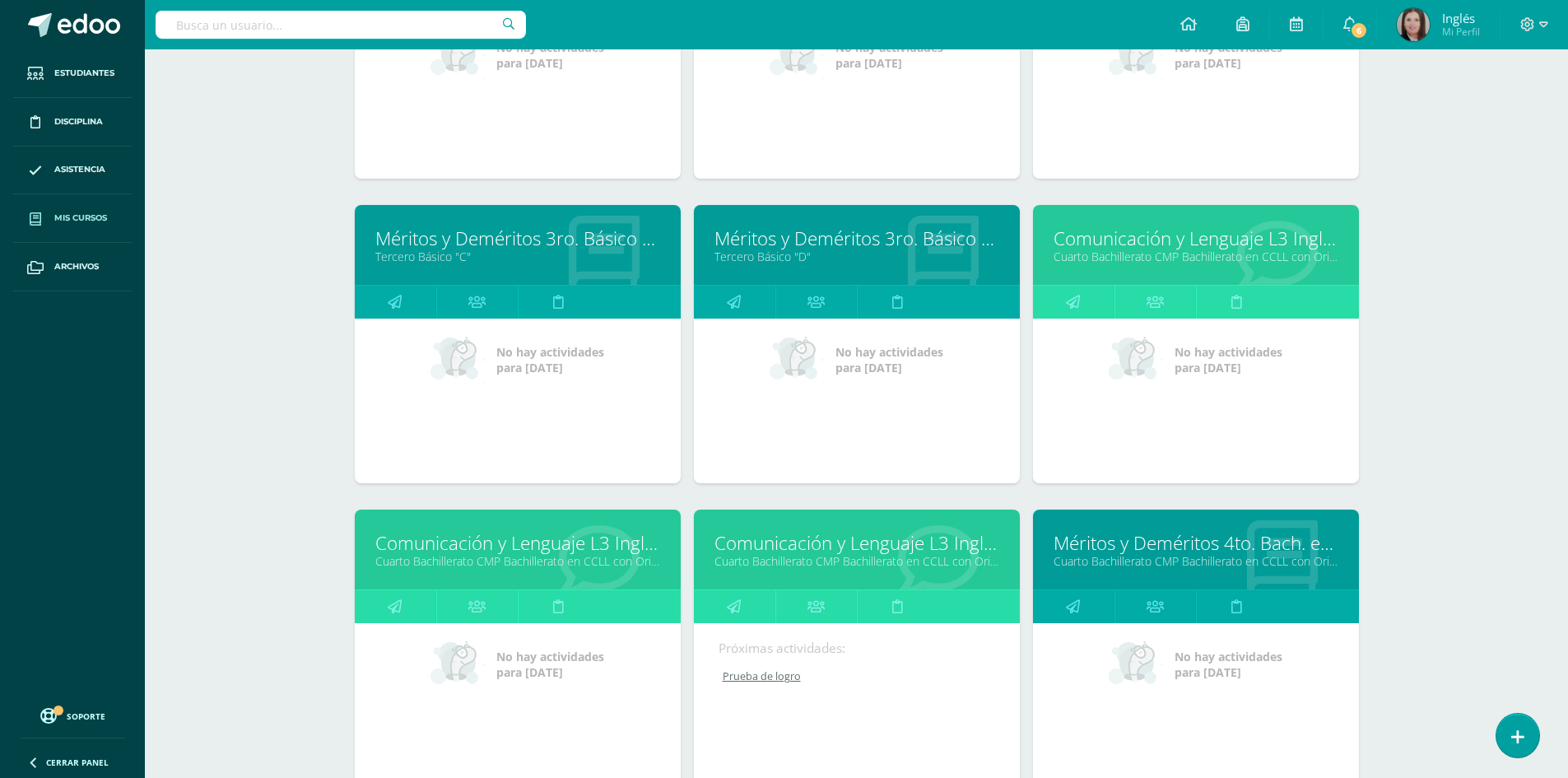
click at [756, 552] on link "Comunicación y Lenguaje L3 Inglés" at bounding box center [857, 543] width 284 height 26
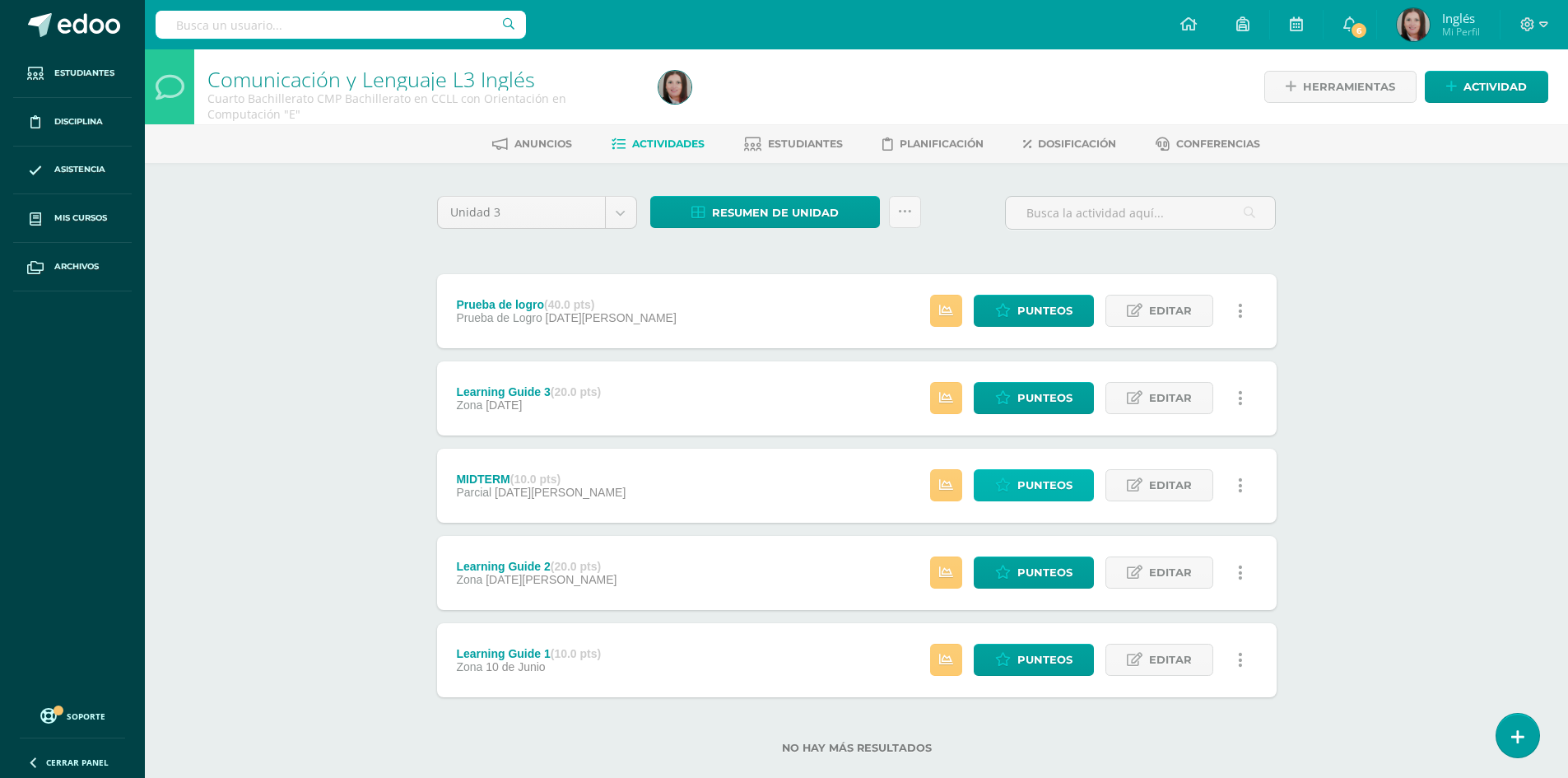
click at [1002, 485] on icon at bounding box center [1003, 485] width 15 height 14
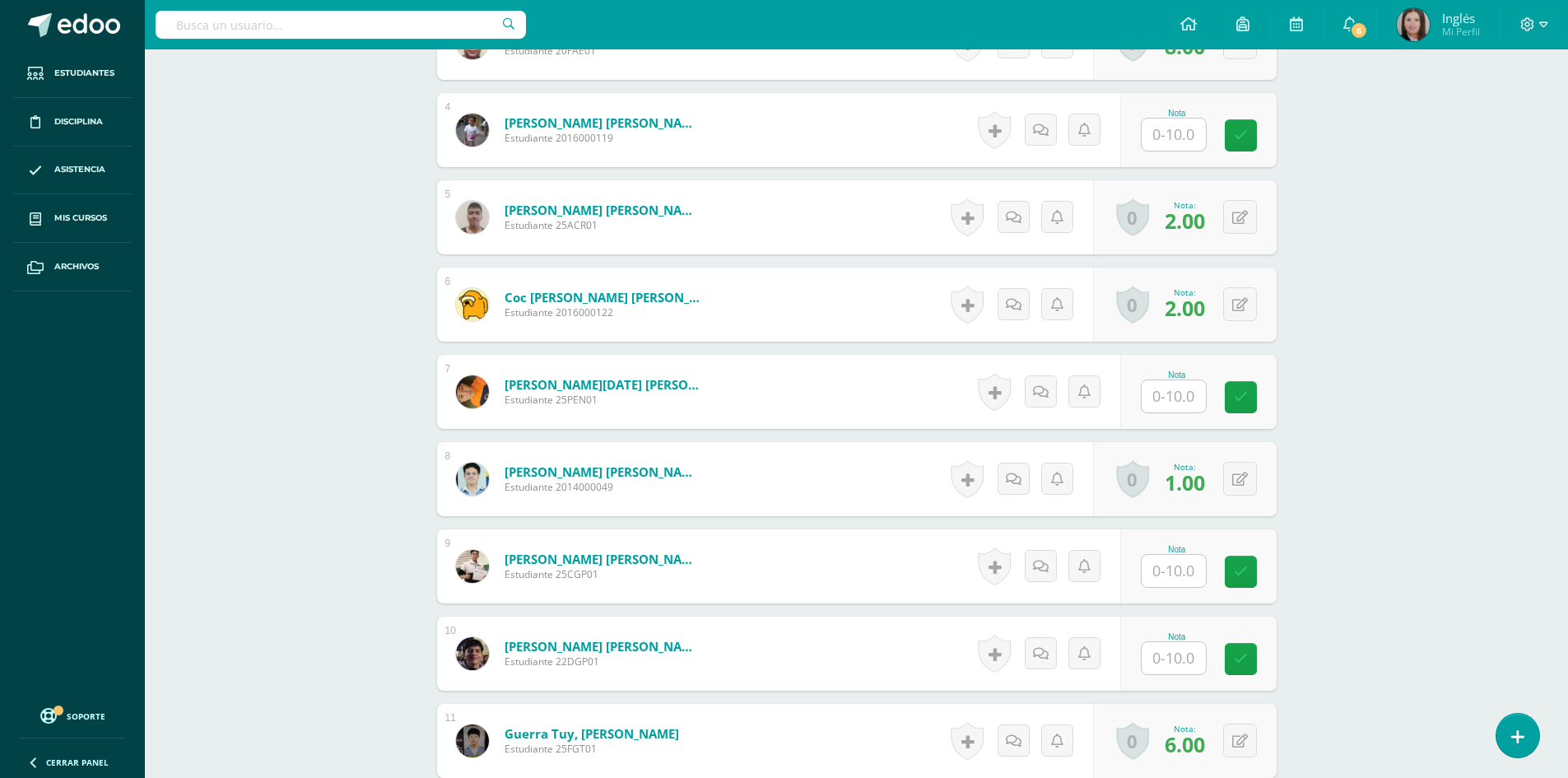
scroll to position [987, 0]
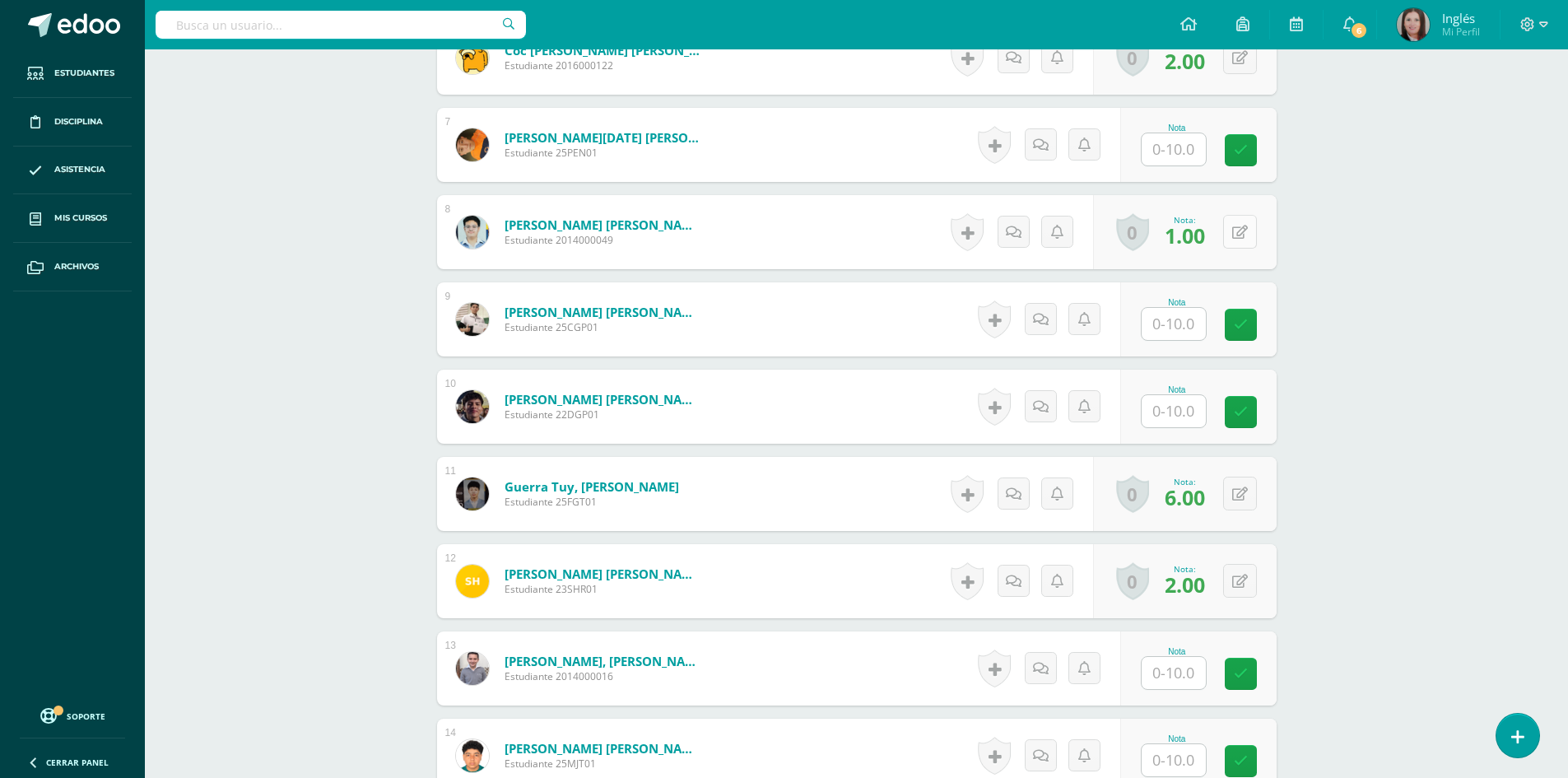
click at [1242, 231] on icon at bounding box center [1239, 232] width 15 height 14
type input "2"
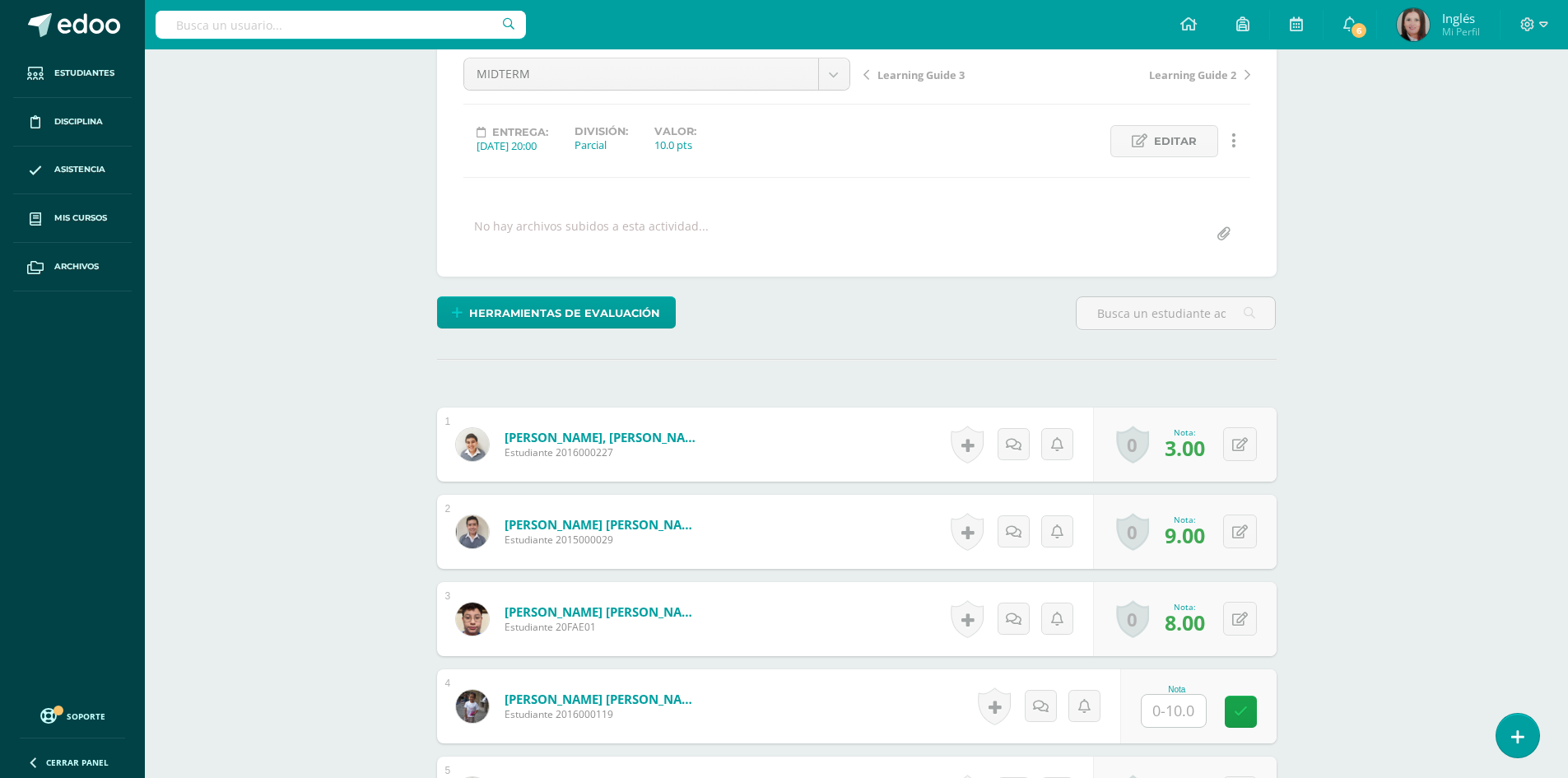
scroll to position [0, 0]
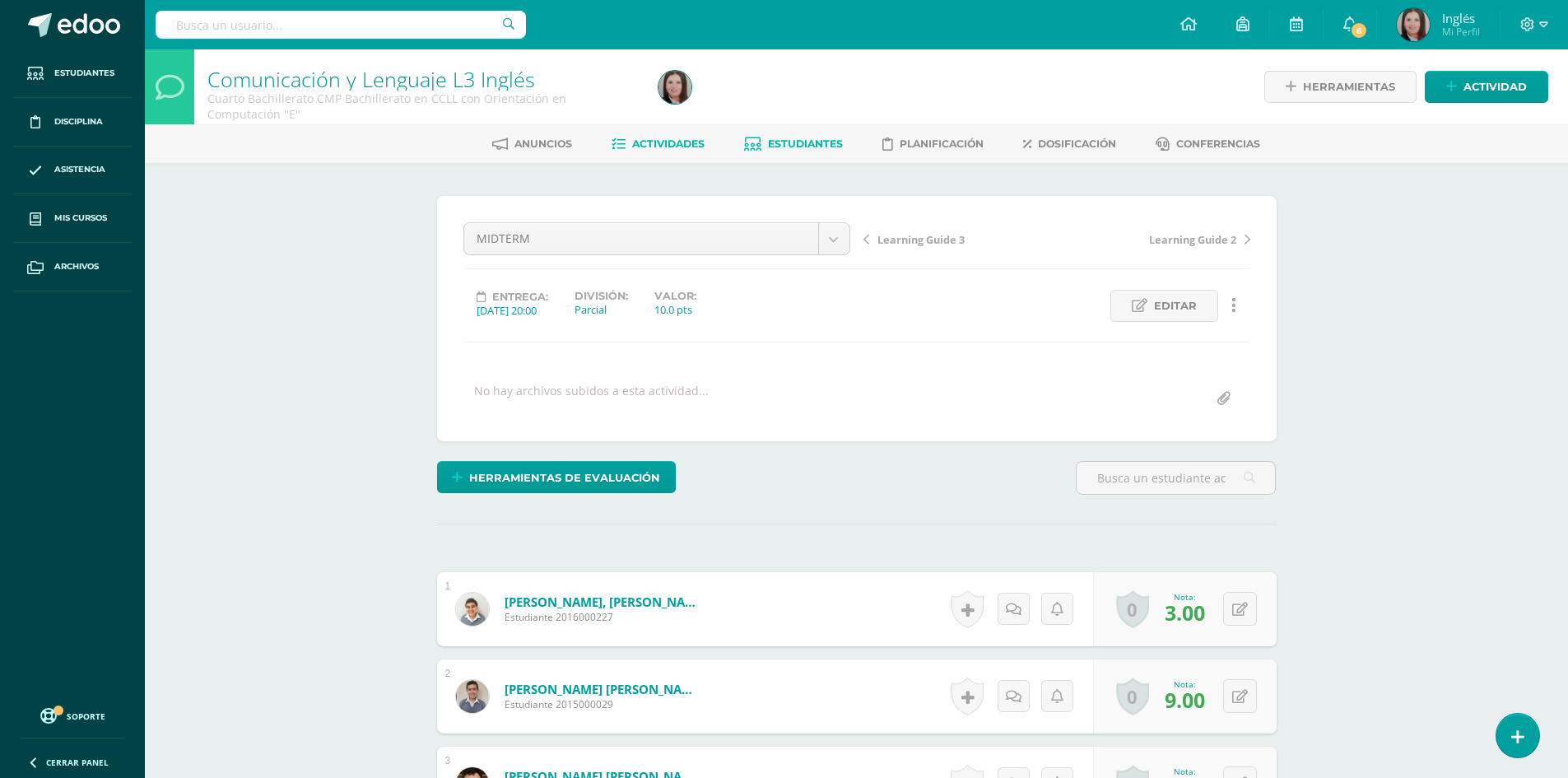
click at [785, 140] on span "Estudiantes" at bounding box center [805, 143] width 75 height 12
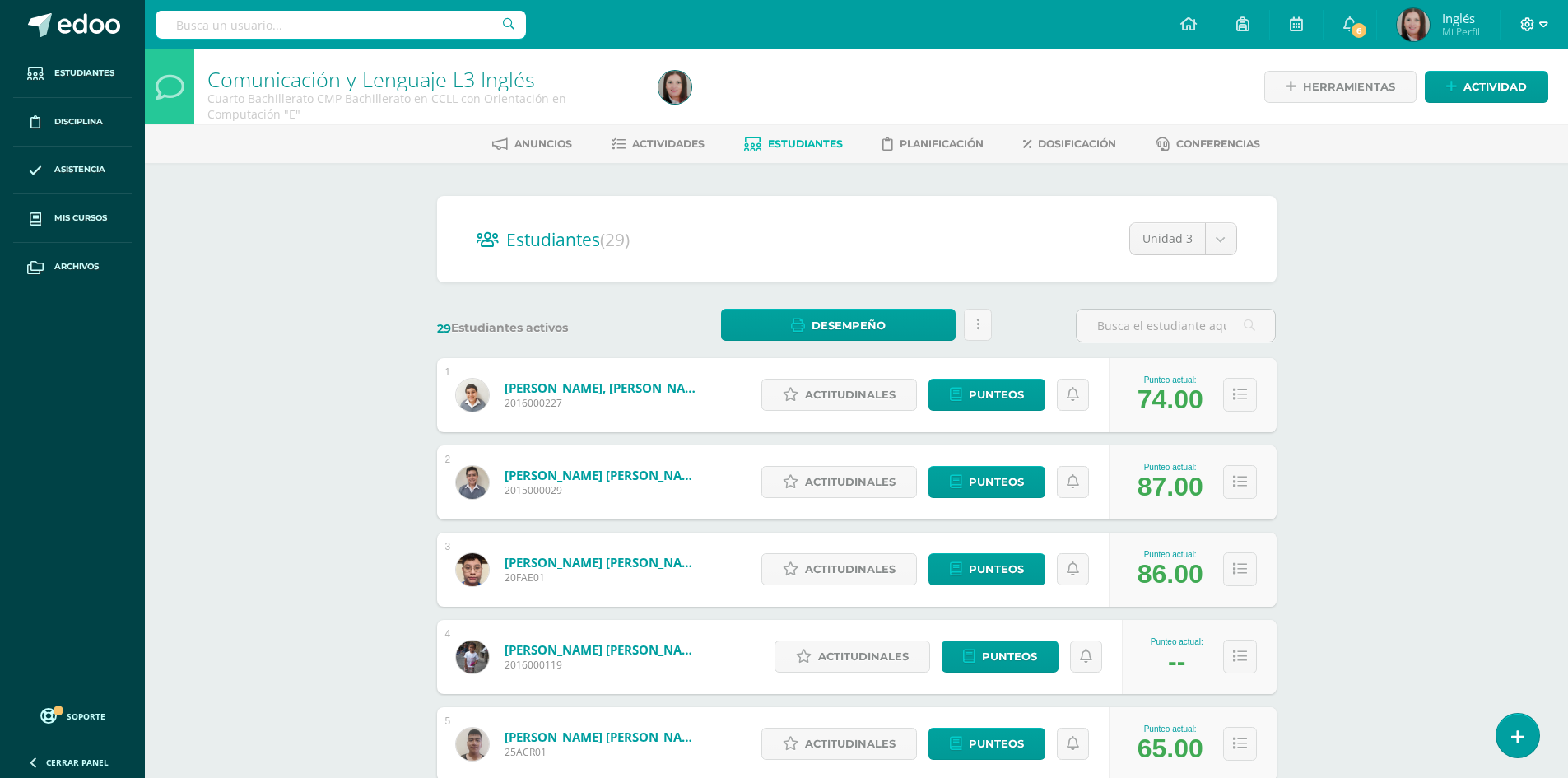
click at [1542, 25] on icon at bounding box center [1543, 24] width 9 height 14
click at [1499, 114] on span "Cerrar sesión" at bounding box center [1492, 112] width 74 height 15
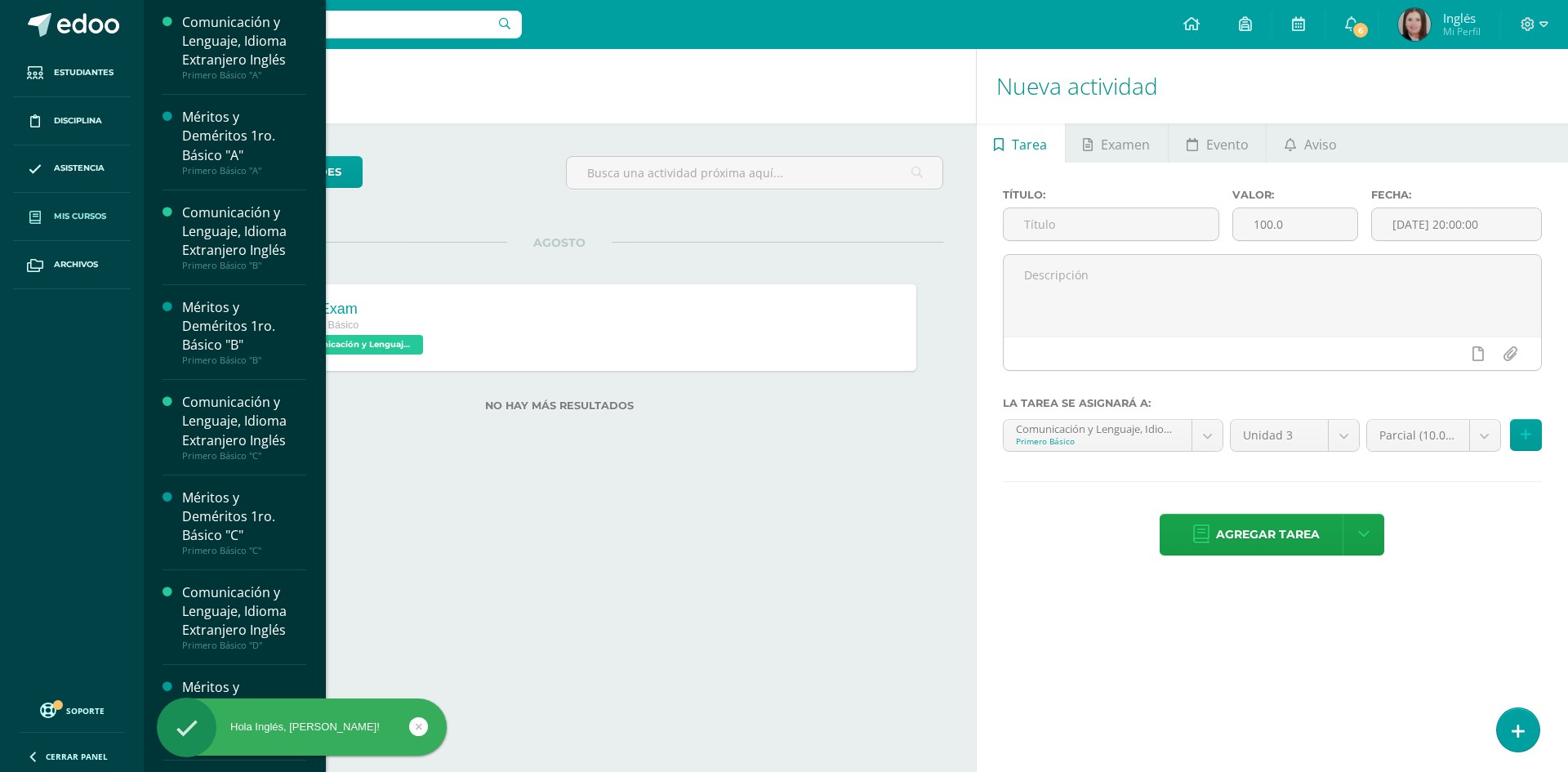
click at [60, 227] on link "Mis cursos" at bounding box center [71, 216] width 117 height 49
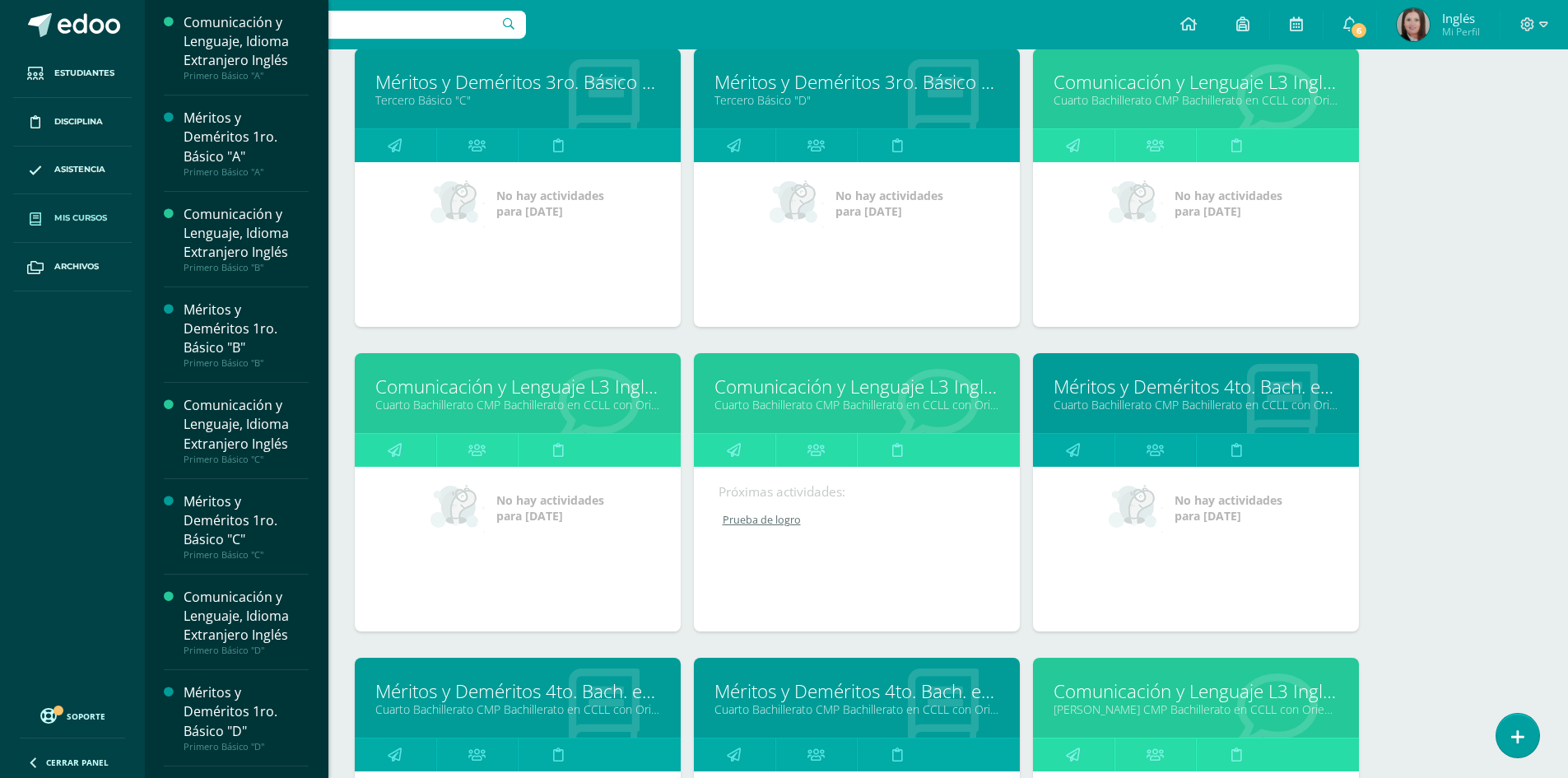
scroll to position [2529, 0]
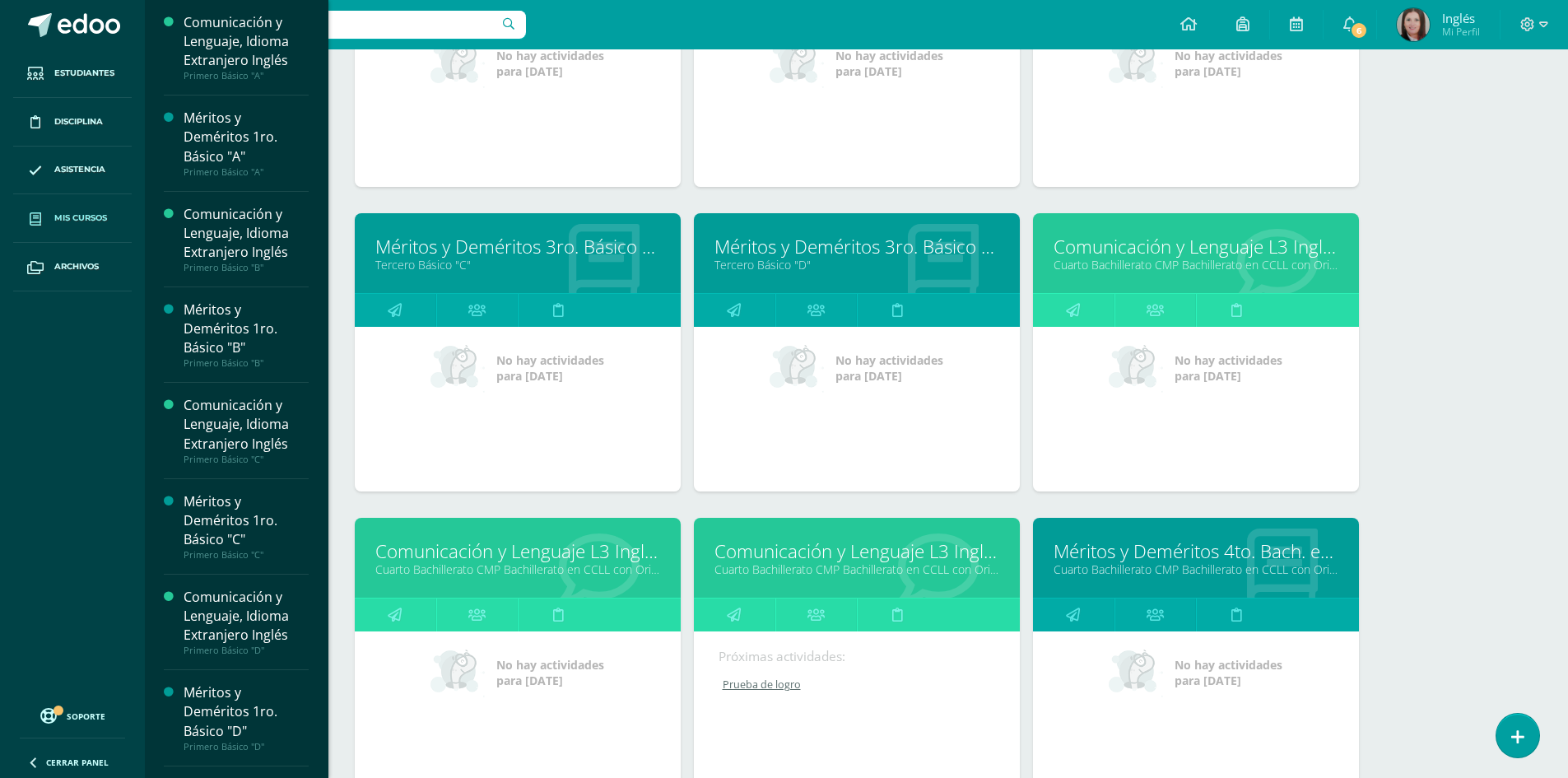
click at [1117, 270] on link "Cuarto Bachillerato CMP Bachillerato en CCLL con Orientación en Computación "C"" at bounding box center [1196, 264] width 284 height 15
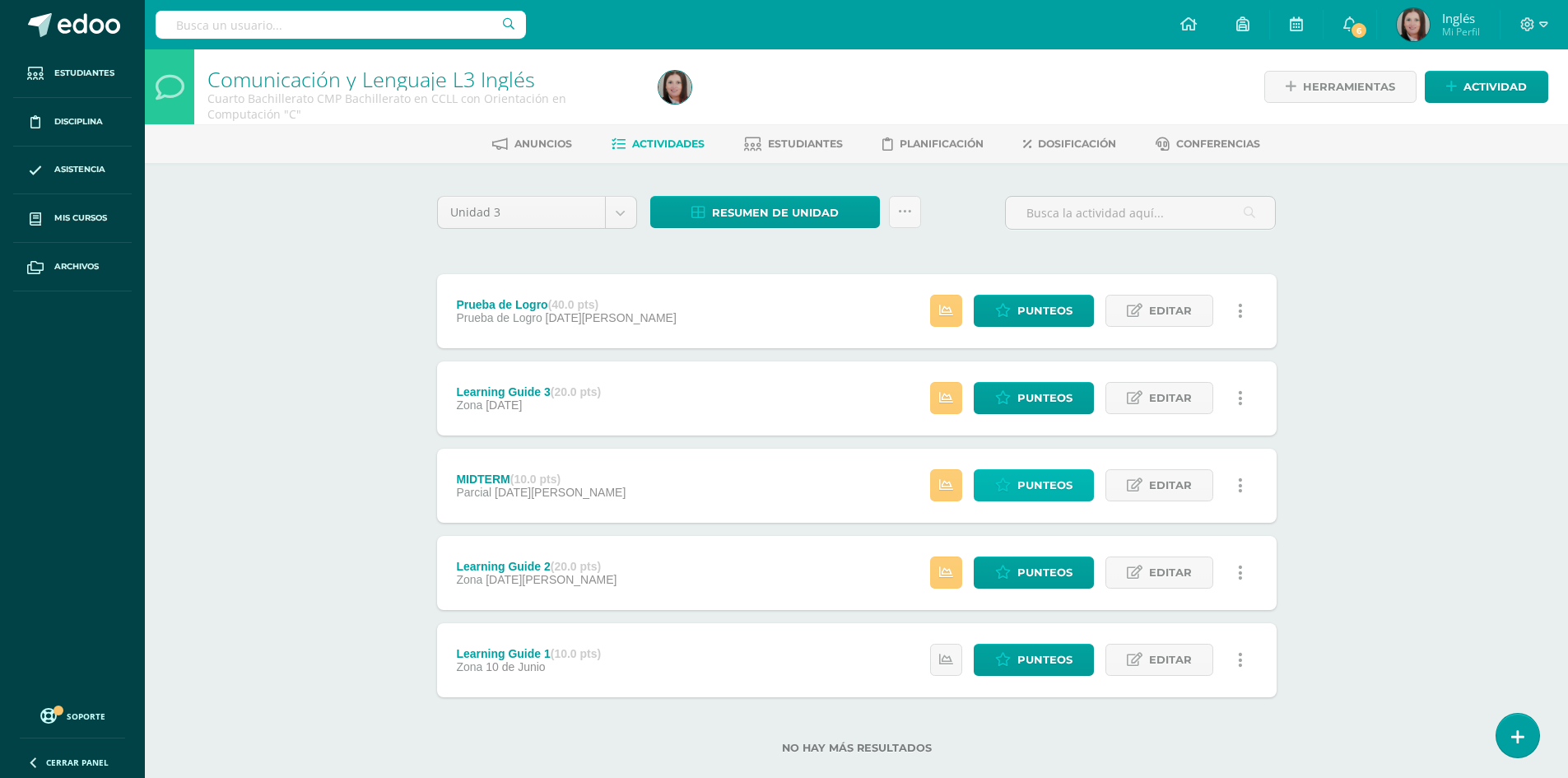
click at [1064, 486] on span "Punteos" at bounding box center [1044, 485] width 55 height 31
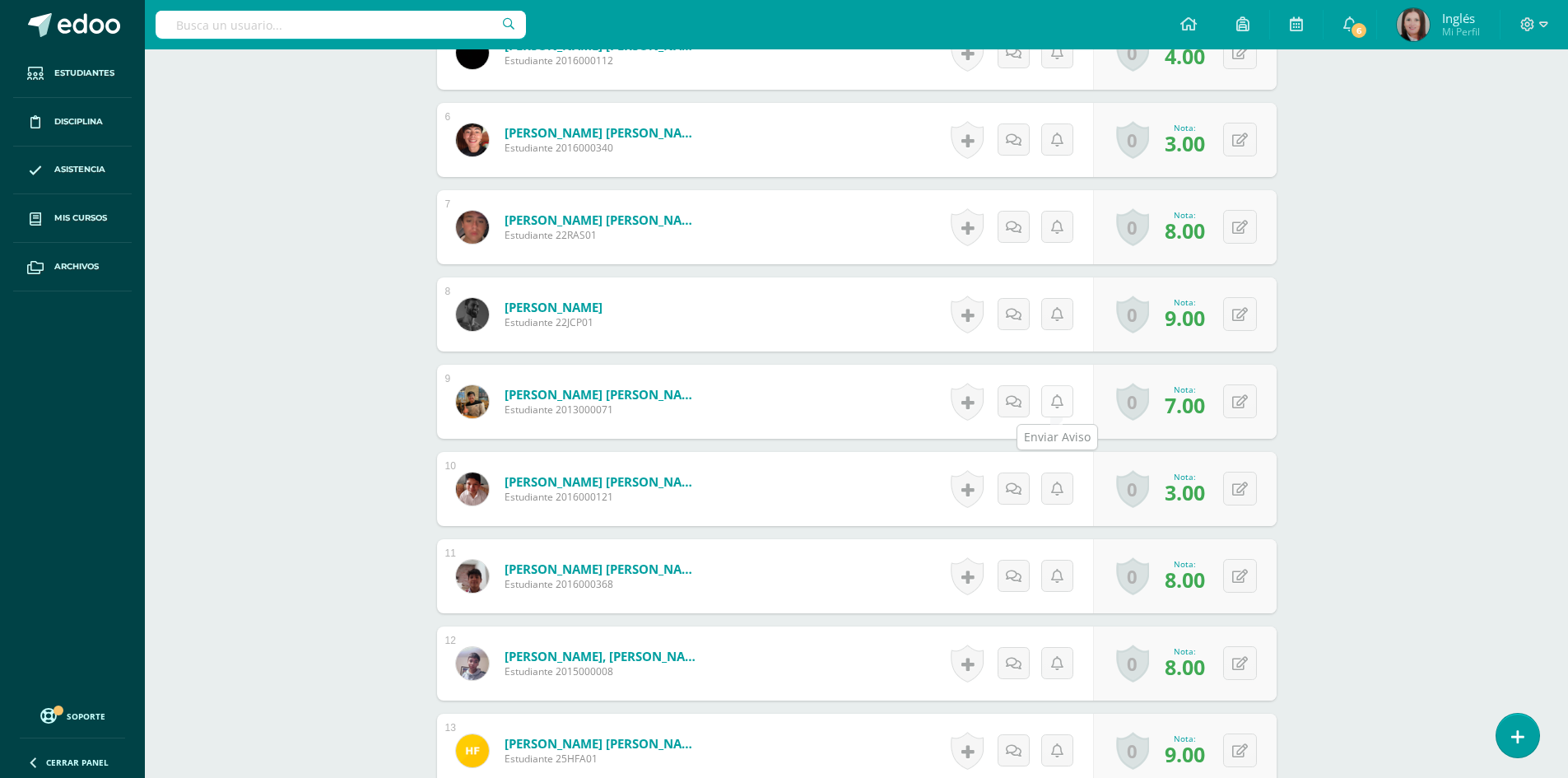
scroll to position [1234, 0]
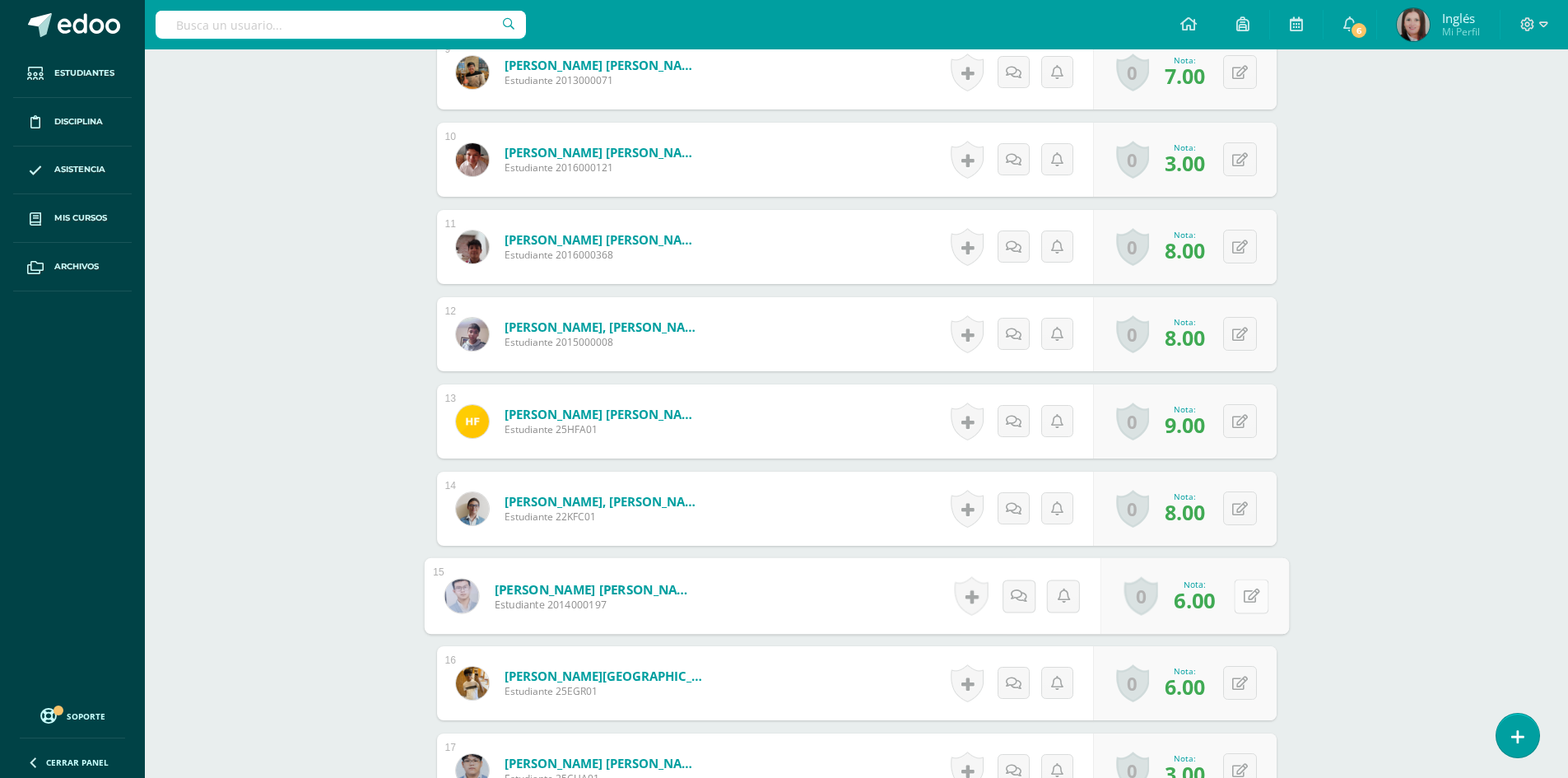
click at [1226, 597] on div "0 Logros Logros obtenidos Aún no hay logros agregados Nota: 6.00" at bounding box center [1194, 596] width 188 height 77
click at [1245, 595] on icon at bounding box center [1251, 596] width 16 height 14
type input "5"
click at [1203, 604] on icon at bounding box center [1207, 601] width 14 height 14
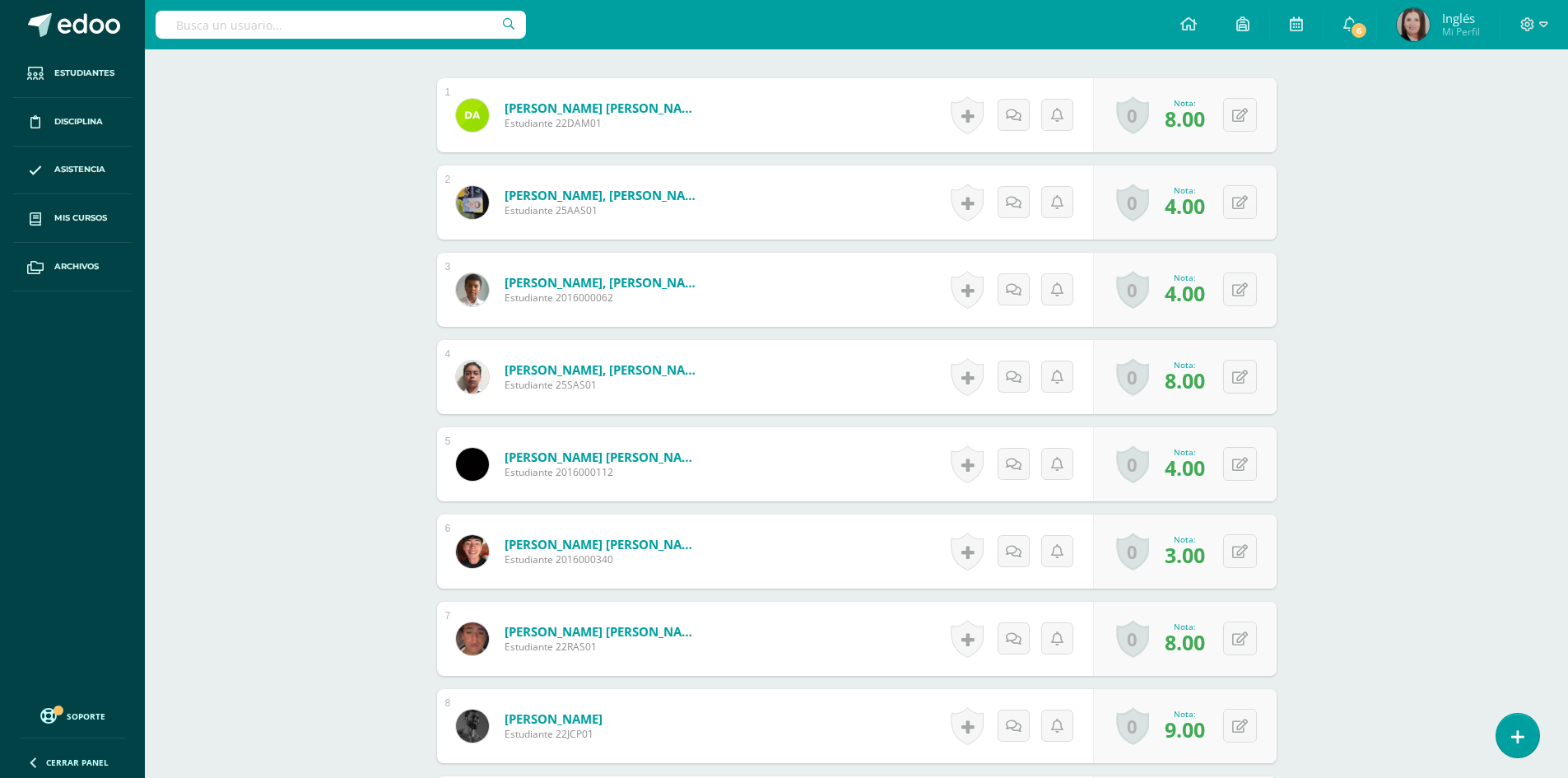
scroll to position [83, 0]
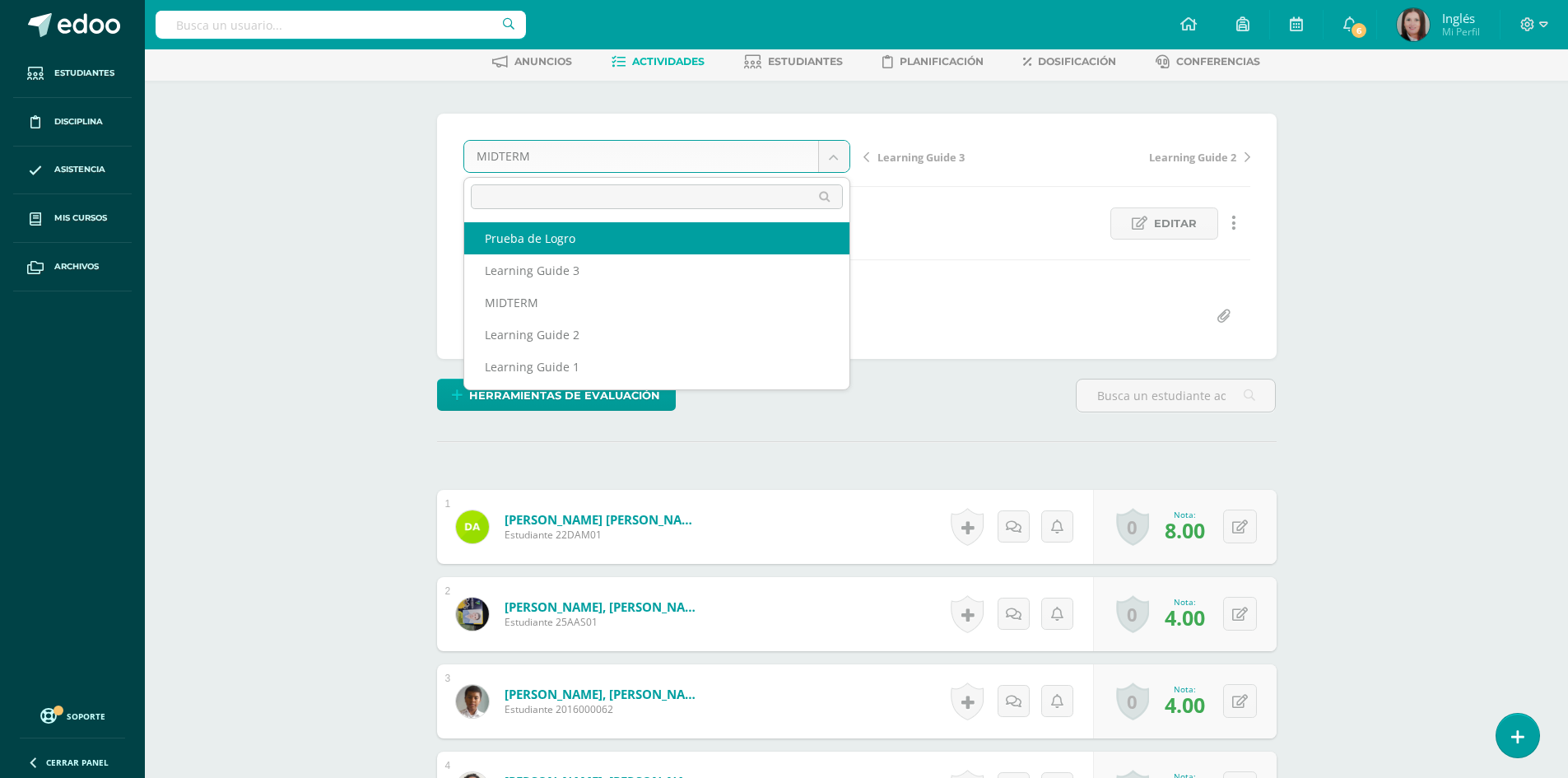
select select "/dashboard/teacher/grade-activity/177555/"
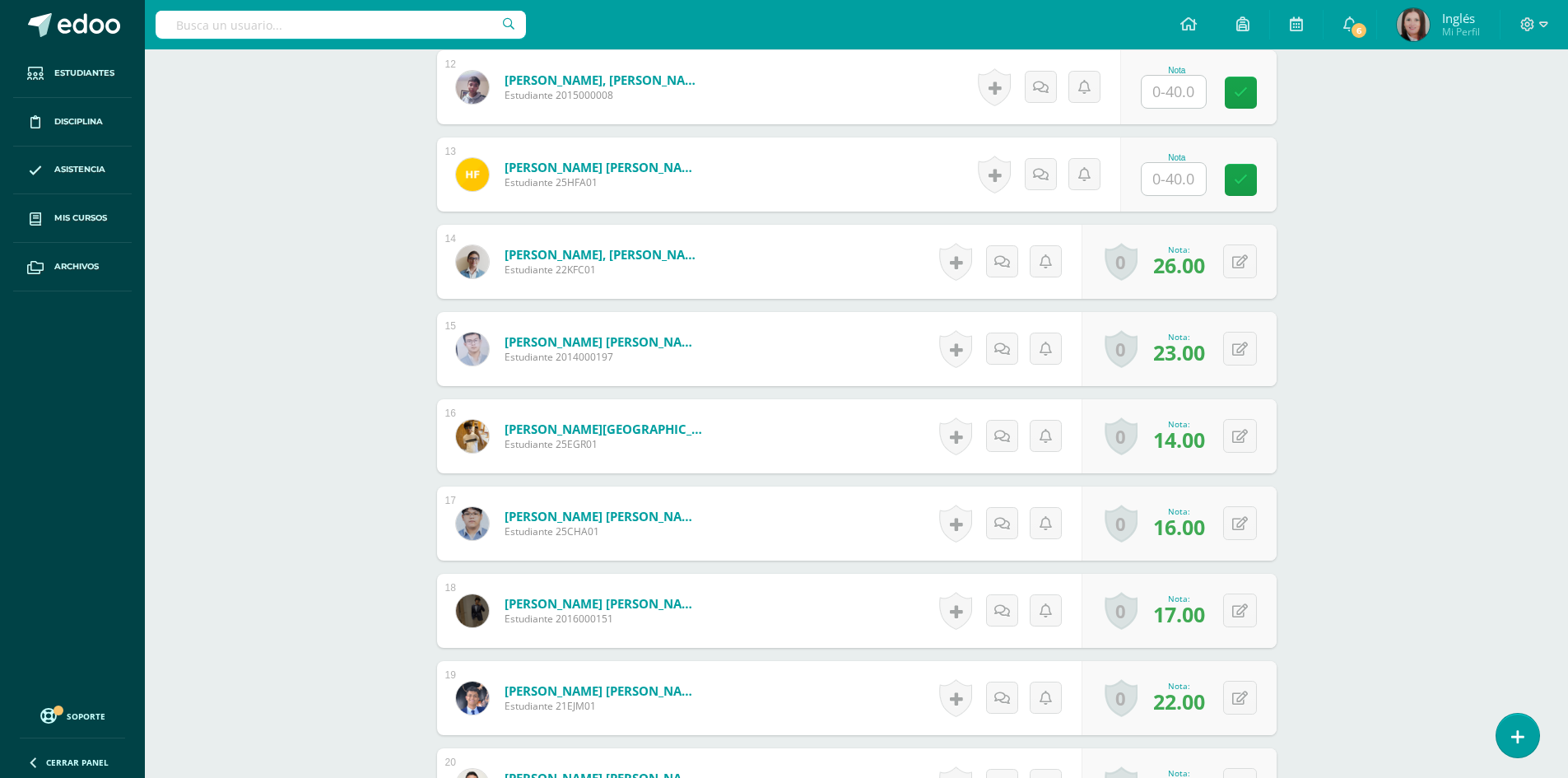
scroll to position [1708, 0]
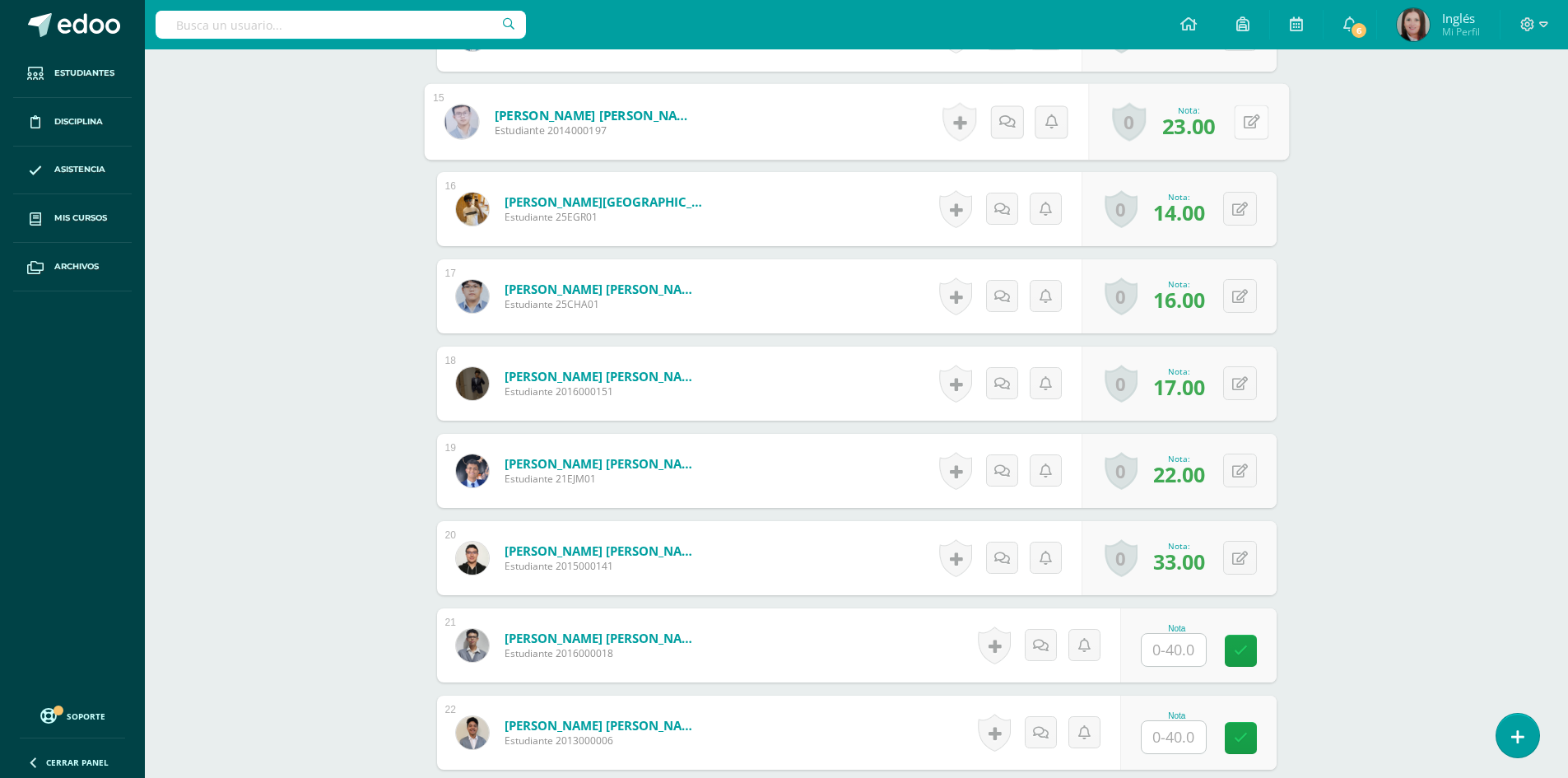
click at [1243, 128] on icon at bounding box center [1251, 121] width 16 height 14
type input "24"
click at [1433, 356] on div "Comunicación y Lenguaje L3 Inglés Cuarto Bachillerato CMP Bachillerato en CCLL …" at bounding box center [856, 41] width 1423 height 3401
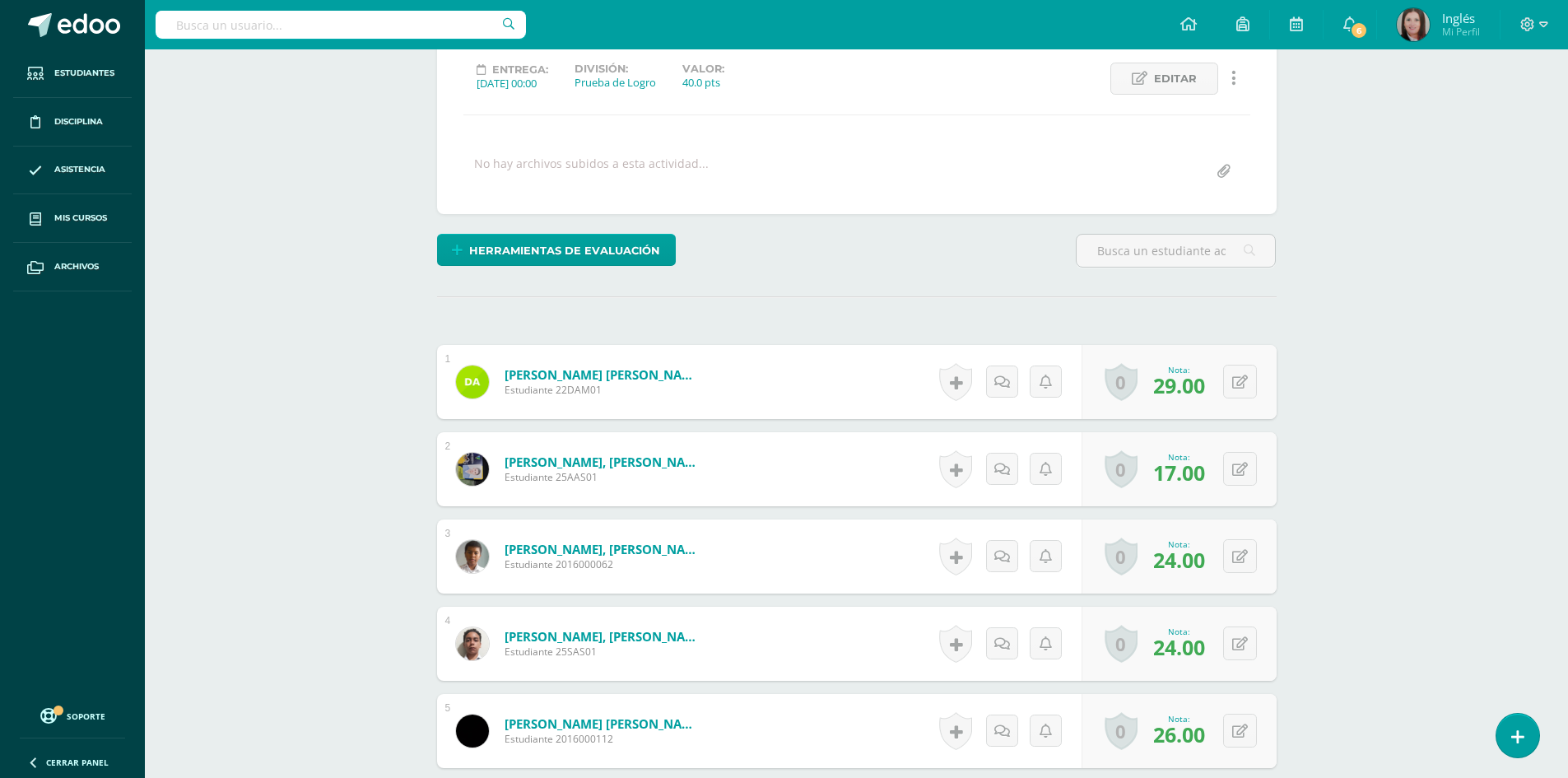
scroll to position [0, 0]
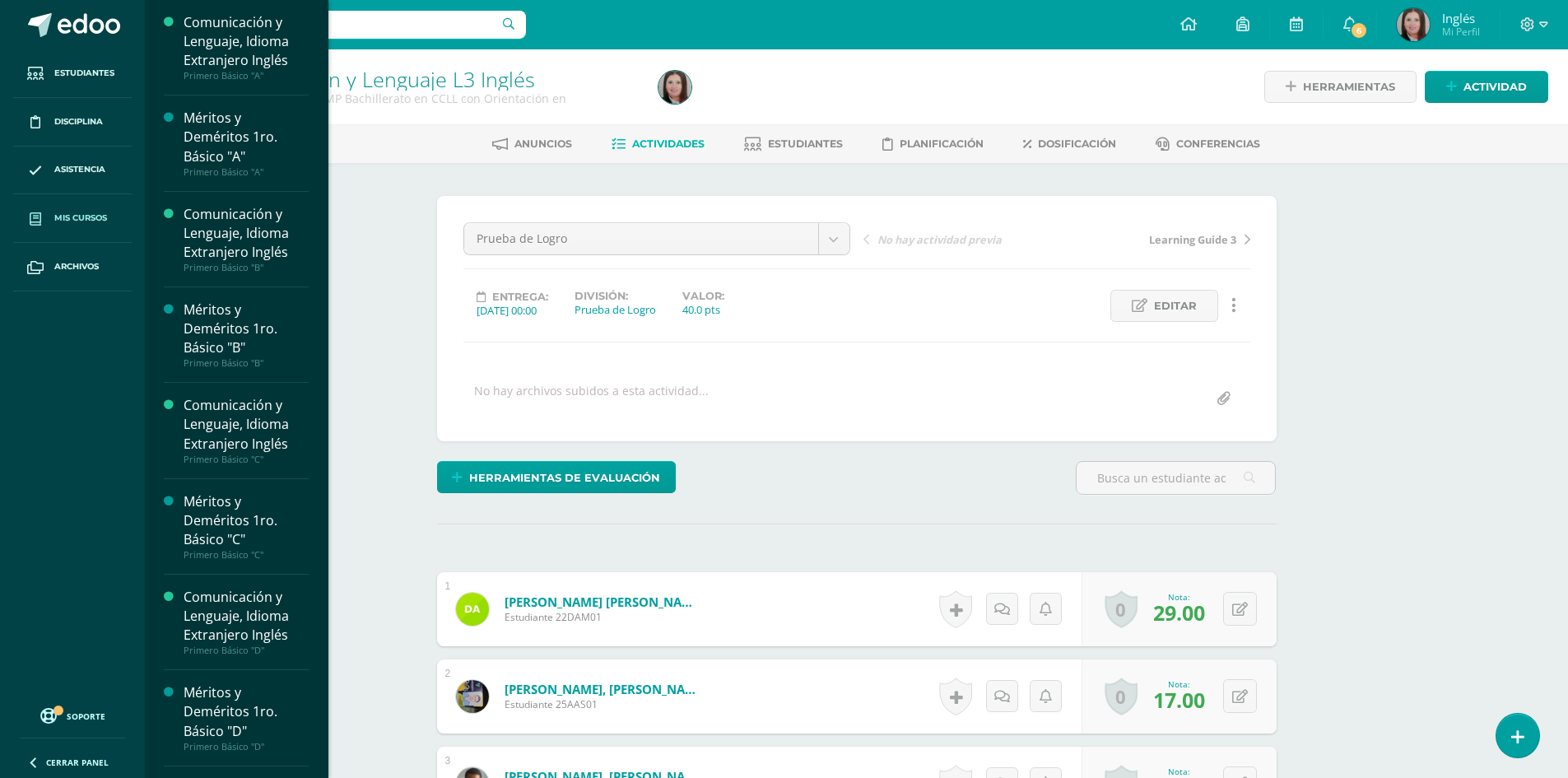
click at [72, 222] on span "Mis cursos" at bounding box center [81, 218] width 53 height 13
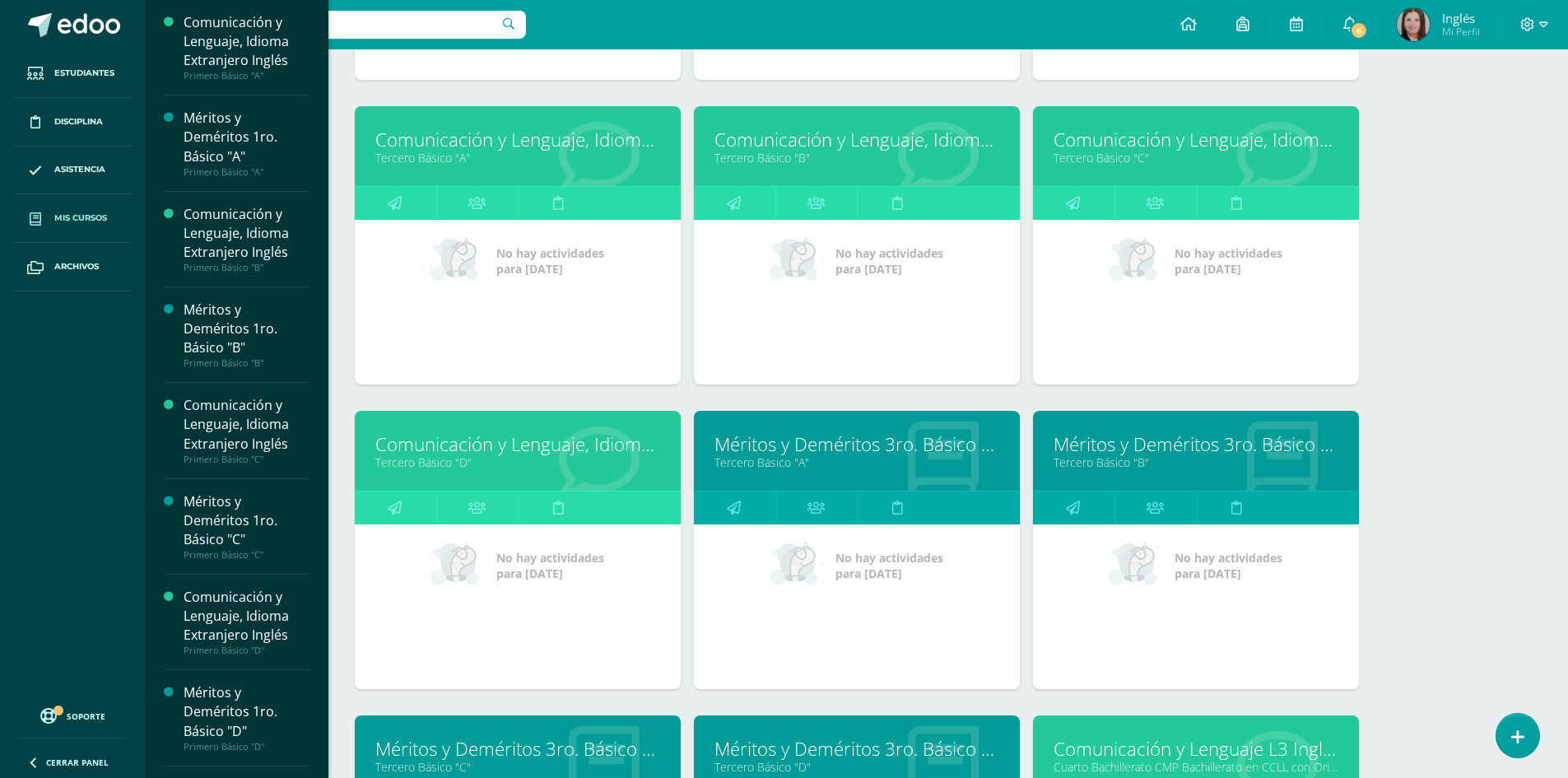
scroll to position [2520, 0]
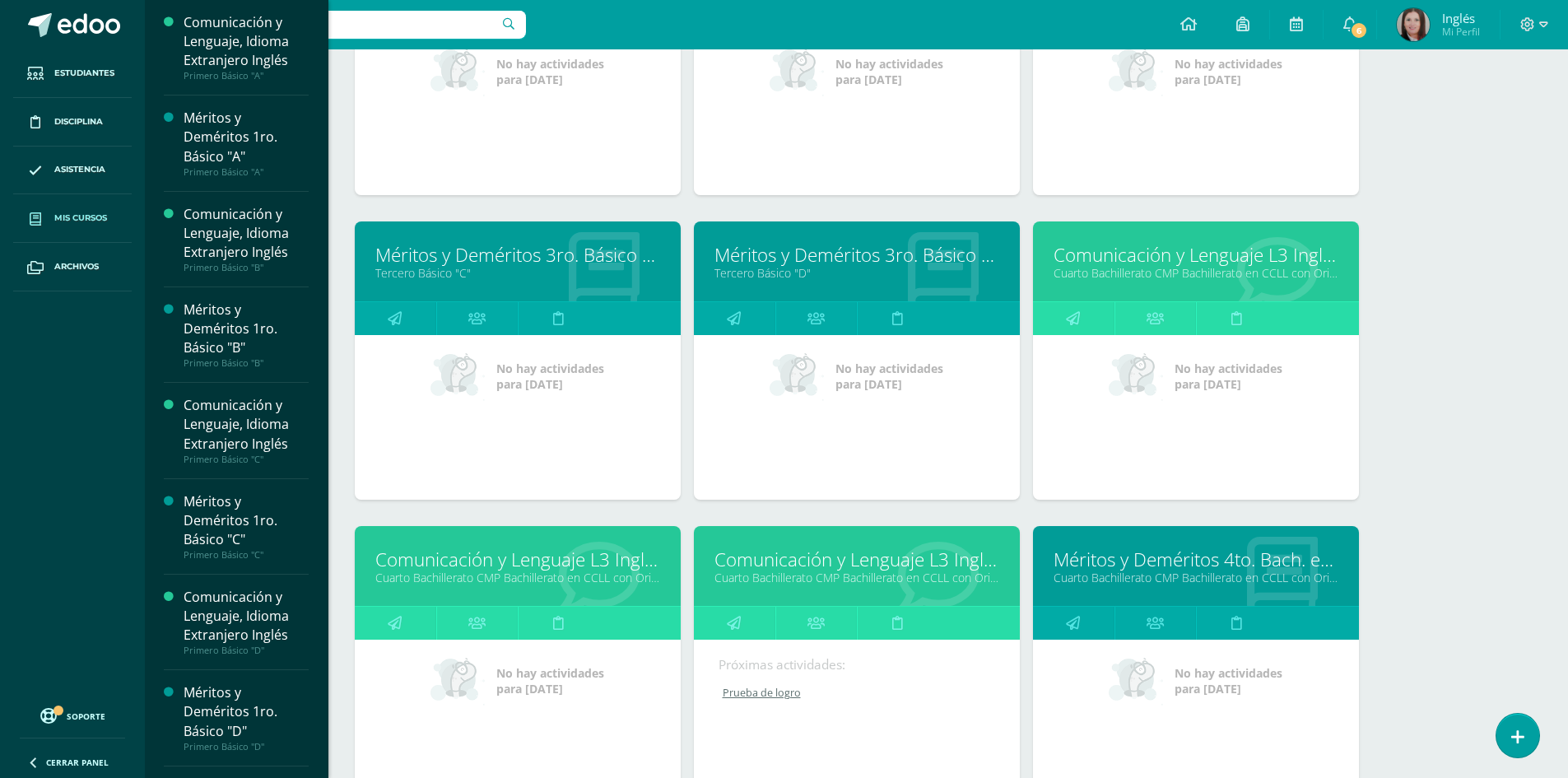
click at [859, 569] on link "Comunicación y Lenguaje L3 Inglés" at bounding box center [857, 559] width 284 height 26
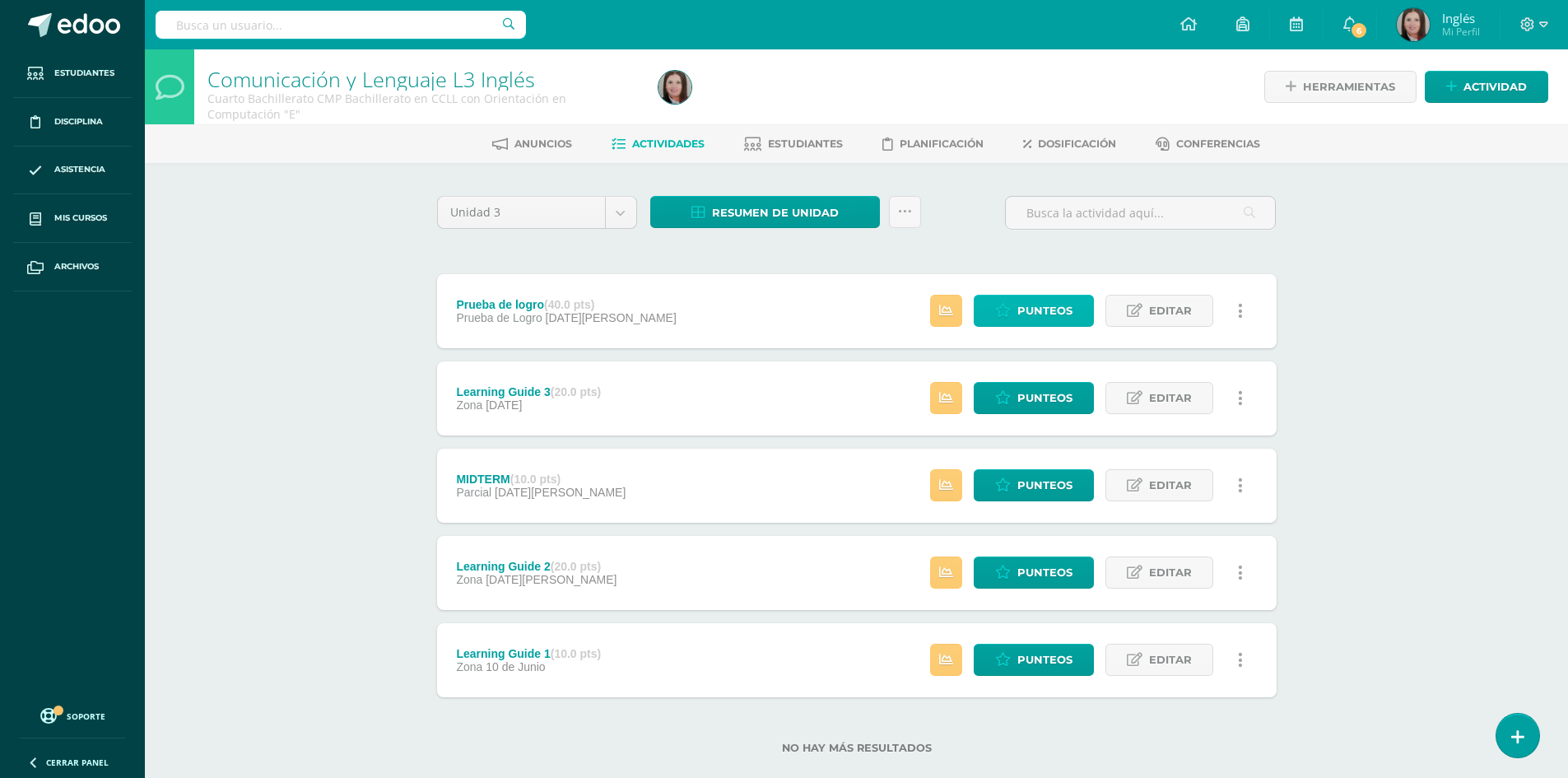
click at [988, 313] on link "Punteos" at bounding box center [1033, 310] width 120 height 32
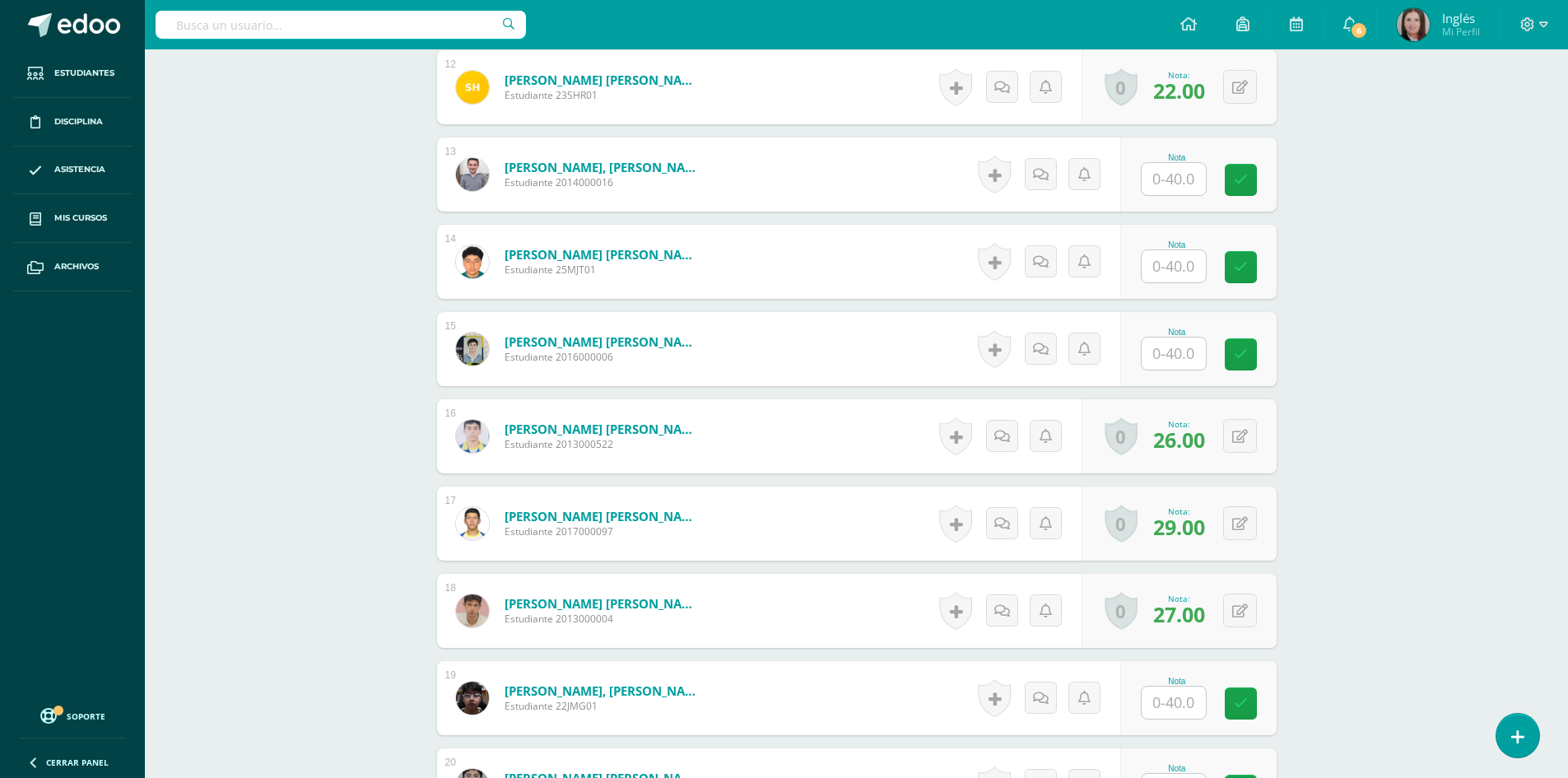
scroll to position [1398, 0]
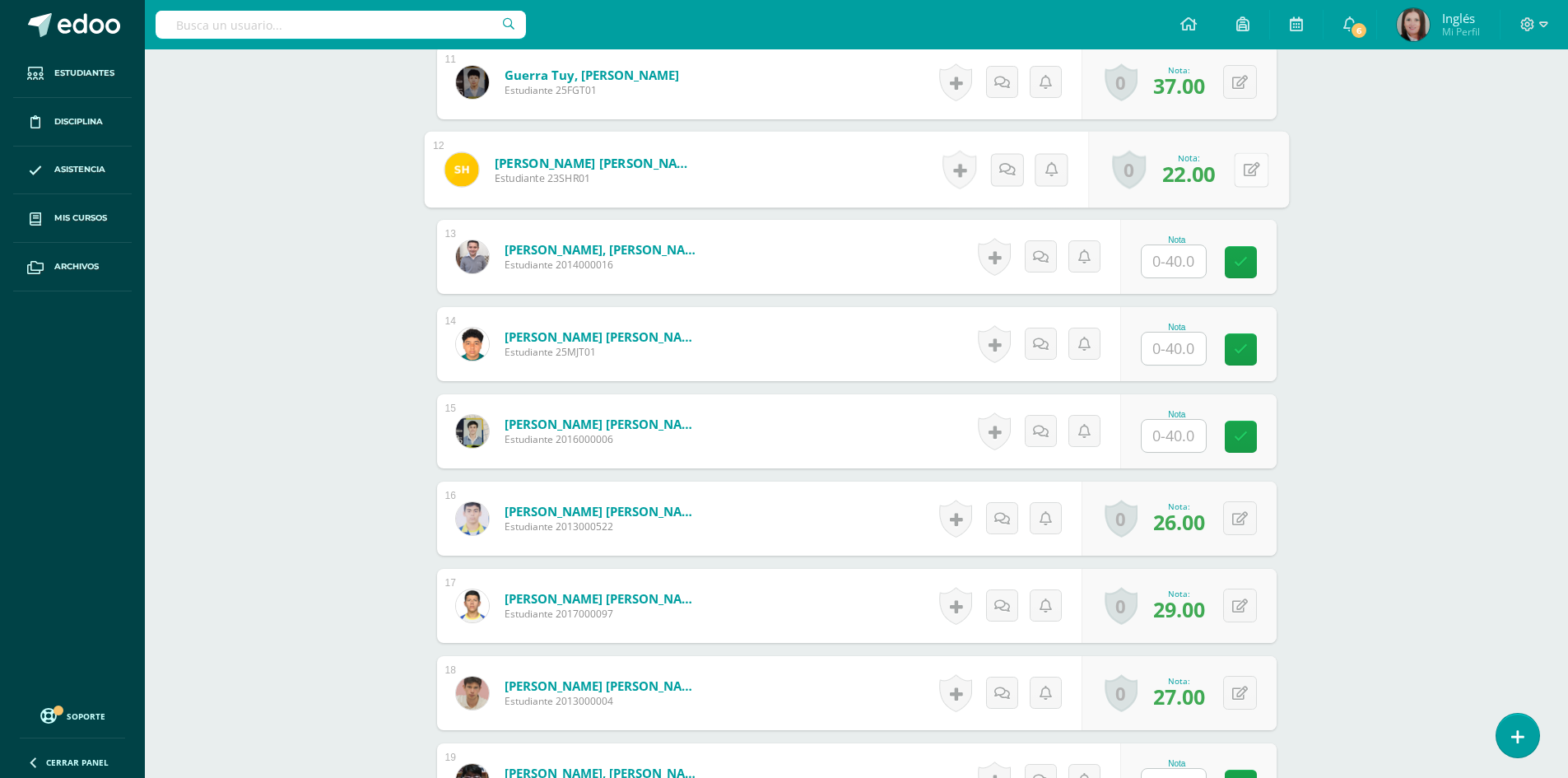
click at [1237, 172] on button at bounding box center [1251, 169] width 35 height 35
type input "3"
type input "23"
click at [1210, 174] on icon at bounding box center [1207, 175] width 14 height 14
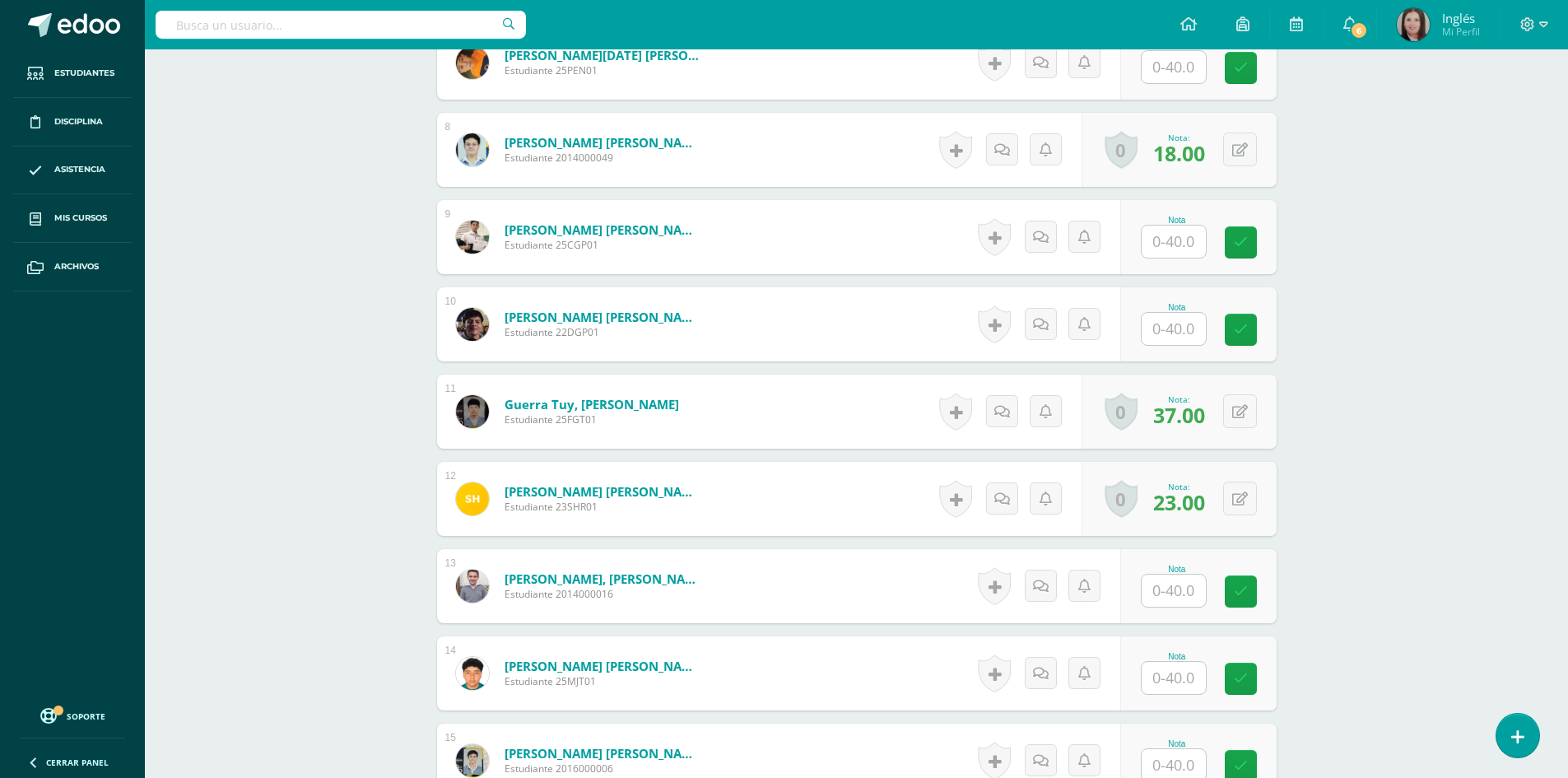
scroll to position [658, 0]
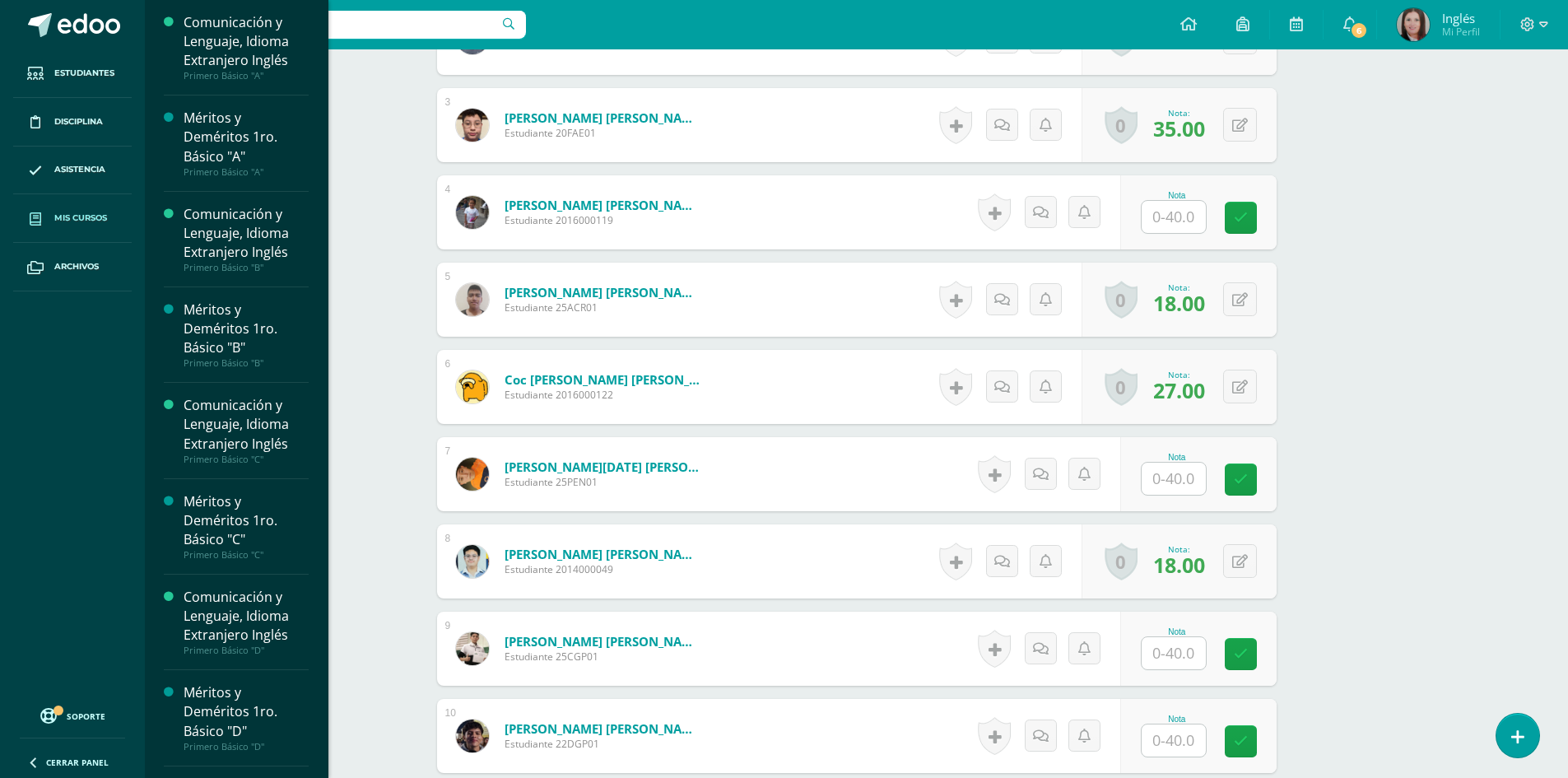
click at [63, 216] on span "Mis cursos" at bounding box center [81, 218] width 53 height 13
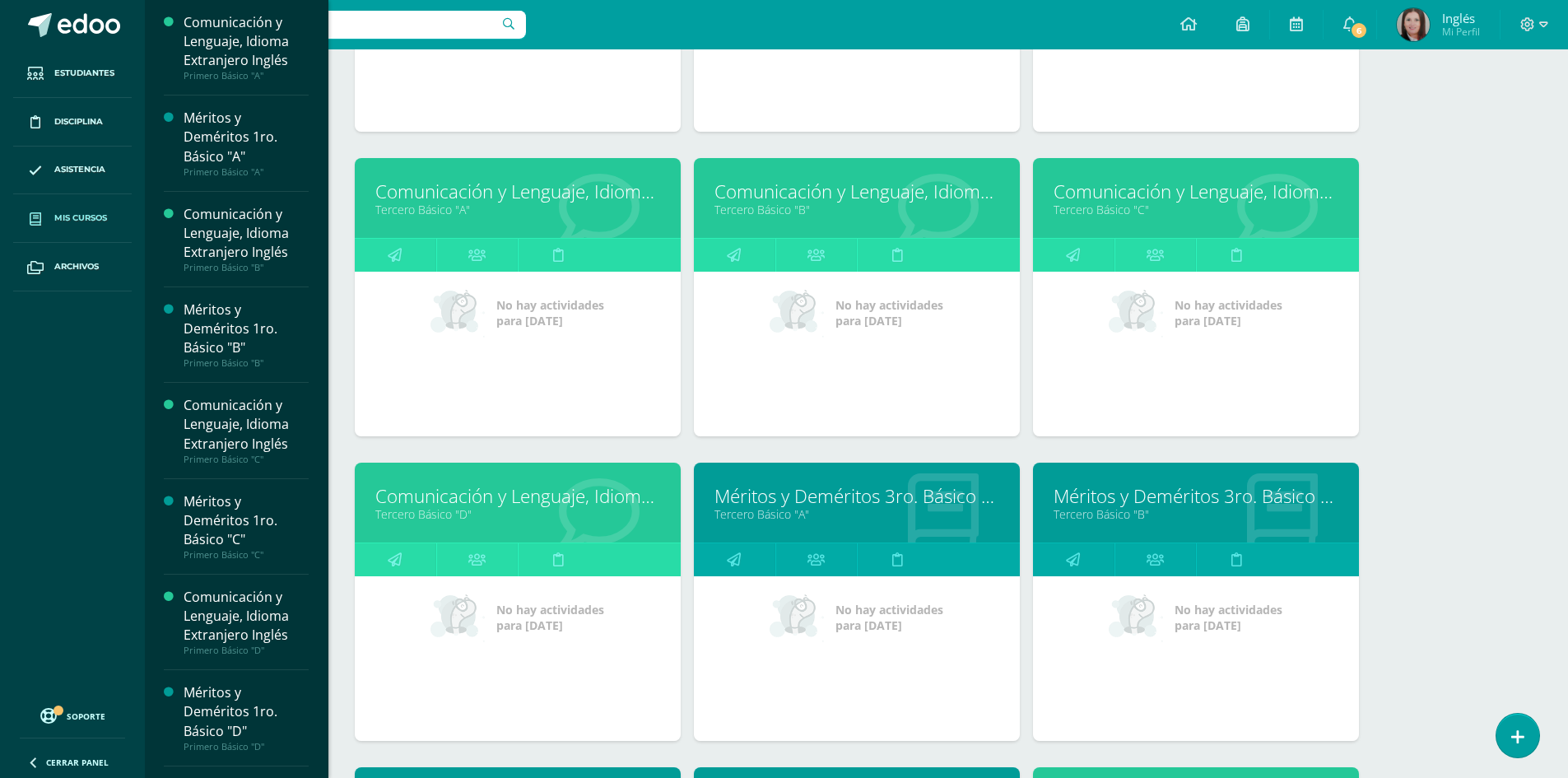
scroll to position [2372, 0]
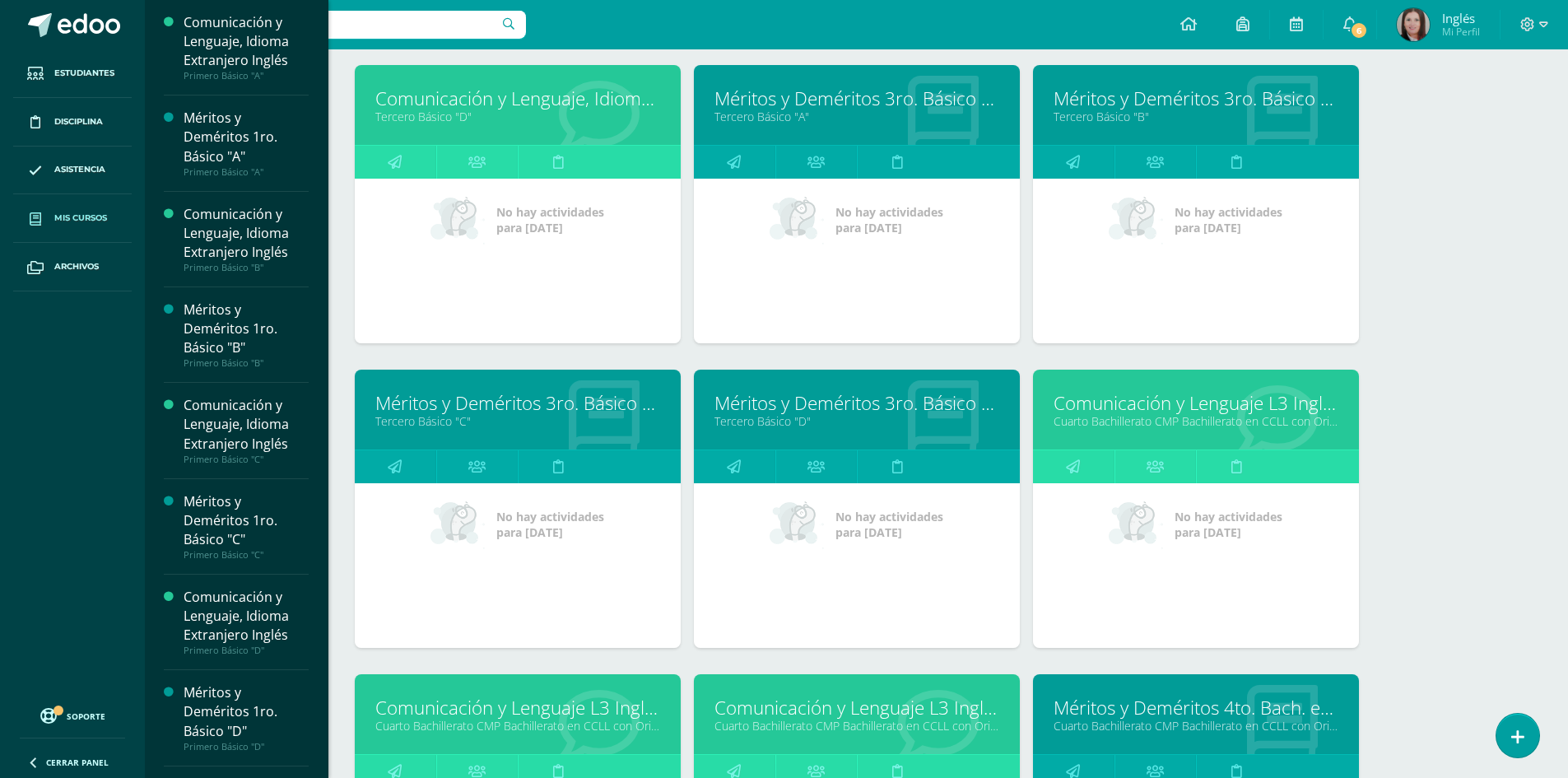
click at [1089, 406] on link "Comunicación y Lenguaje L3 Inglés" at bounding box center [1196, 402] width 284 height 26
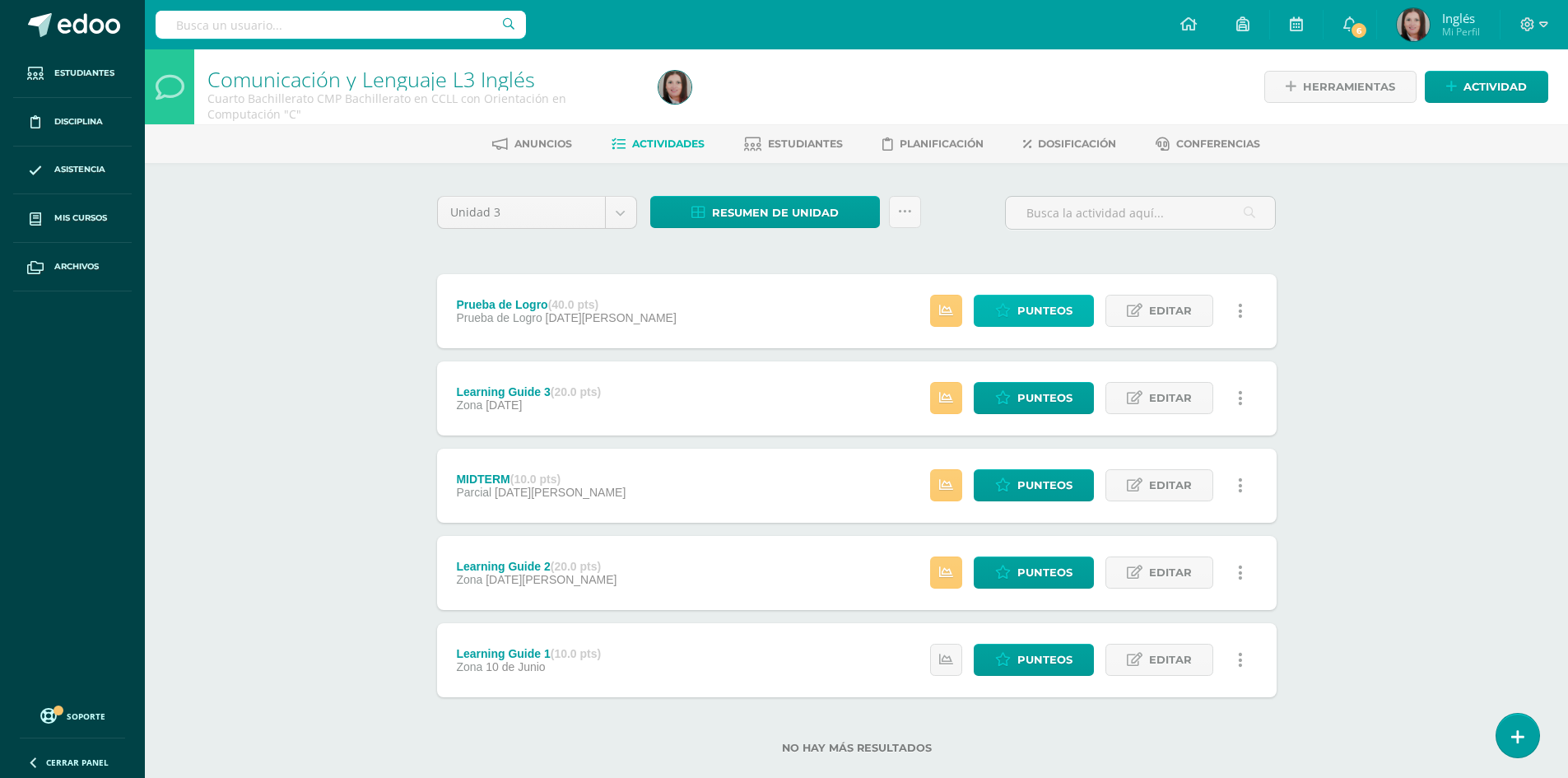
click at [987, 307] on link "Punteos" at bounding box center [1033, 310] width 120 height 32
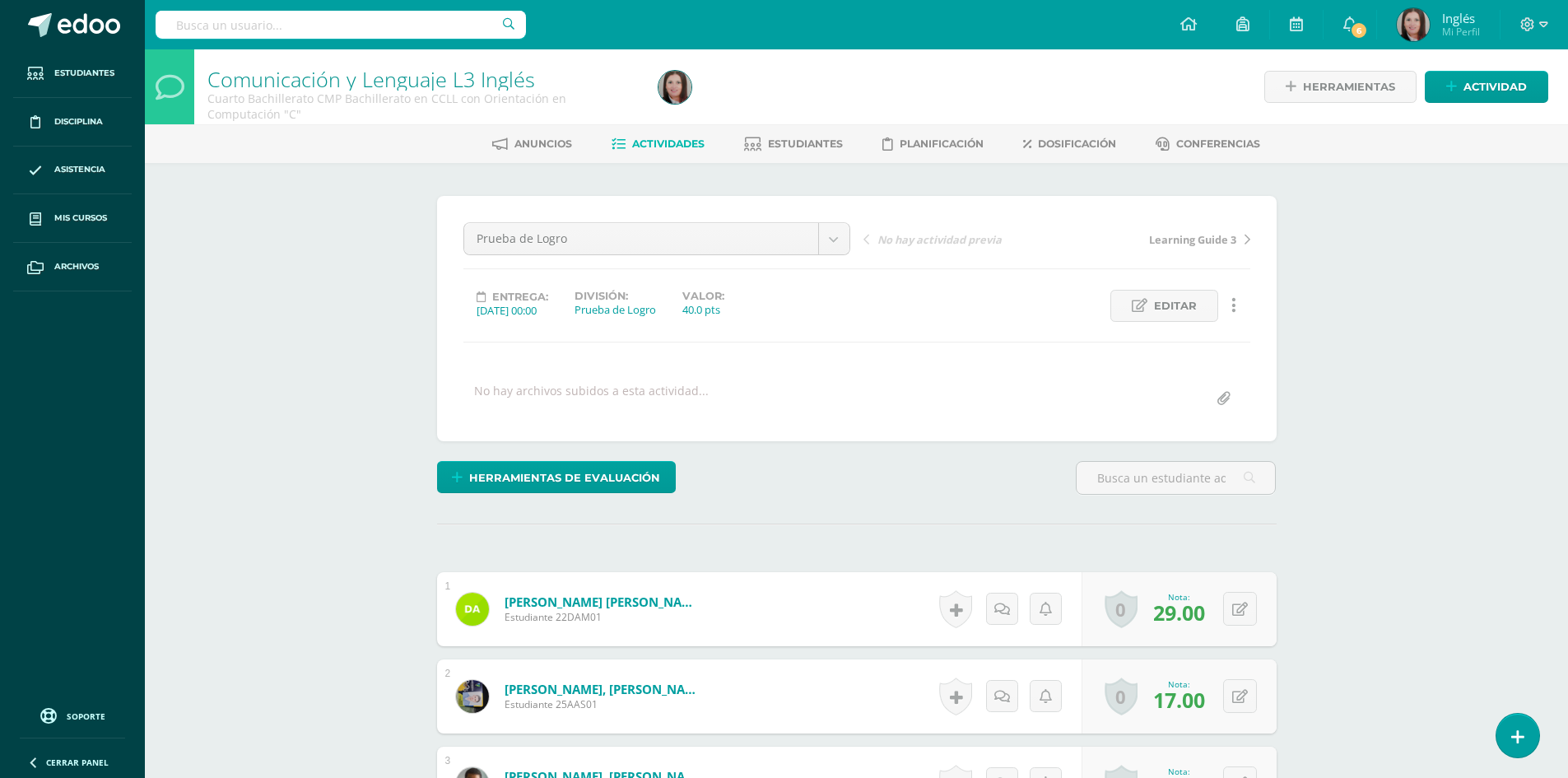
scroll to position [411, 0]
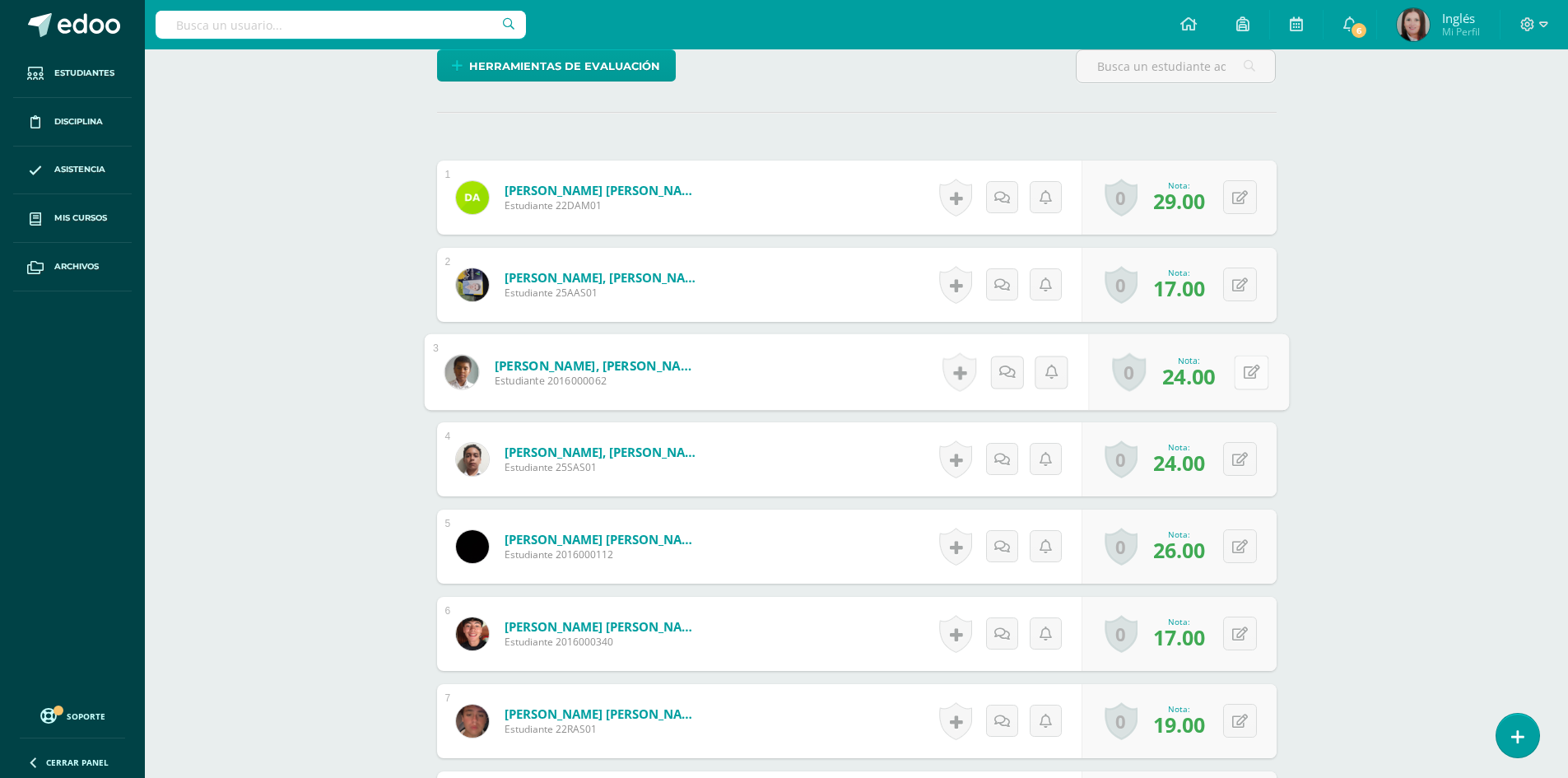
click at [1237, 373] on button at bounding box center [1251, 372] width 35 height 35
type input "25"
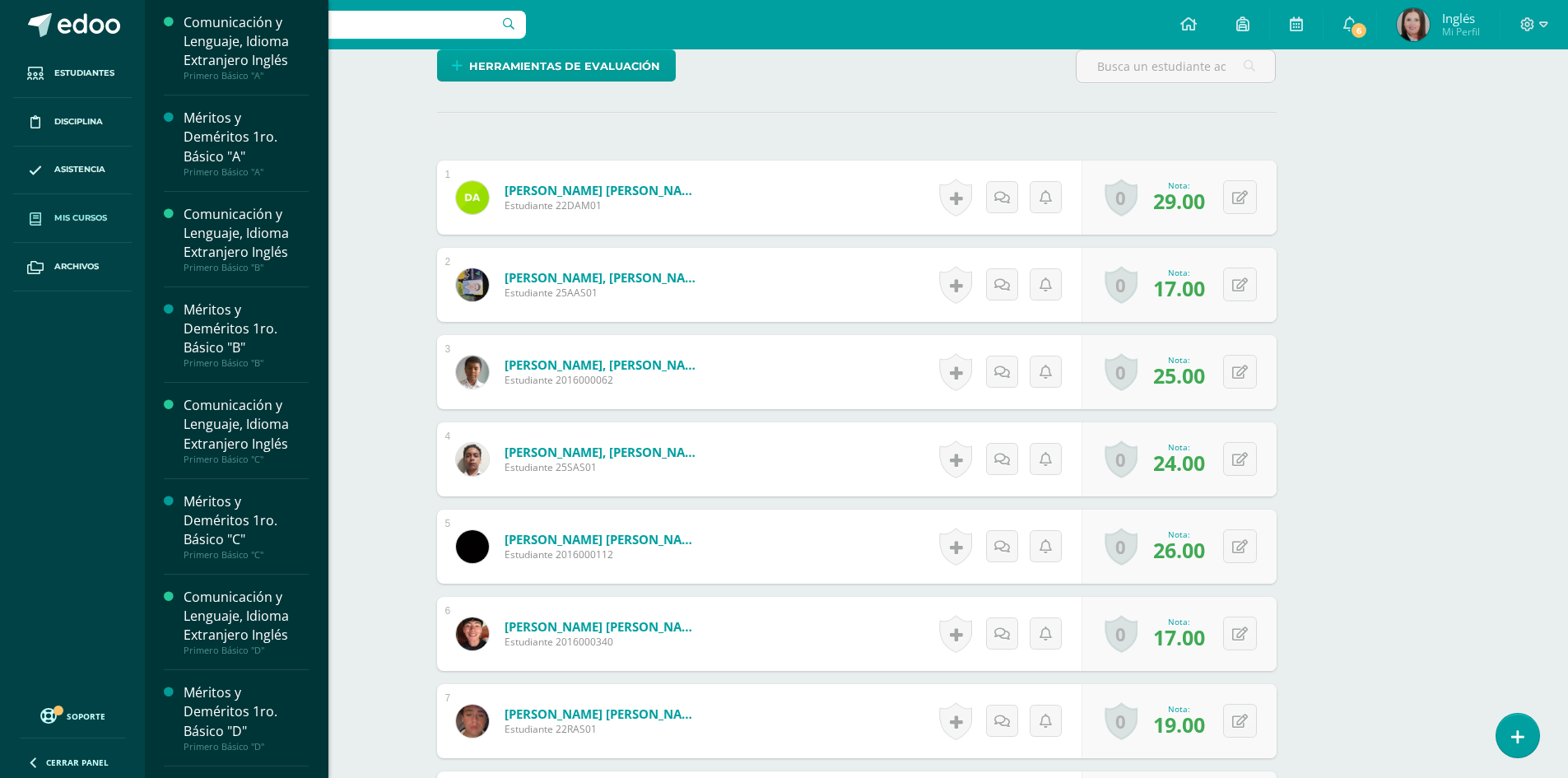
click at [70, 221] on span "Mis cursos" at bounding box center [81, 218] width 53 height 13
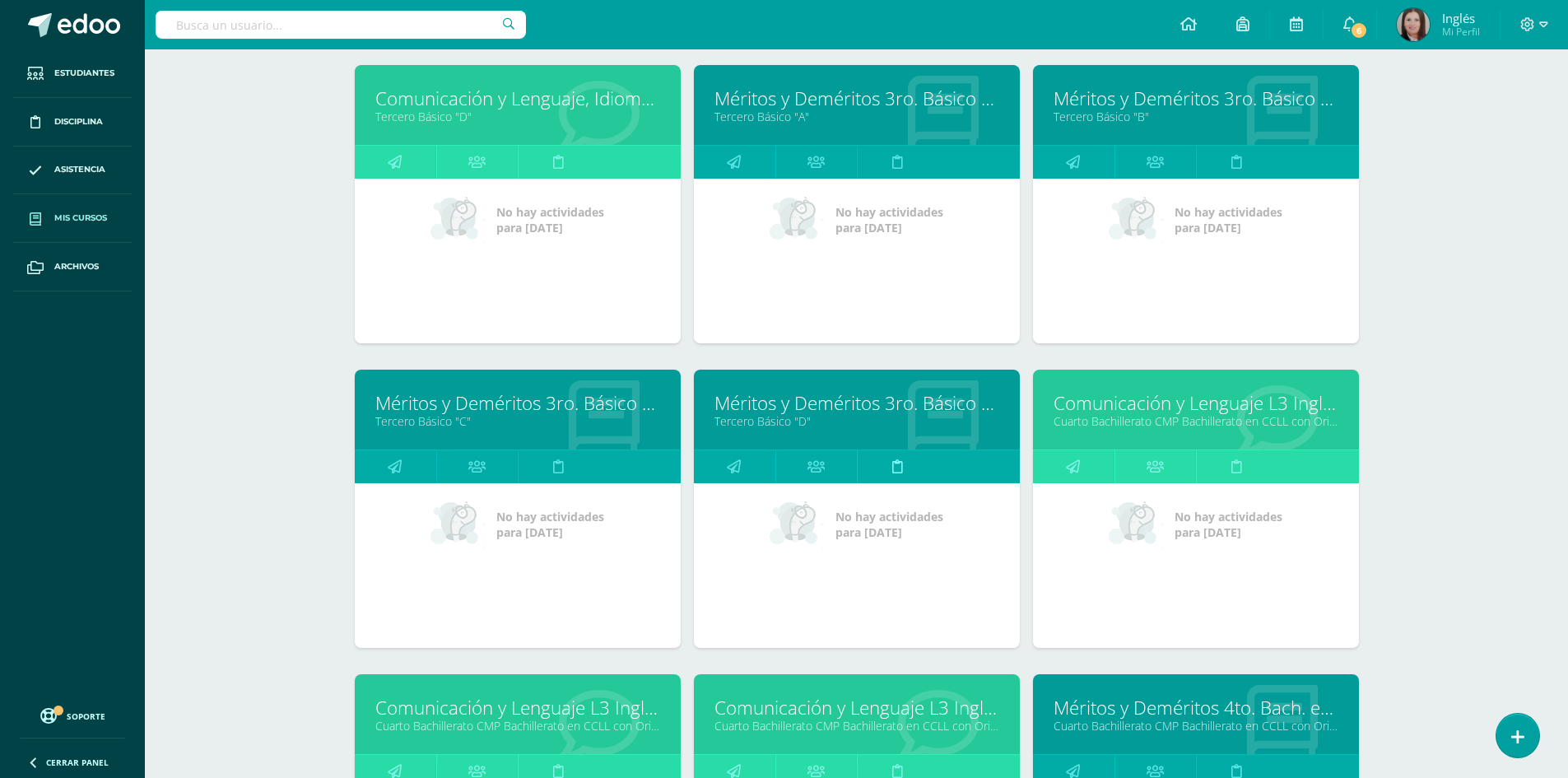
scroll to position [2866, 0]
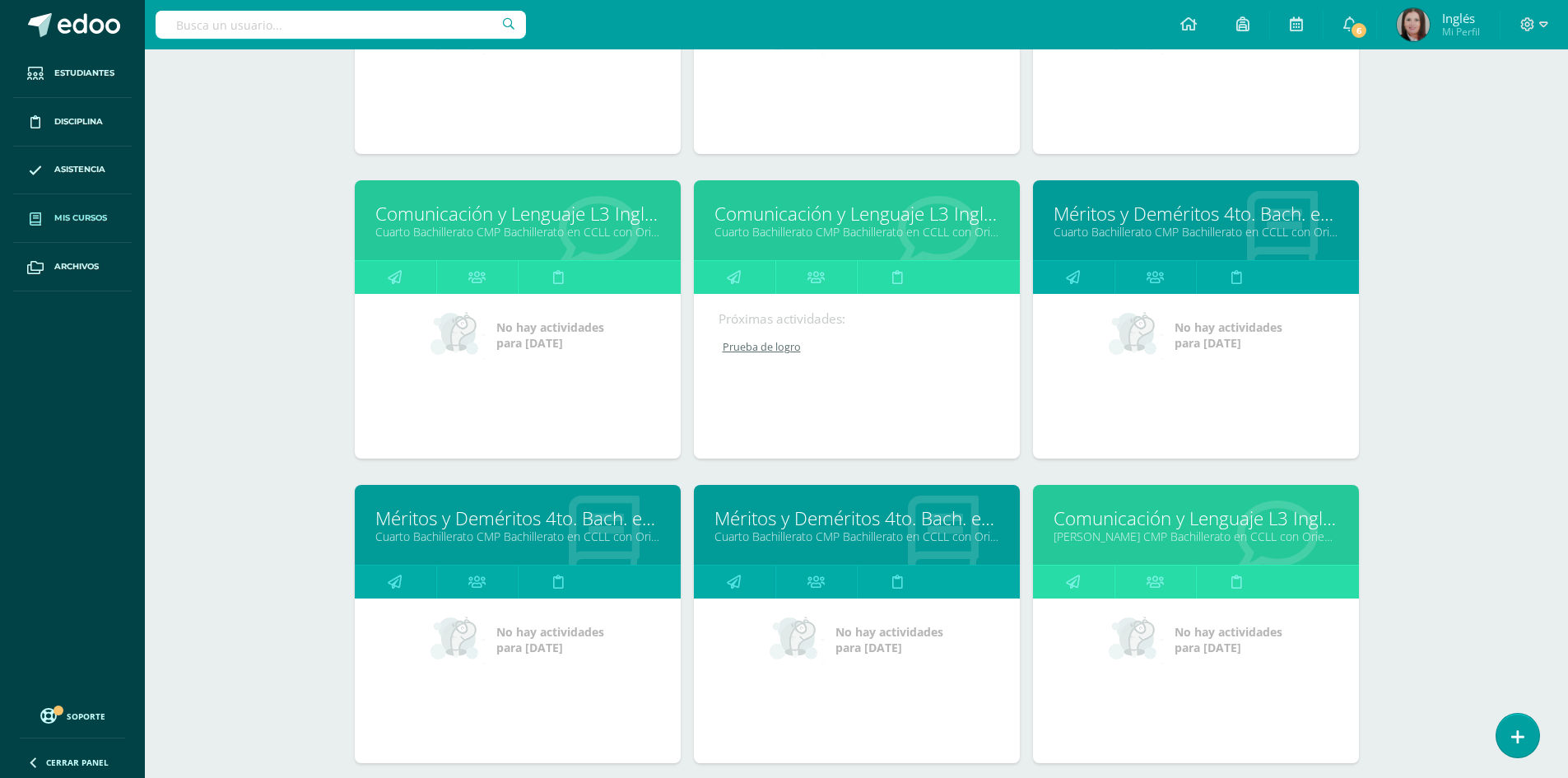
click at [815, 231] on link "Cuarto Bachillerato CMP Bachillerato en CCLL con Orientación en Computación "E"" at bounding box center [857, 231] width 284 height 15
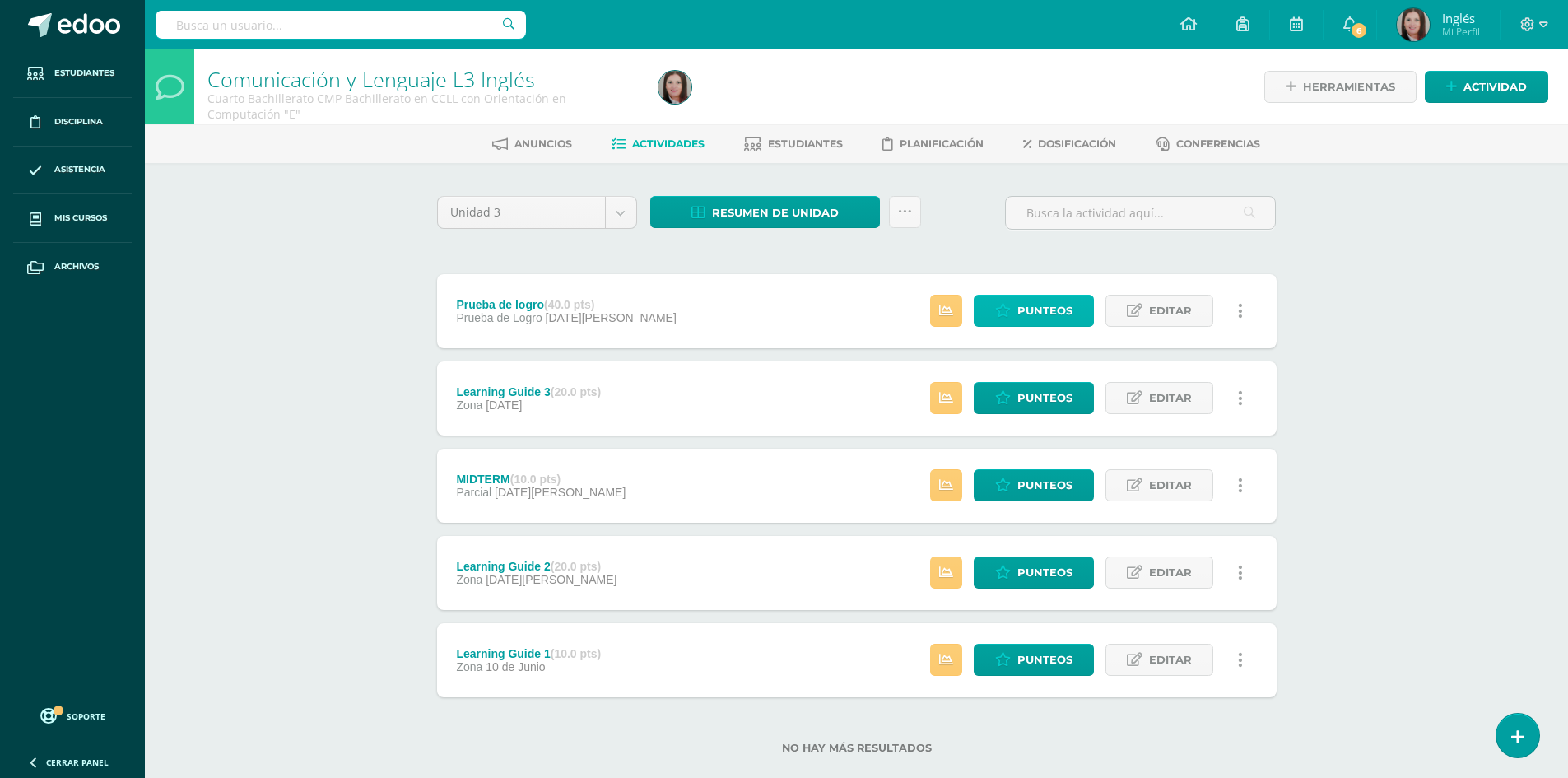
click at [983, 314] on link "Punteos" at bounding box center [1033, 310] width 120 height 32
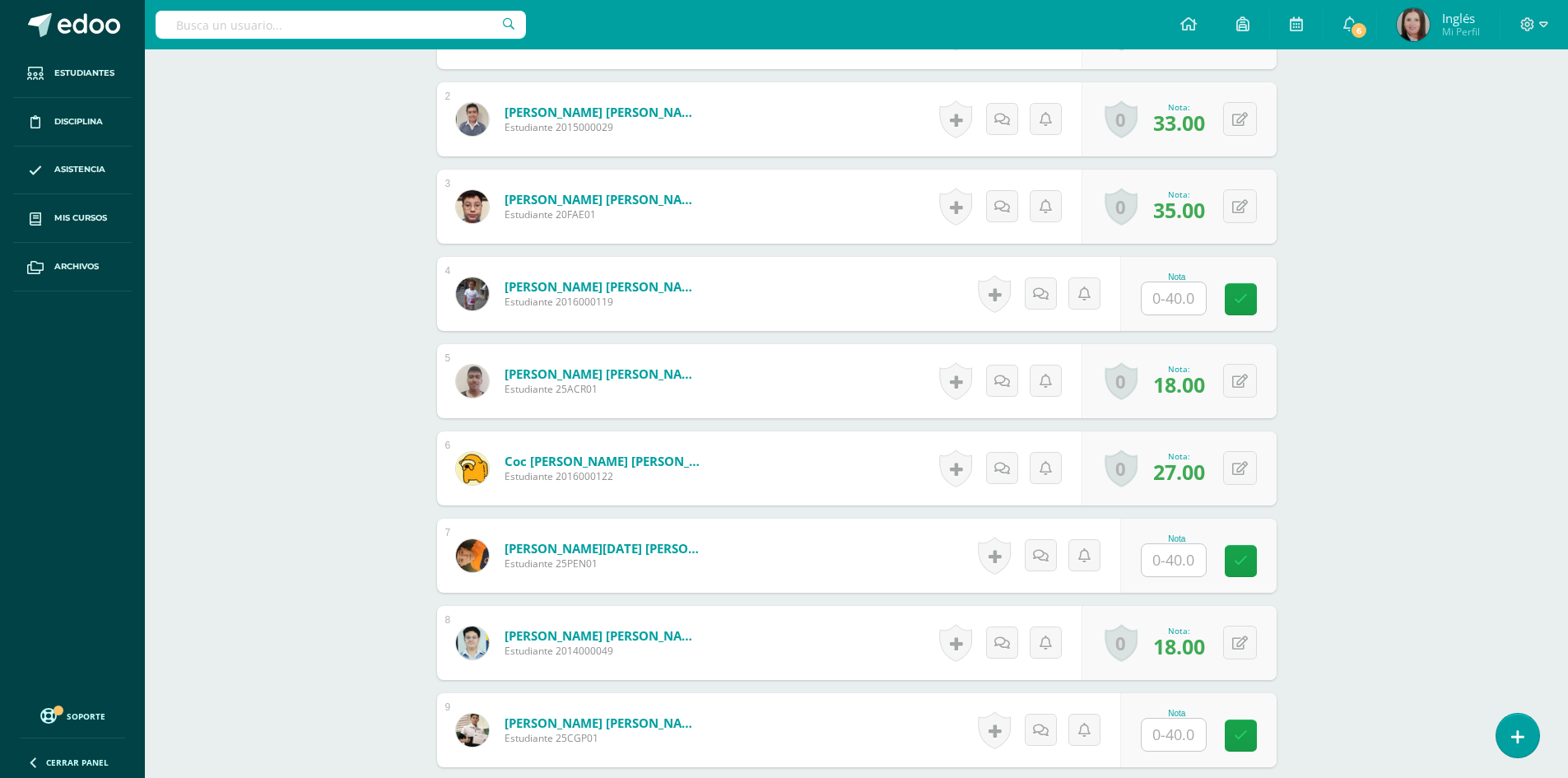
scroll to position [495, 0]
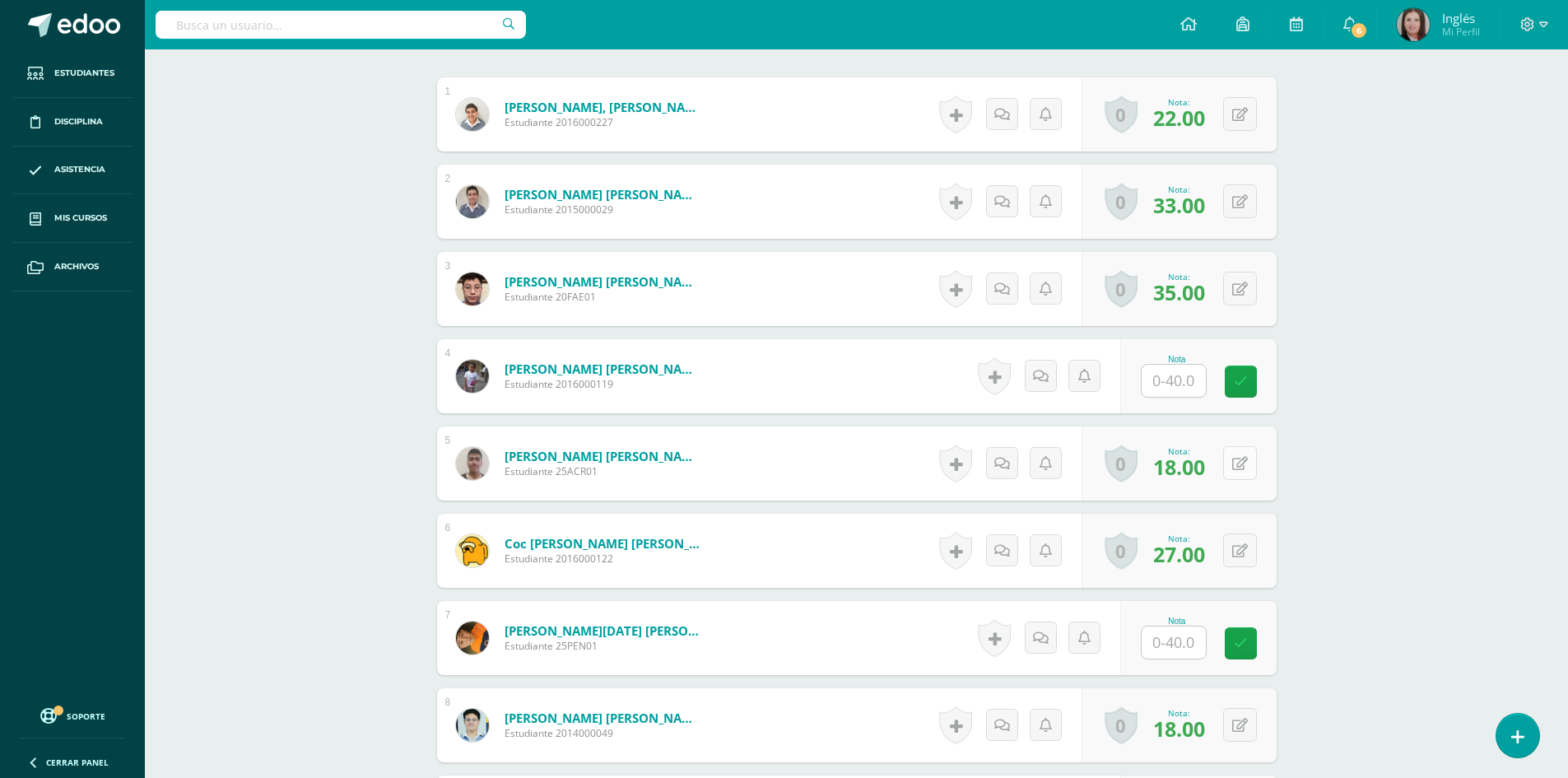
click at [1243, 463] on icon at bounding box center [1239, 463] width 15 height 14
type input "21"
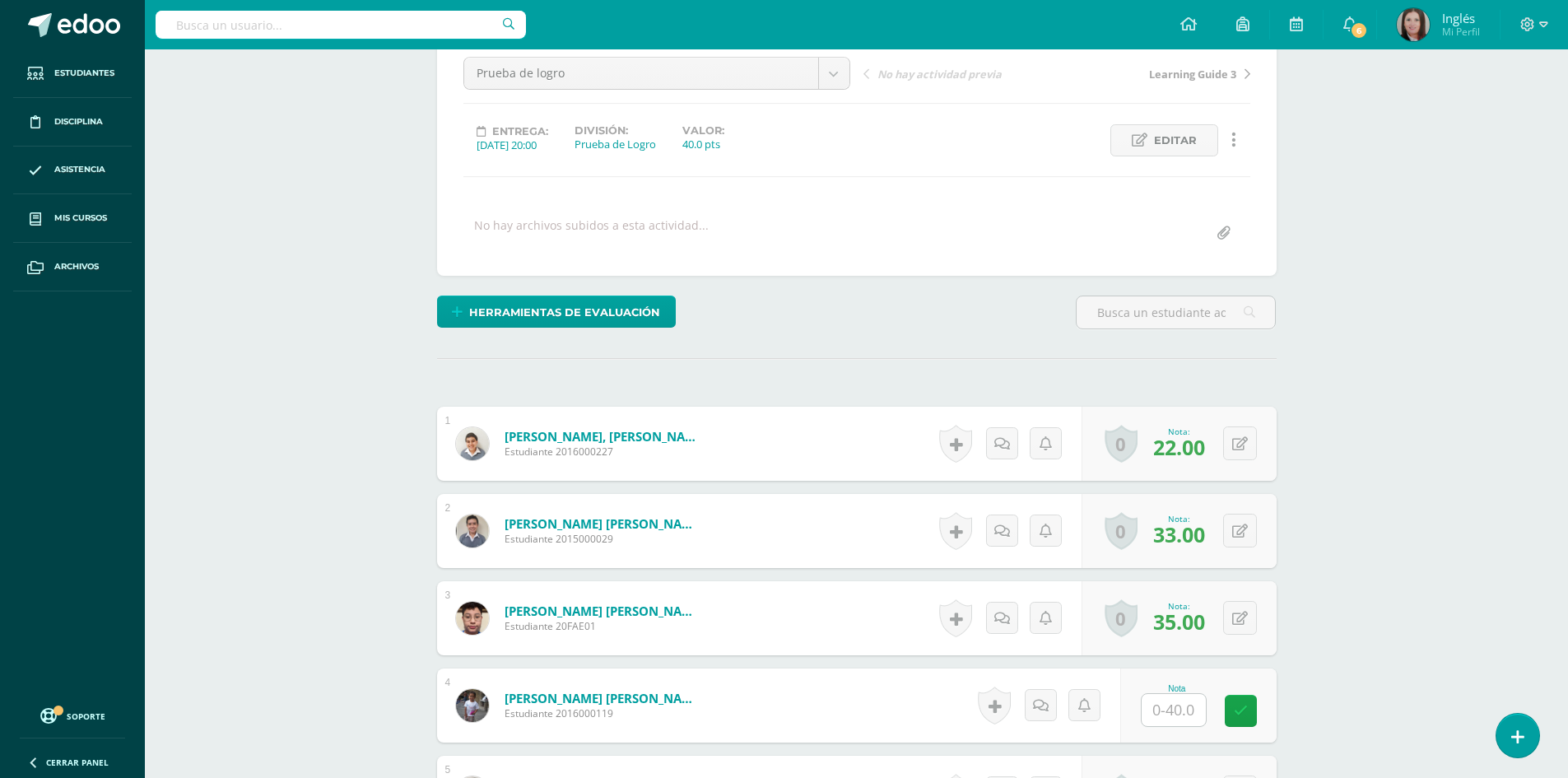
scroll to position [0, 0]
